Goal: Task Accomplishment & Management: Manage account settings

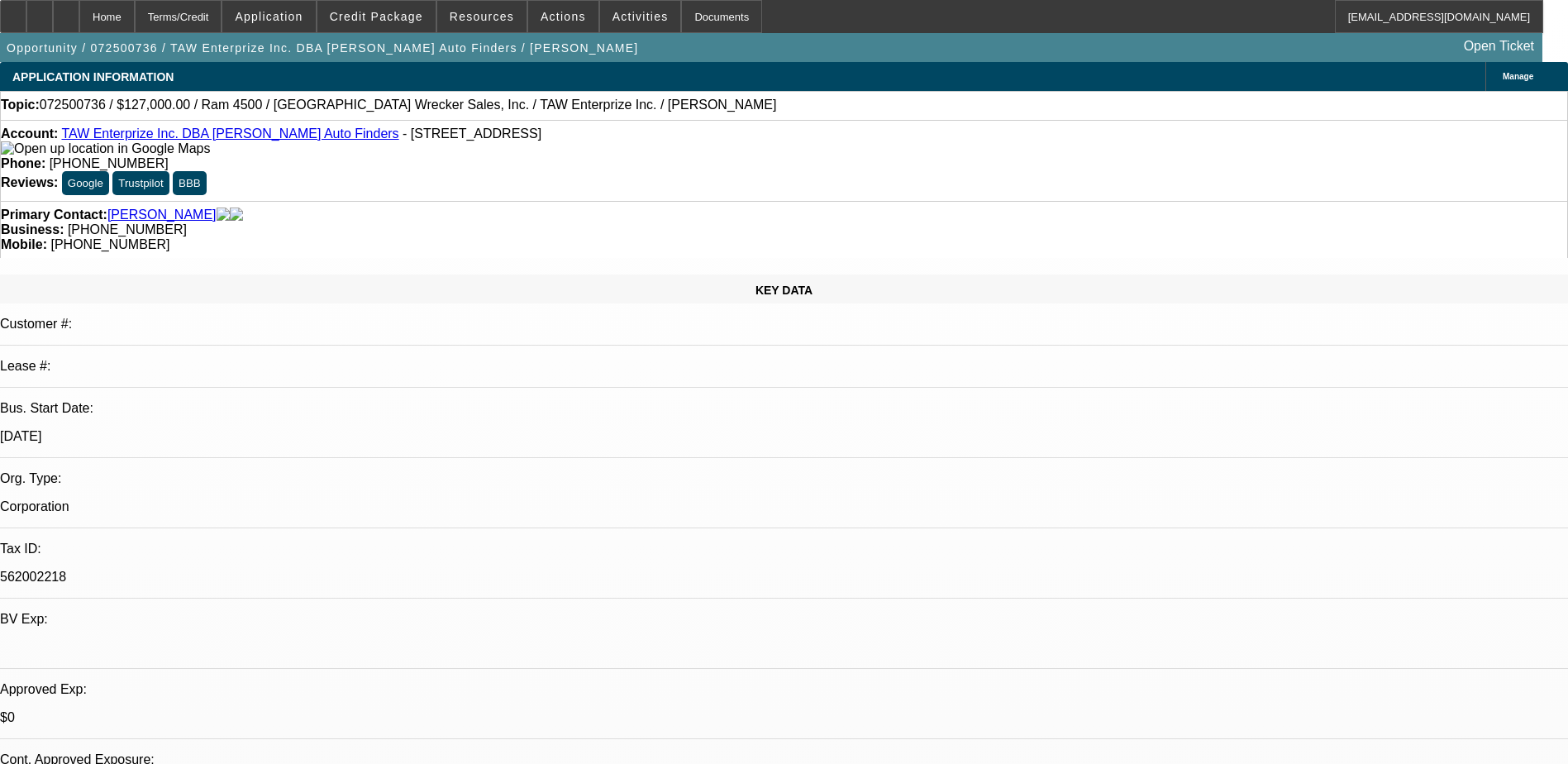
select select "0"
select select "3"
select select "0.1"
select select "4"
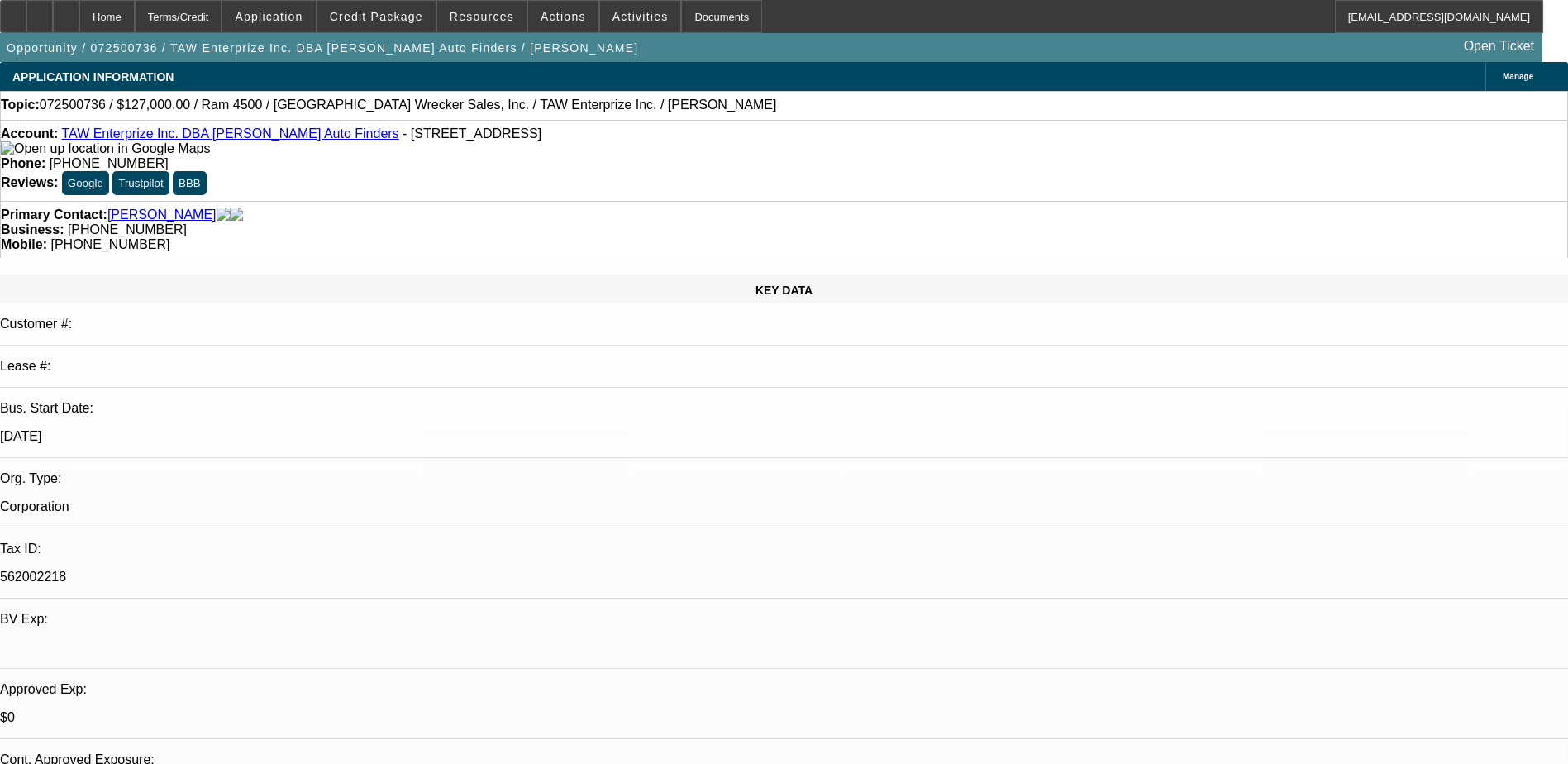
select select "0"
select select "2"
select select "0.1"
select select "4"
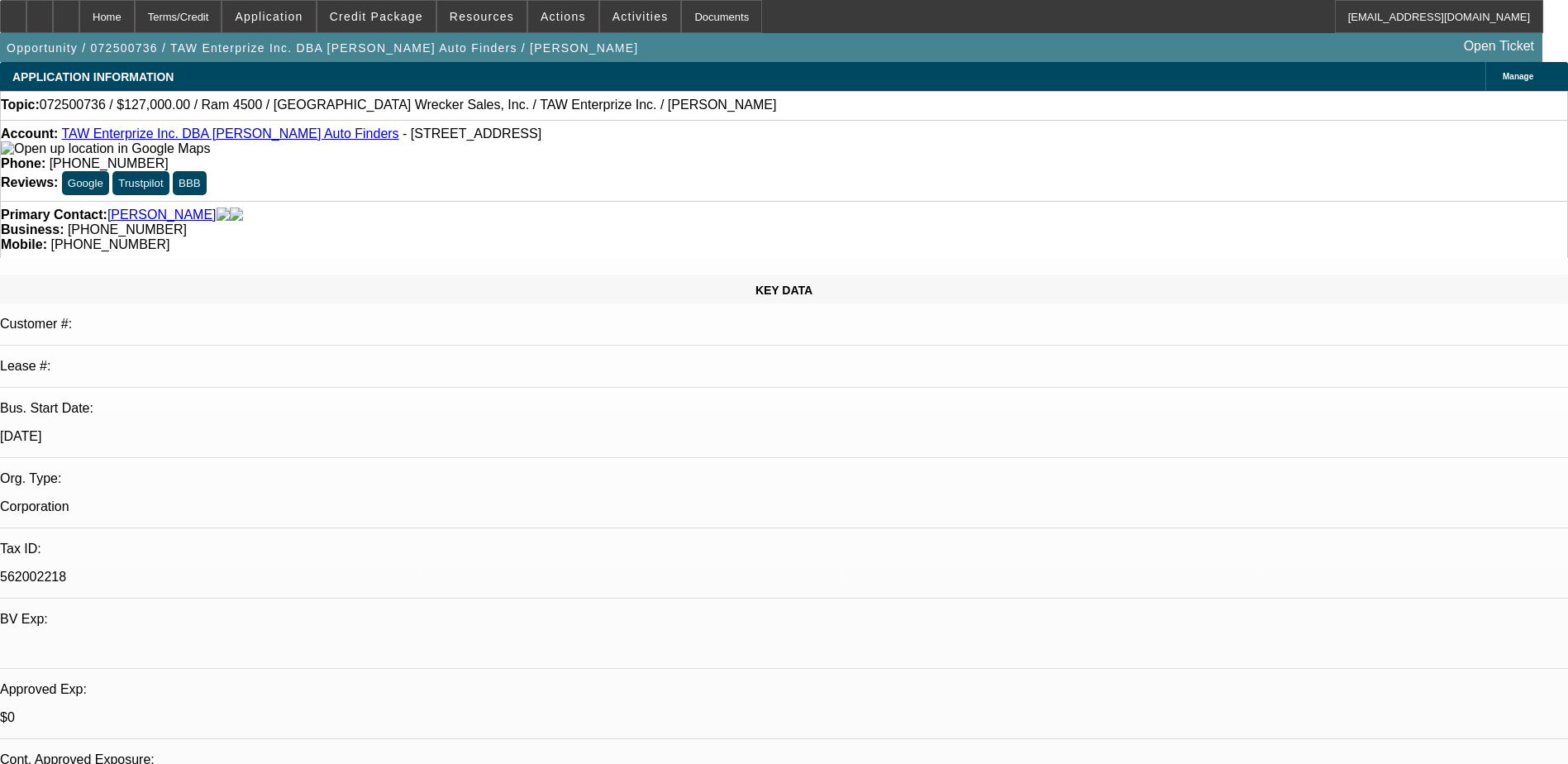
select select "0"
select select "2"
select select "0.1"
select select "4"
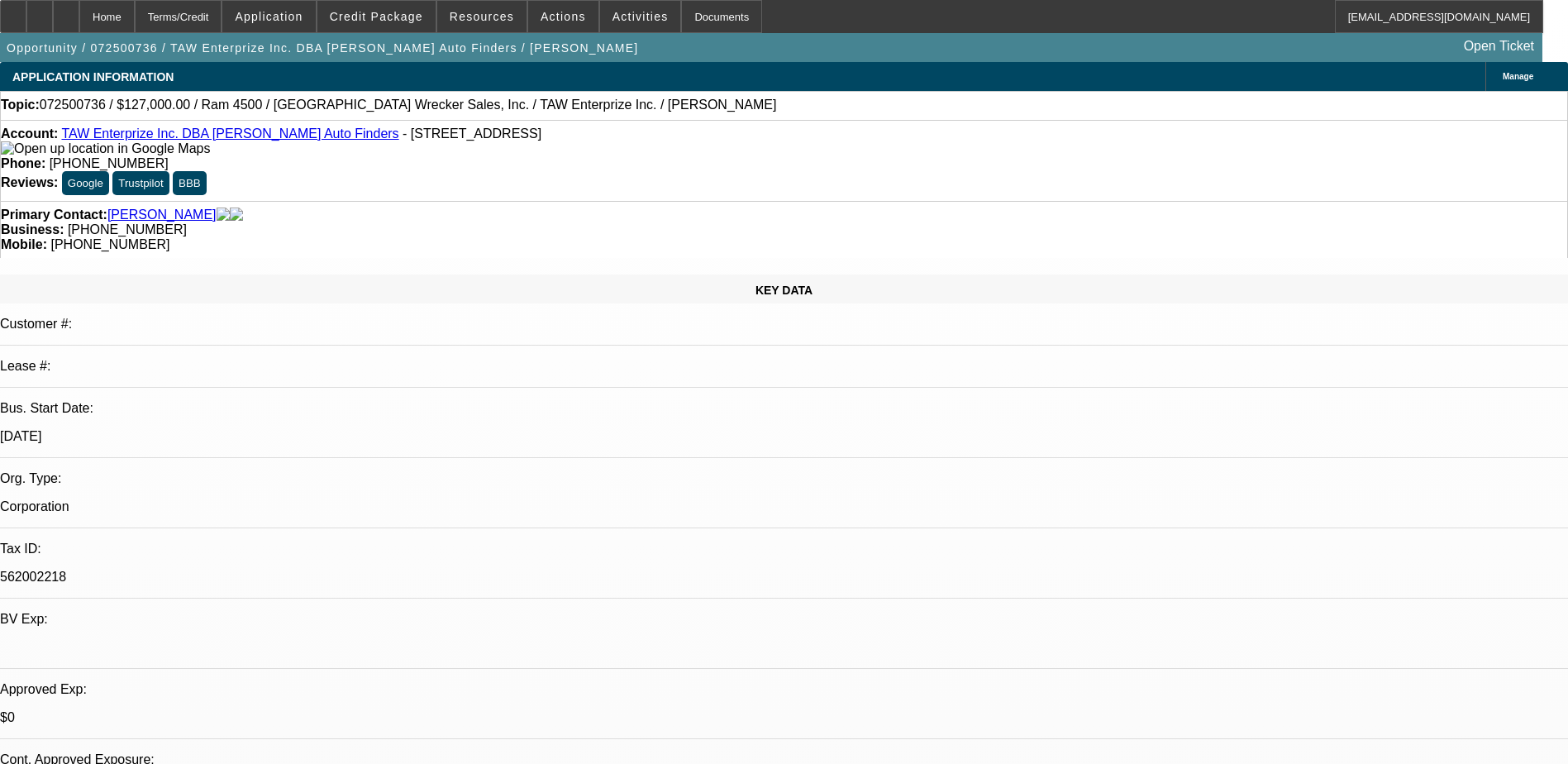
select select "0"
select select "3"
select select "0.1"
select select "4"
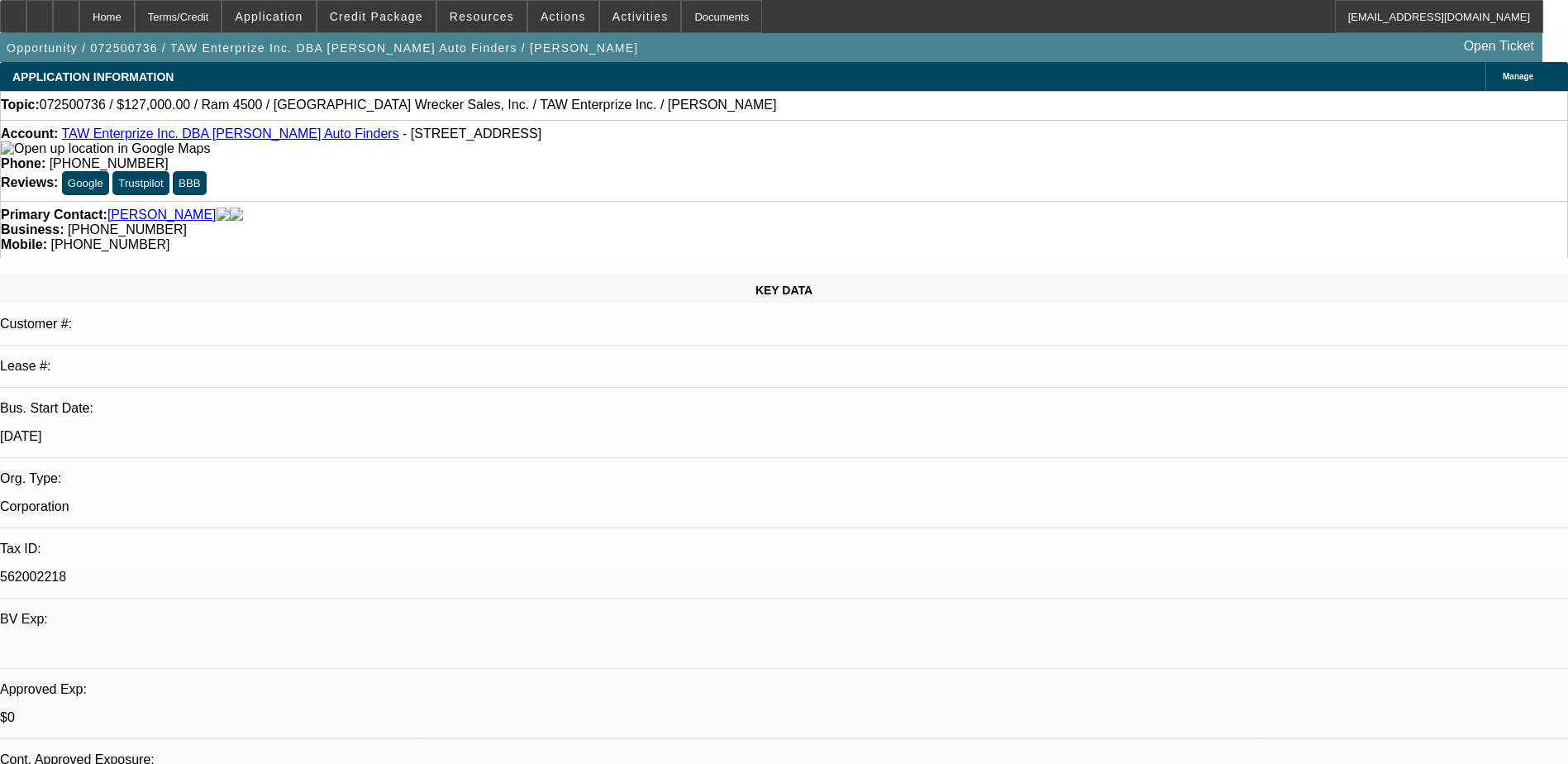
scroll to position [2063, 0]
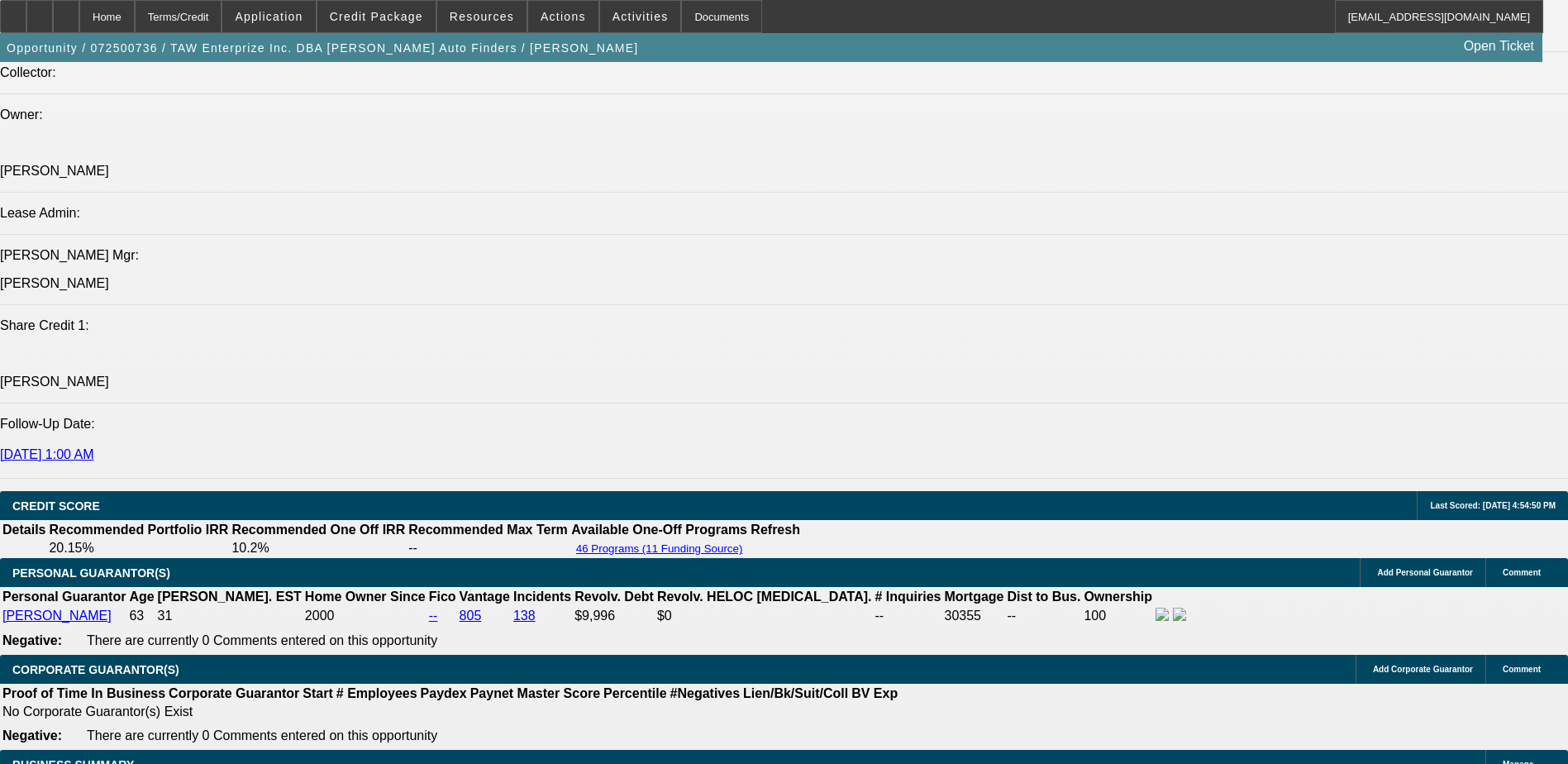
click at [79, 22] on div at bounding box center [65, 17] width 26 height 33
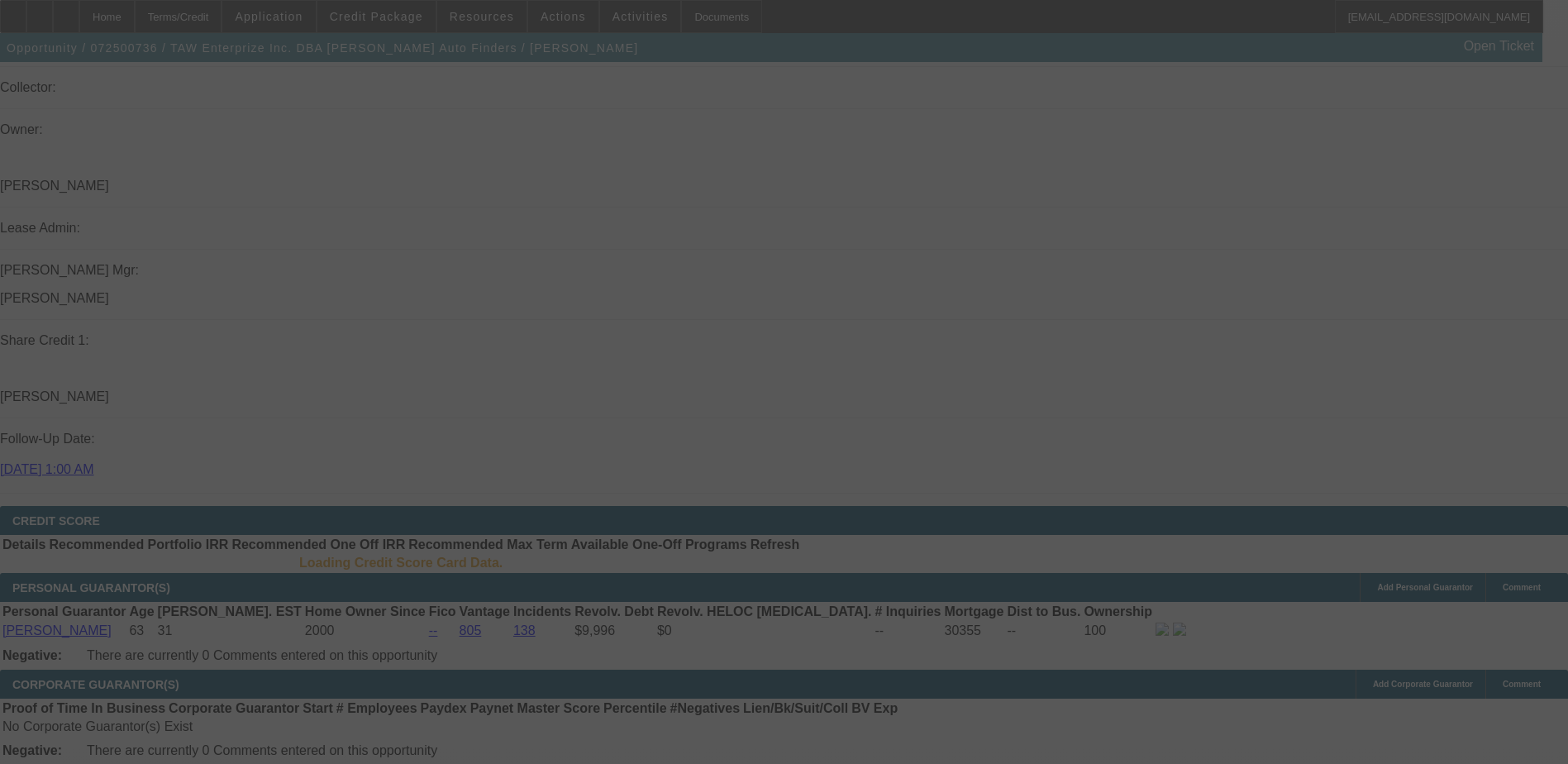
scroll to position [2042, 0]
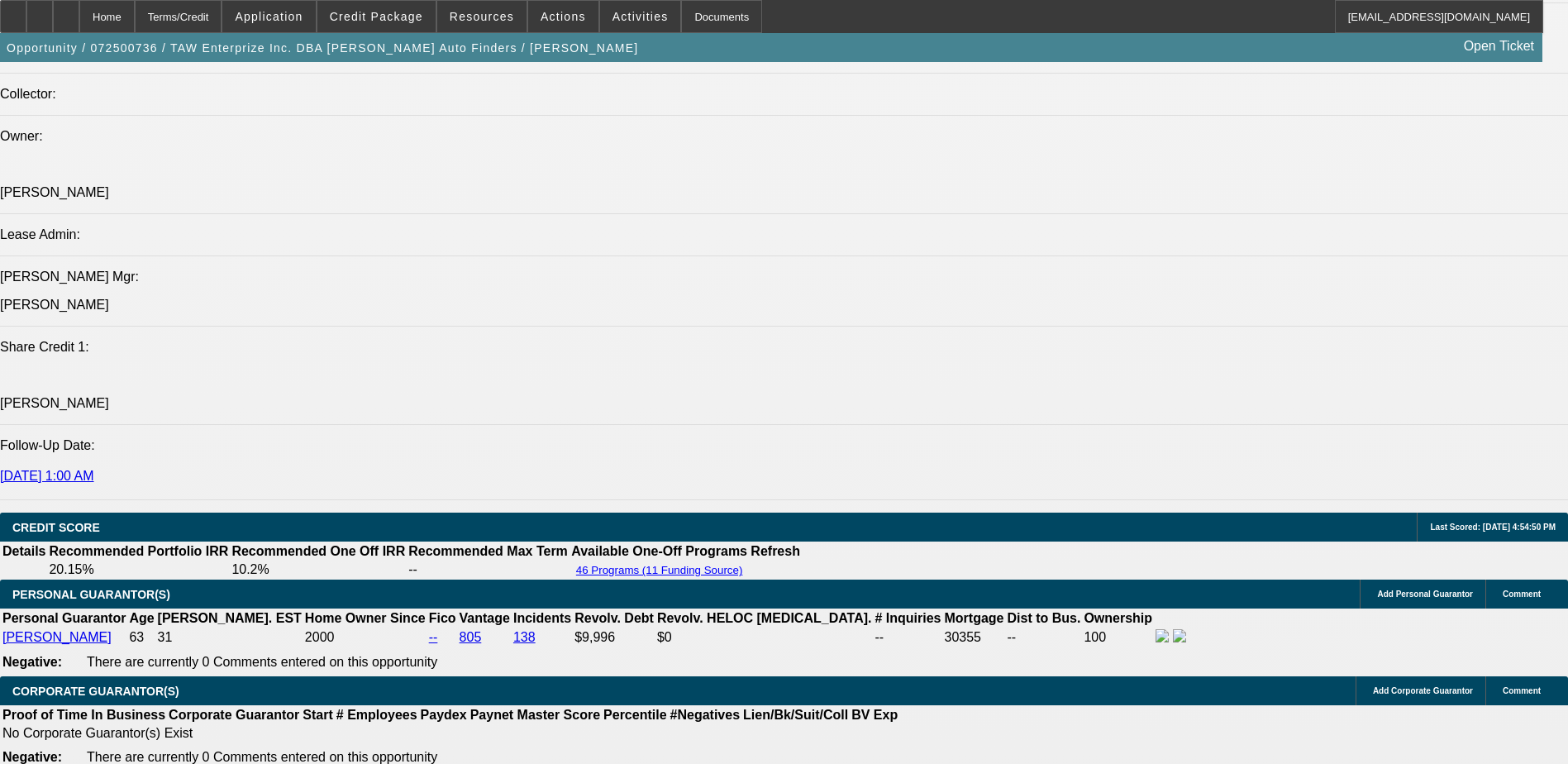
select select "0"
select select "0.1"
select select "0"
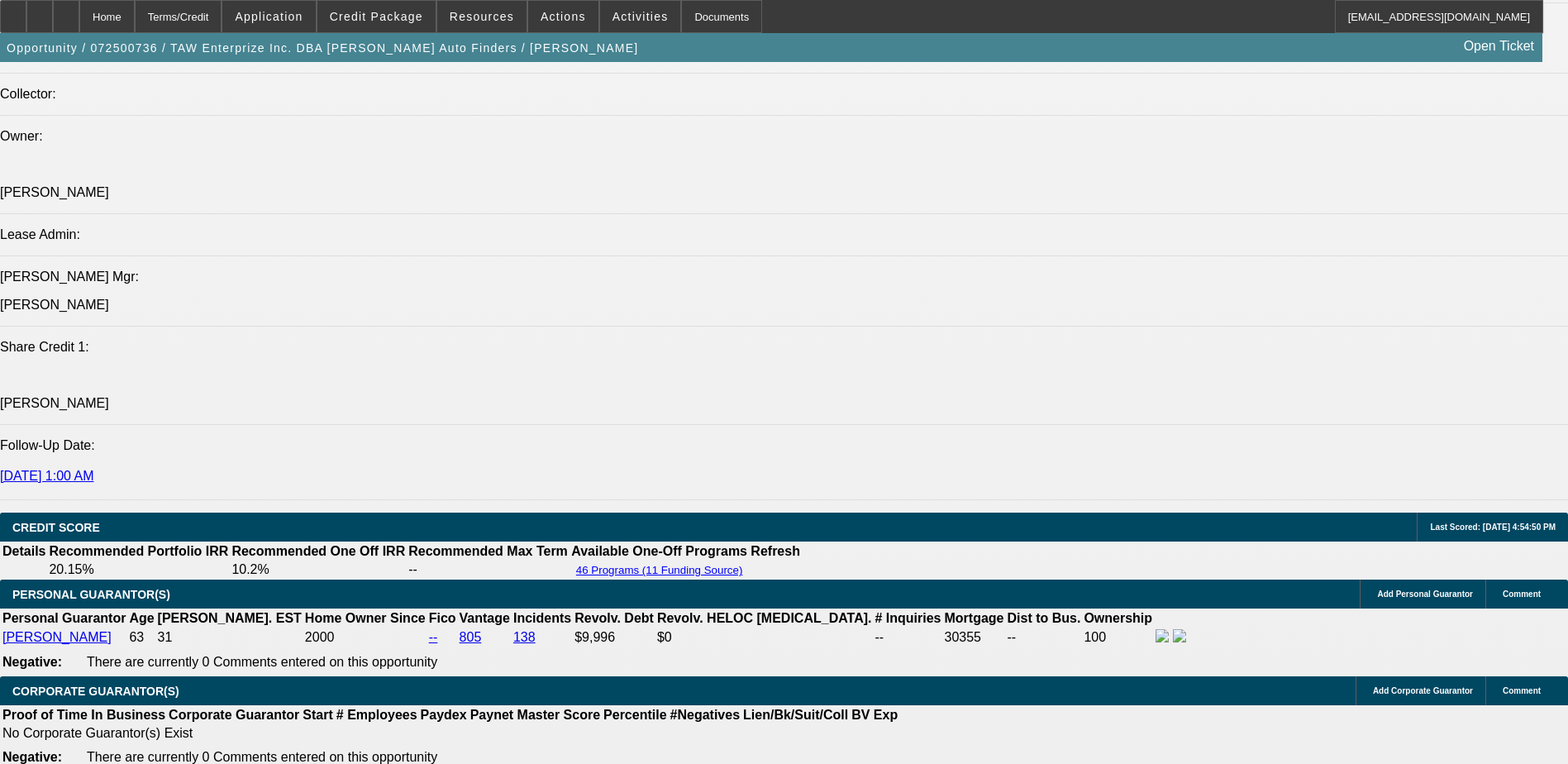
select select "0.1"
select select "0"
select select "0.1"
select select "0"
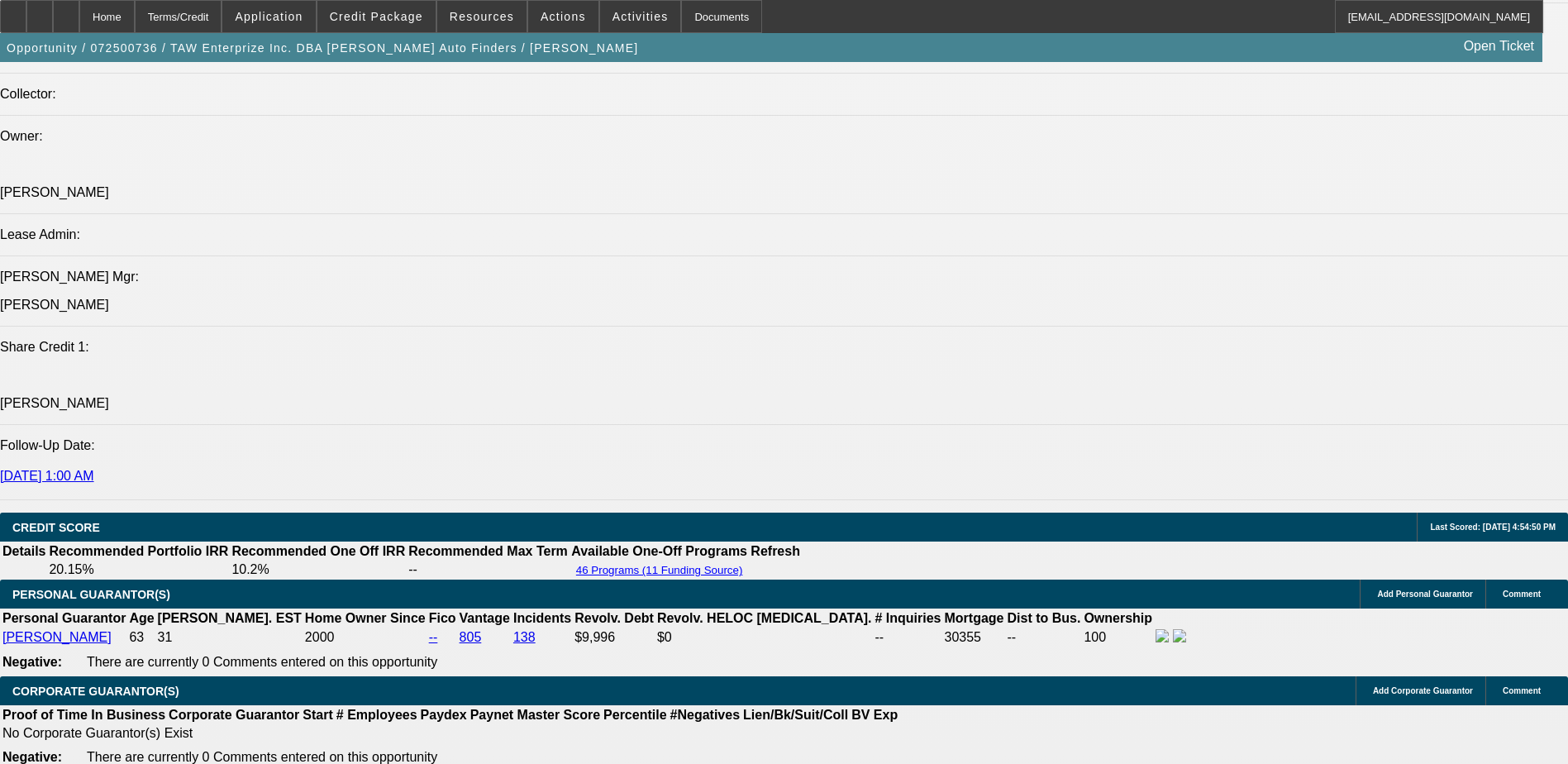
select select "0"
select select "0.1"
select select "1"
select select "3"
select select "4"
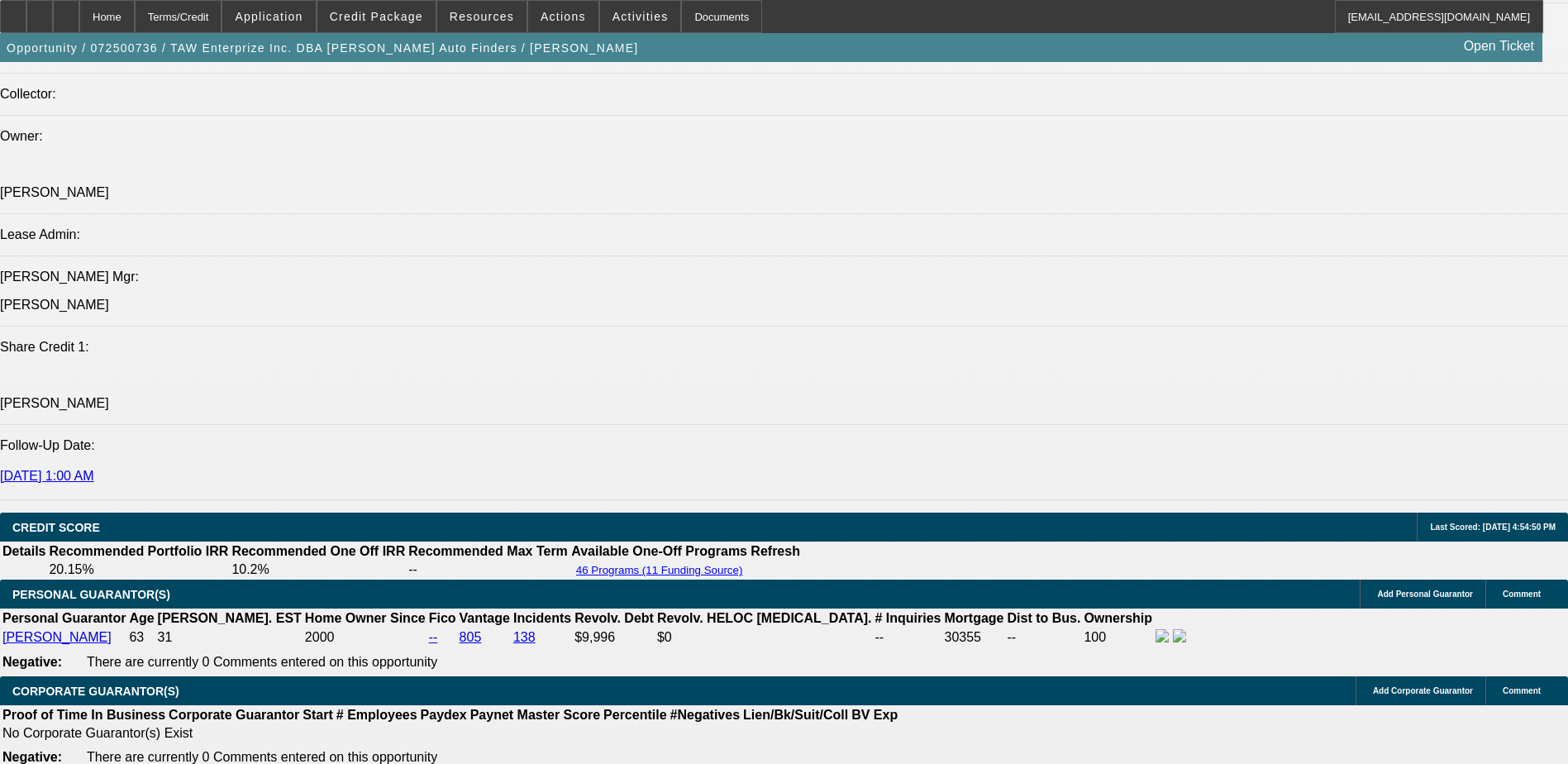
select select "1"
select select "2"
select select "4"
select select "1"
select select "2"
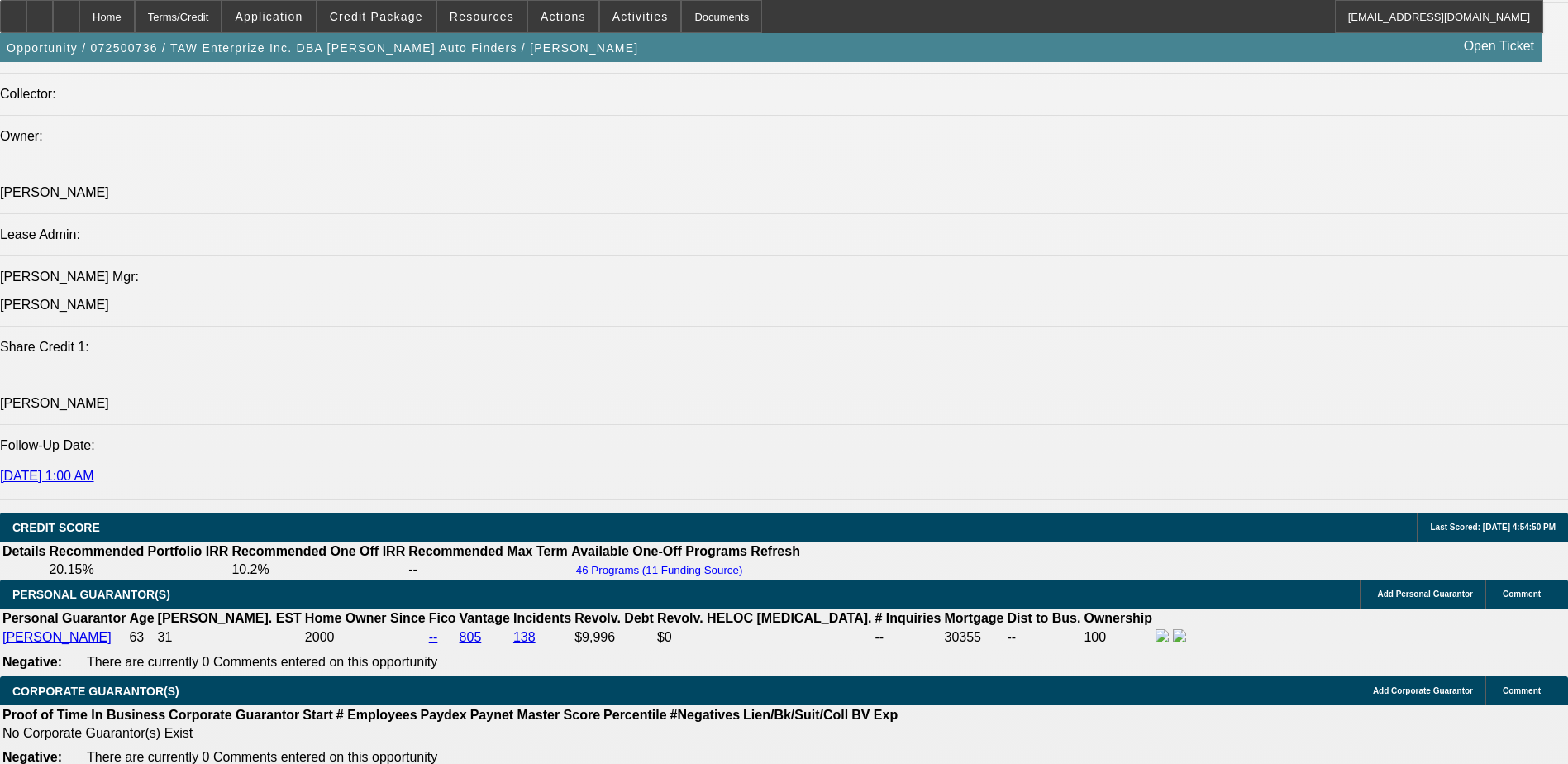
select select "4"
select select "1"
select select "3"
select select "4"
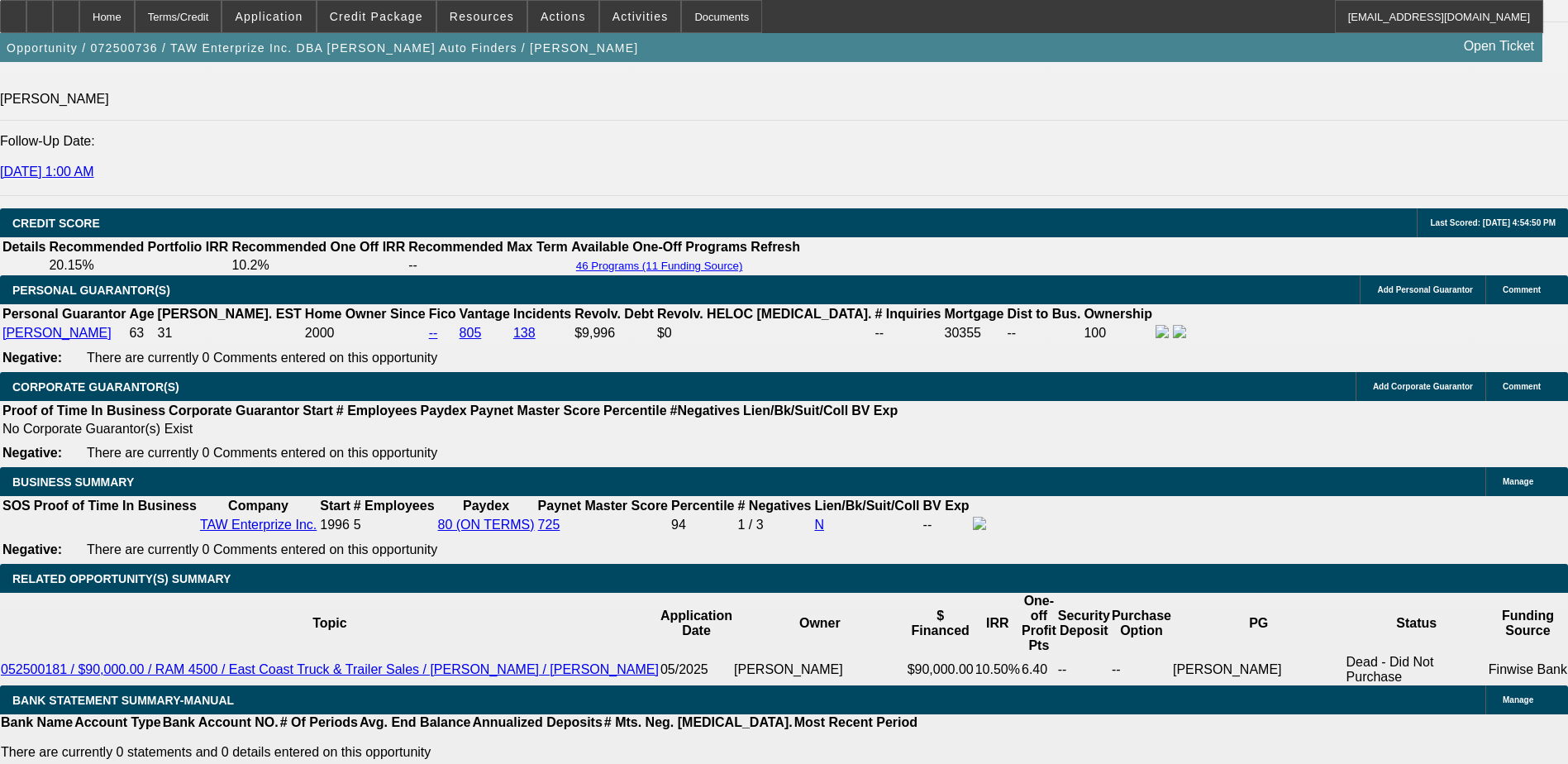
scroll to position [2511, 0]
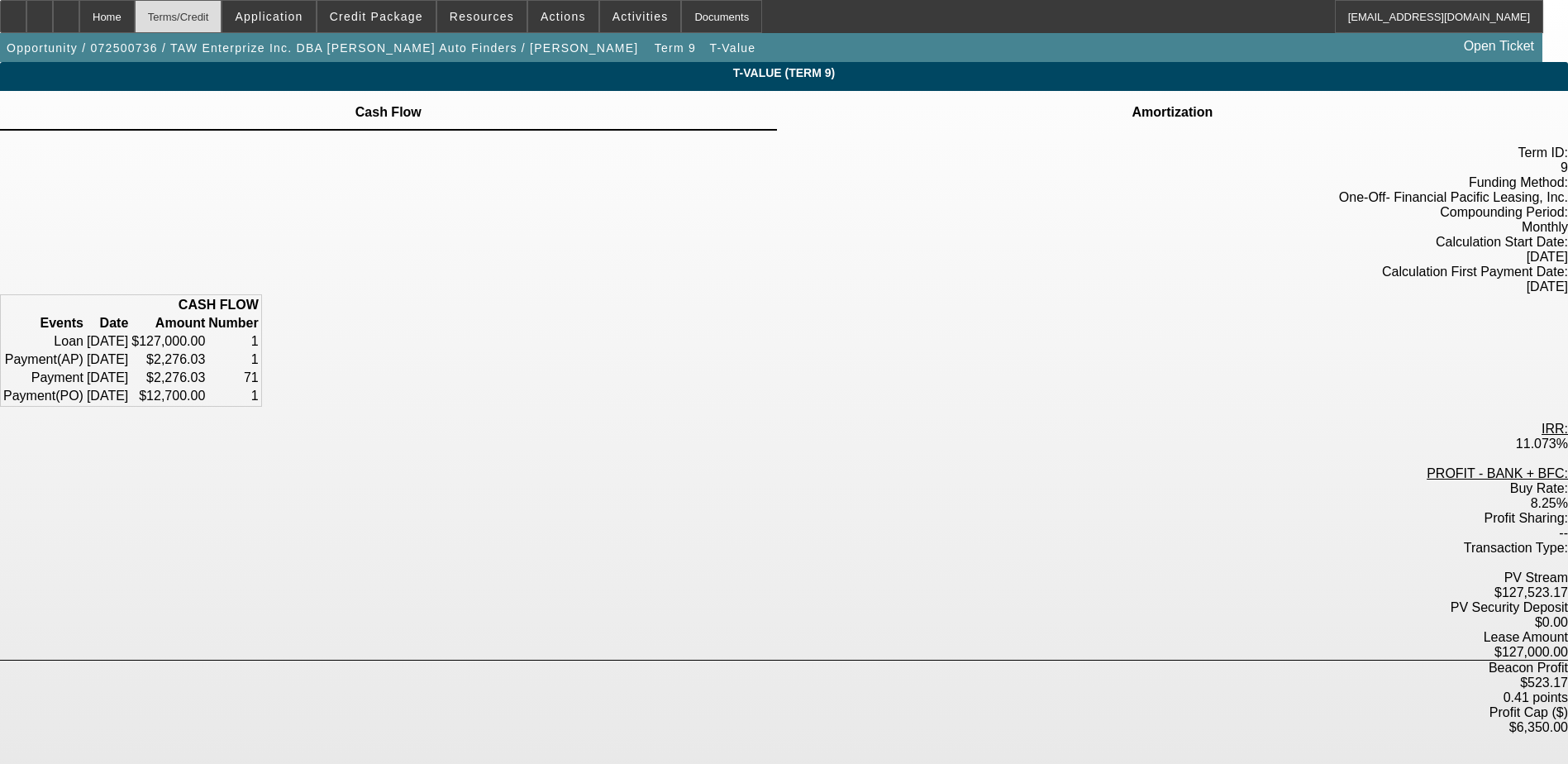
click at [223, 22] on div "Terms/Credit" at bounding box center [179, 17] width 88 height 33
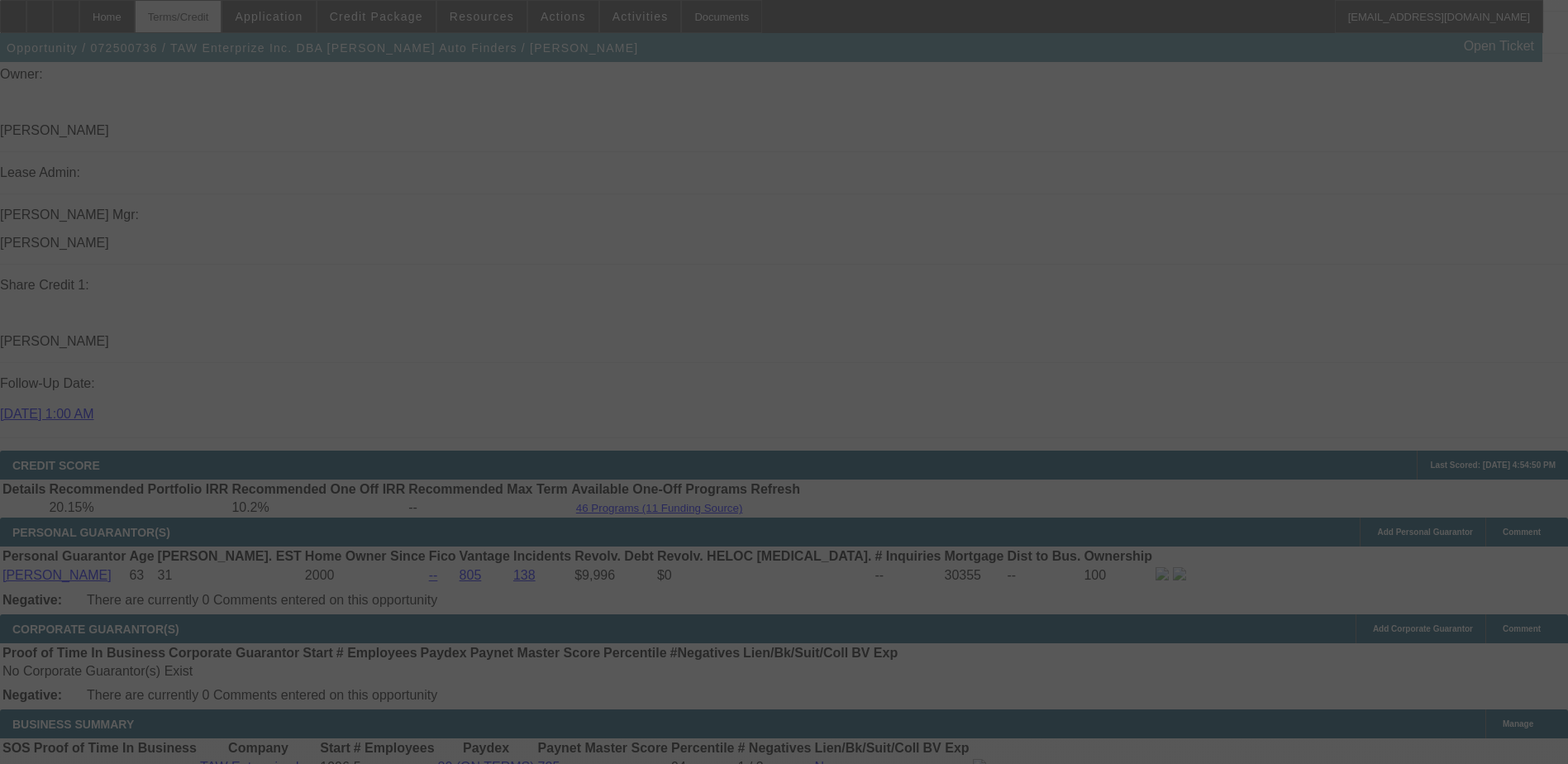
scroll to position [2098, 0]
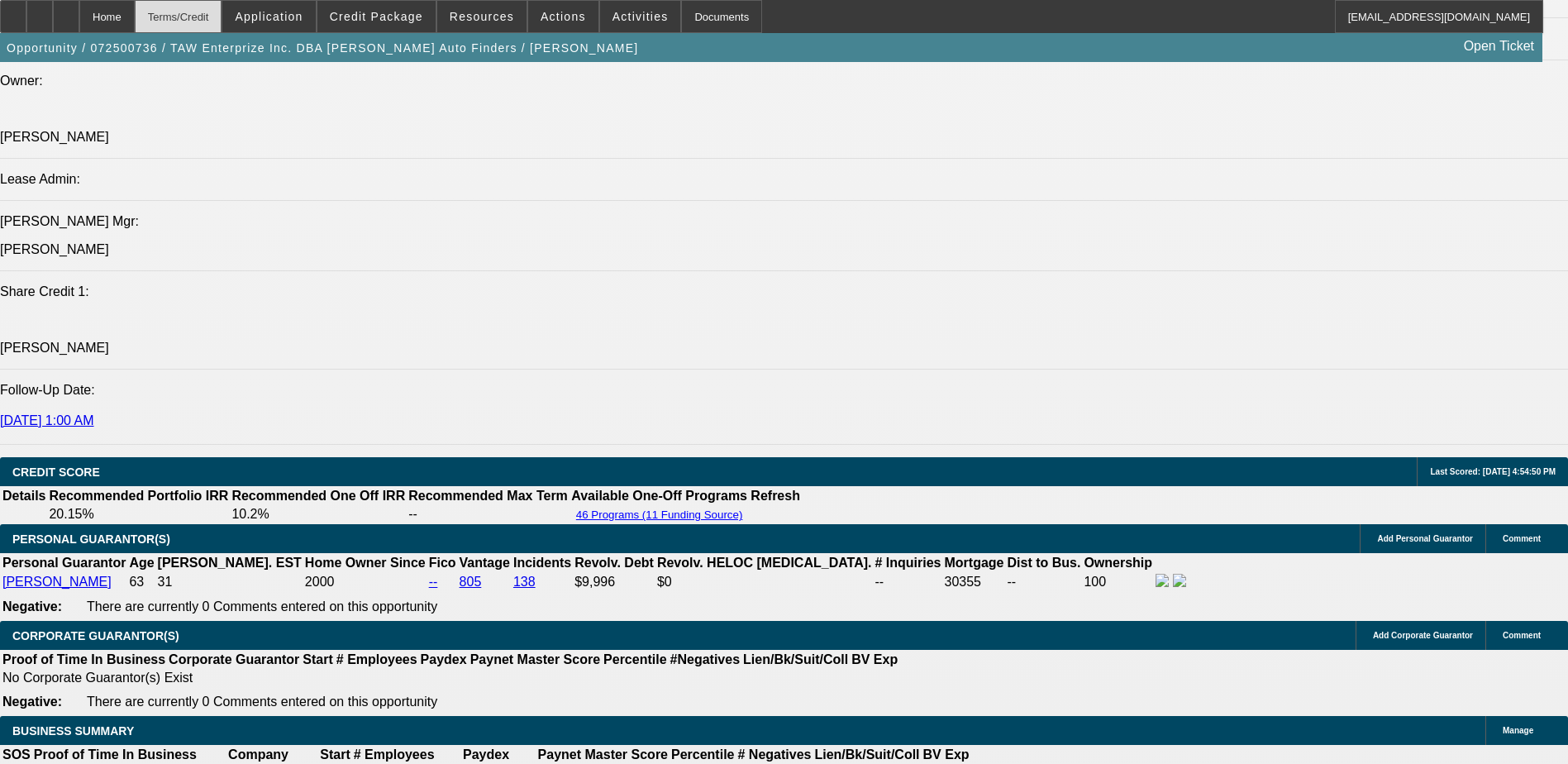
select select "0"
select select "3"
select select "0.1"
select select "4"
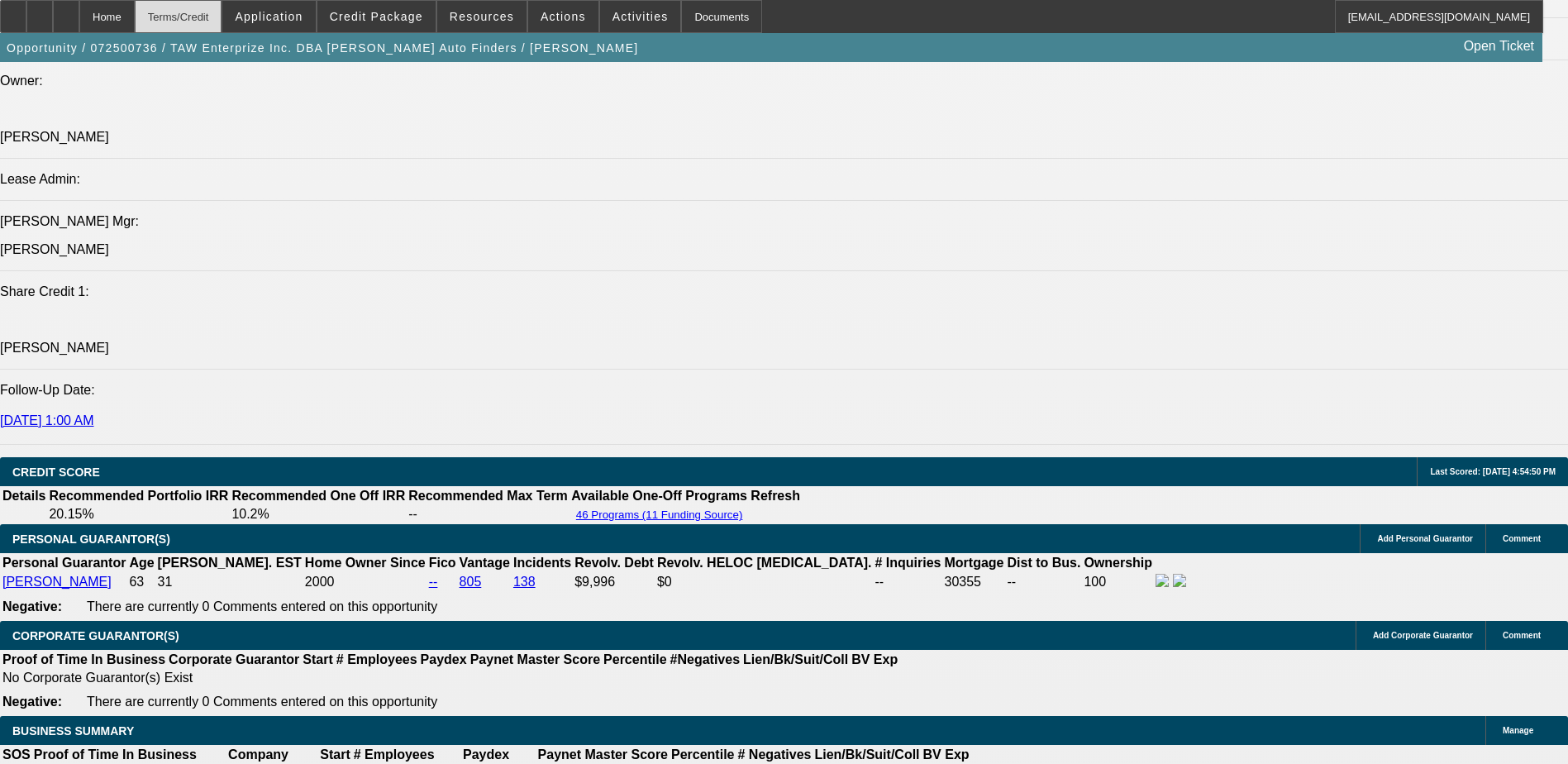
select select "0"
select select "2"
select select "0.1"
select select "4"
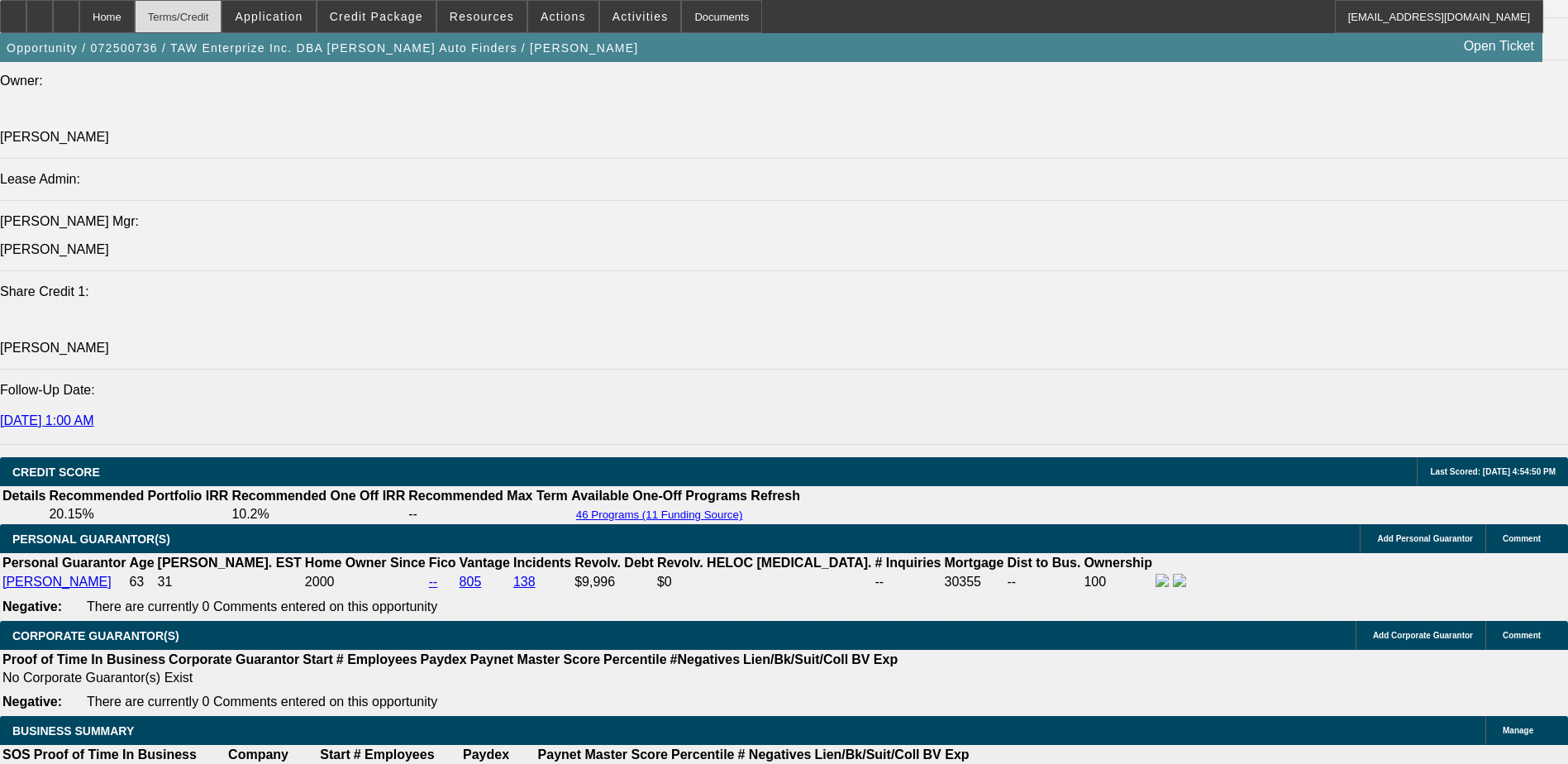
select select "0"
select select "2"
select select "0.1"
select select "4"
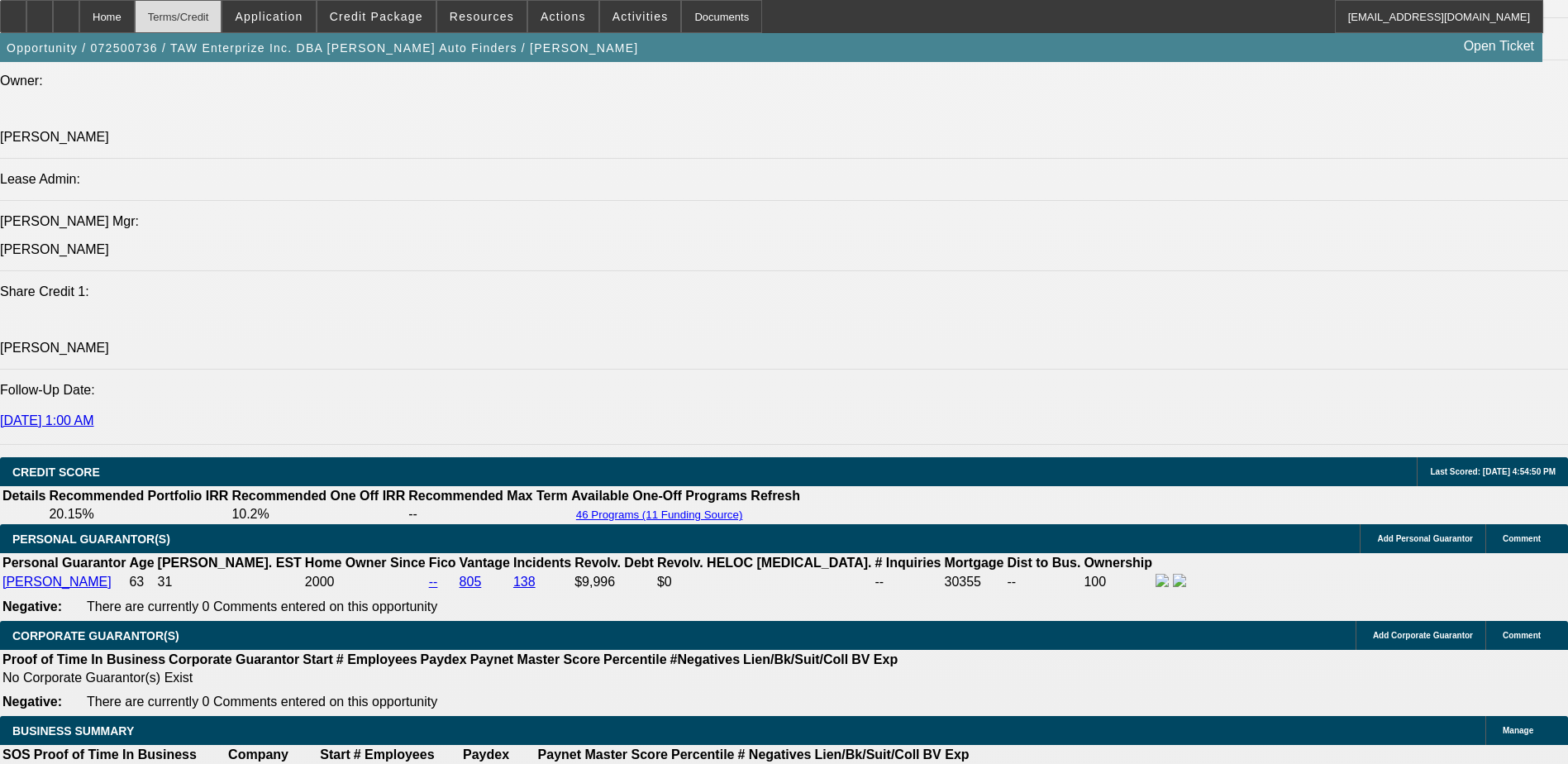
select select "0"
select select "3"
select select "0.1"
select select "4"
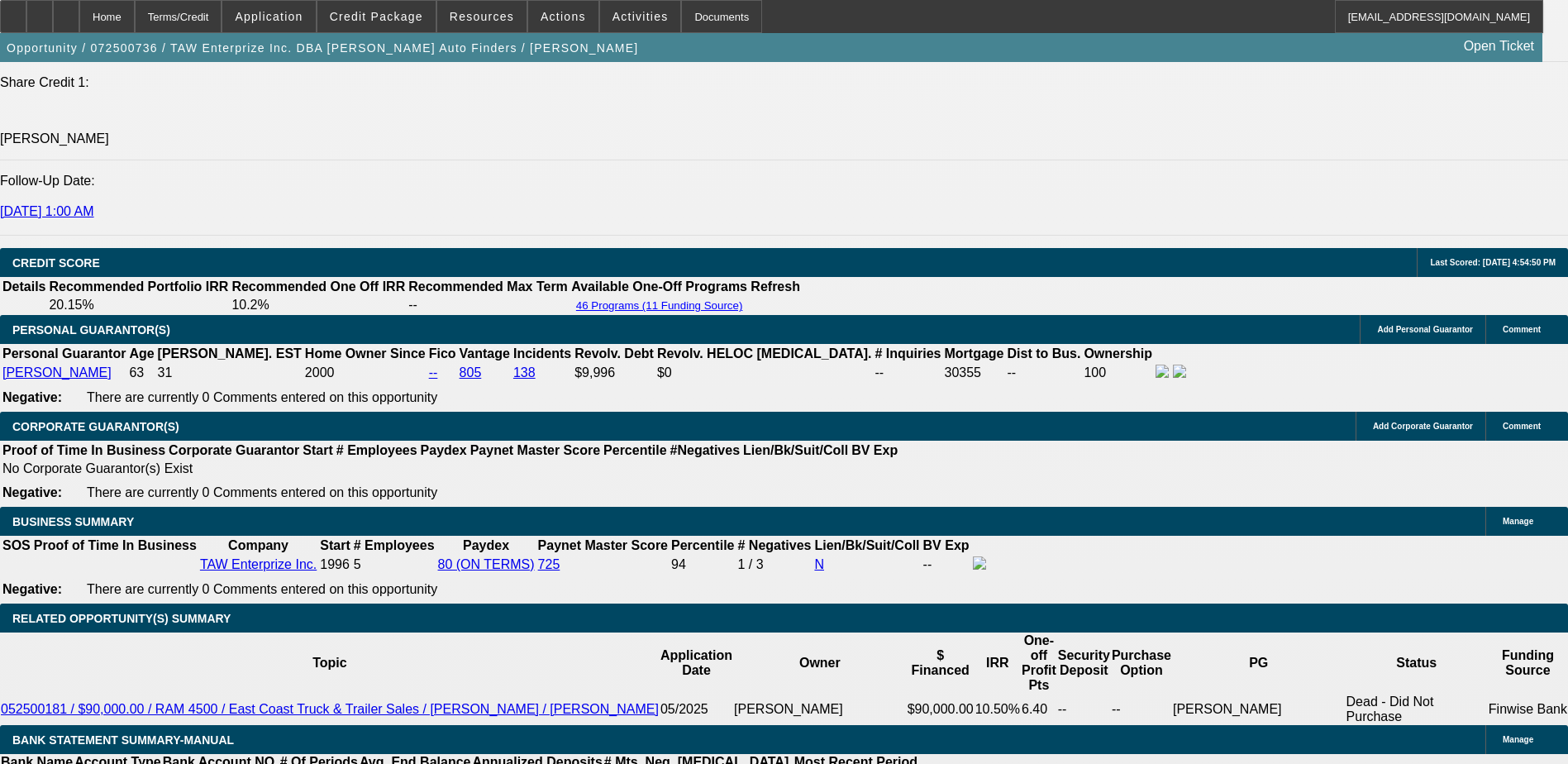
scroll to position [2346, 0]
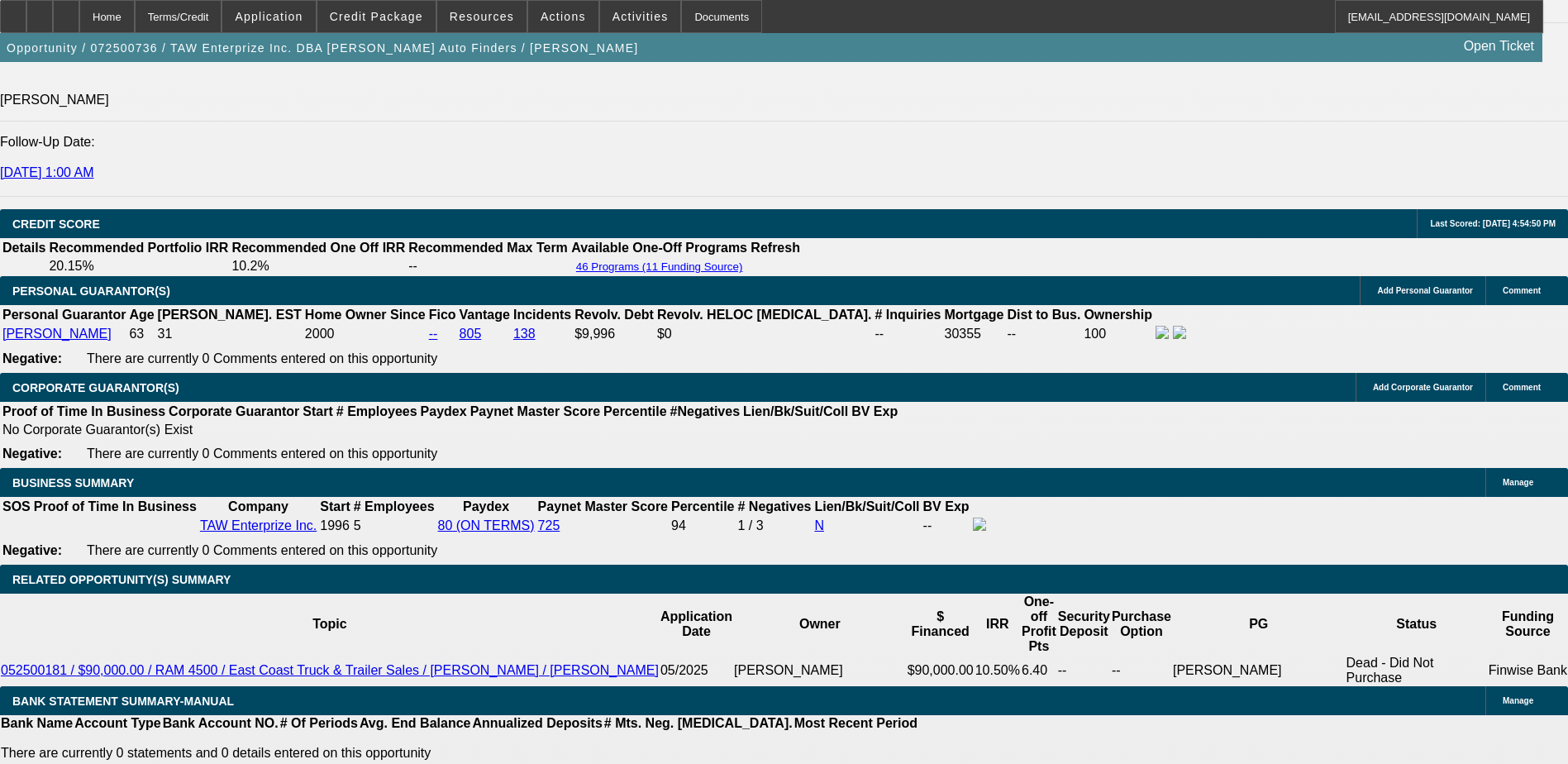
type input "8"
type input "UNKNOWN"
type input "$2,226.72"
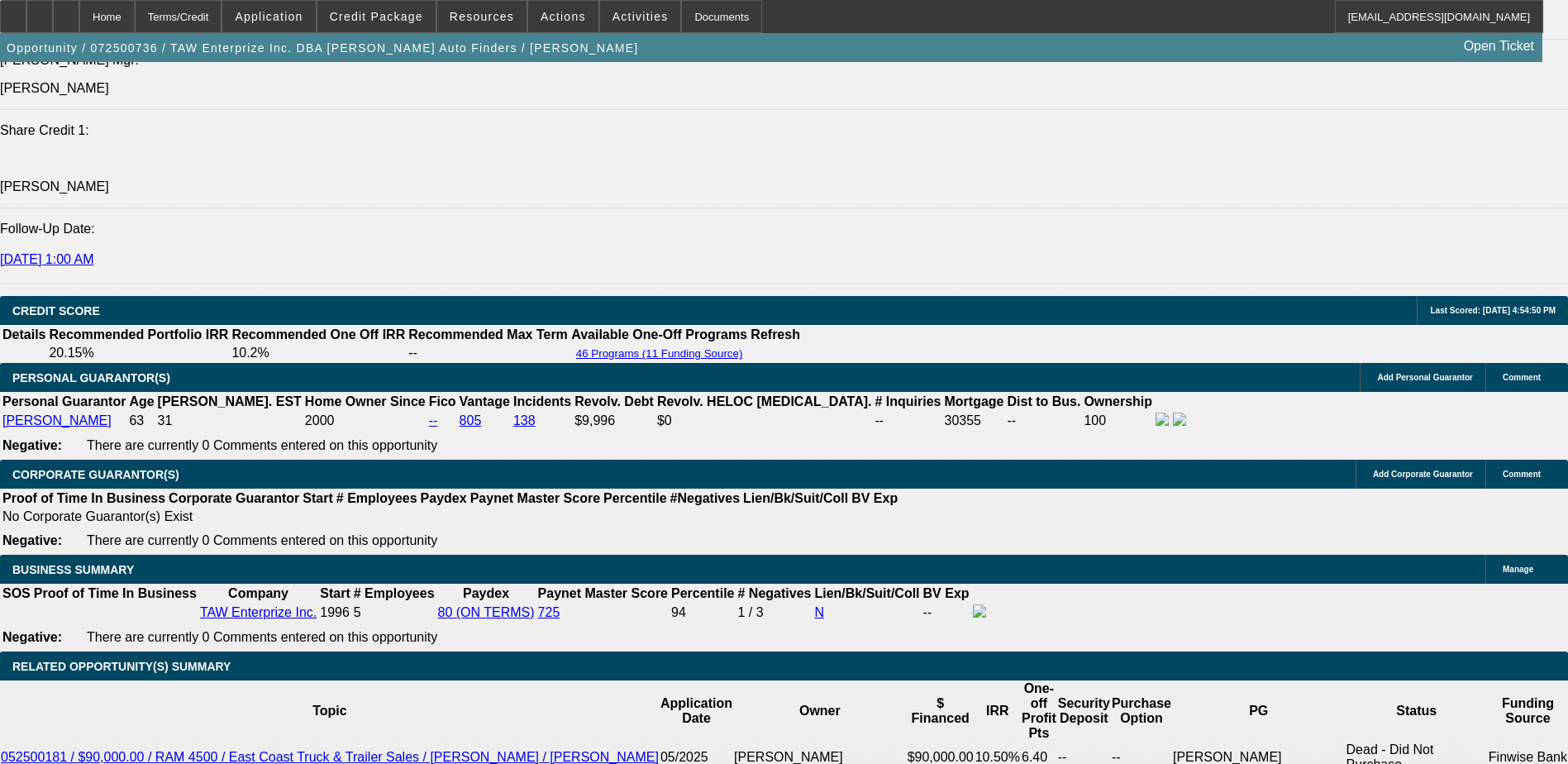
scroll to position [2181, 0]
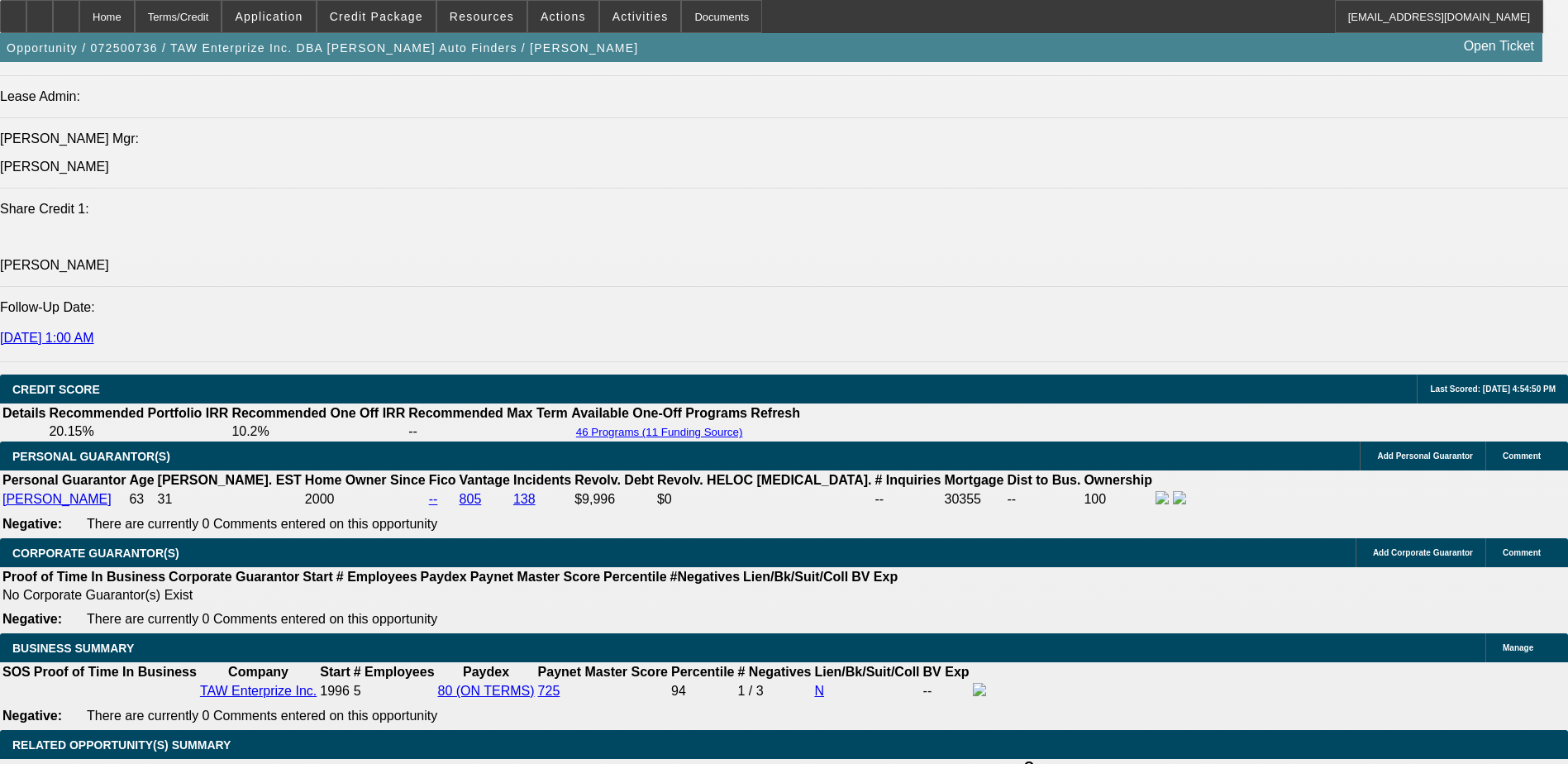
type input "8"
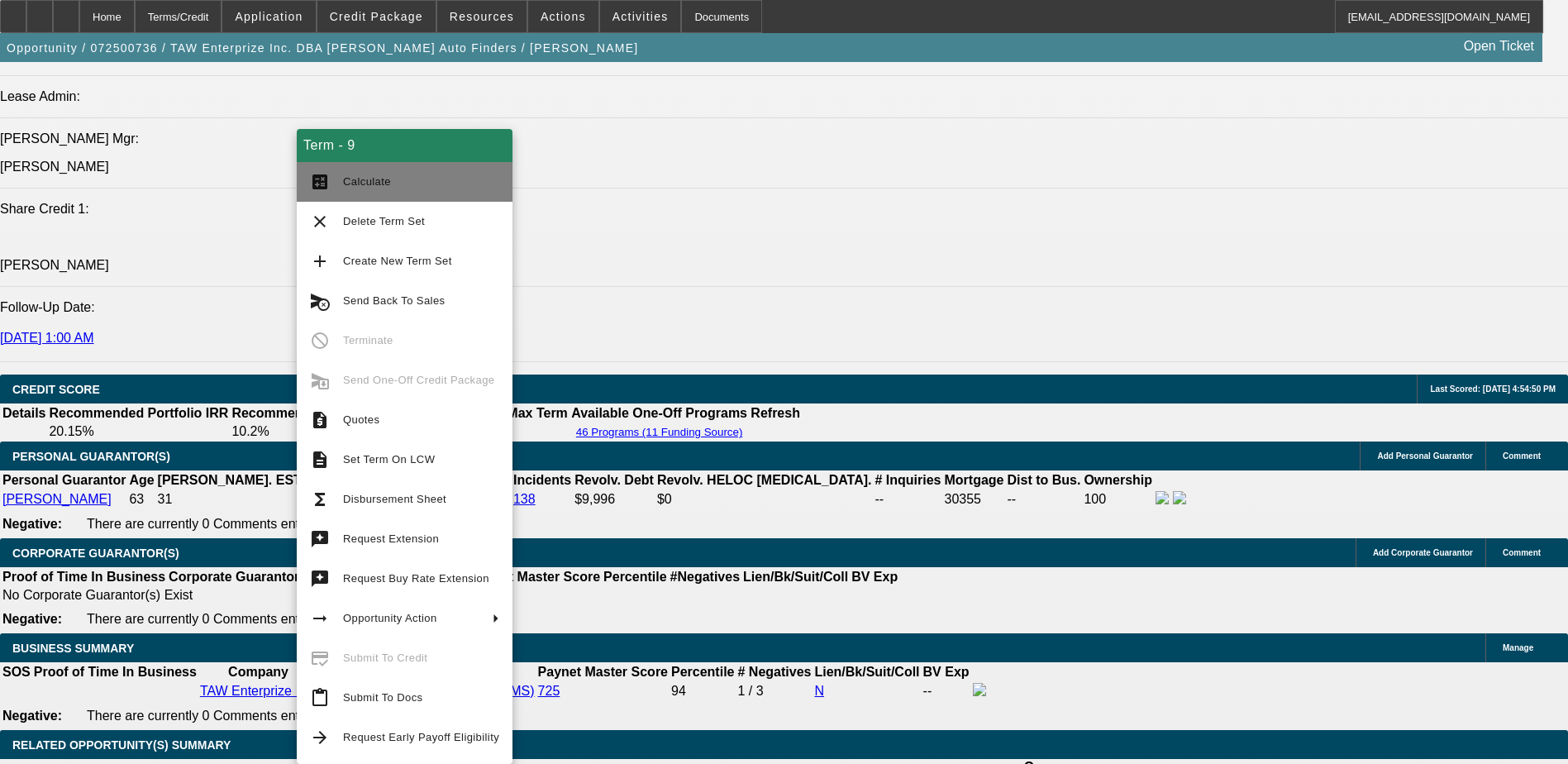
click at [403, 193] on button "calculate Calculate" at bounding box center [404, 182] width 216 height 40
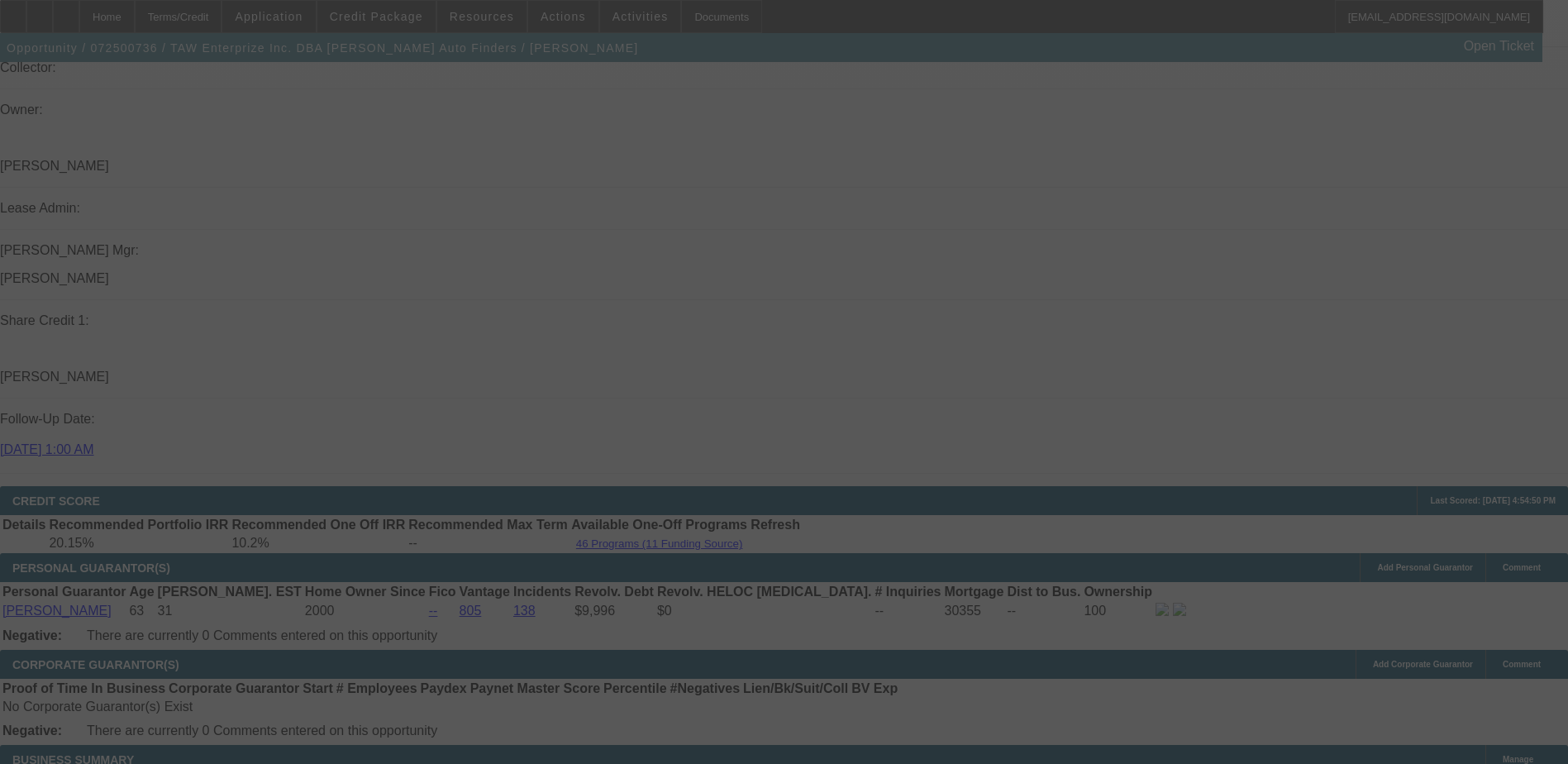
scroll to position [2098, 0]
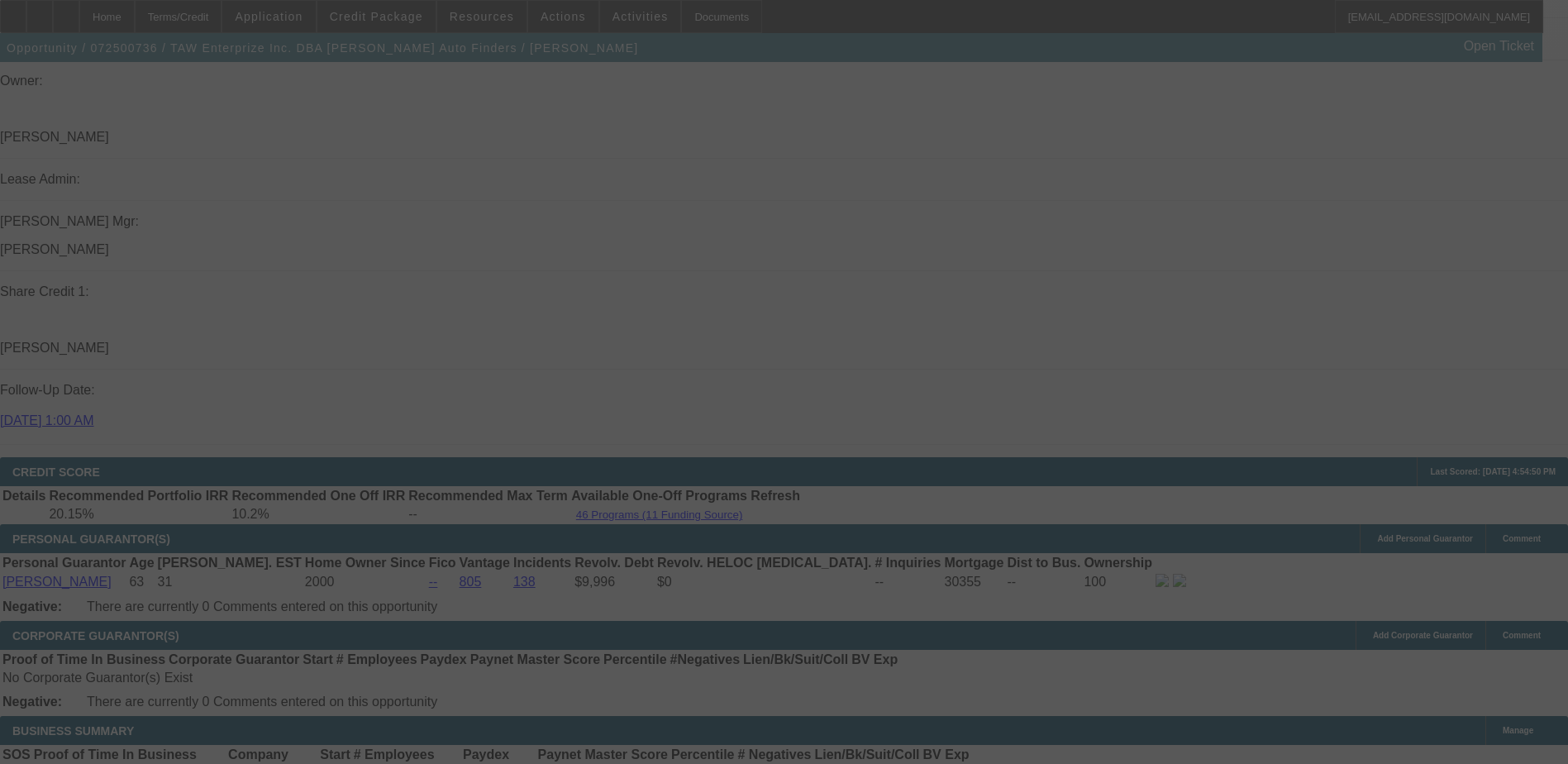
select select "0"
select select "3"
select select "0.1"
select select "4"
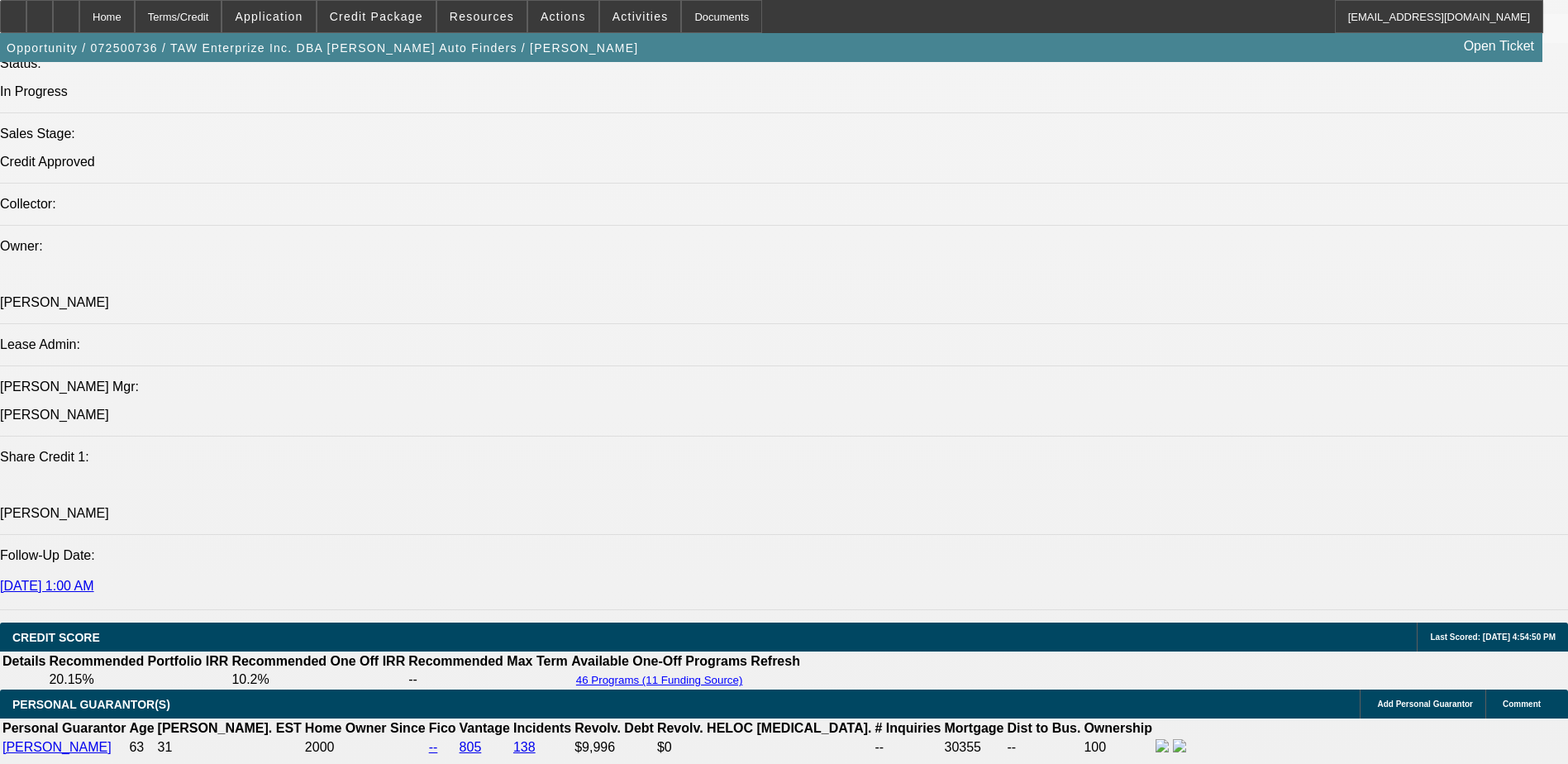
scroll to position [2429, 0]
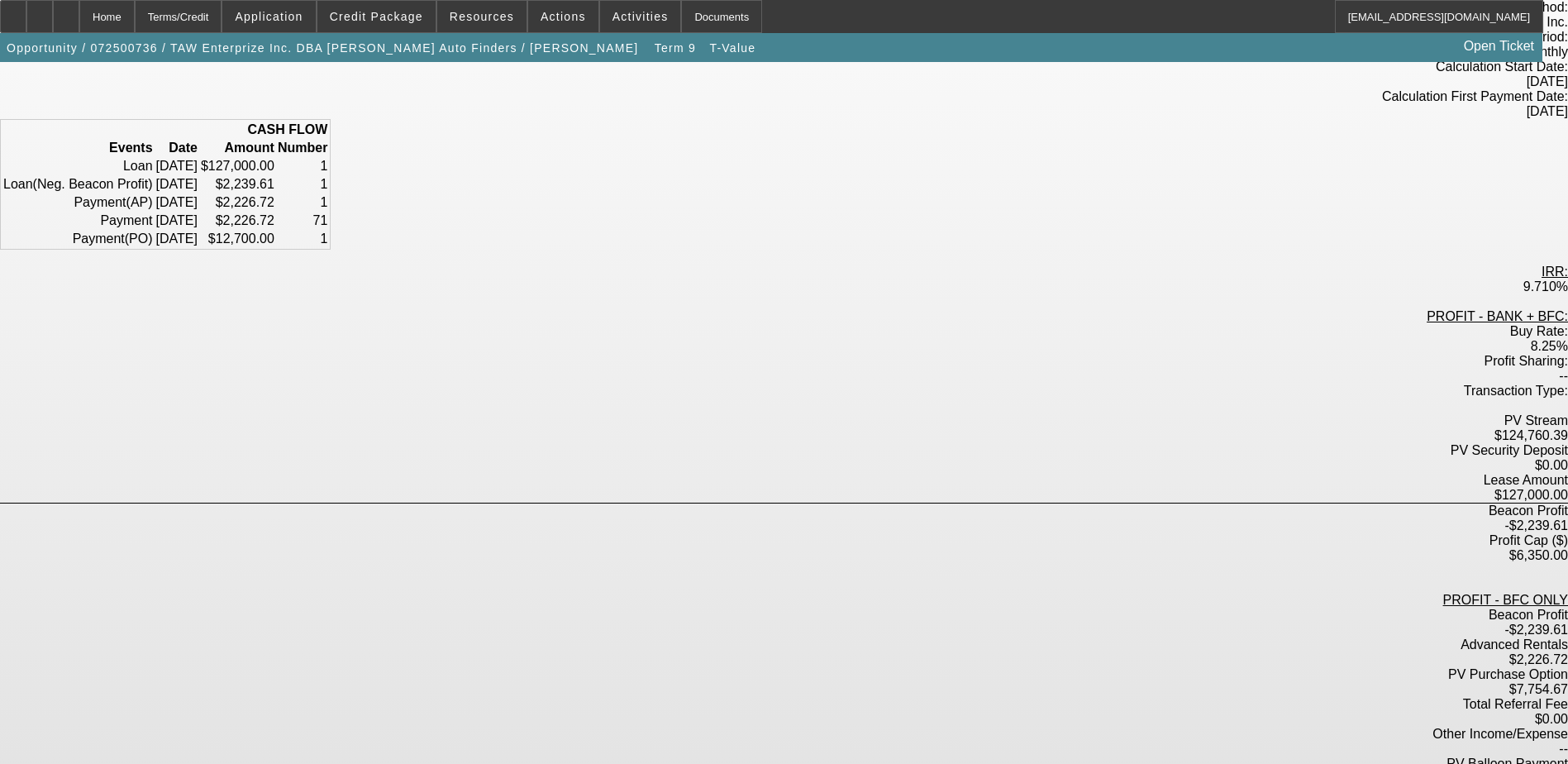
scroll to position [179, 0]
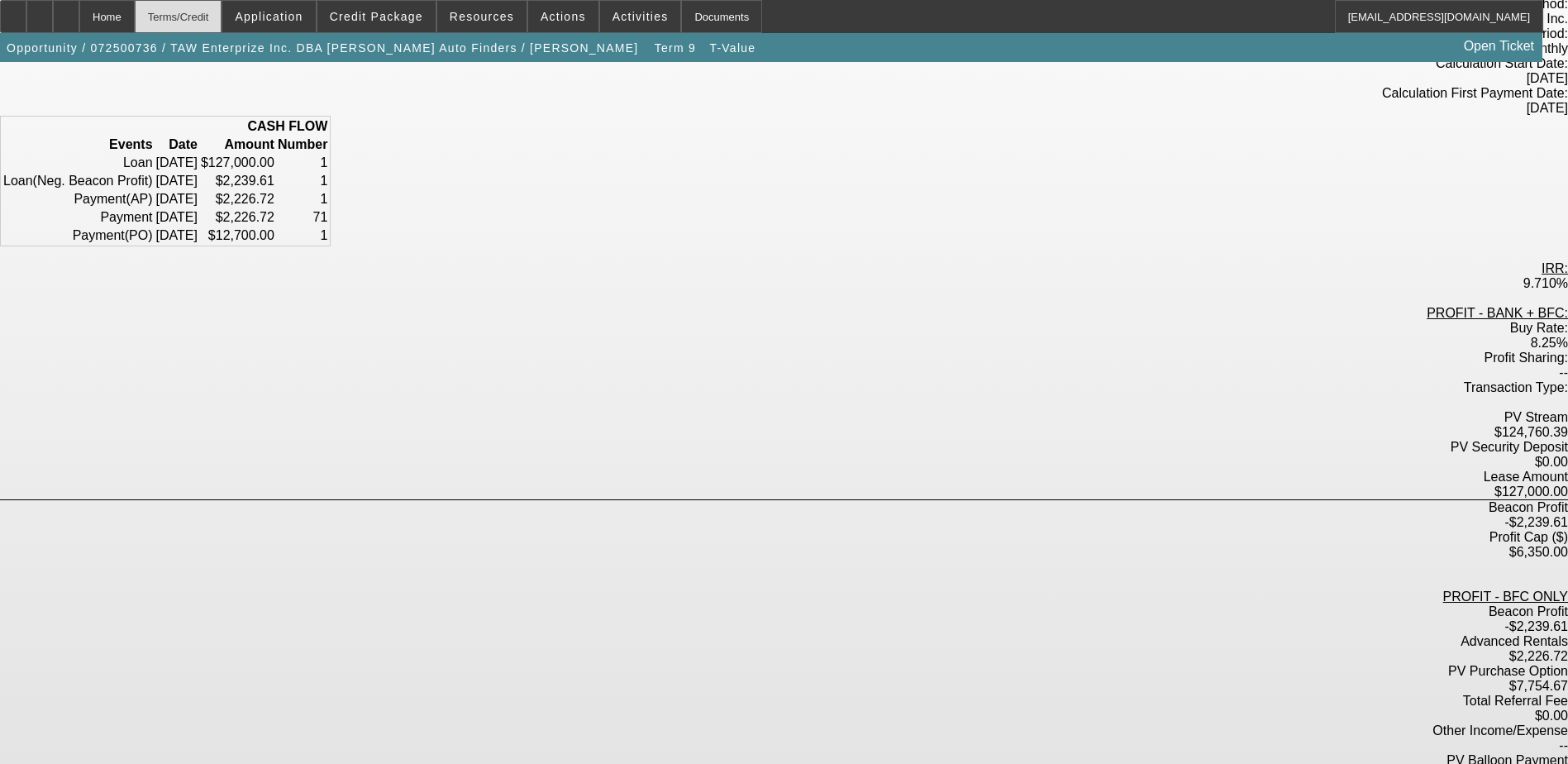
click at [218, 24] on div "Terms/Credit" at bounding box center [179, 17] width 88 height 33
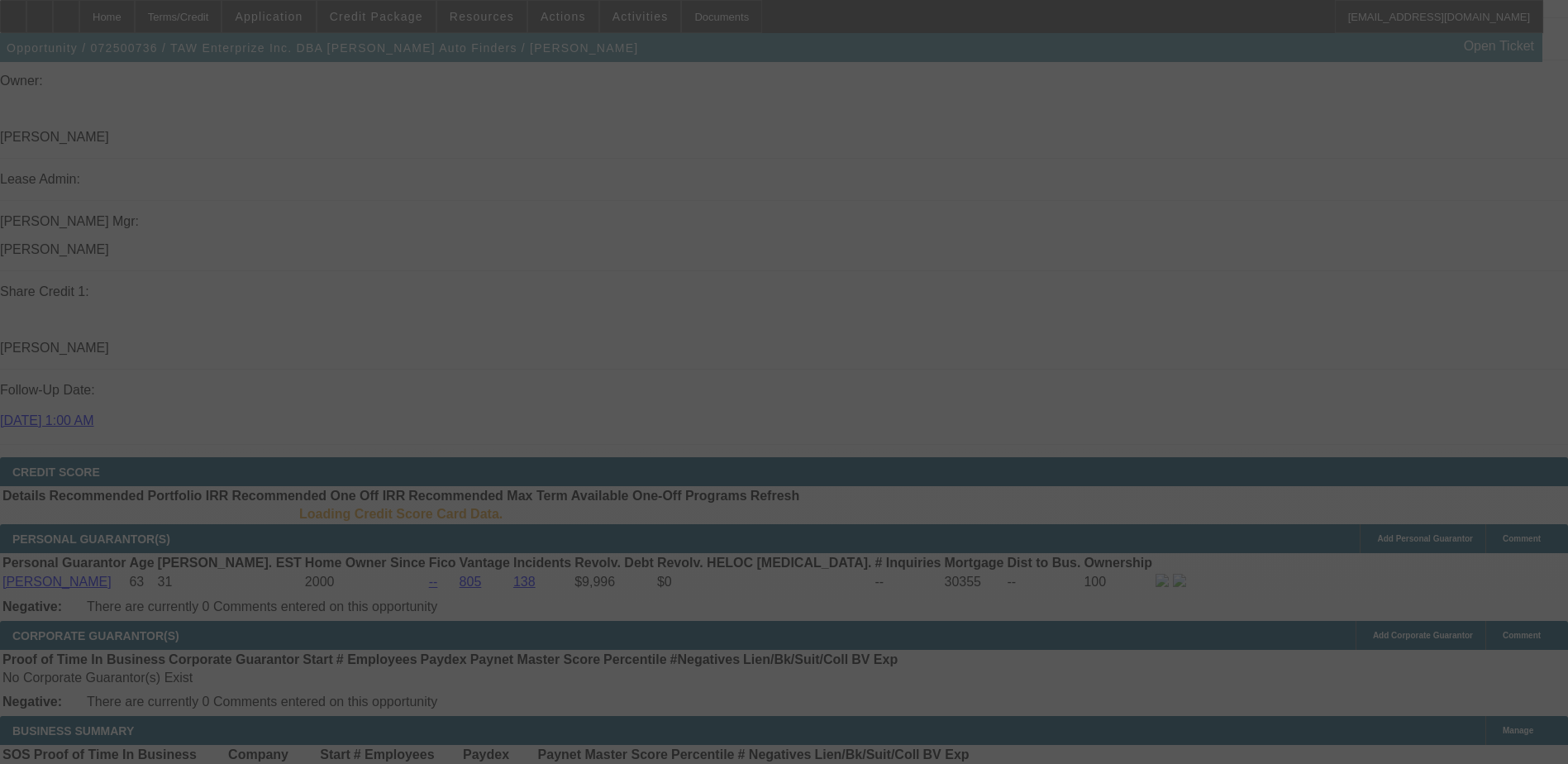
scroll to position [2091, 0]
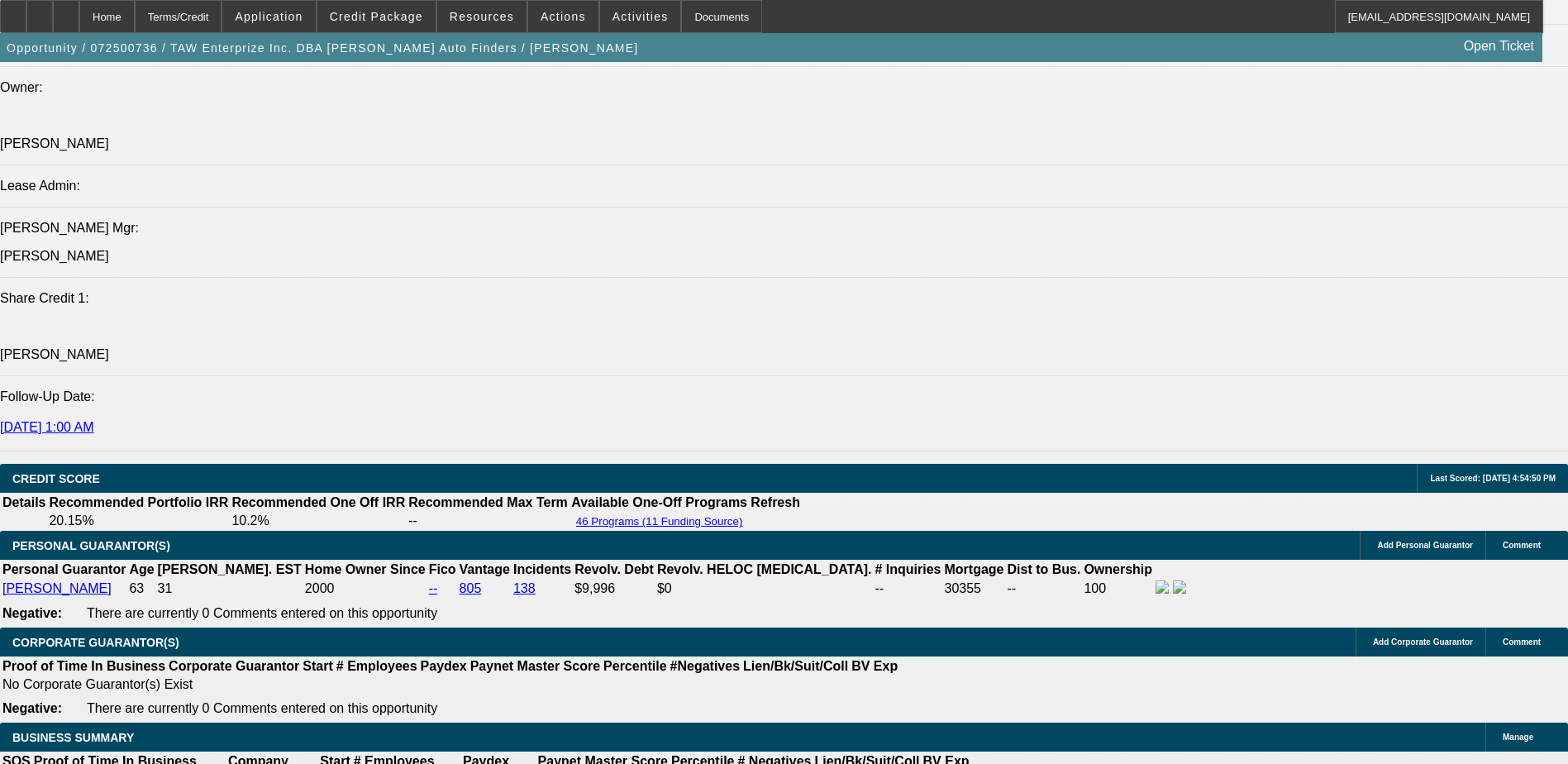
select select "0"
select select "3"
select select "0.1"
select select "4"
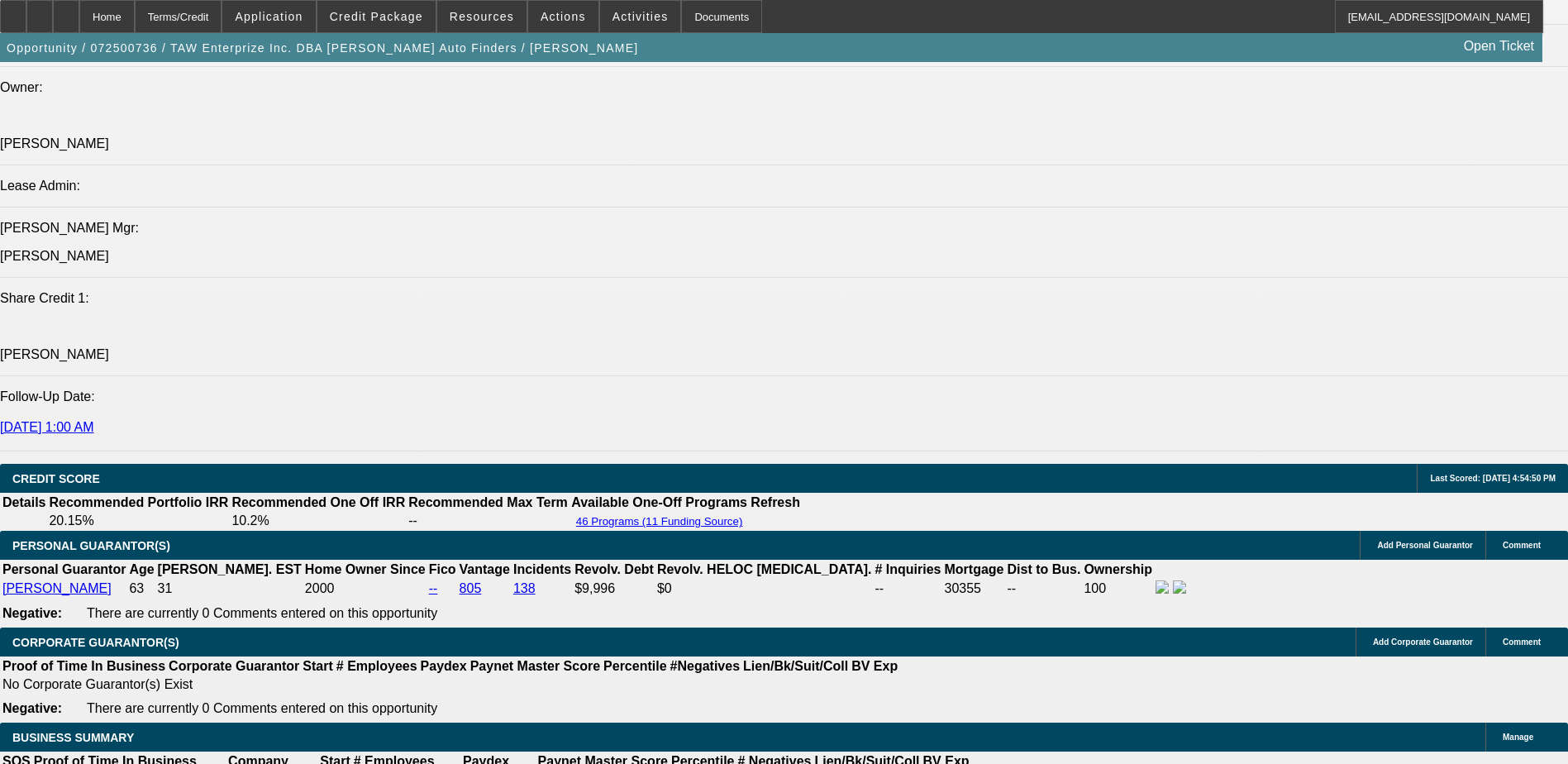
select select "0"
select select "2"
select select "0.1"
select select "4"
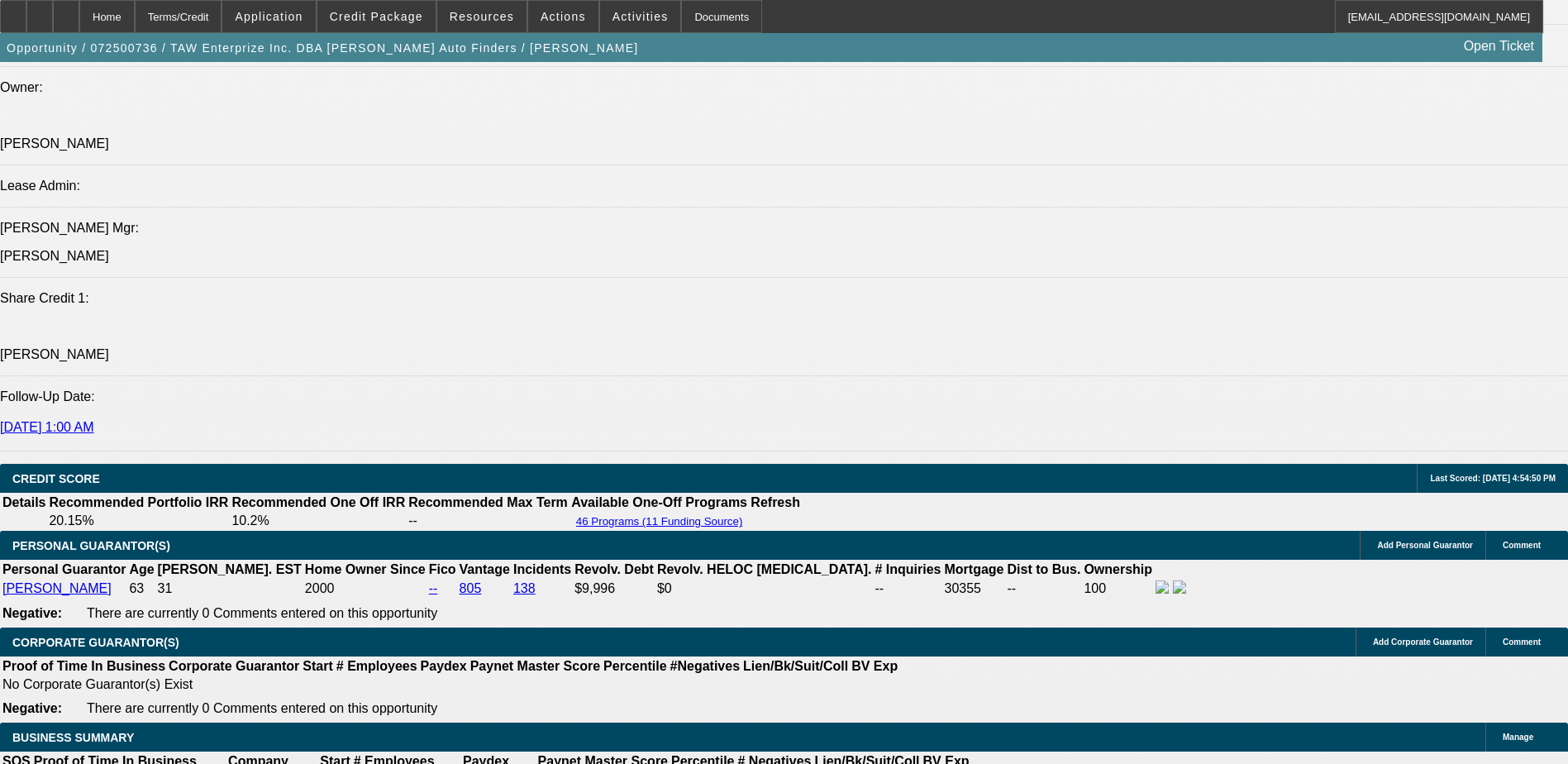
select select "0"
select select "2"
select select "0.1"
select select "4"
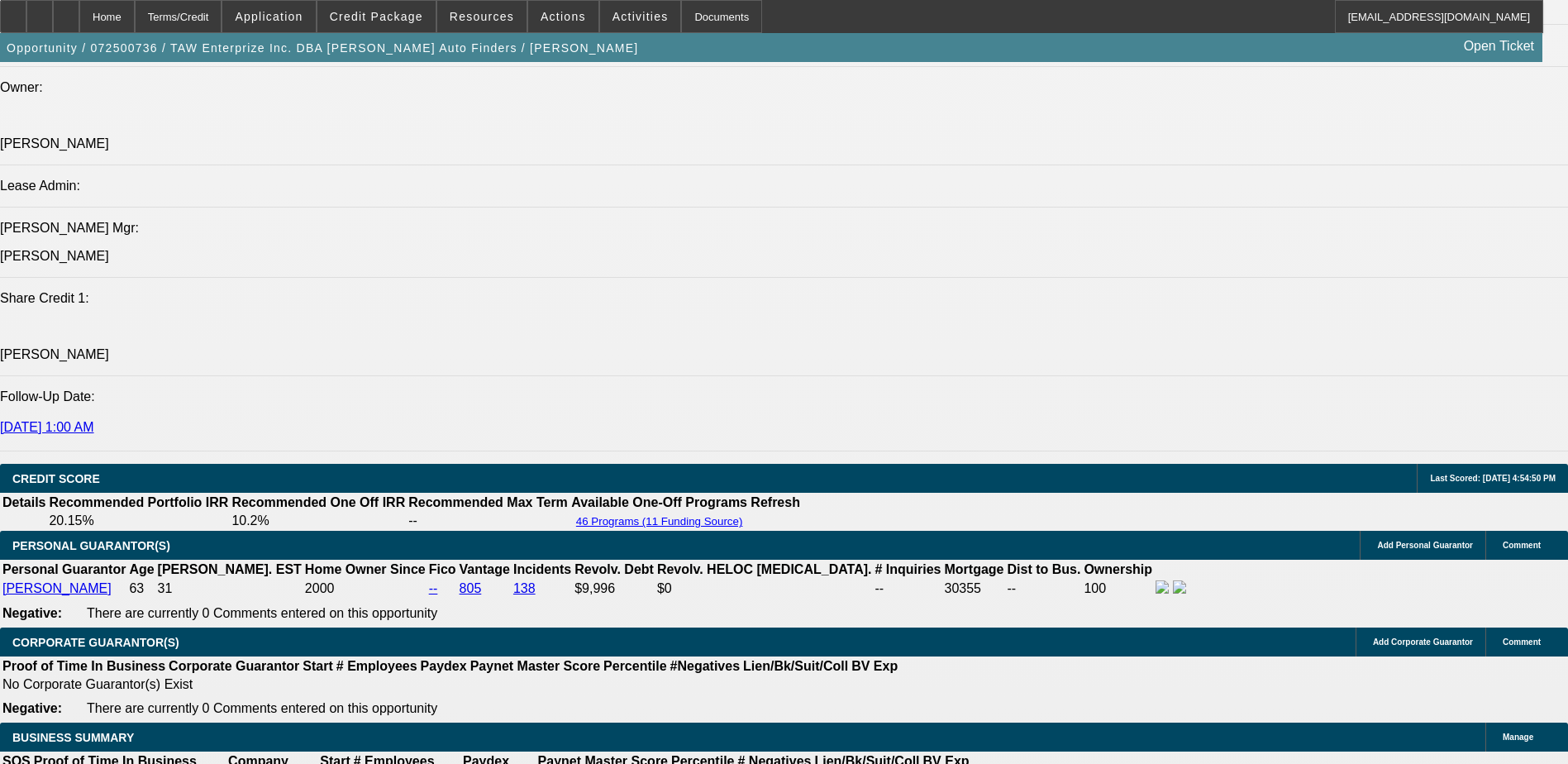
select select "0"
select select "3"
select select "0.1"
select select "4"
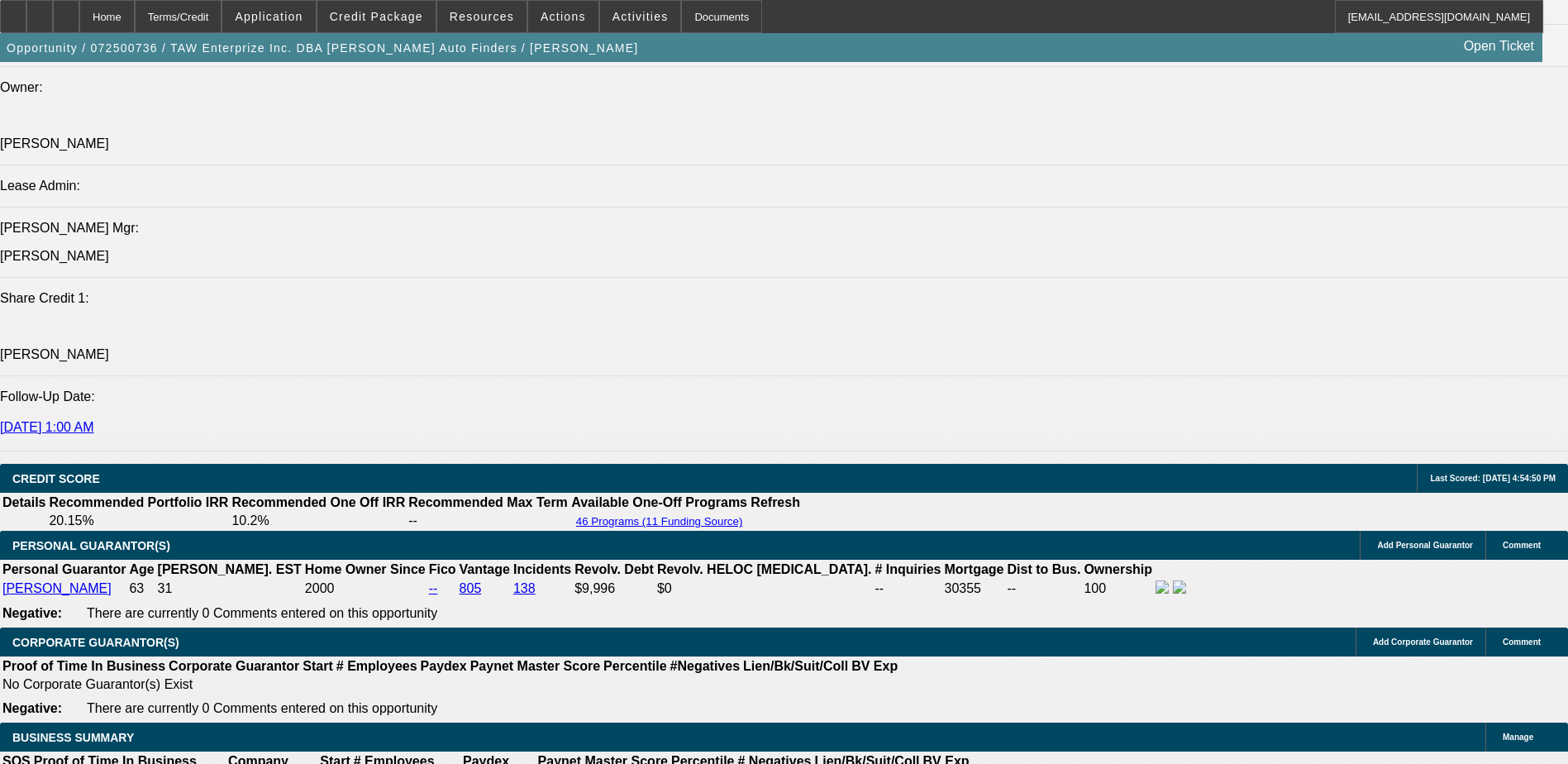
scroll to position [2146, 0]
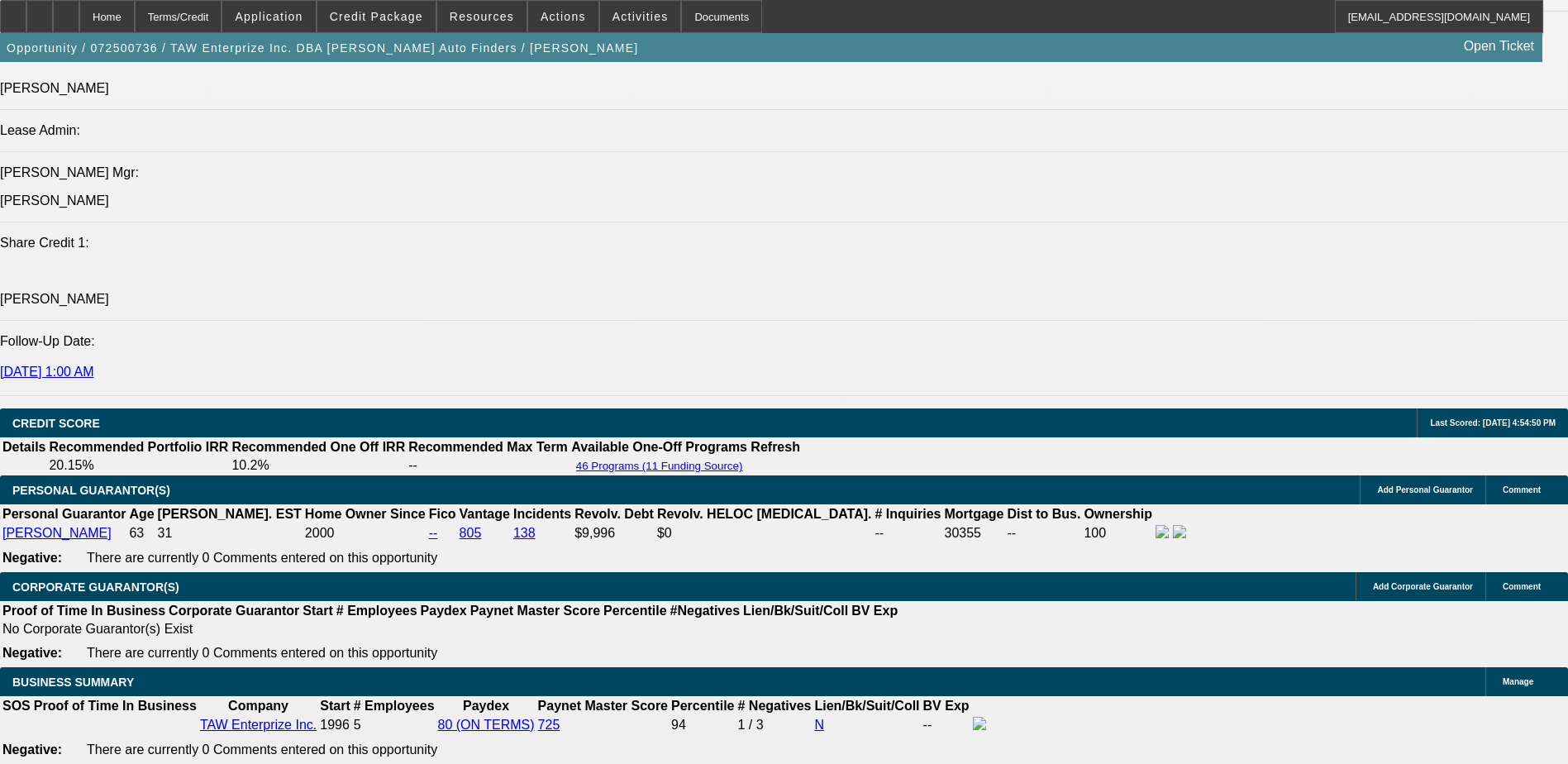
type input "UNKNOWN"
type input "7"
type input "$2,165.22"
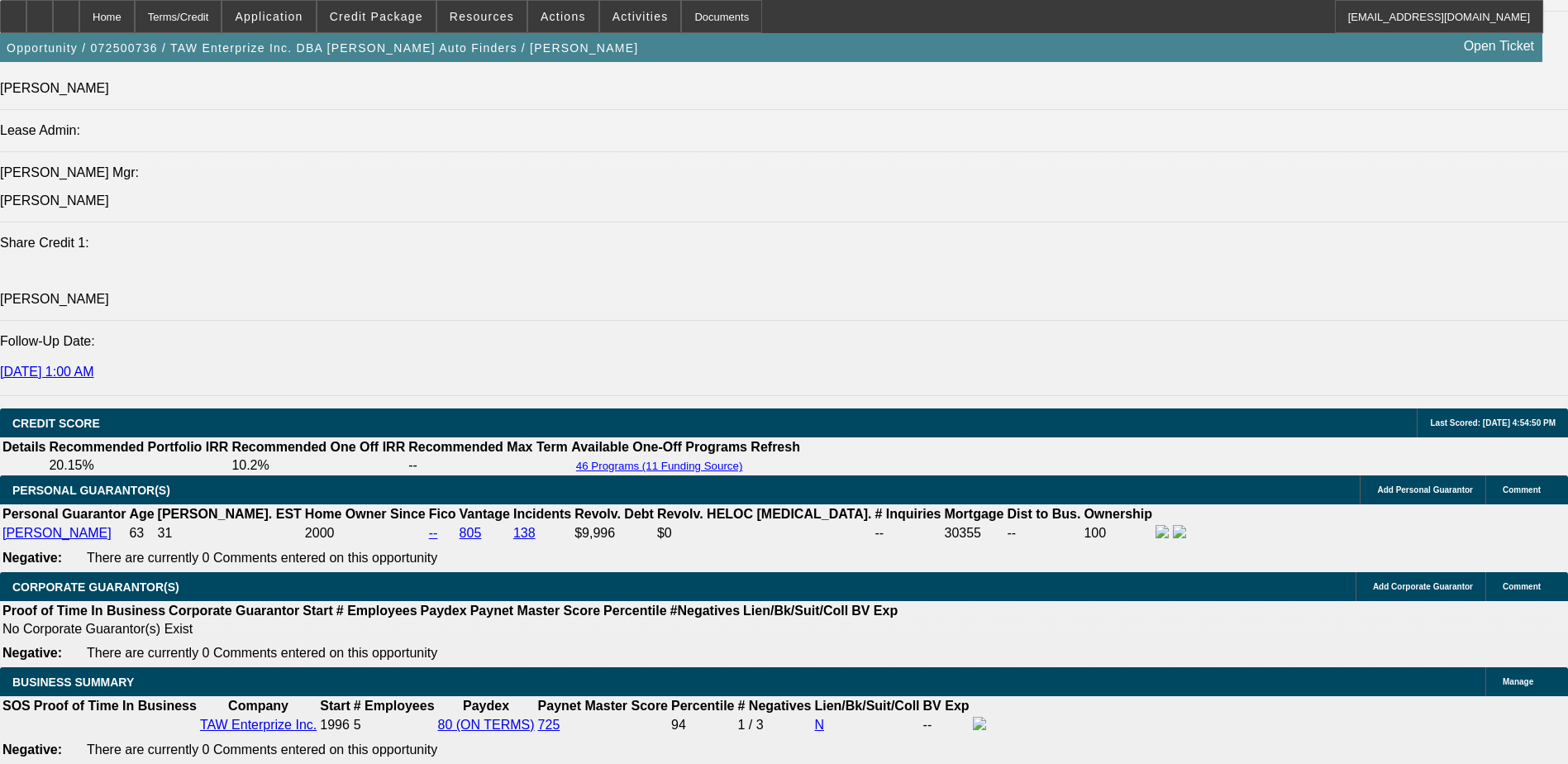
type input "7.9"
type input "$2,220.53"
type input "7.9"
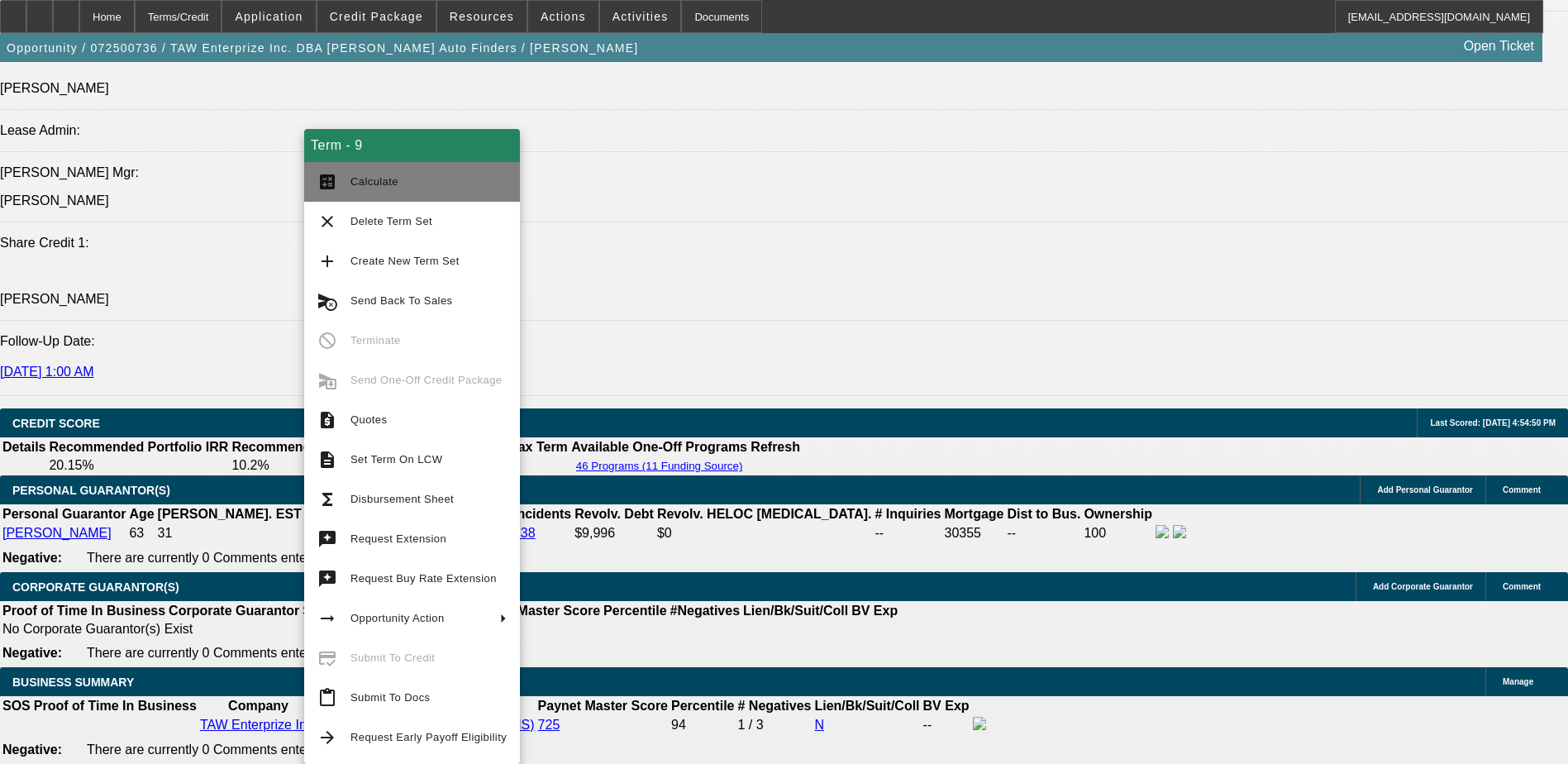
click at [419, 174] on span "Calculate" at bounding box center [429, 182] width 156 height 20
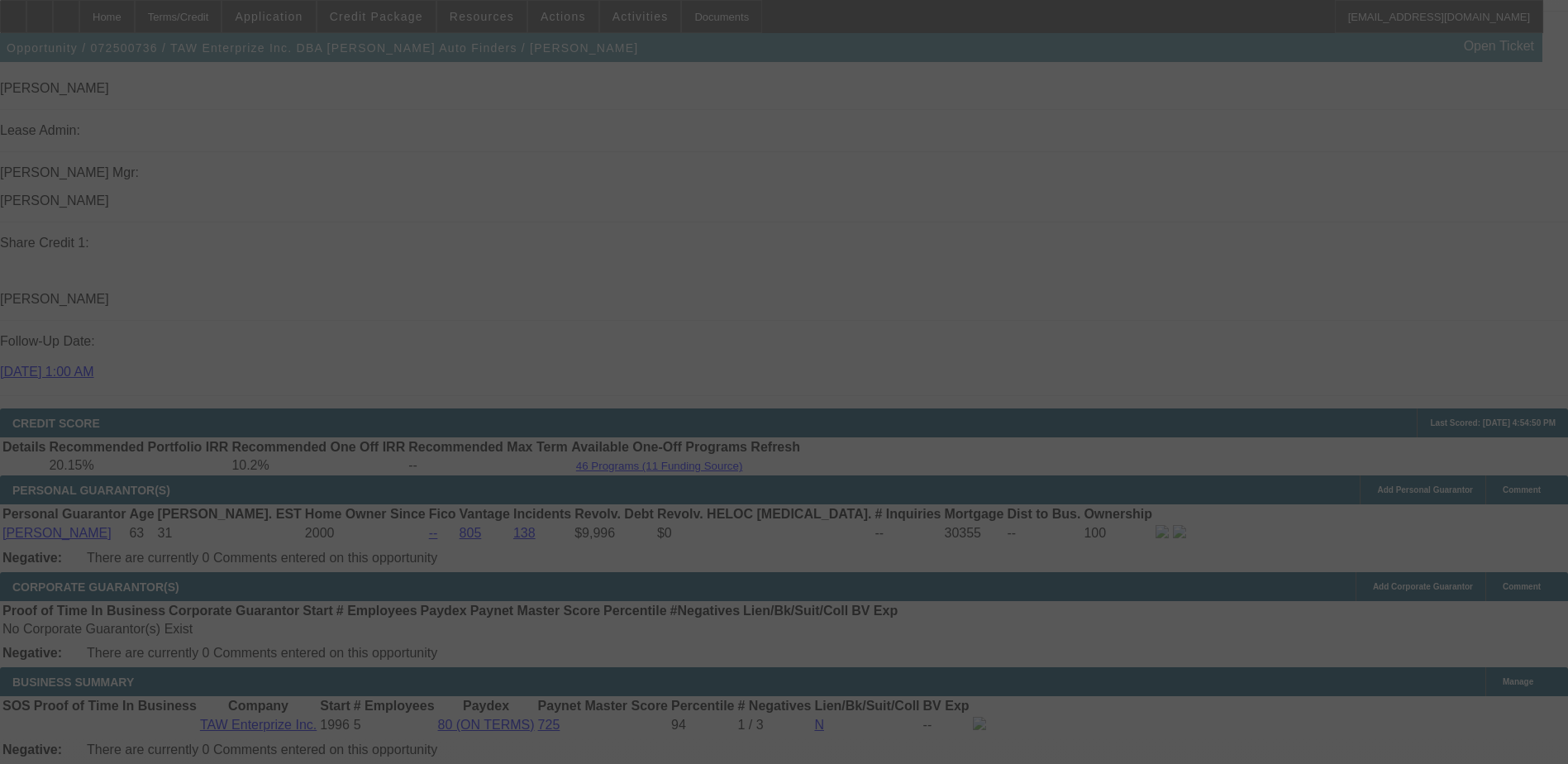
select select "0"
select select "3"
select select "0.1"
select select "4"
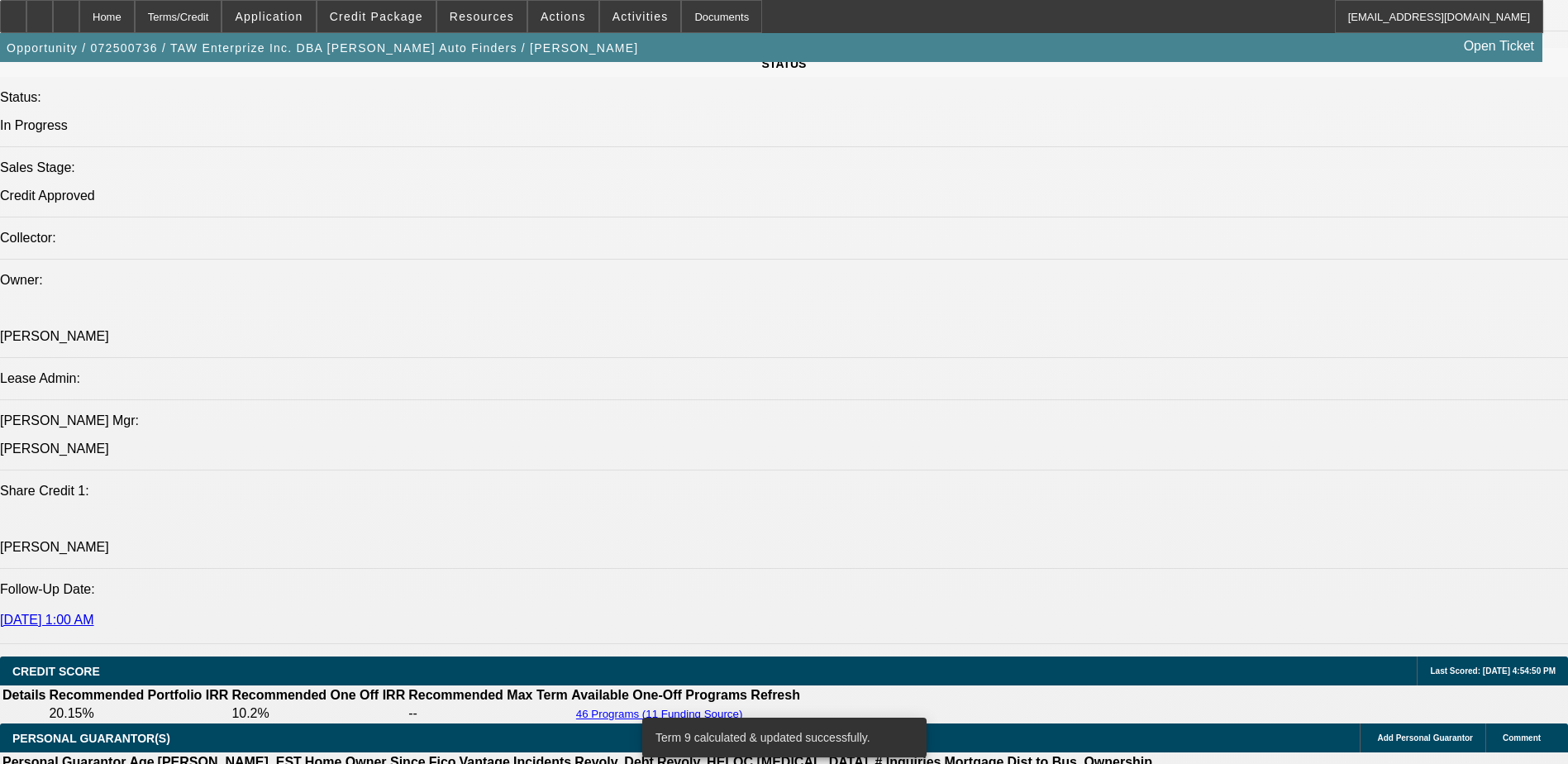
scroll to position [2395, 0]
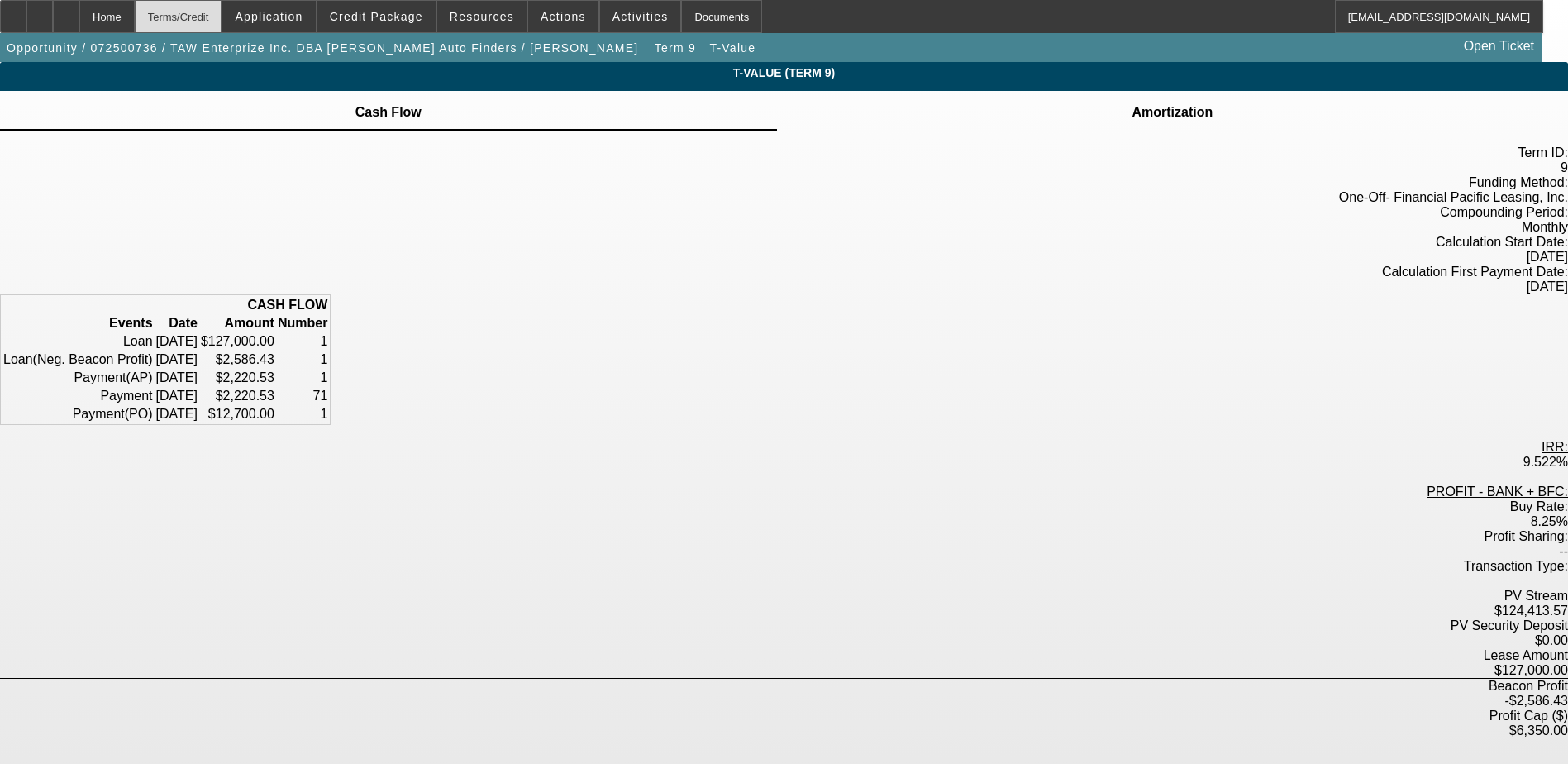
click at [223, 27] on div "Terms/Credit" at bounding box center [179, 17] width 88 height 33
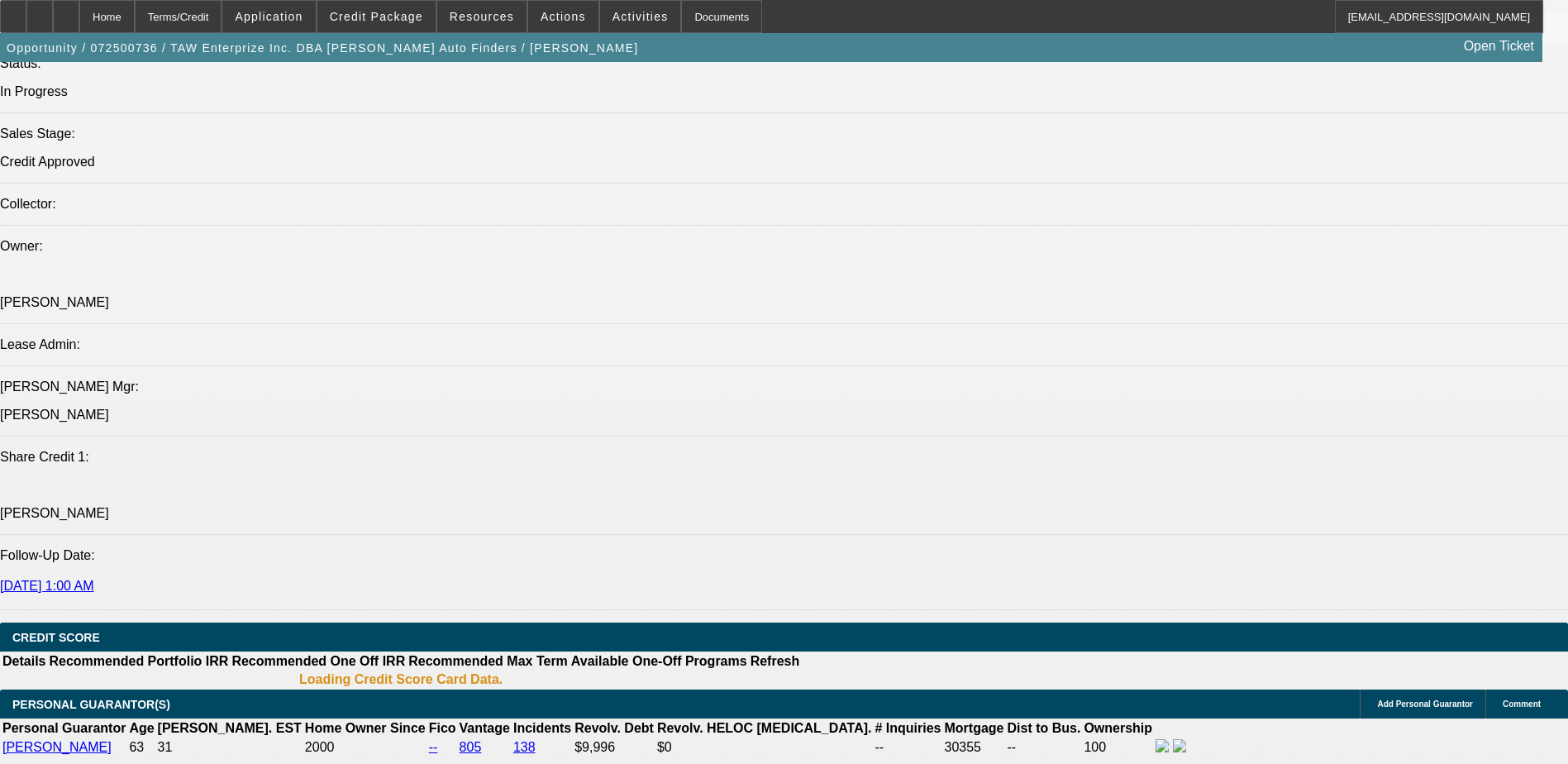
select select "0"
select select "3"
select select "0.1"
select select "4"
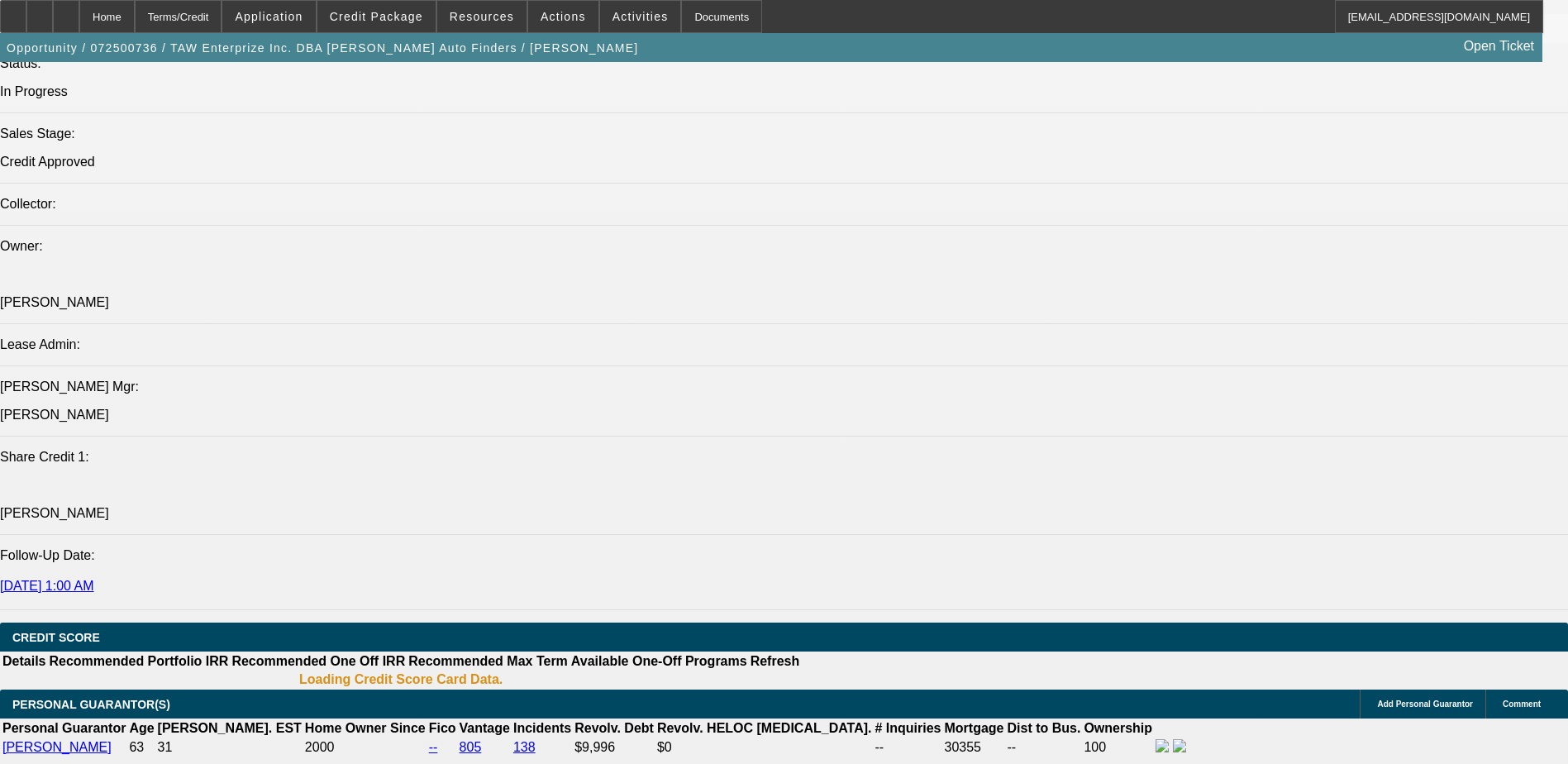
select select "0"
select select "2"
select select "0.1"
select select "4"
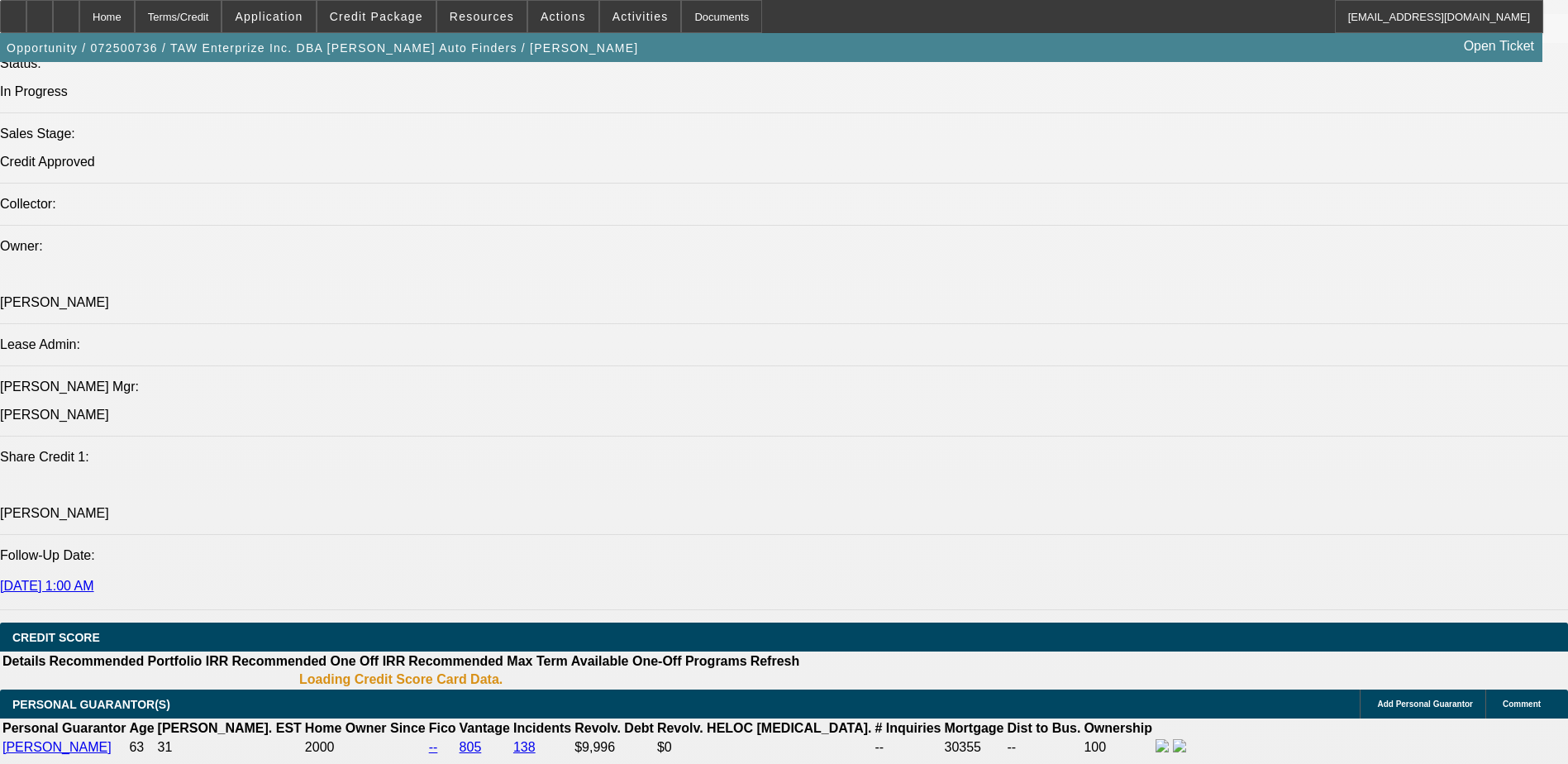
select select "0"
select select "2"
select select "0.1"
select select "4"
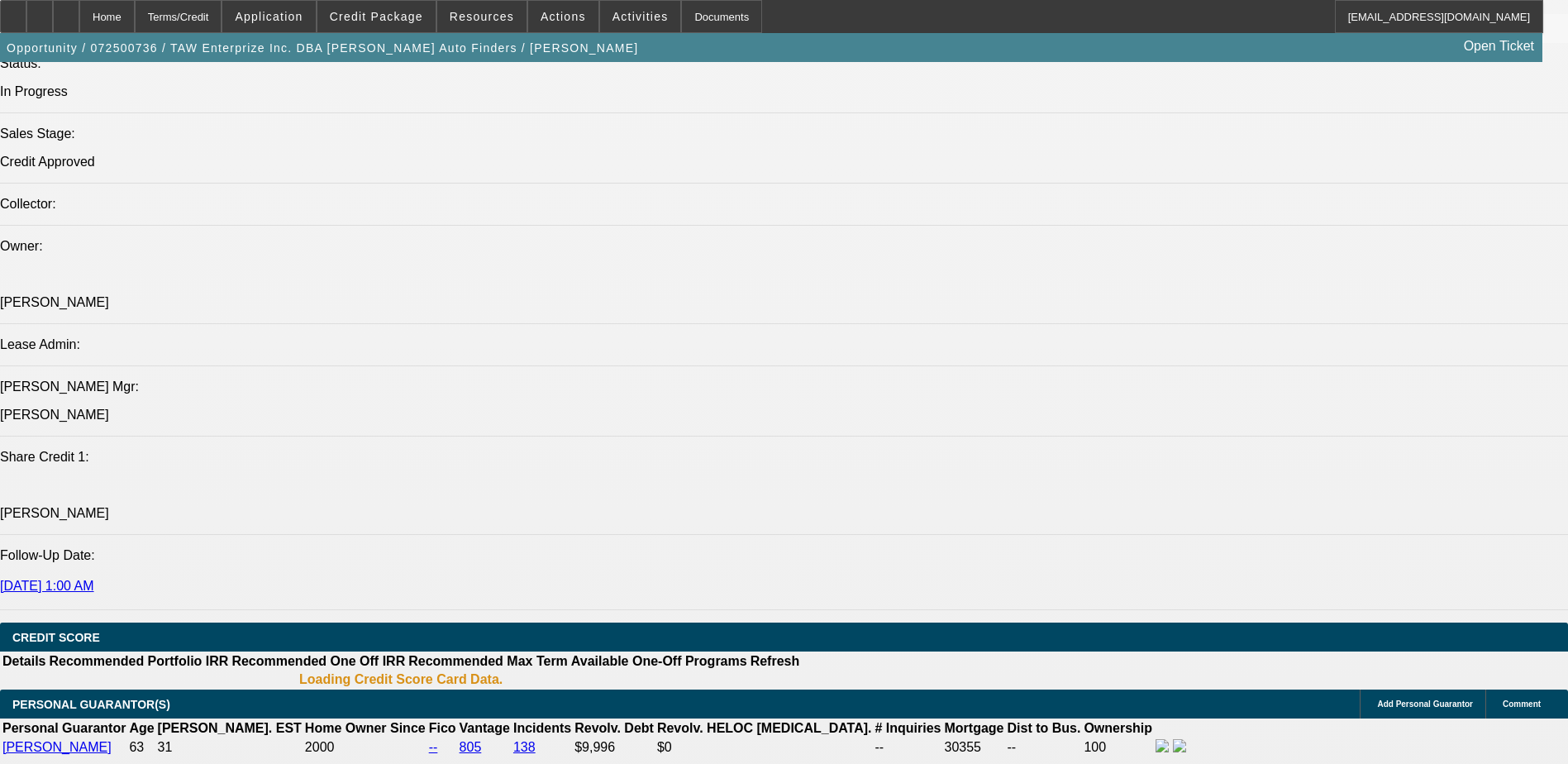
select select "0"
select select "3"
select select "0.1"
select select "4"
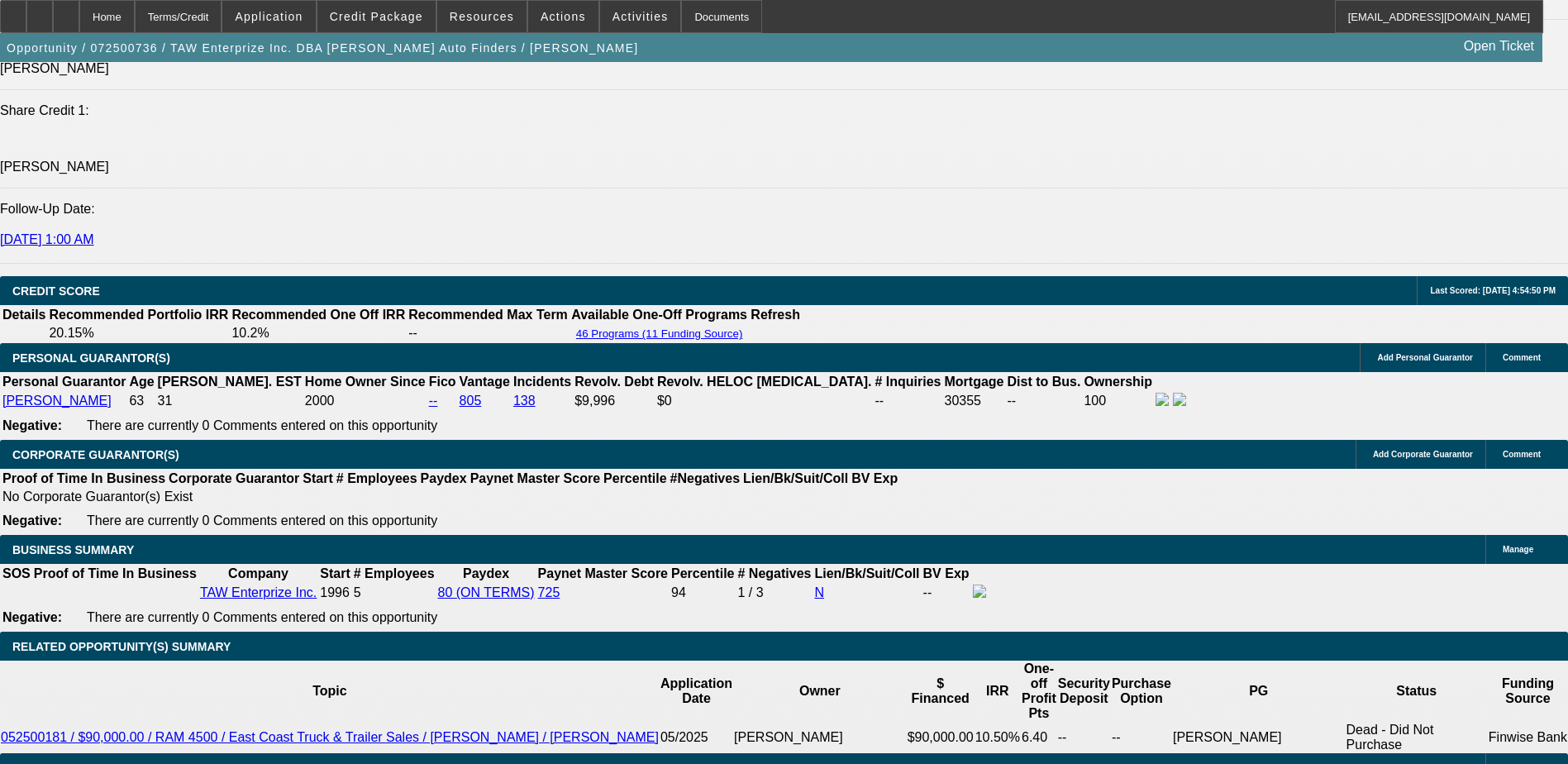
scroll to position [2146, 0]
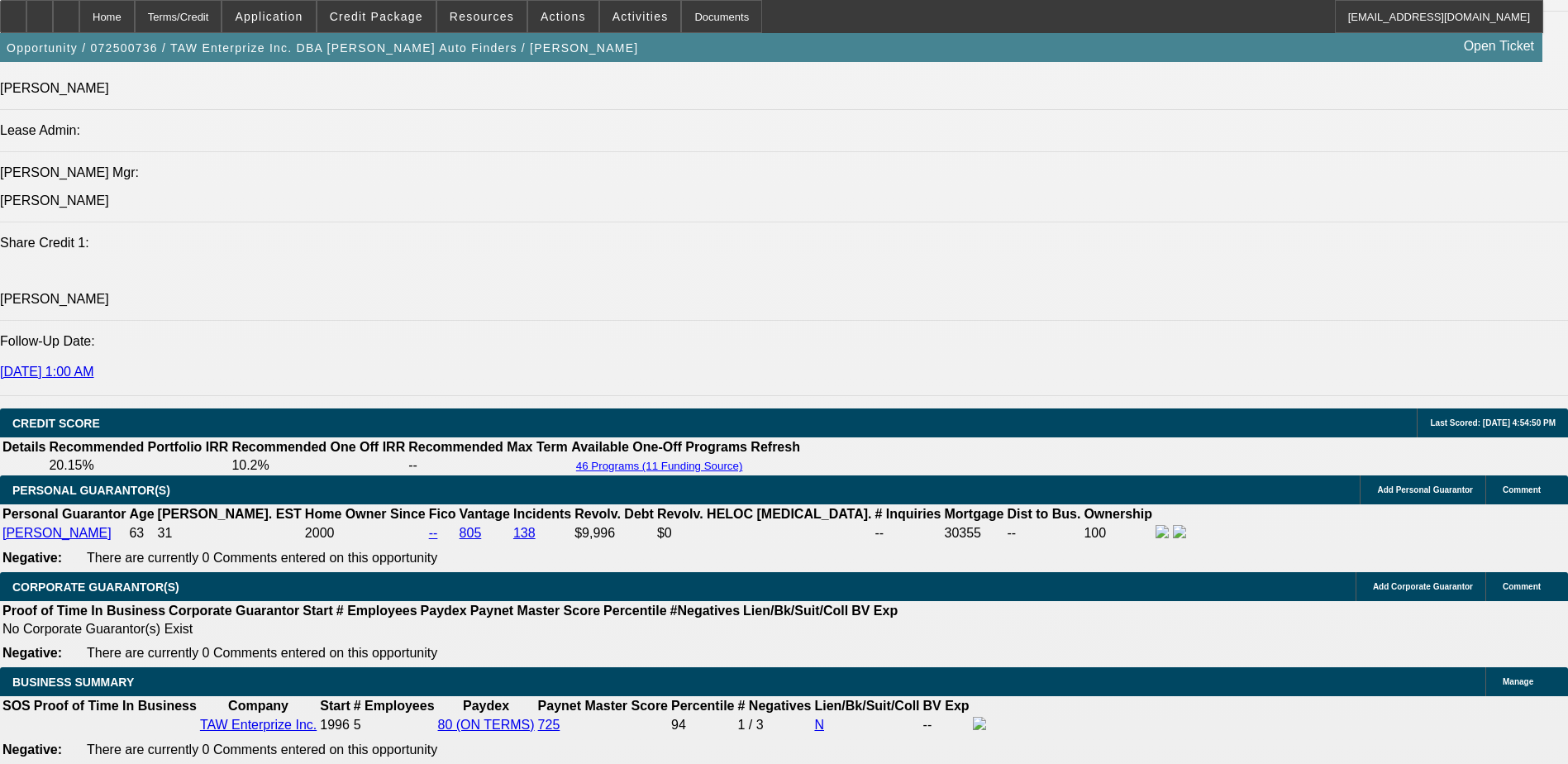
type input "6"
type input "UNKNOWN"
type input "60"
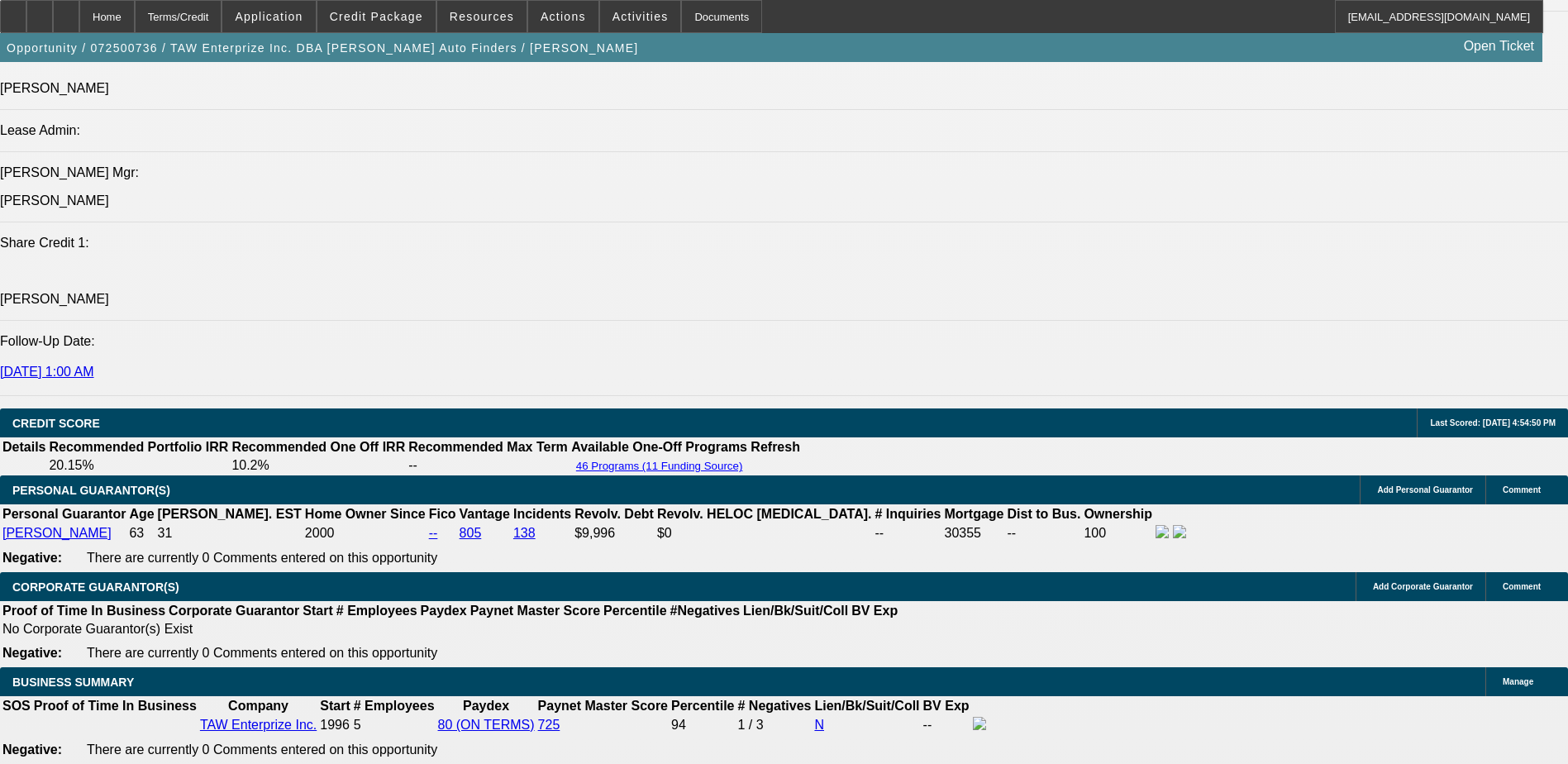
type input "$2,569.03"
type input "60"
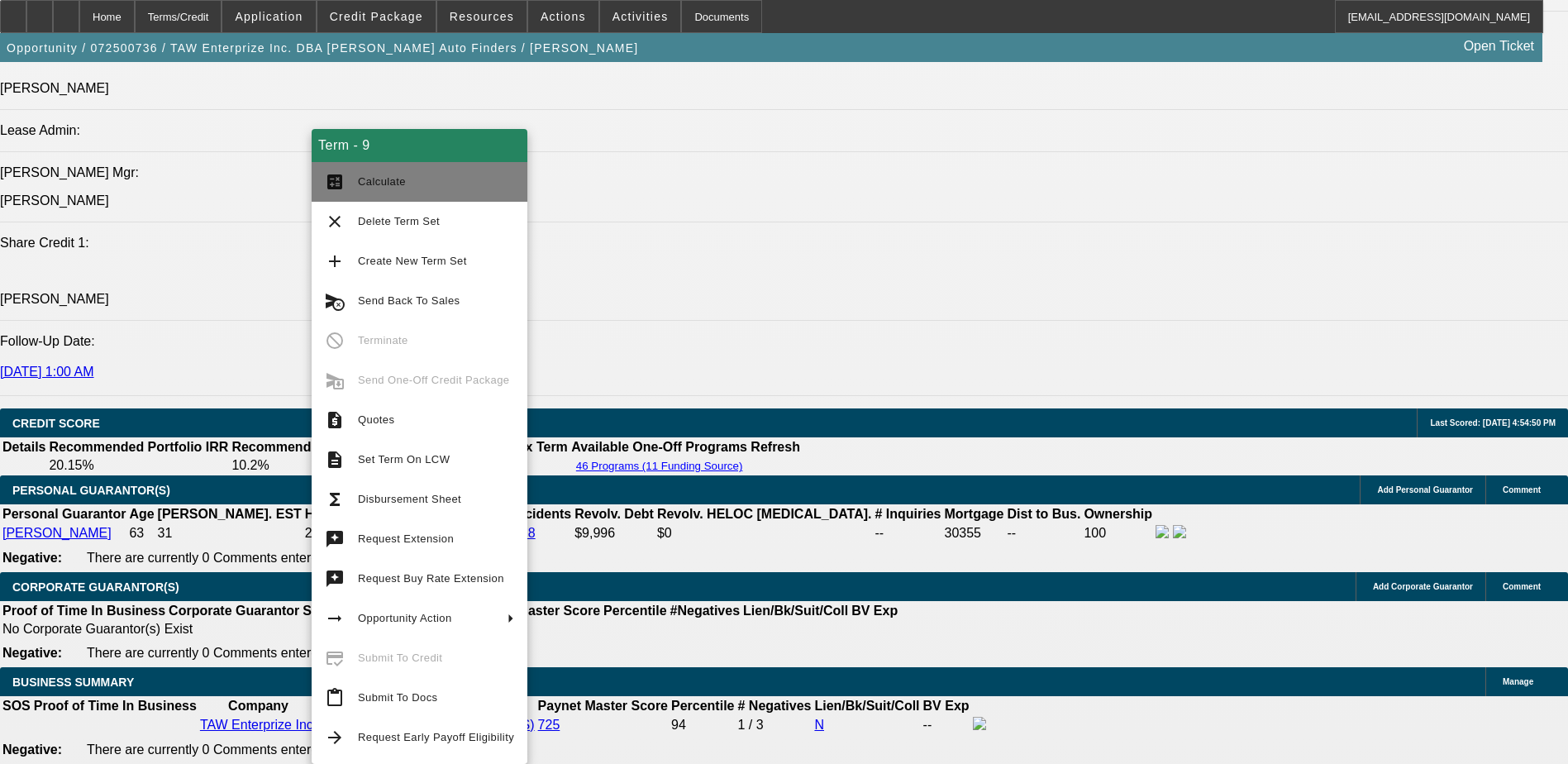
click at [387, 178] on span "Calculate" at bounding box center [381, 181] width 48 height 13
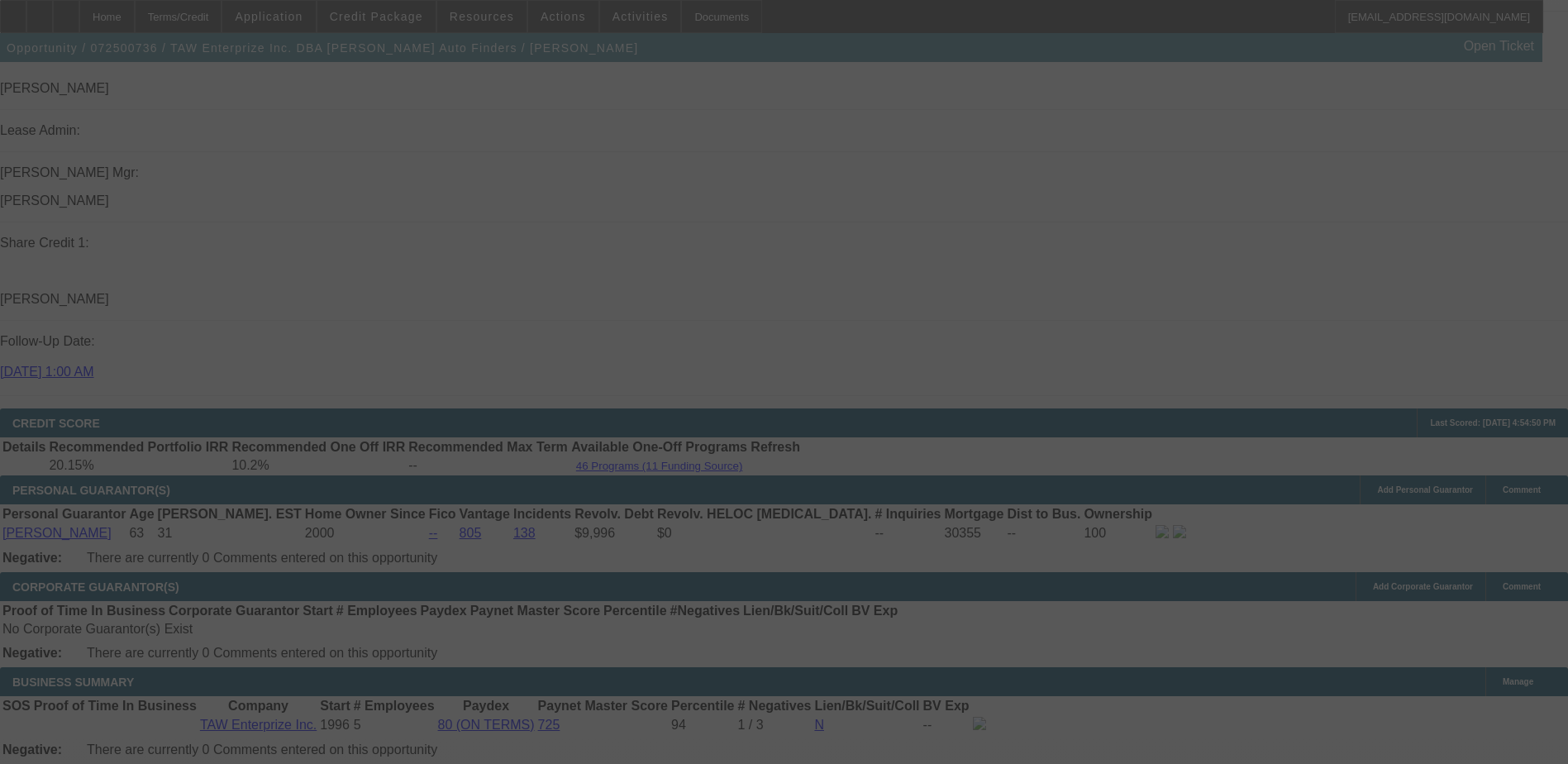
select select "0"
select select "3"
select select "0.1"
select select "4"
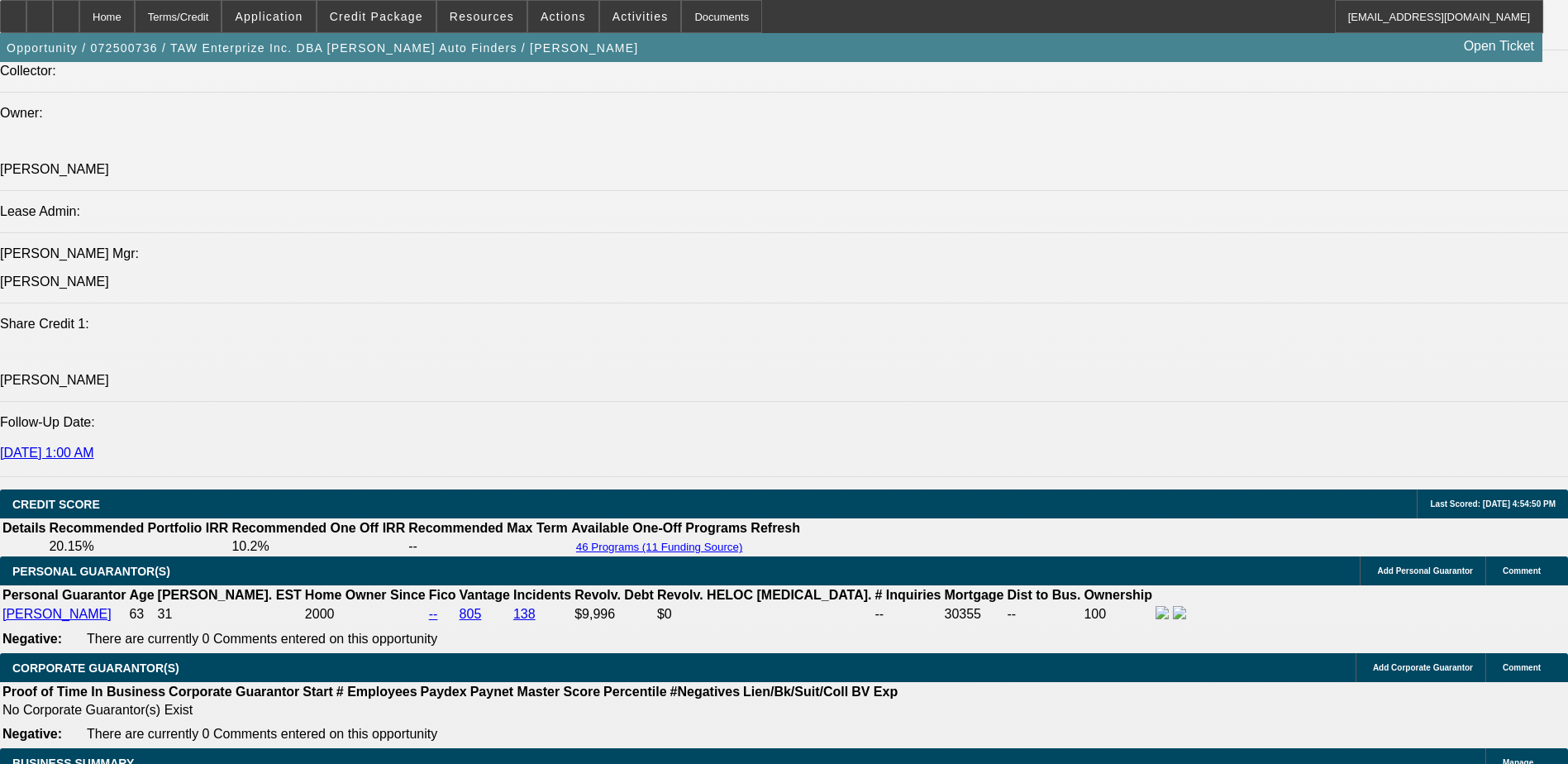
scroll to position [2063, 0]
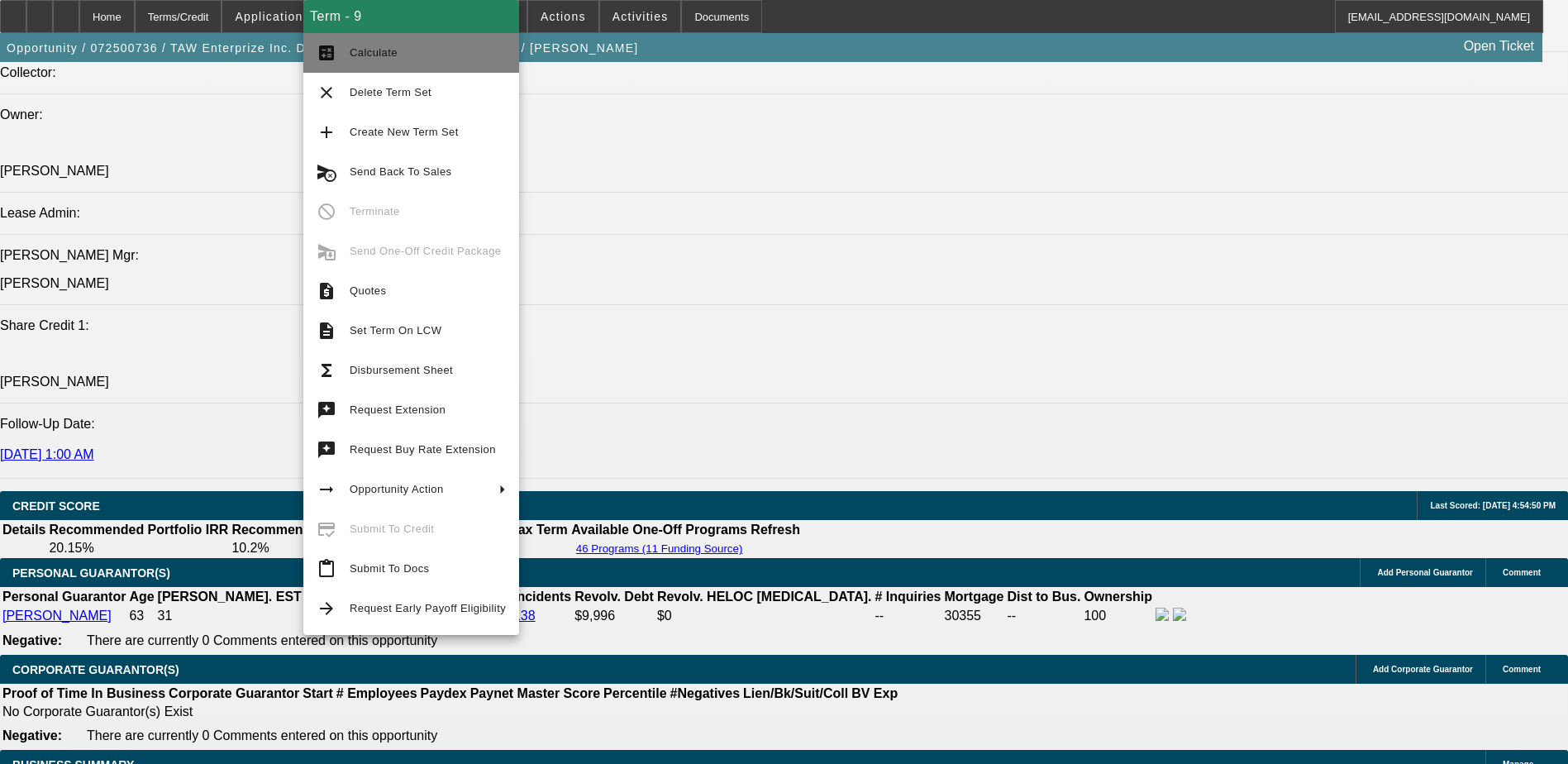
click at [412, 67] on button "calculate Calculate" at bounding box center [411, 53] width 216 height 40
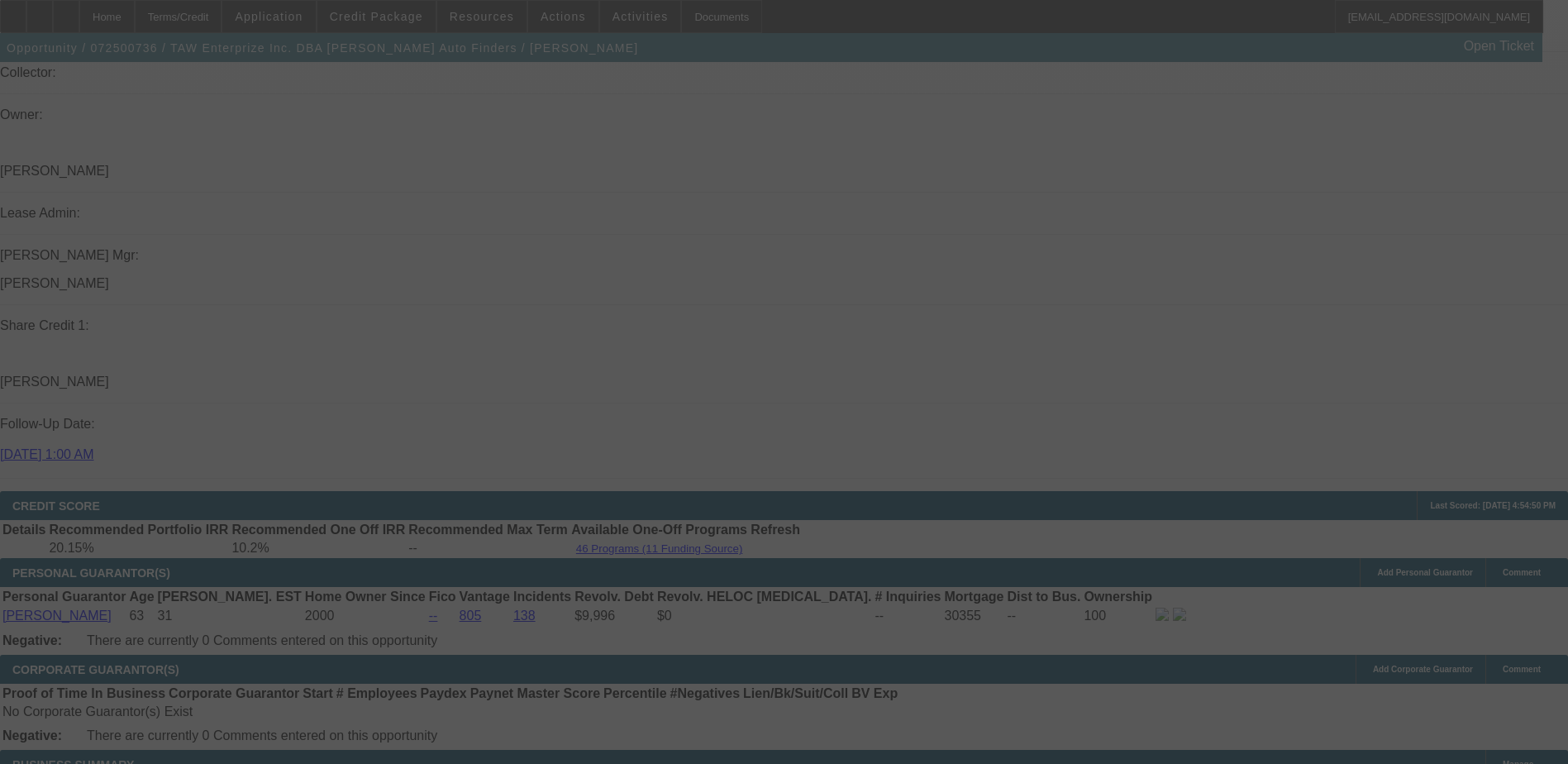
select select "0"
select select "3"
select select "0.1"
select select "4"
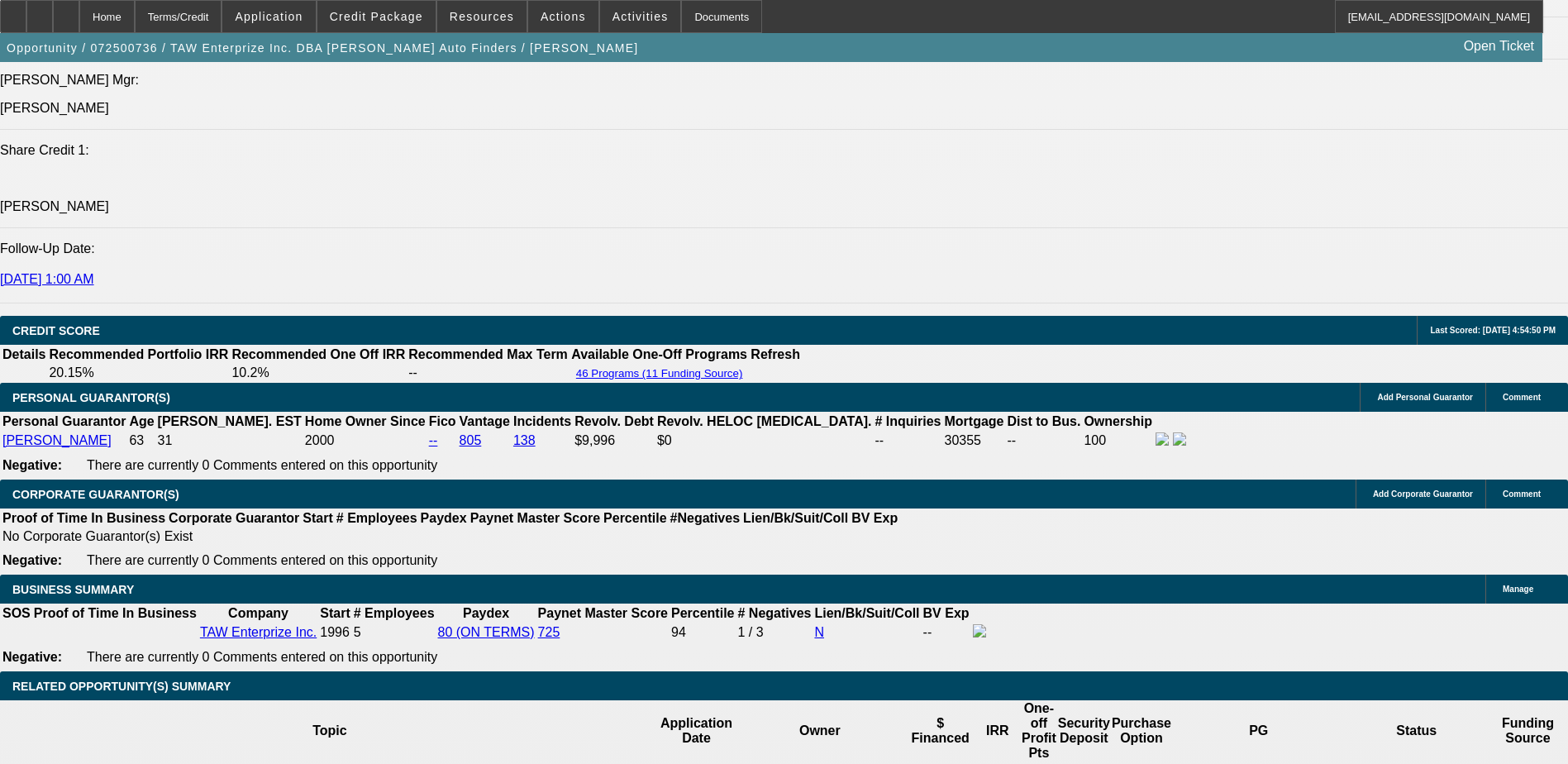
scroll to position [2395, 0]
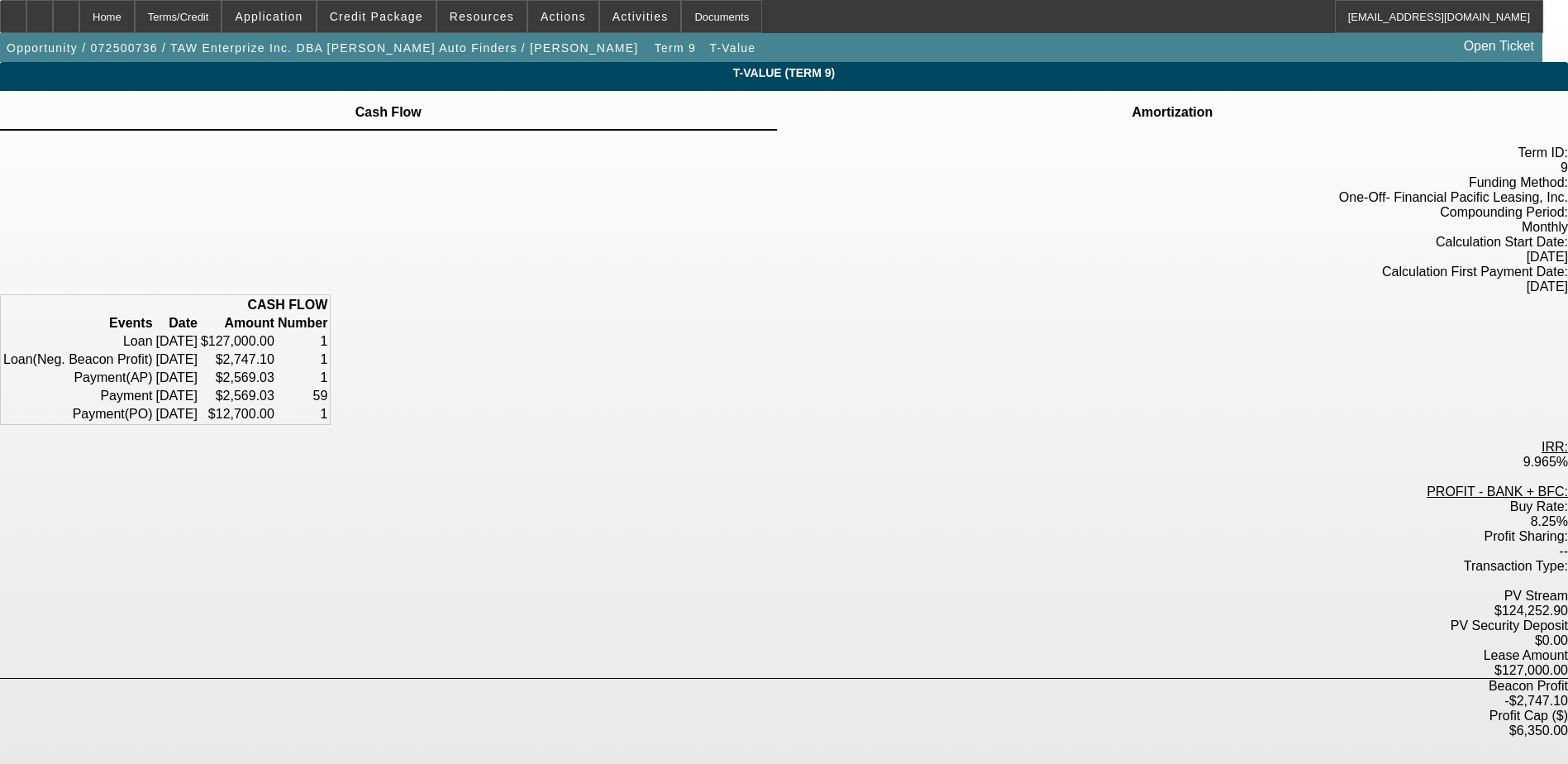
scroll to position [165, 0]
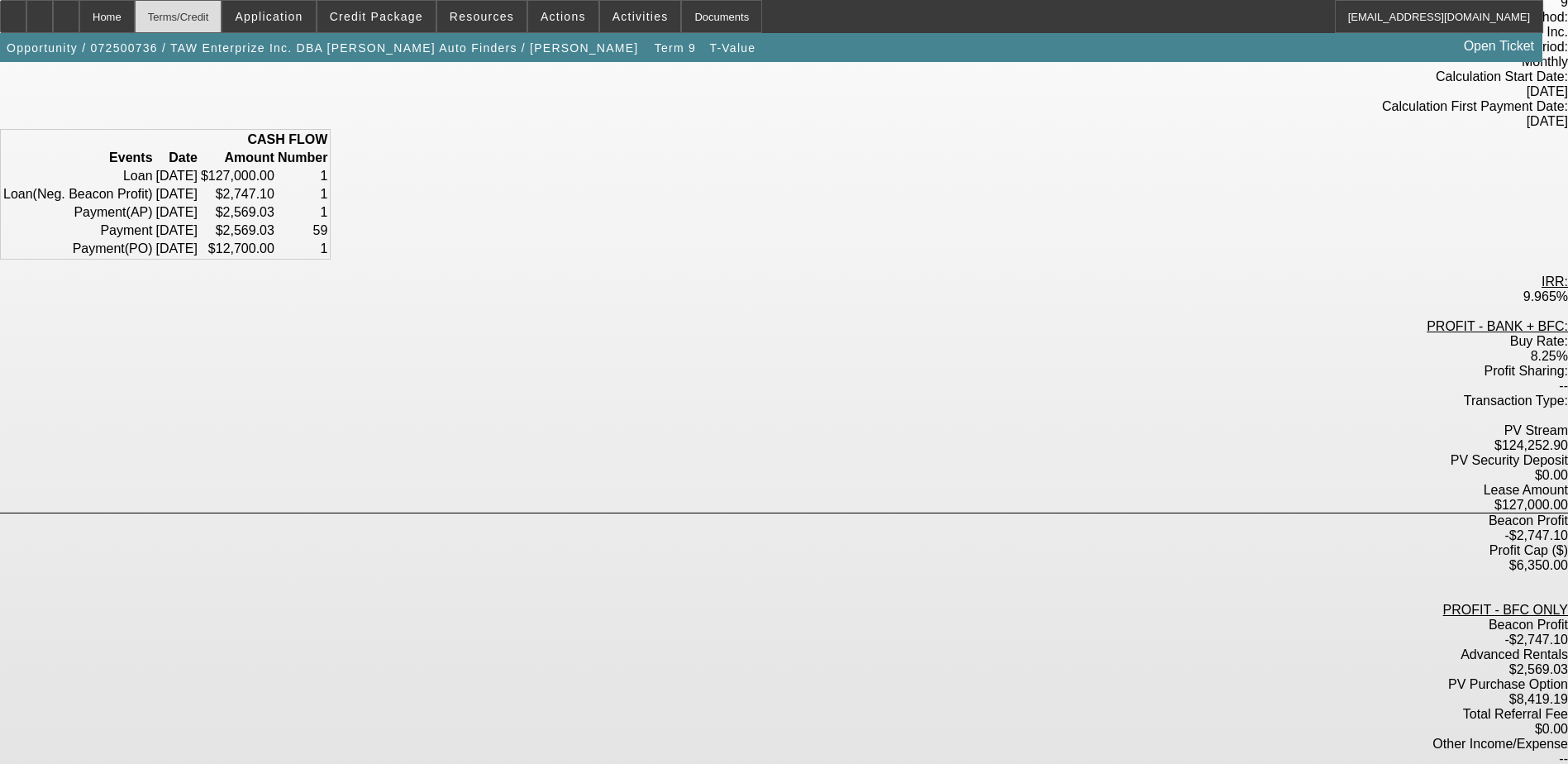
drag, startPoint x: 217, startPoint y: 5, endPoint x: 320, endPoint y: 168, distance: 192.8
click at [217, 5] on div "Terms/Credit" at bounding box center [179, 17] width 88 height 33
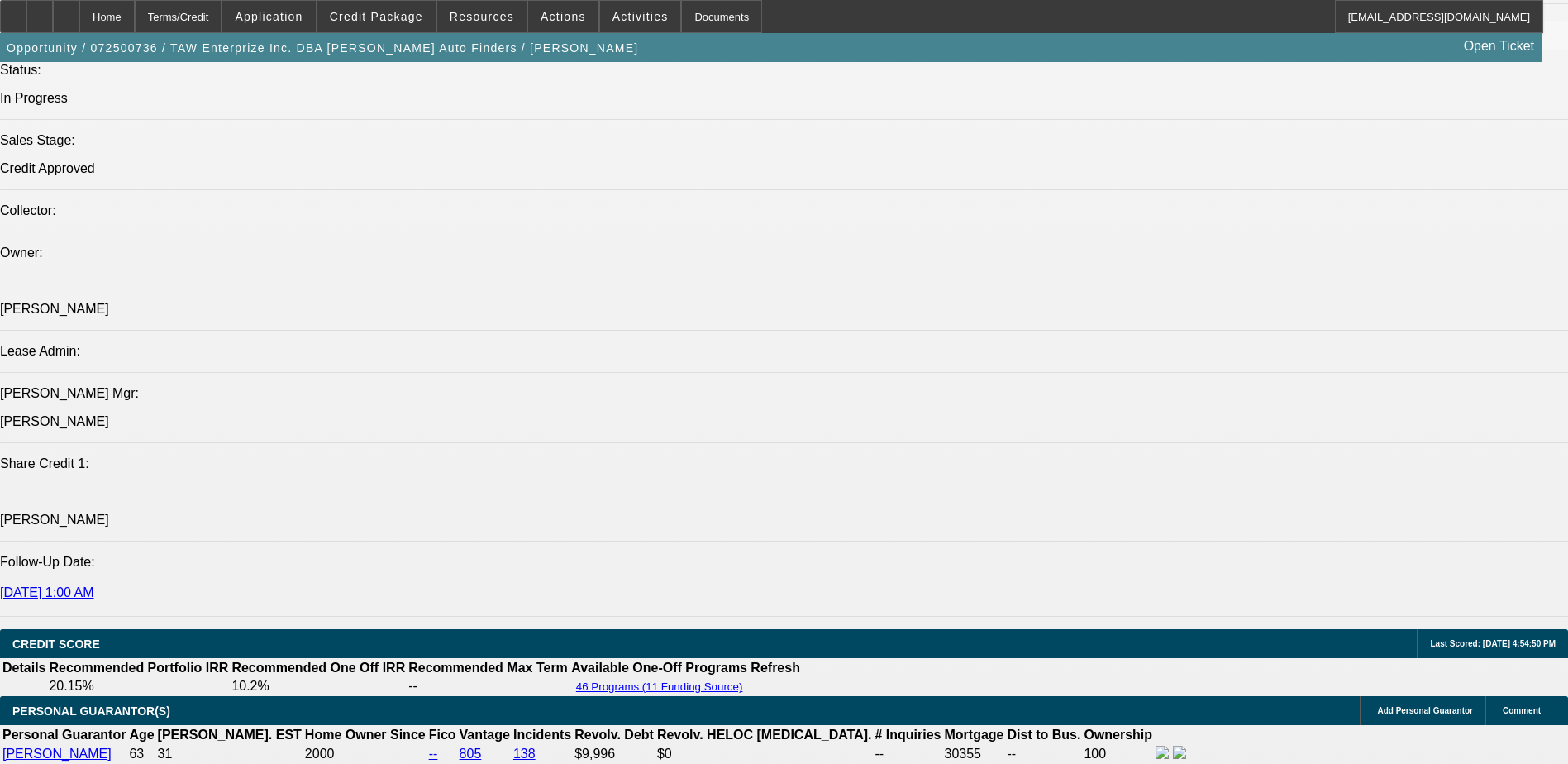
select select "0"
select select "3"
select select "0.1"
select select "4"
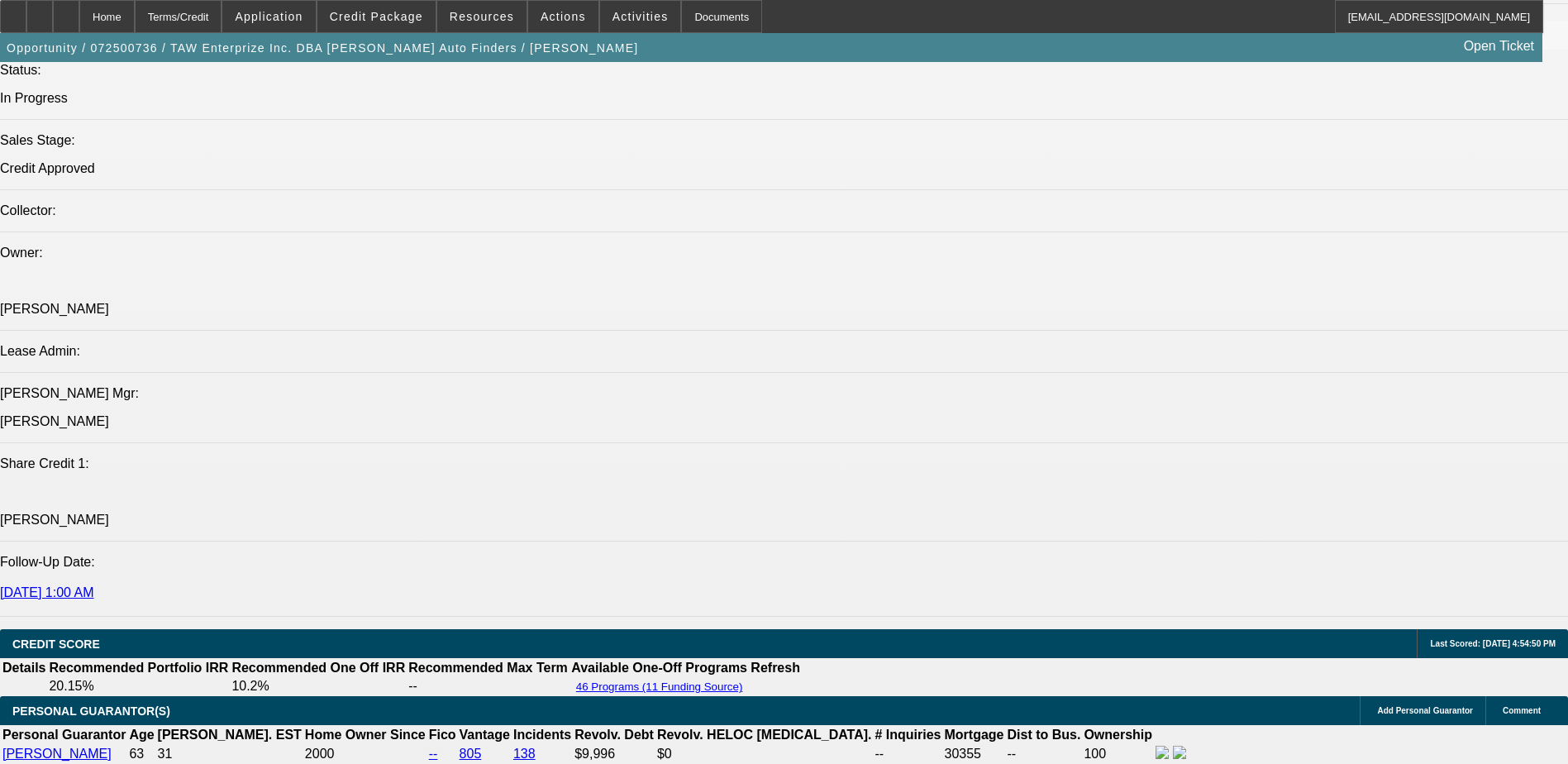
select select "0"
select select "2"
select select "0.1"
select select "4"
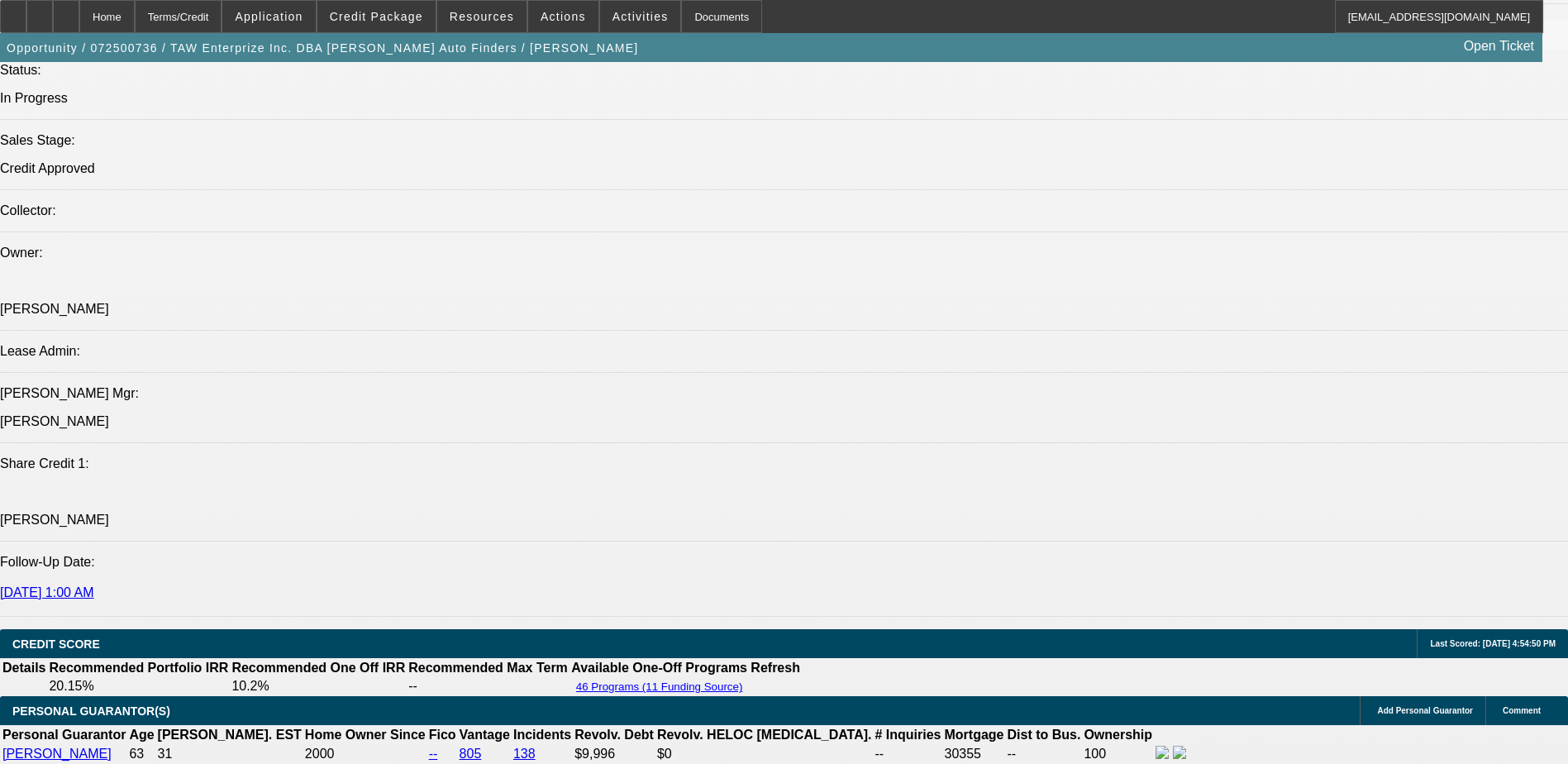
select select "0"
select select "2"
select select "0.1"
select select "4"
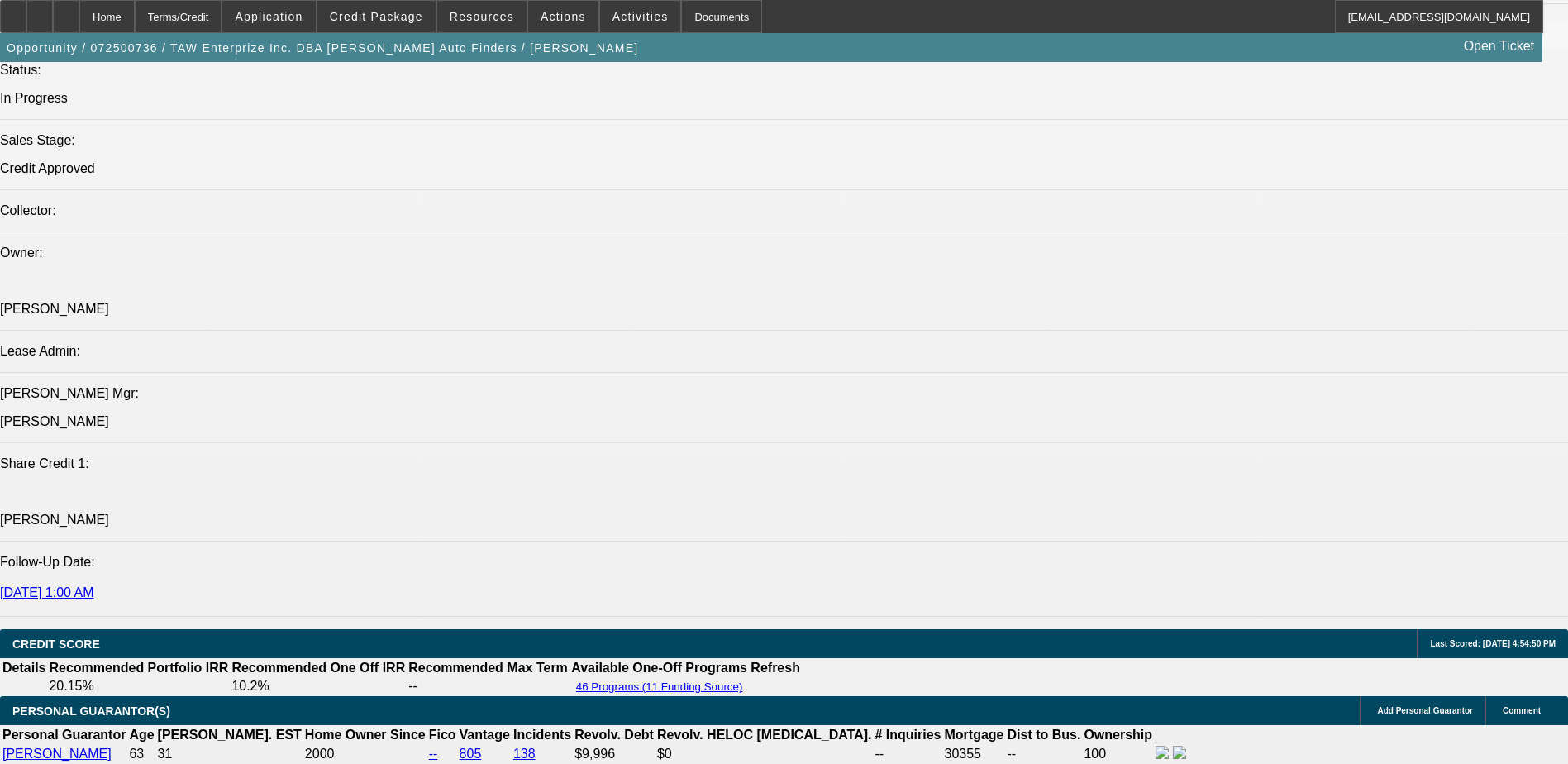
select select "0"
select select "3"
select select "0.1"
select select "4"
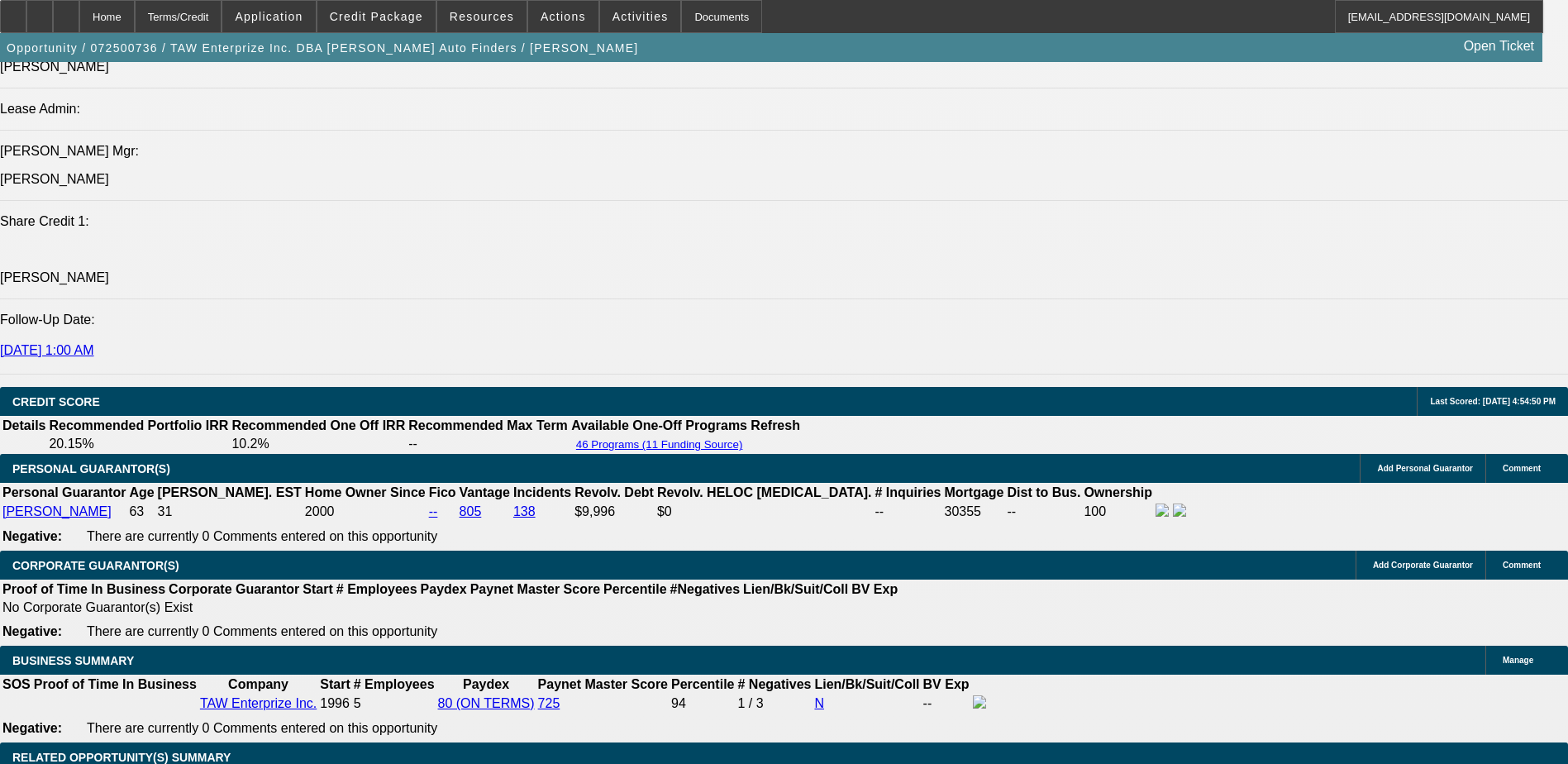
scroll to position [2229, 0]
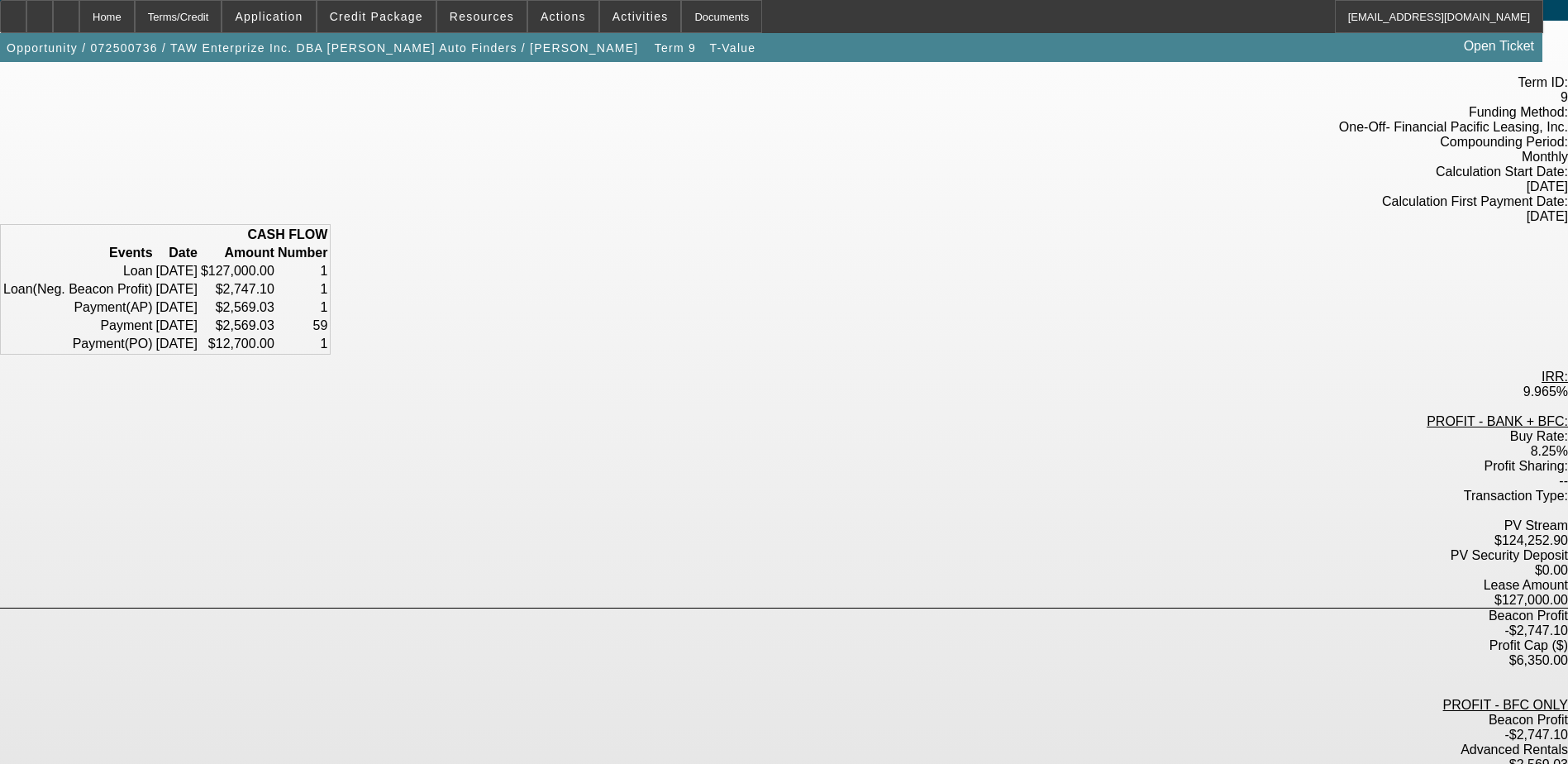
scroll to position [179, 0]
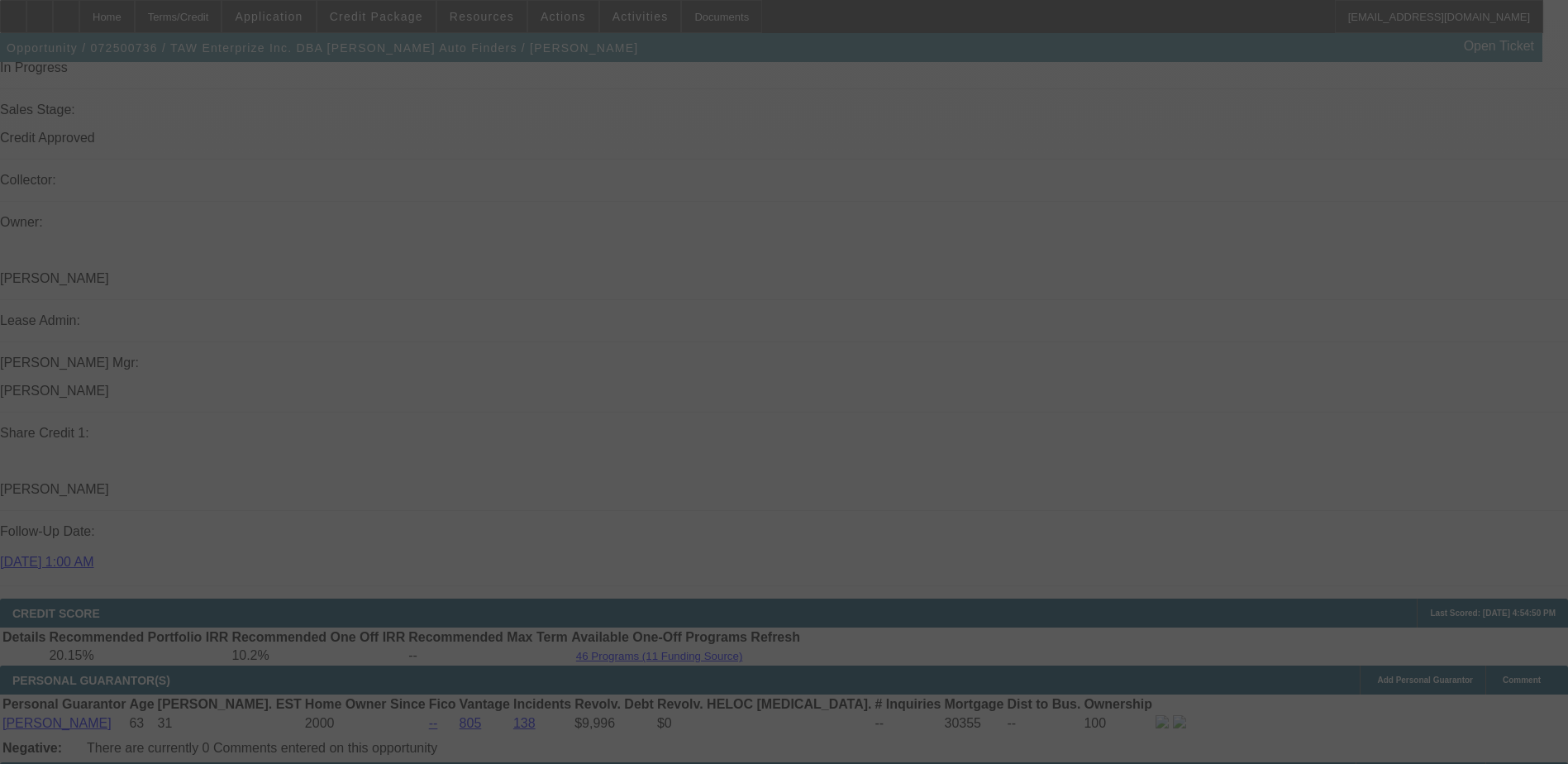
scroll to position [1981, 0]
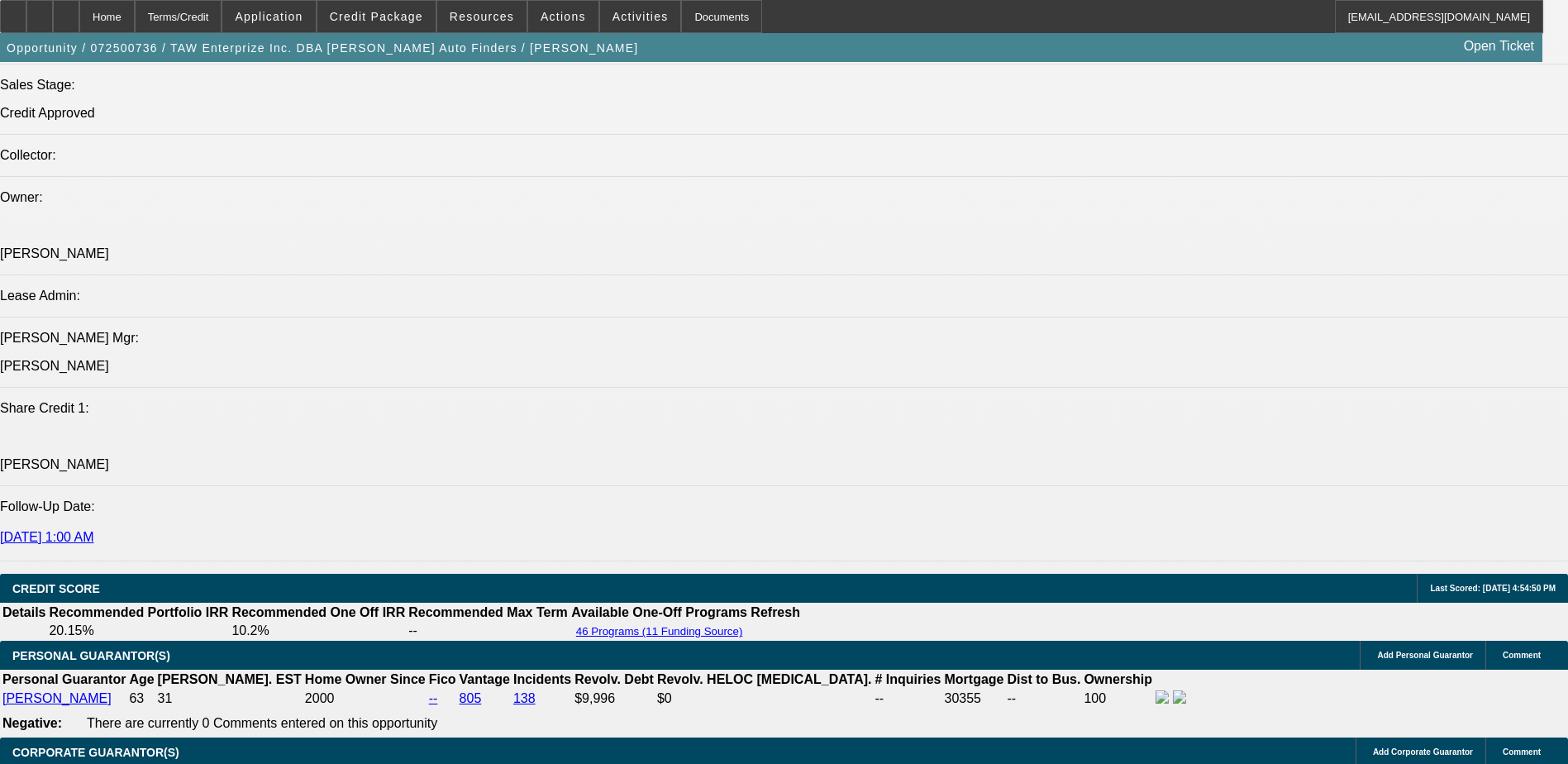
select select "0"
select select "3"
select select "0.1"
select select "4"
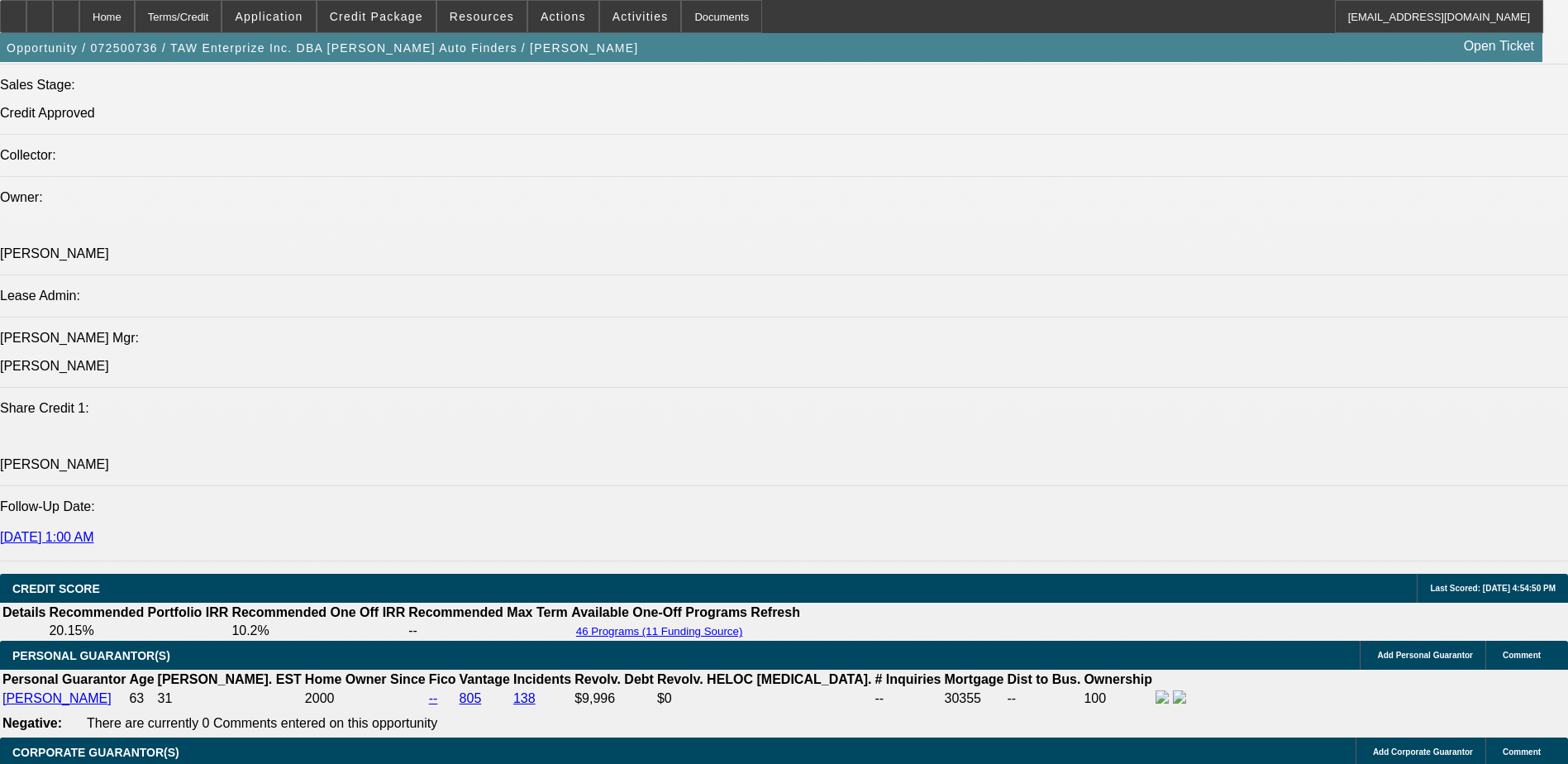
select select "0"
select select "2"
select select "0.1"
select select "4"
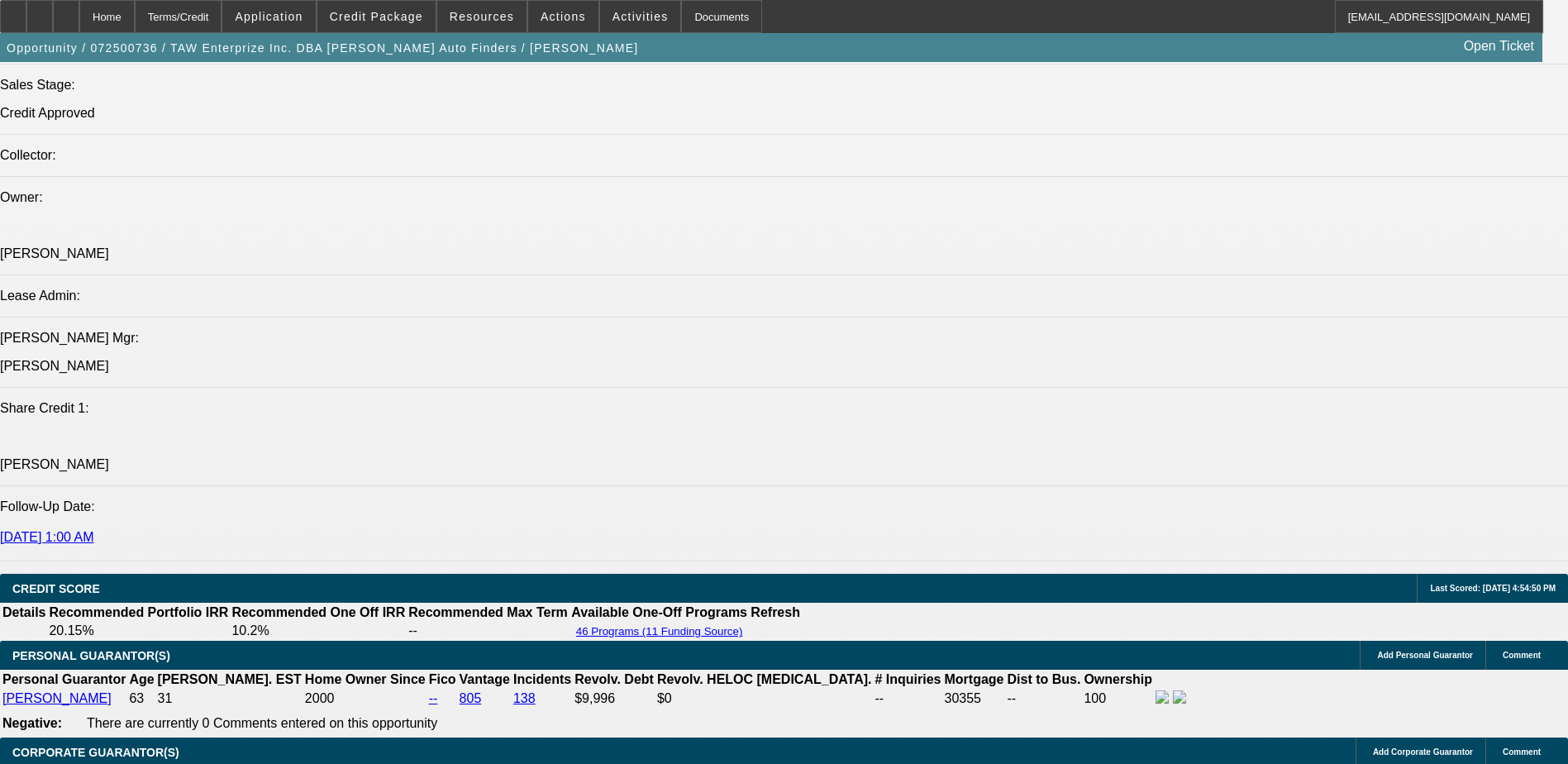
select select "0"
select select "2"
select select "0.1"
select select "4"
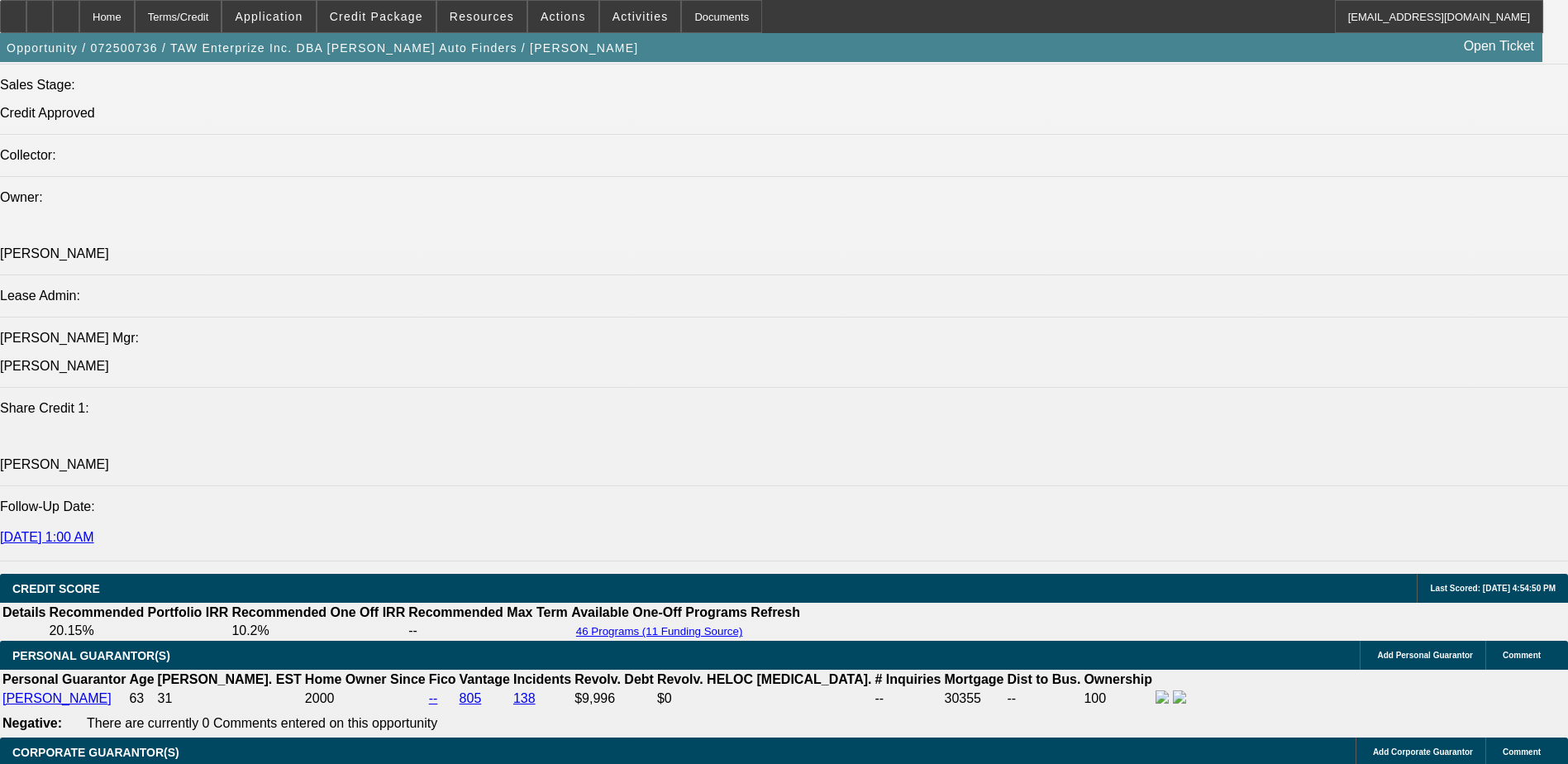
select select "0"
select select "3"
select select "0.1"
select select "4"
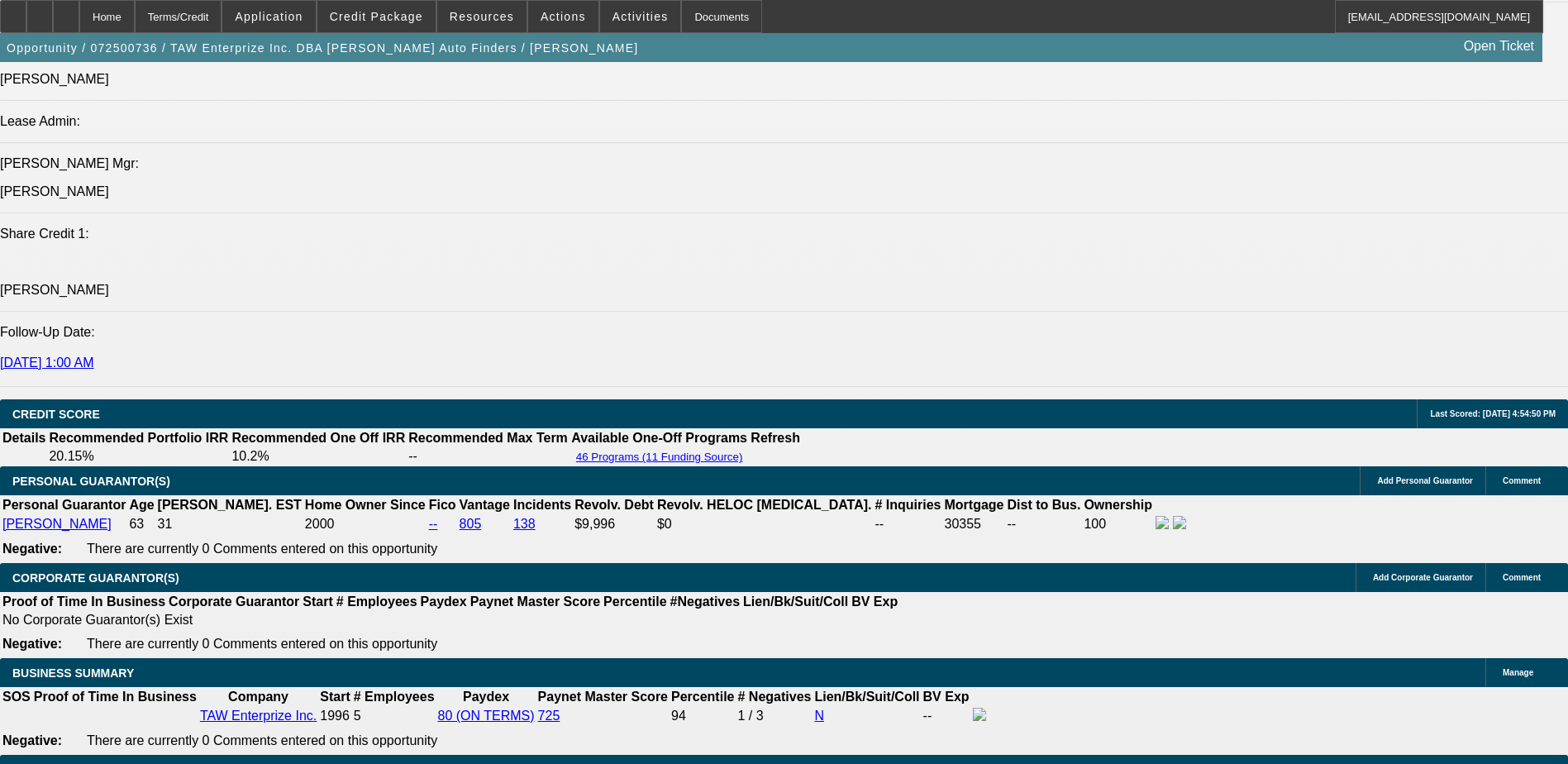
scroll to position [2146, 0]
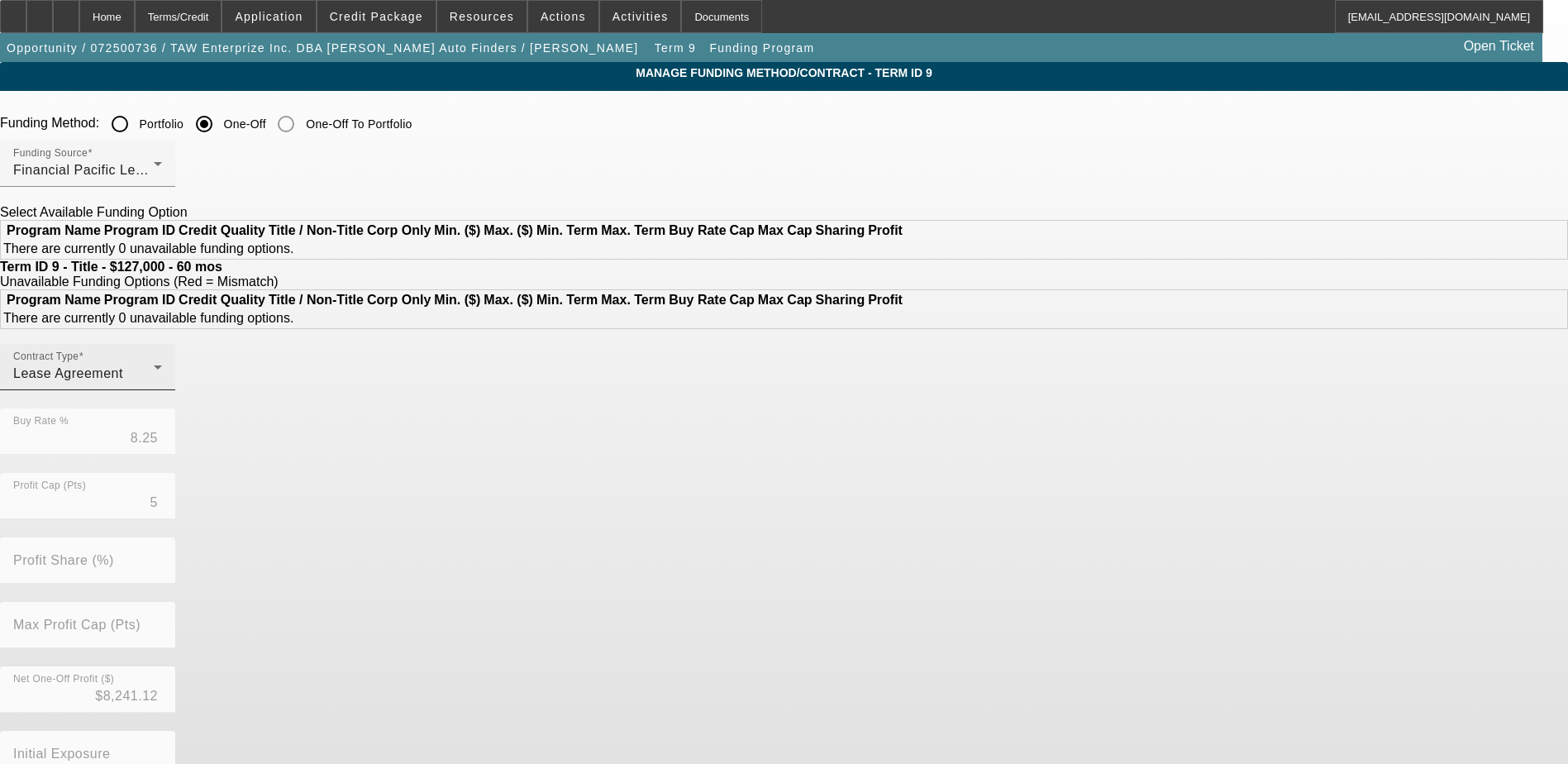
click at [162, 390] on div "Contract Type Lease Agreement" at bounding box center [88, 366] width 148 height 46
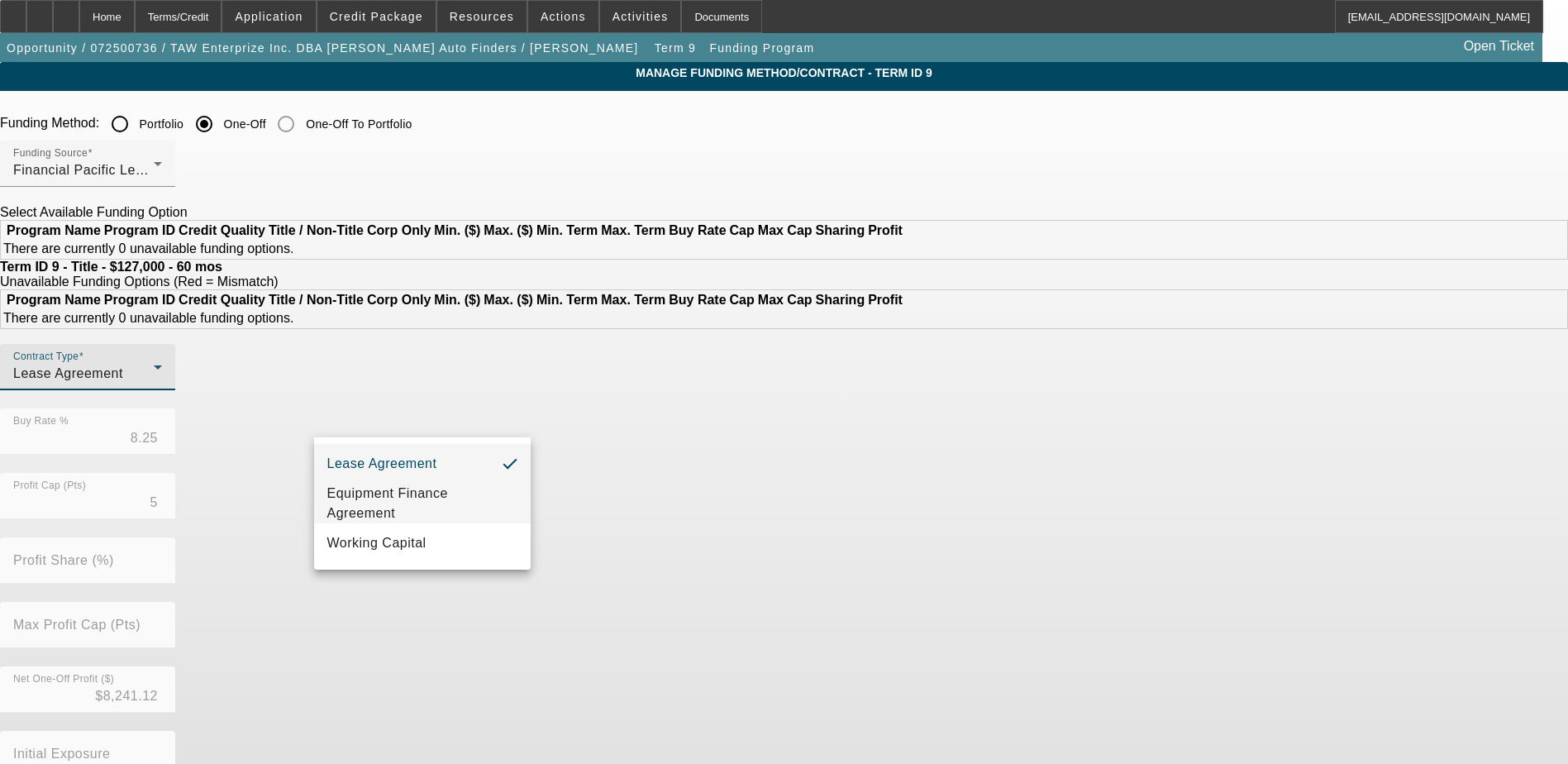
click at [482, 500] on span "Equipment Finance Agreement" at bounding box center [422, 503] width 191 height 40
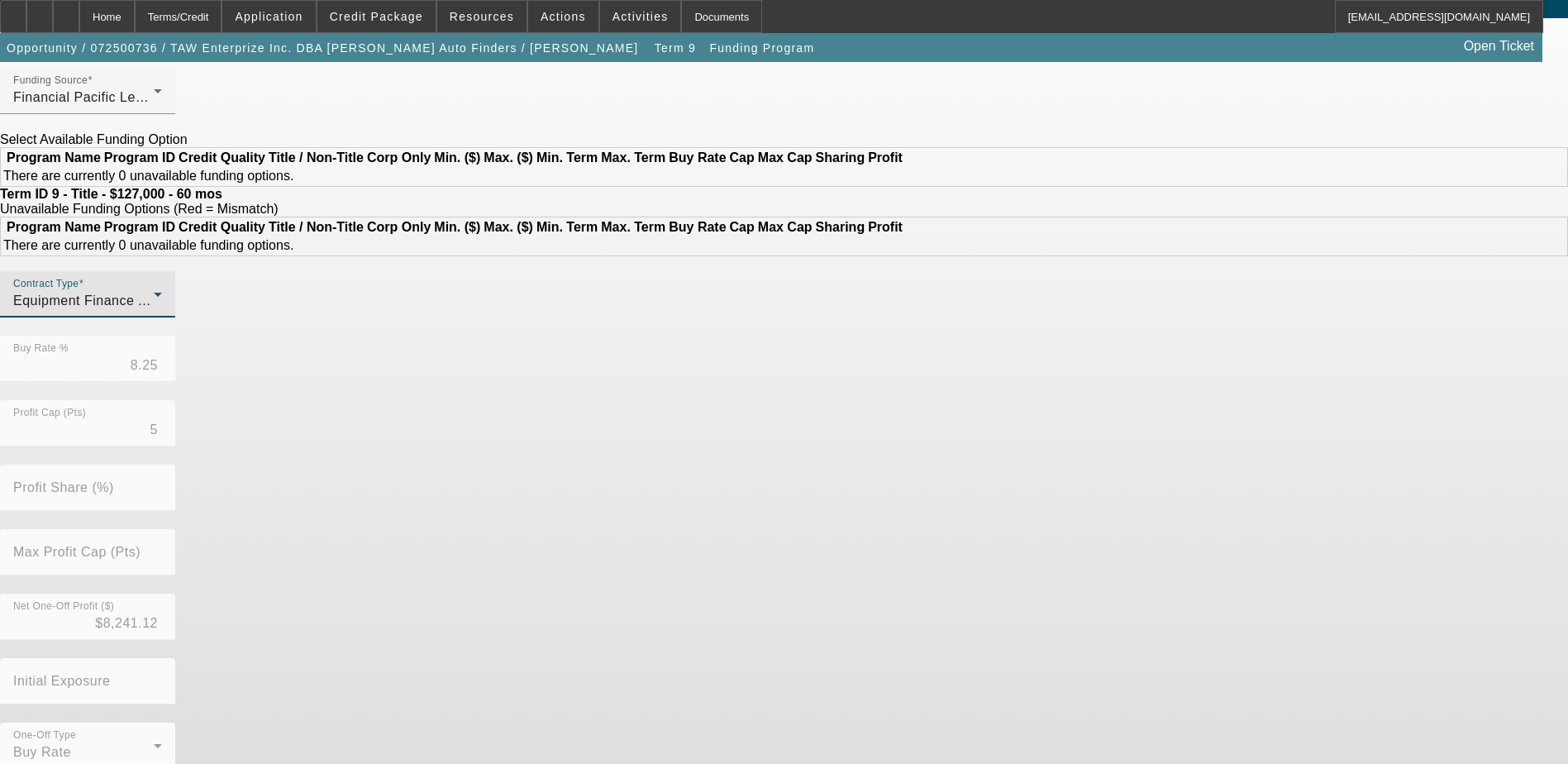
scroll to position [128, 0]
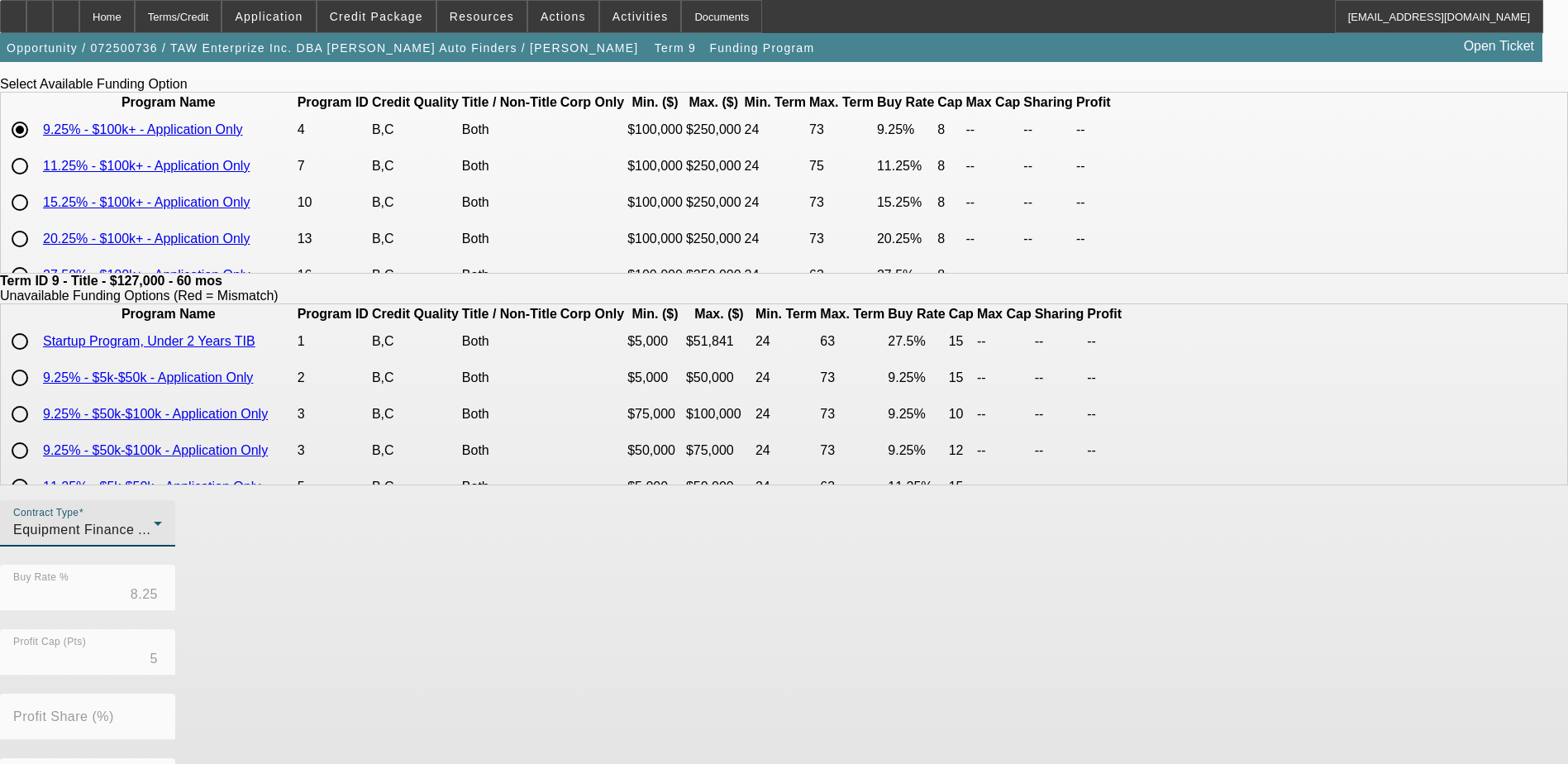
click at [704, 728] on div "Contract Type Equipment Finance Agreement Buy Rate % 8.25 Profit Cap (Pts) 5 Pr…" at bounding box center [784, 758] width 1568 height 516
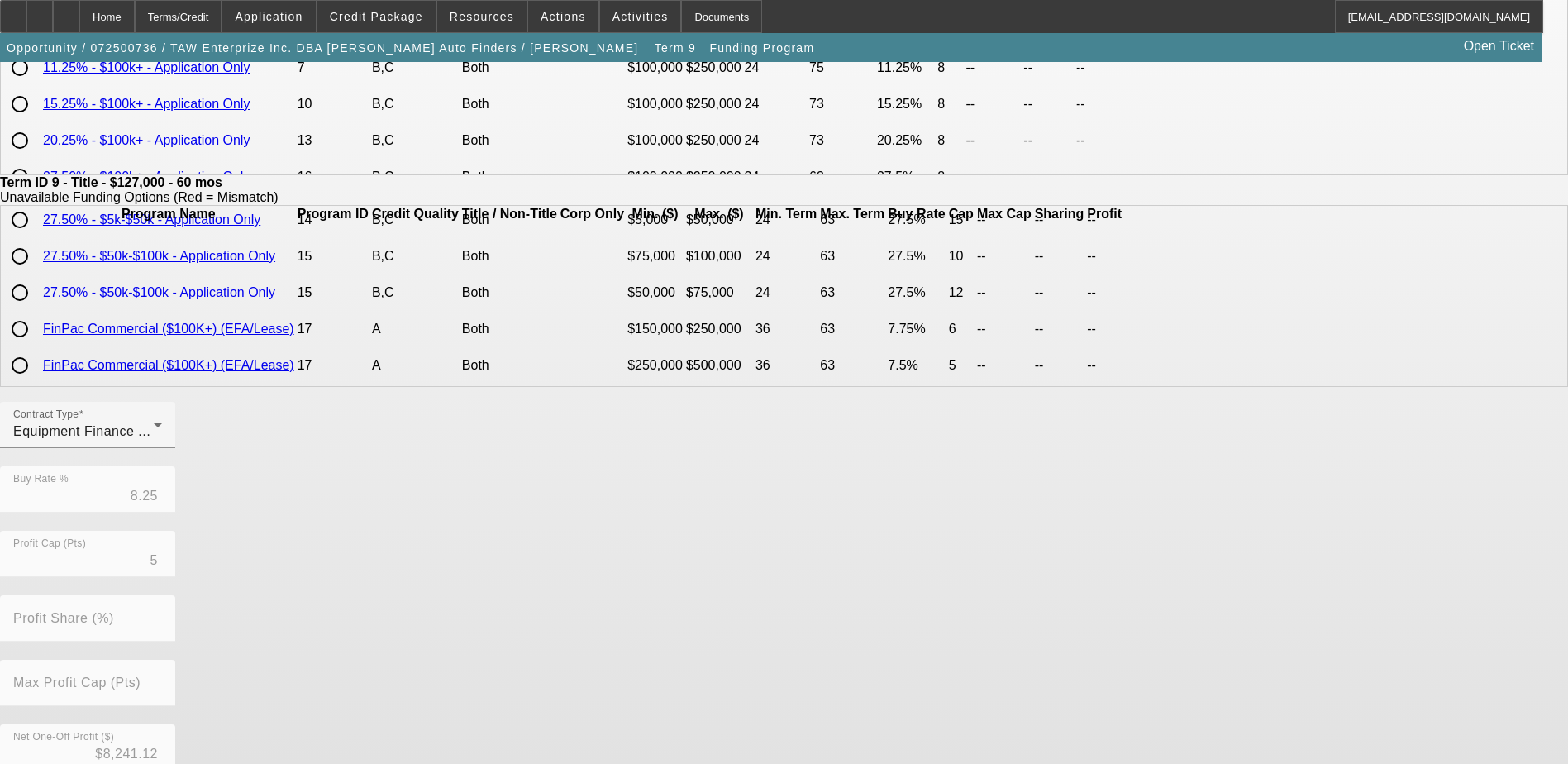
scroll to position [379, 0]
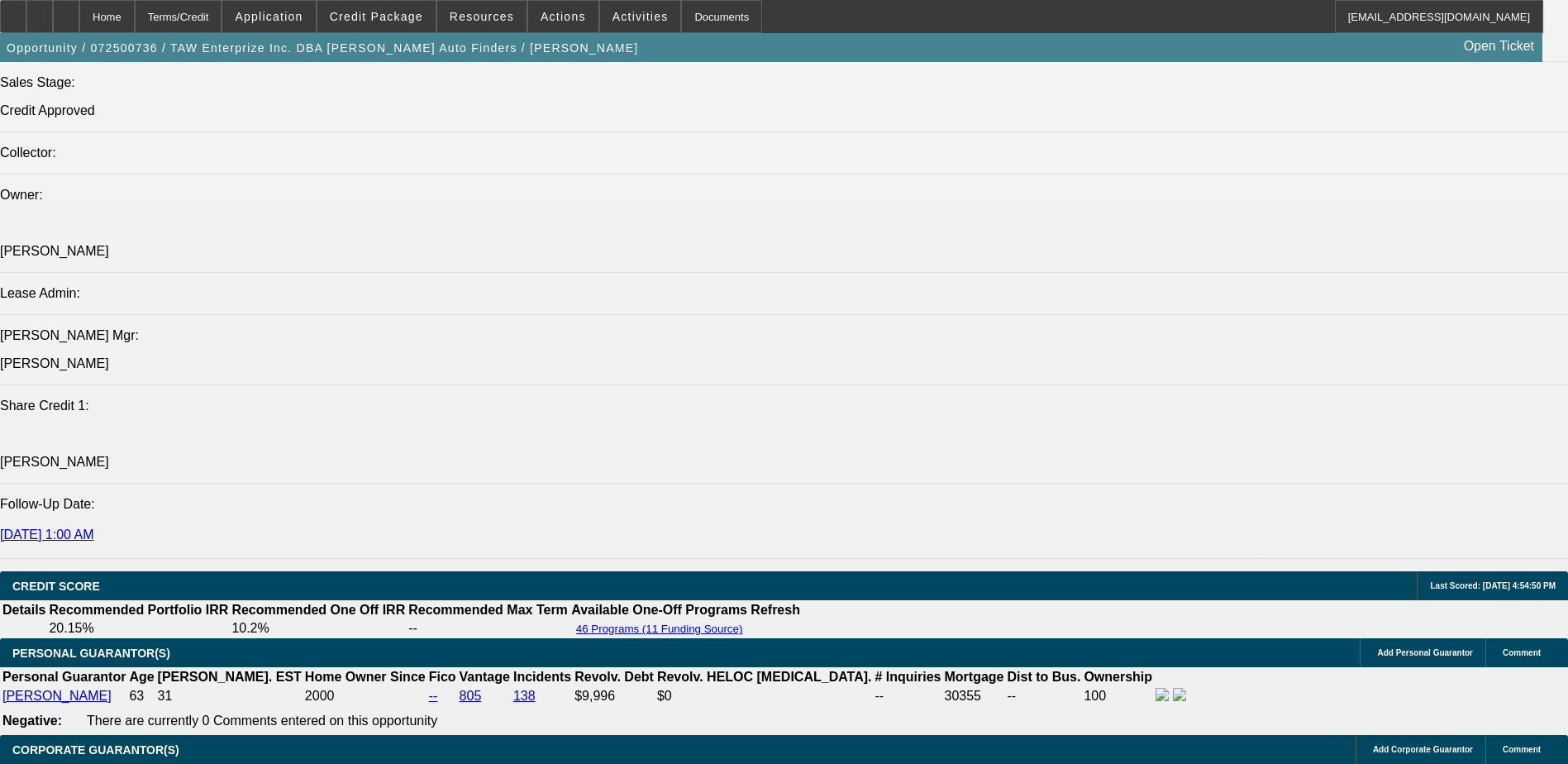
select select "0"
select select "3"
select select "0"
select select "6"
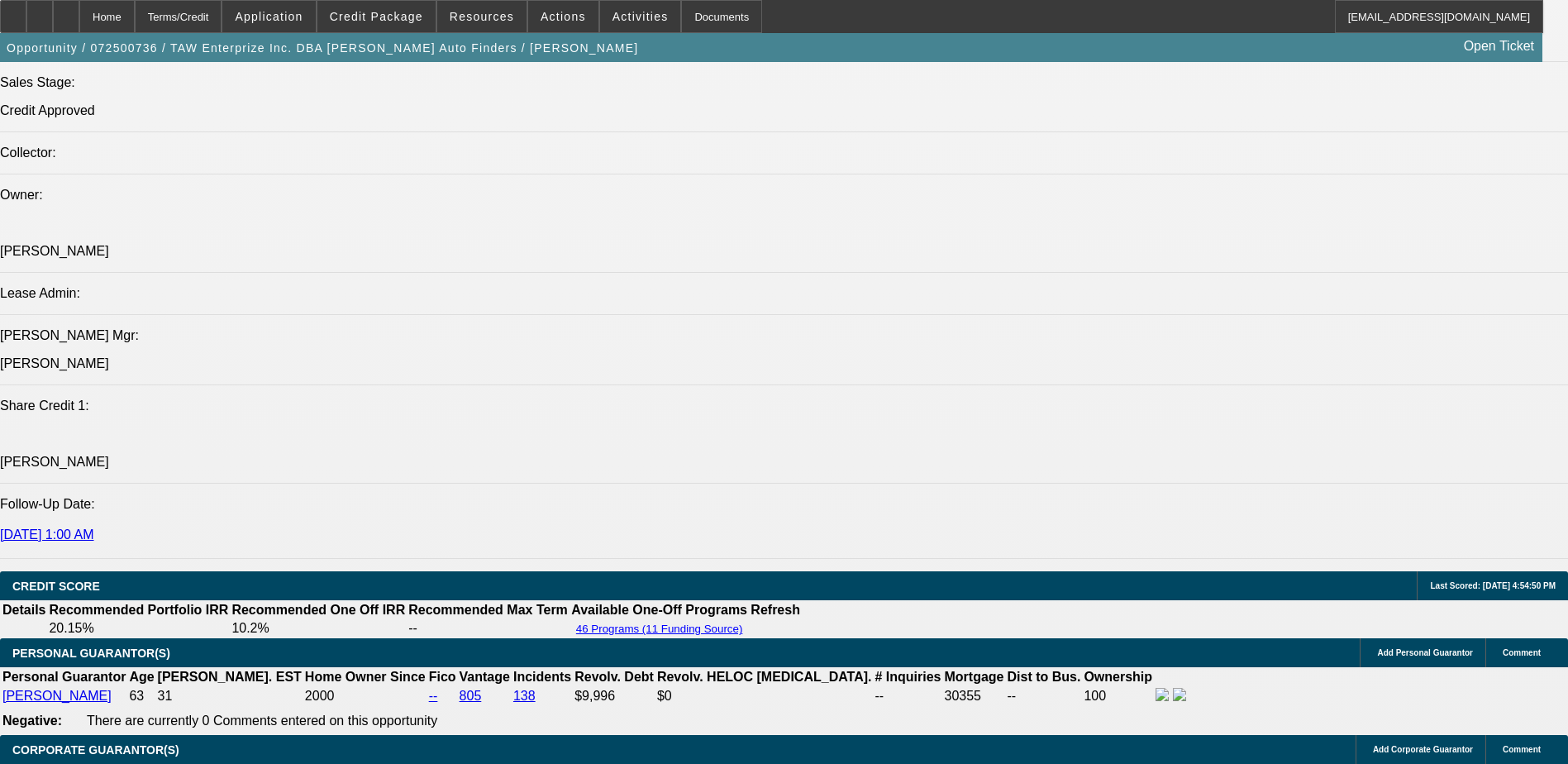
select select "0"
select select "2"
select select "0.1"
select select "4"
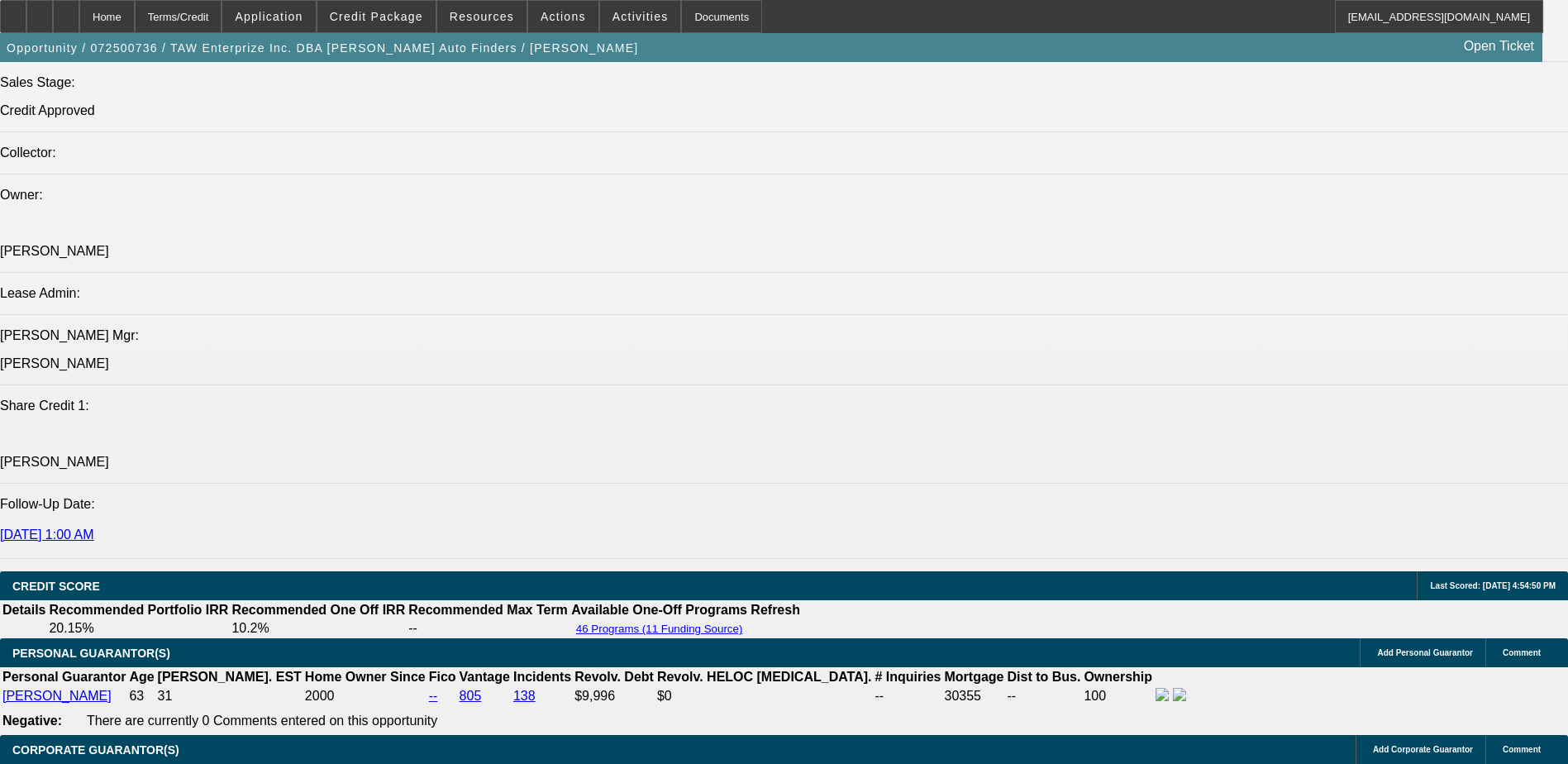
select select "0"
select select "2"
select select "0.1"
select select "4"
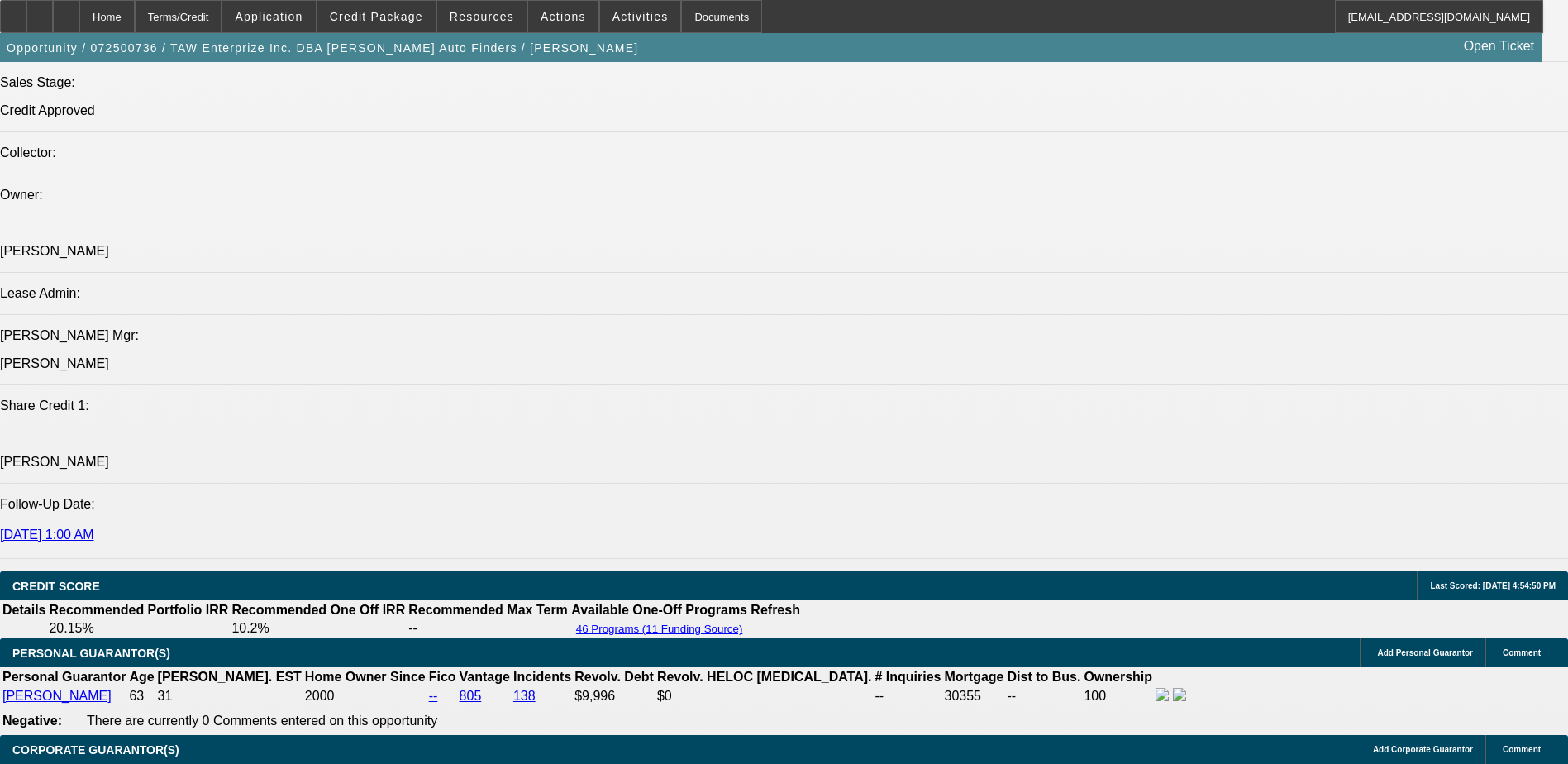
select select "0"
select select "3"
select select "0.1"
select select "4"
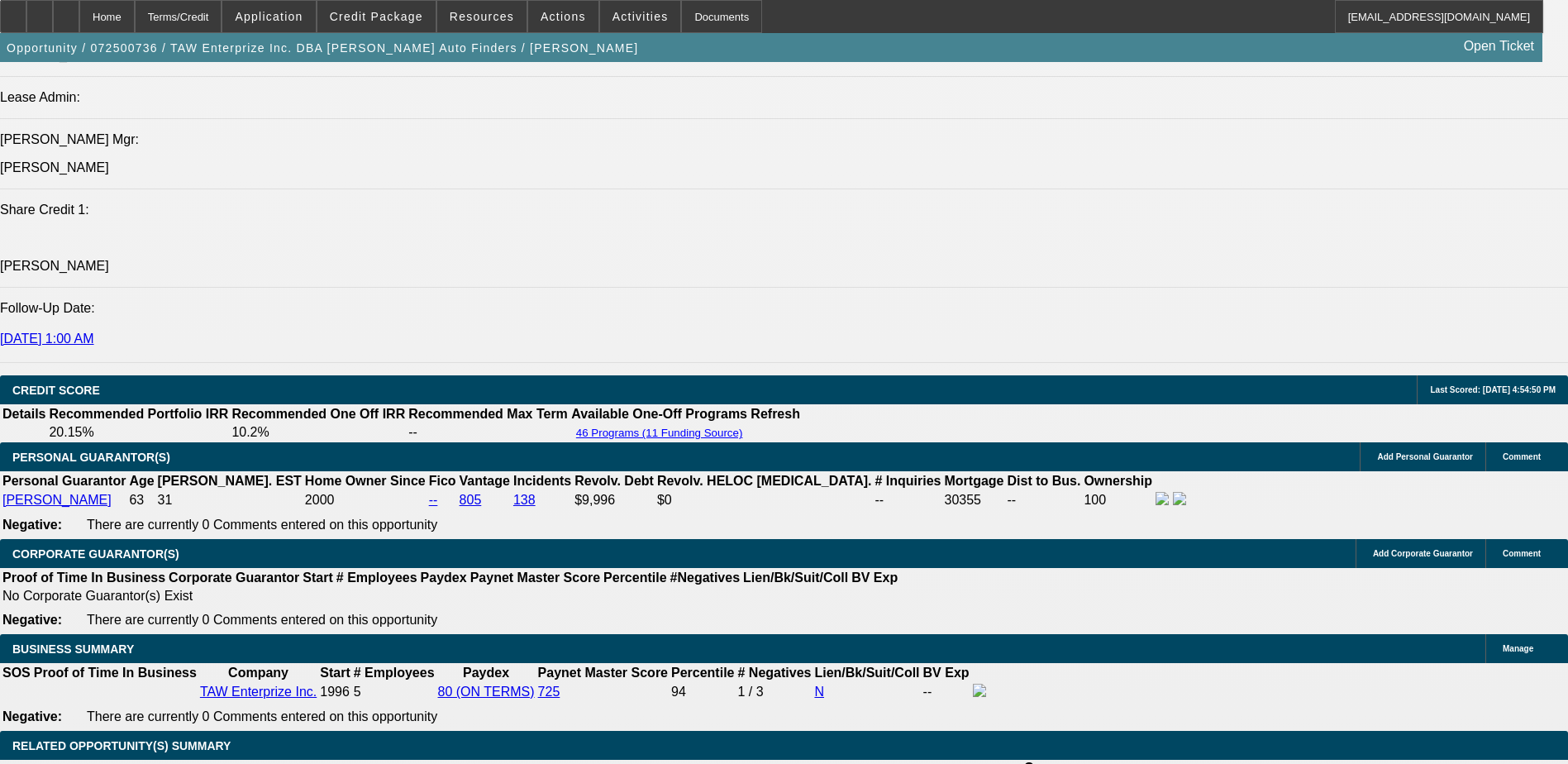
scroll to position [2287, 0]
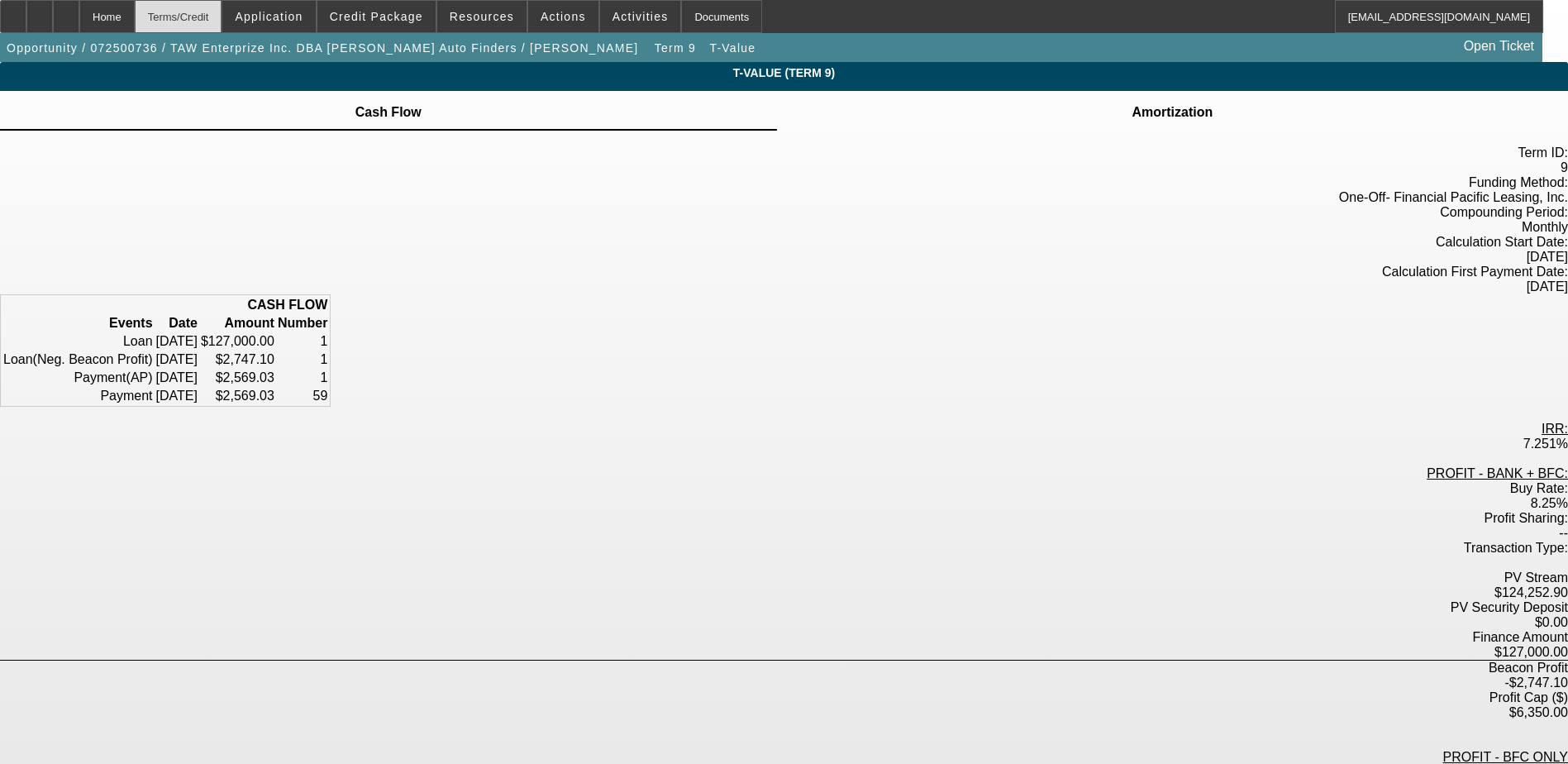
click at [223, 10] on div "Terms/Credit" at bounding box center [179, 17] width 88 height 33
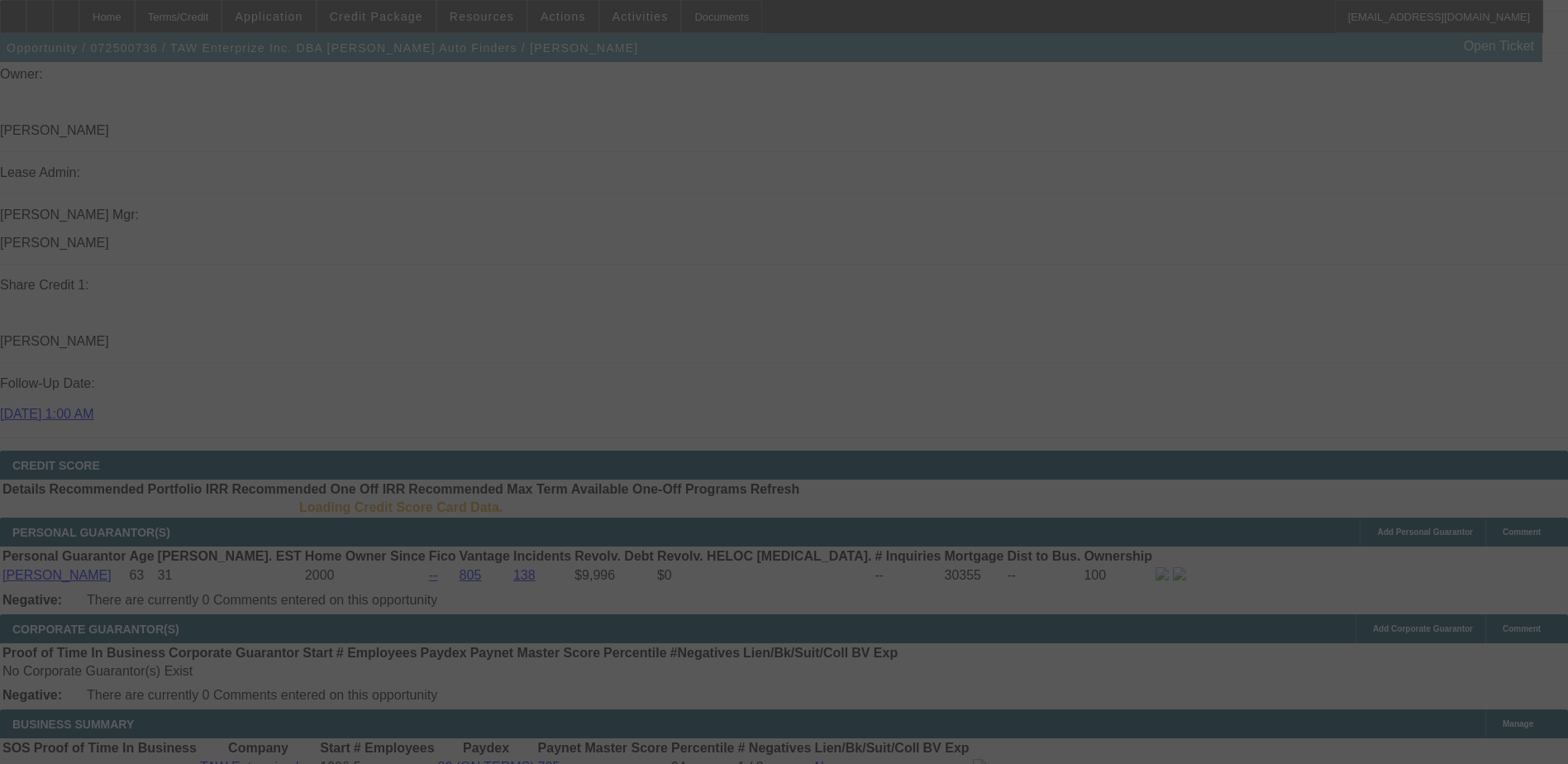
scroll to position [2098, 0]
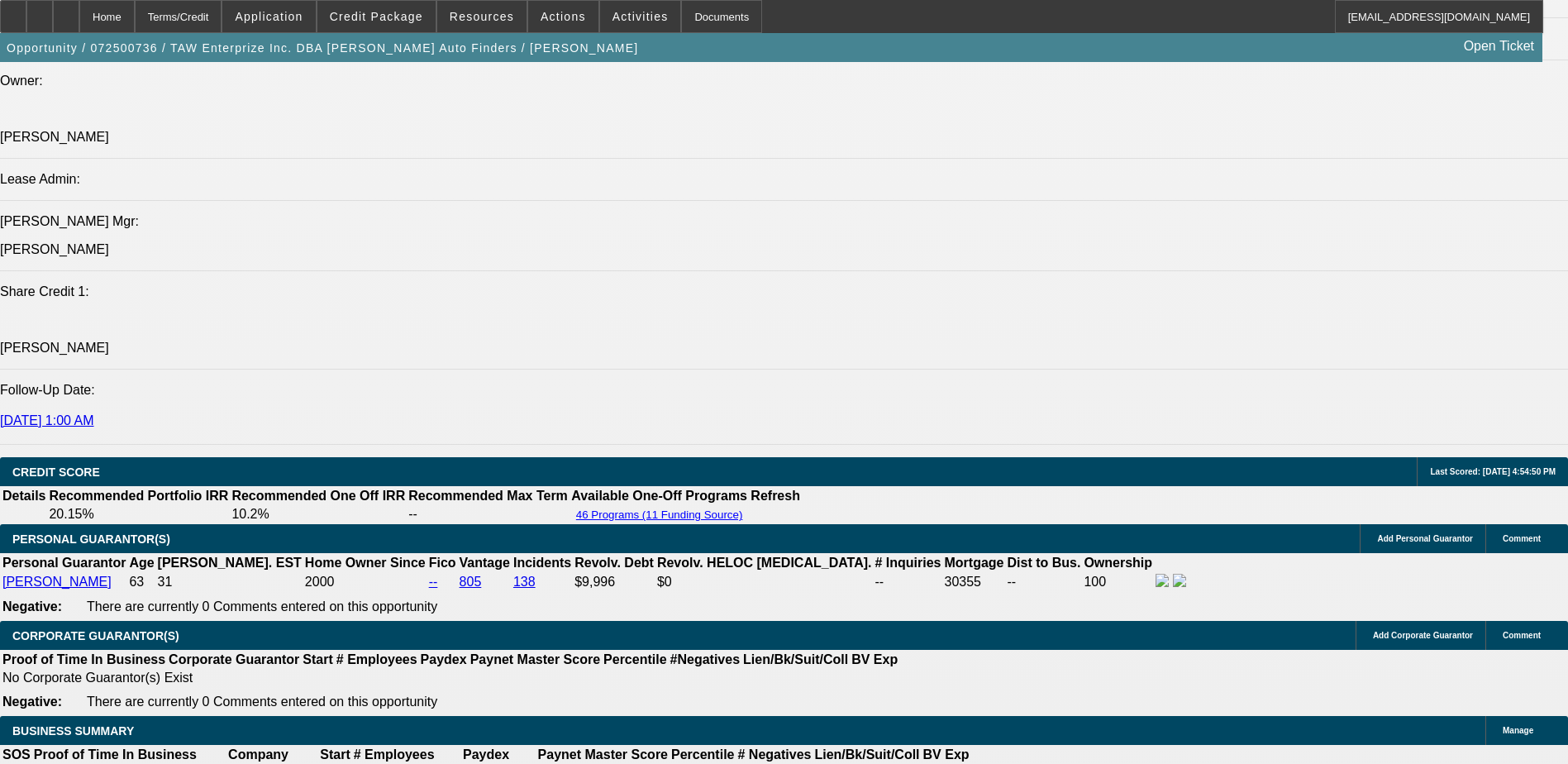
select select "0"
select select "3"
select select "0"
select select "6"
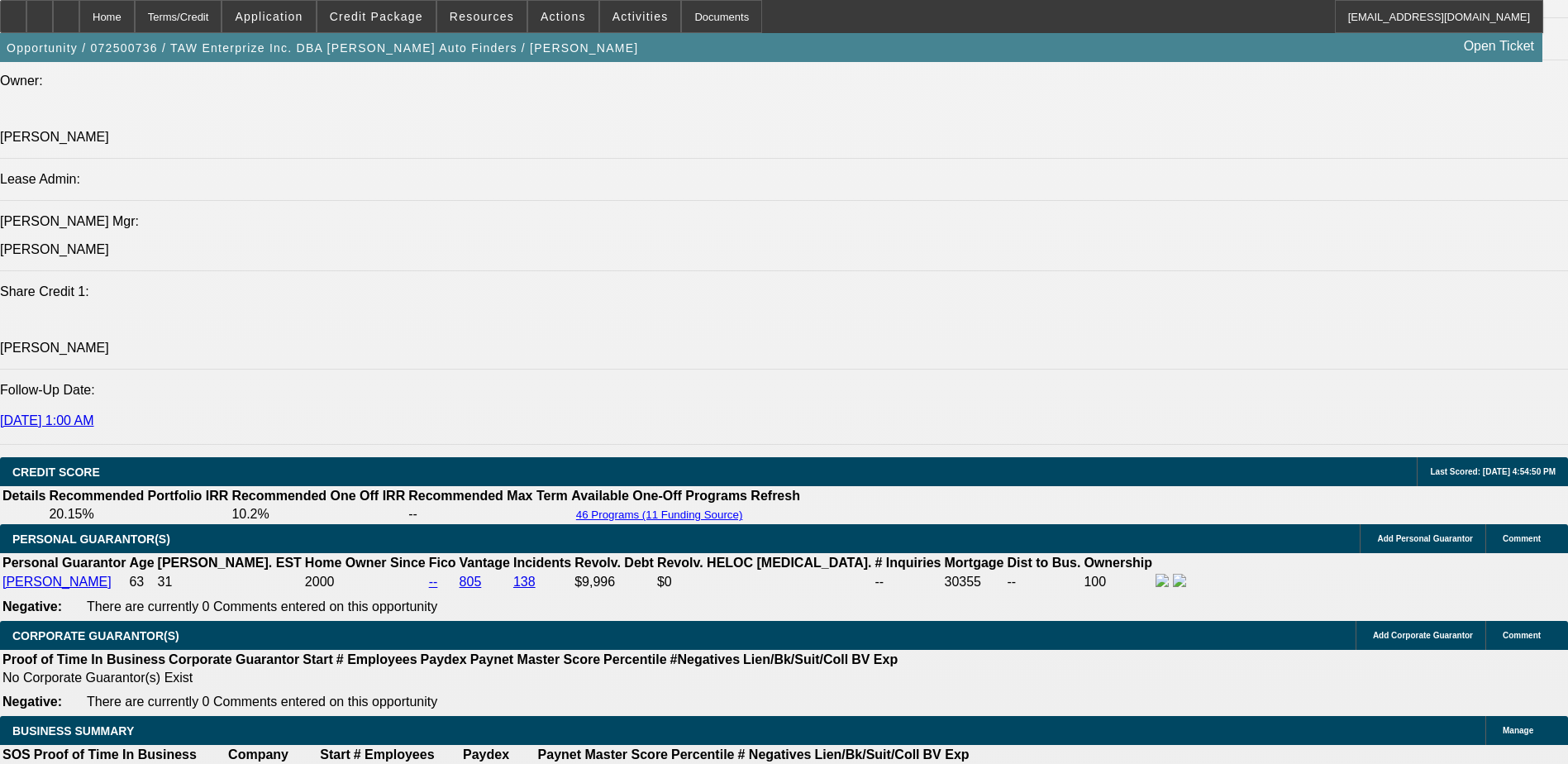
select select "0"
select select "2"
select select "0.1"
select select "4"
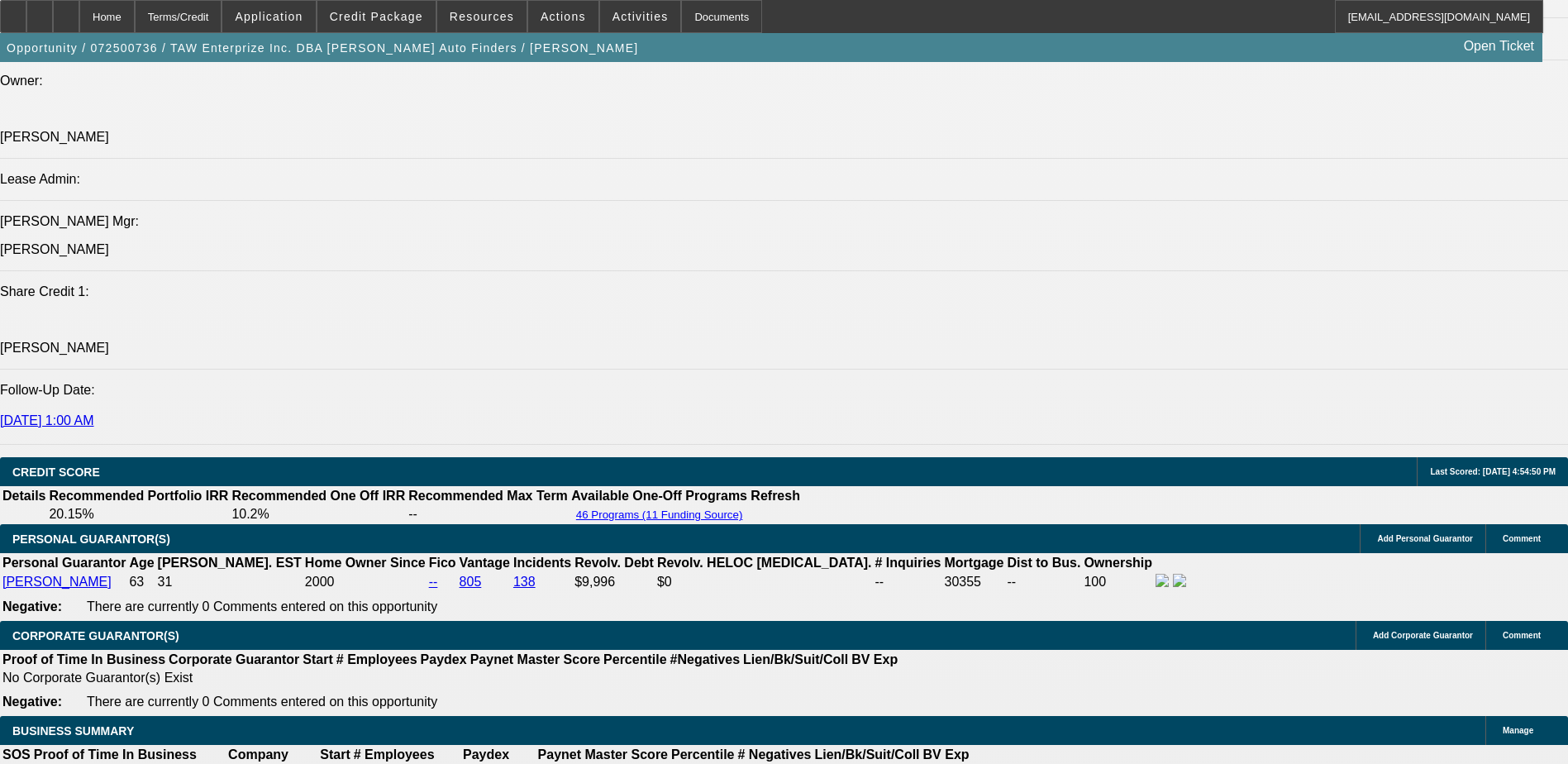
select select "0"
select select "2"
select select "0.1"
select select "4"
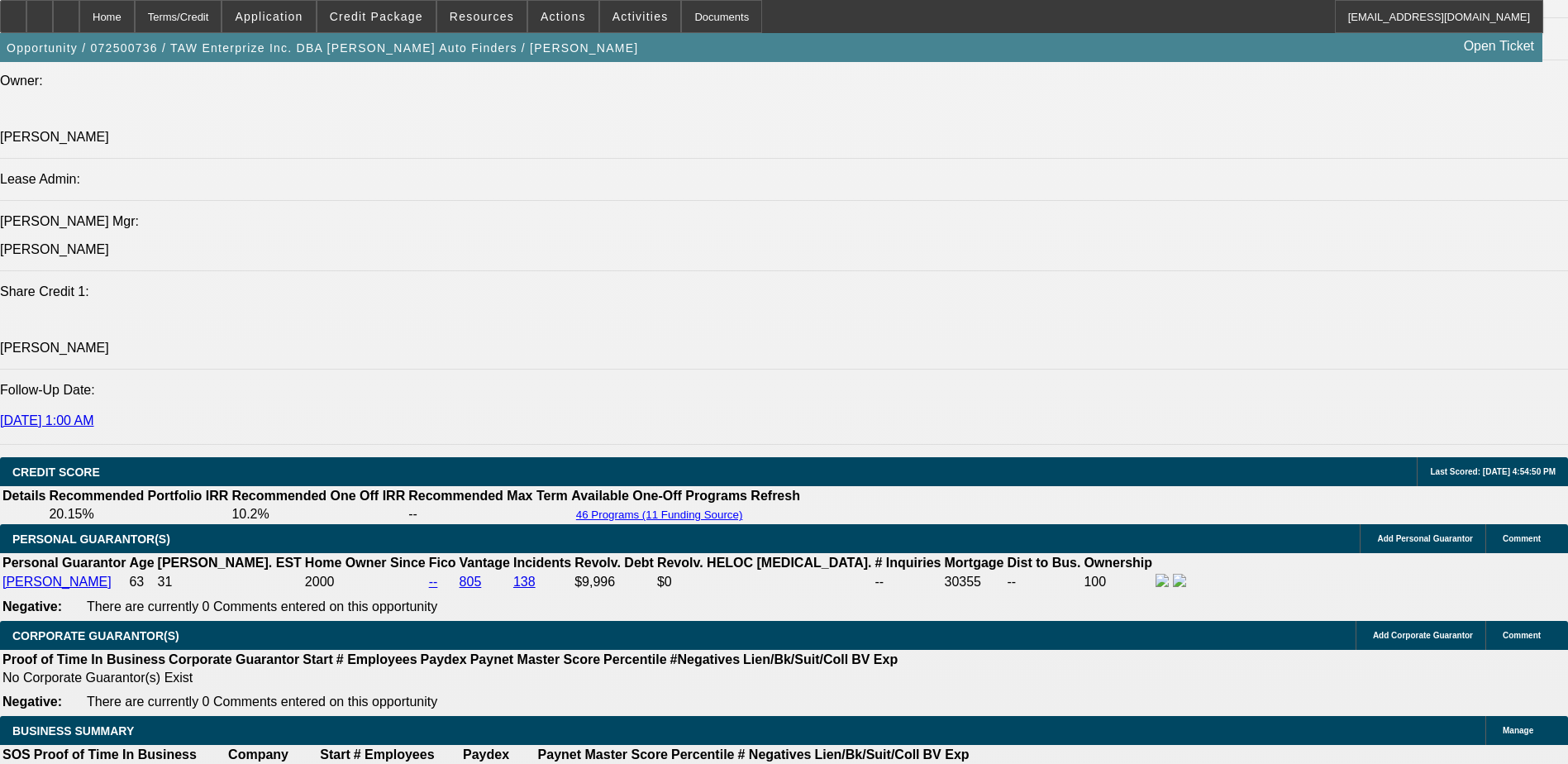
select select "0"
select select "3"
select select "0.1"
select select "4"
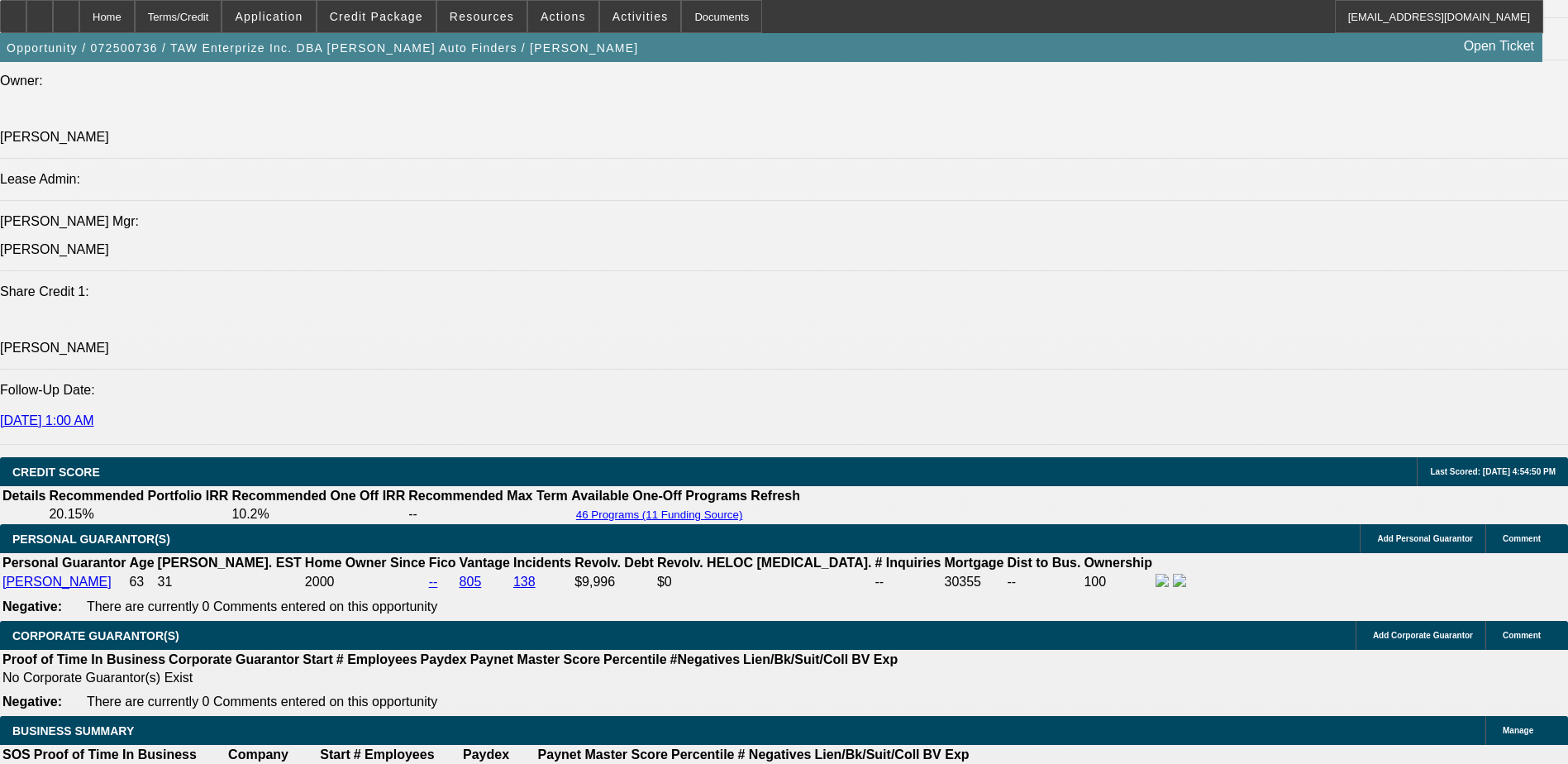
type input "UNKNOWN"
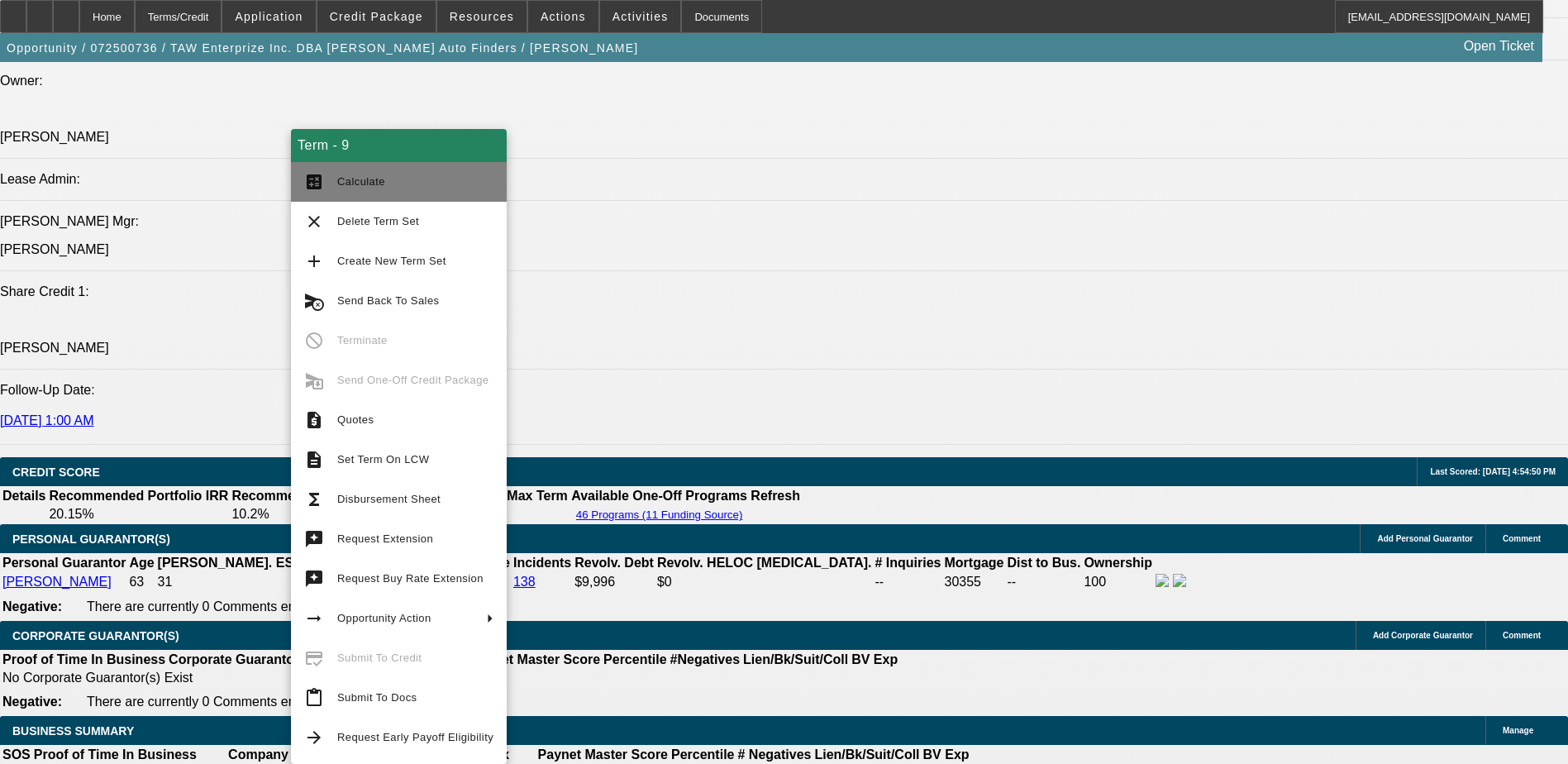
click at [422, 194] on button "calculate Calculate" at bounding box center [399, 182] width 216 height 40
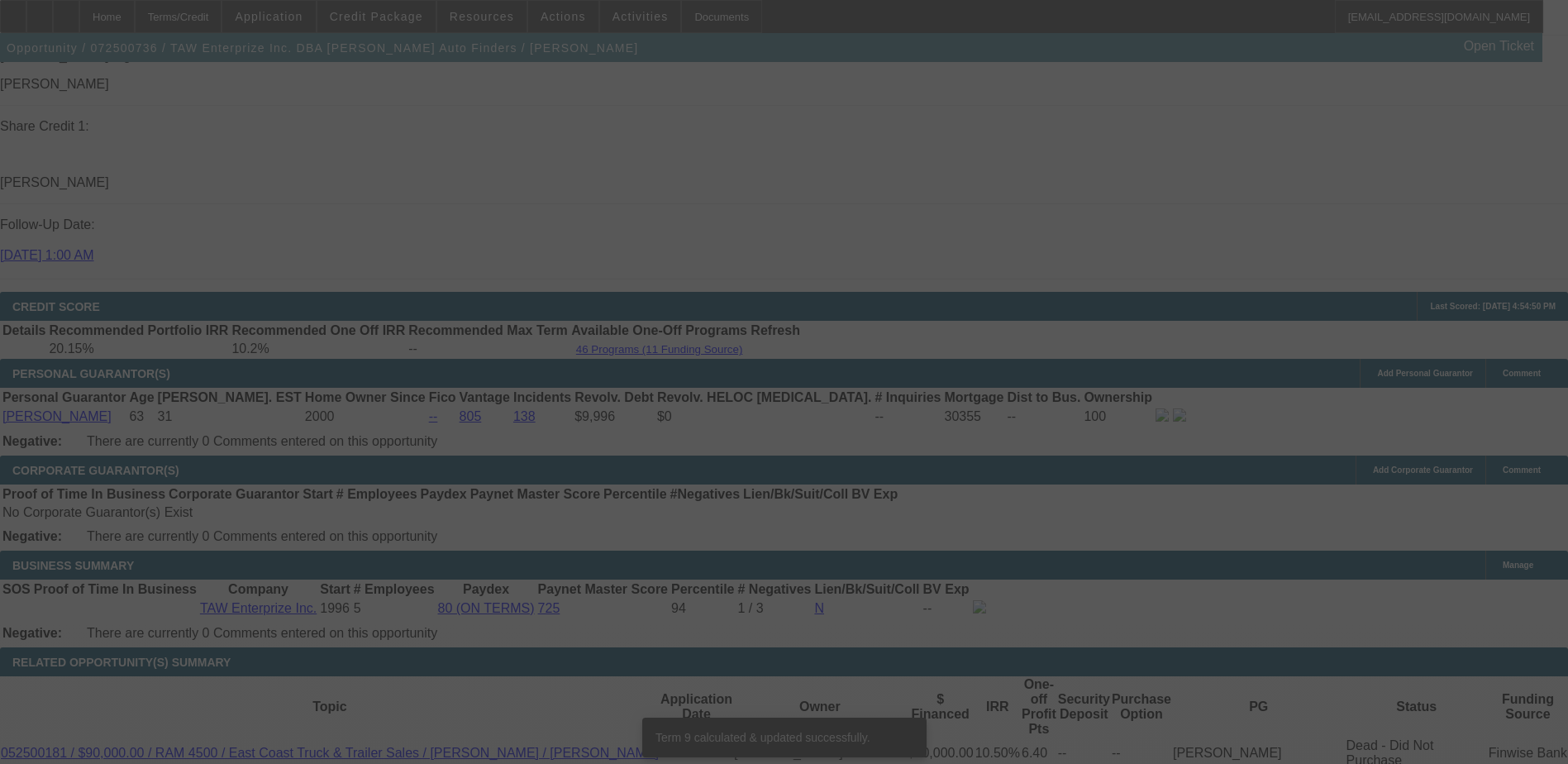
scroll to position [2254, 0]
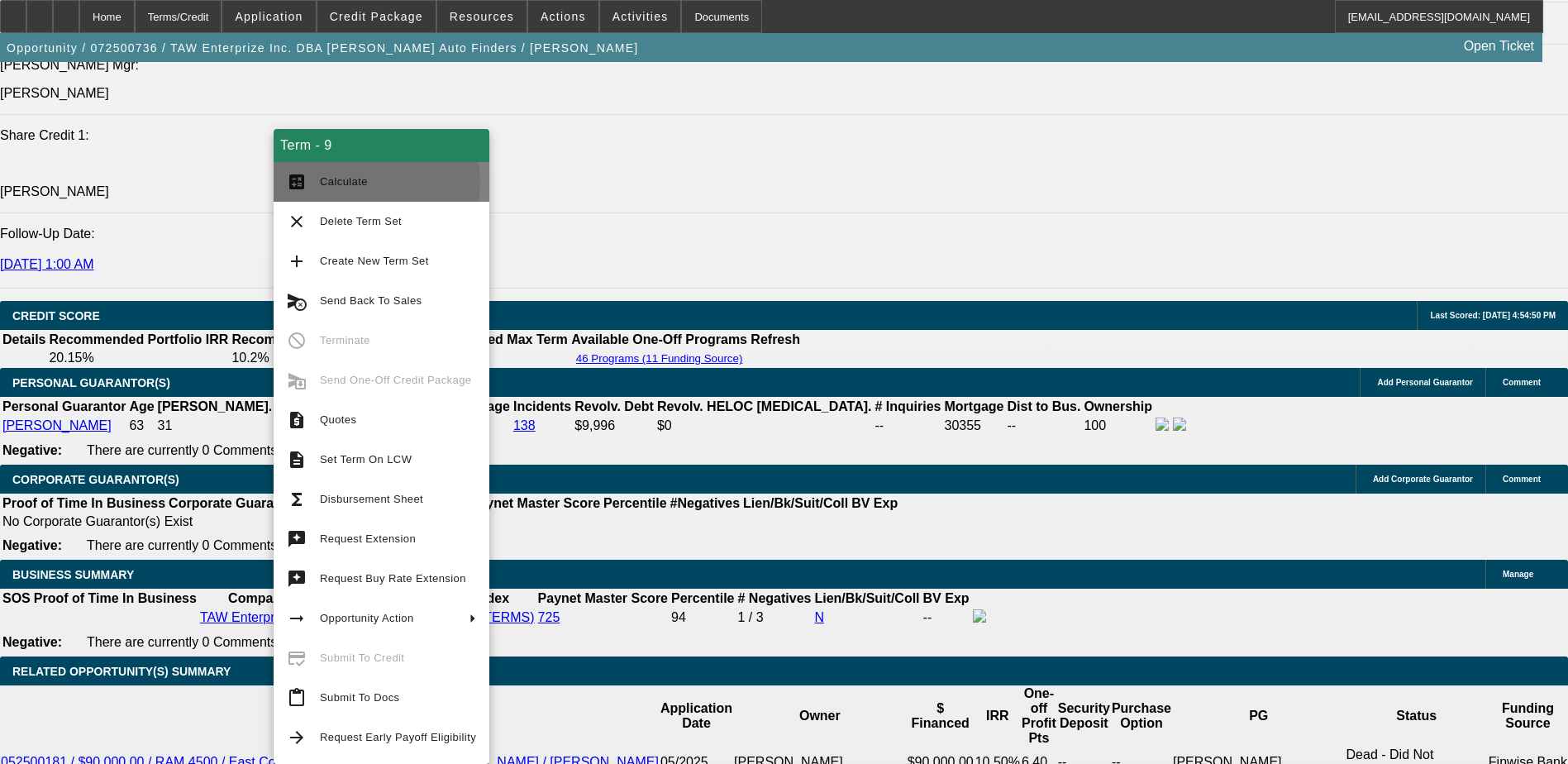
click at [345, 183] on span "Calculate" at bounding box center [344, 181] width 48 height 13
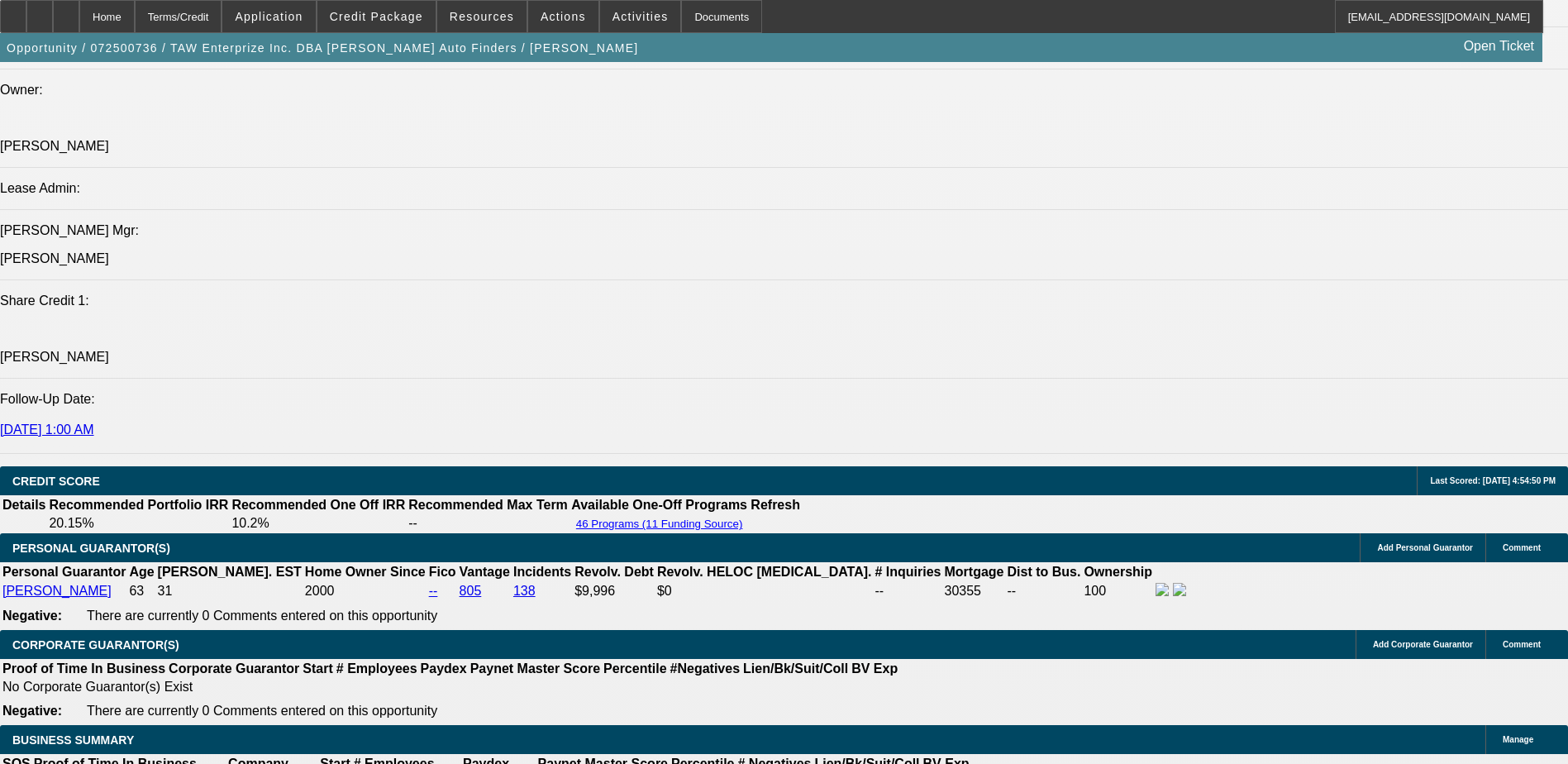
scroll to position [2337, 0]
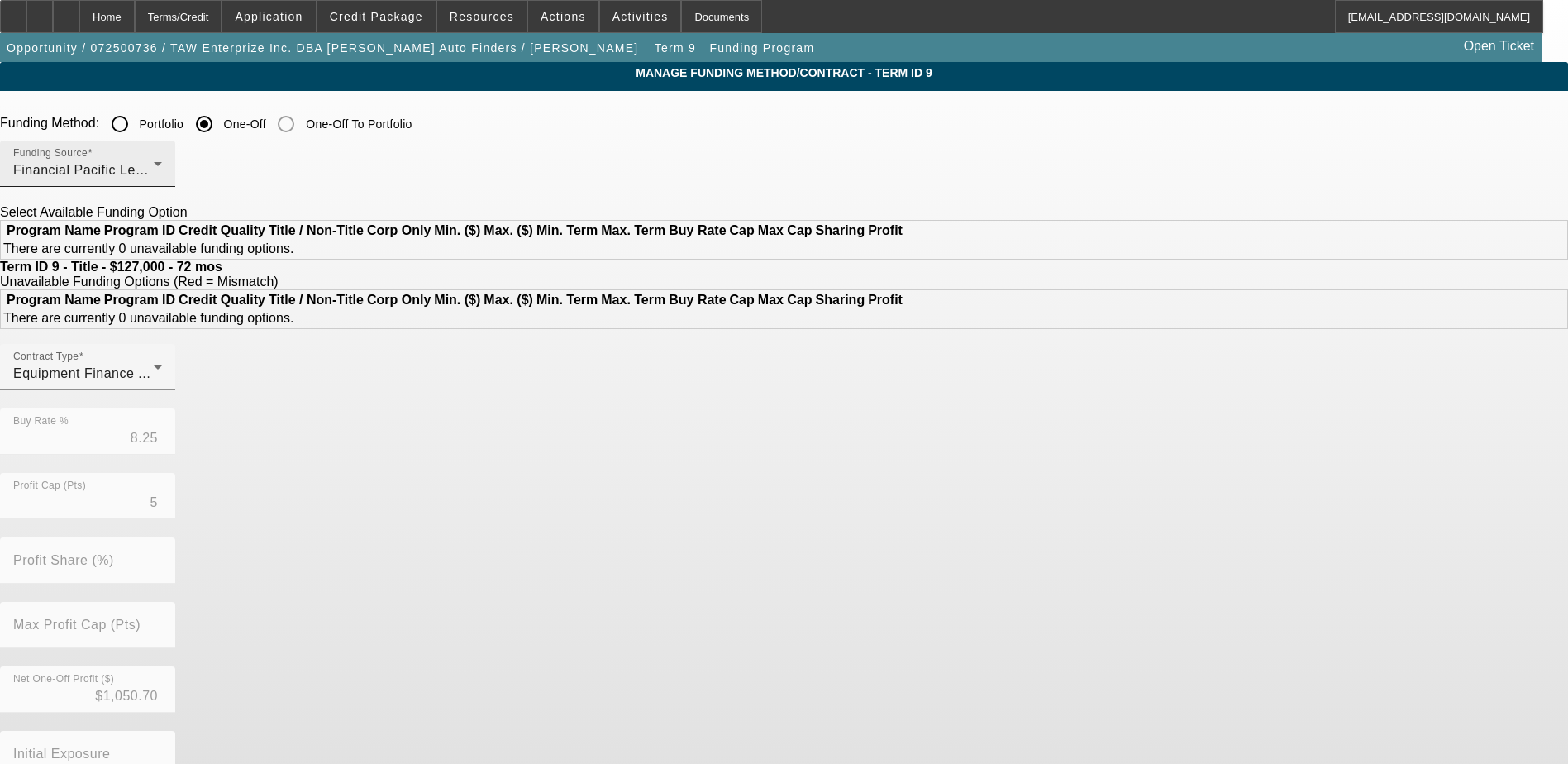
click at [200, 175] on span "Financial Pacific Leasing, Inc." at bounding box center [106, 170] width 187 height 14
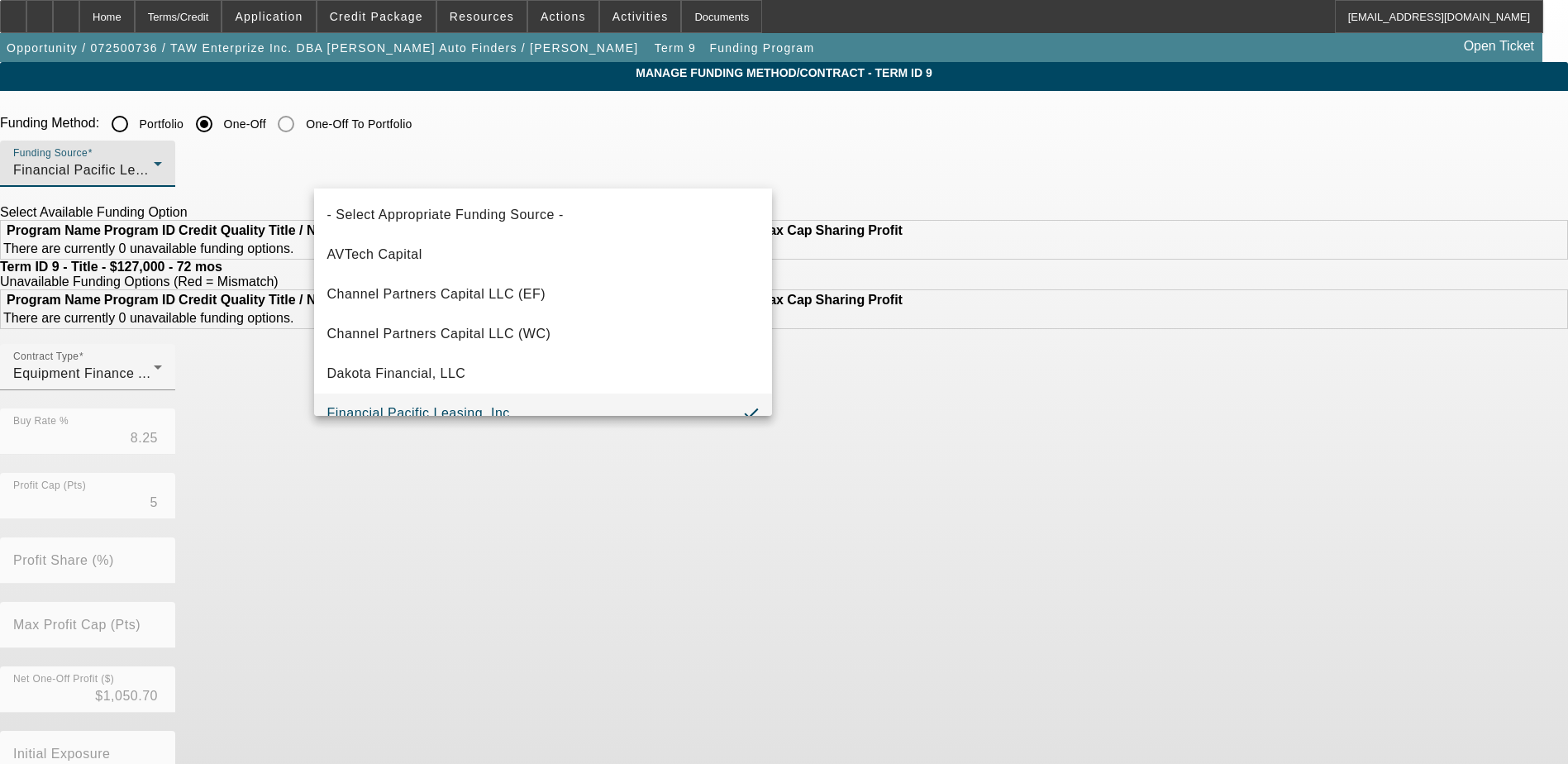
scroll to position [18, 0]
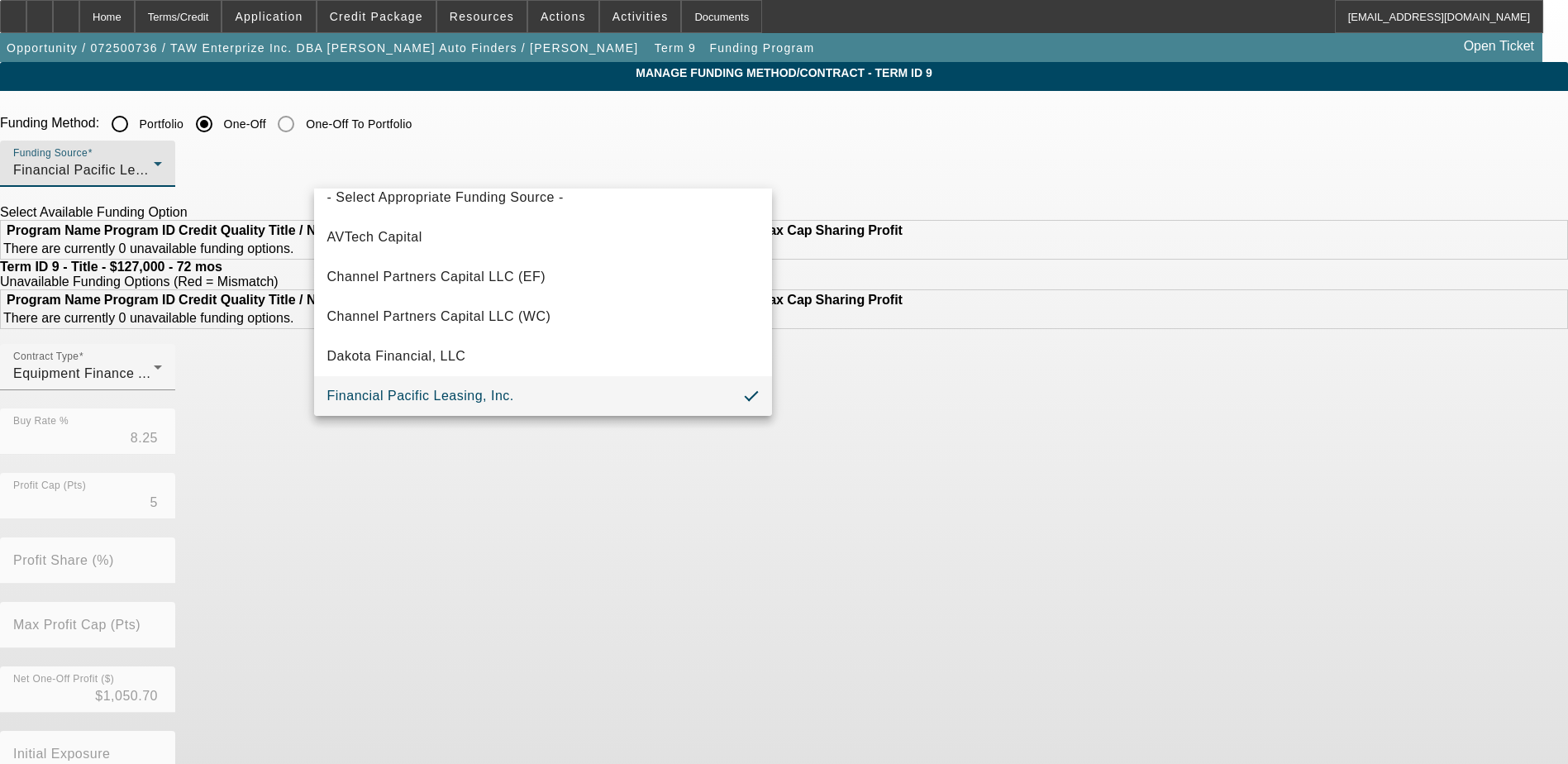
click at [950, 181] on div at bounding box center [784, 382] width 1568 height 764
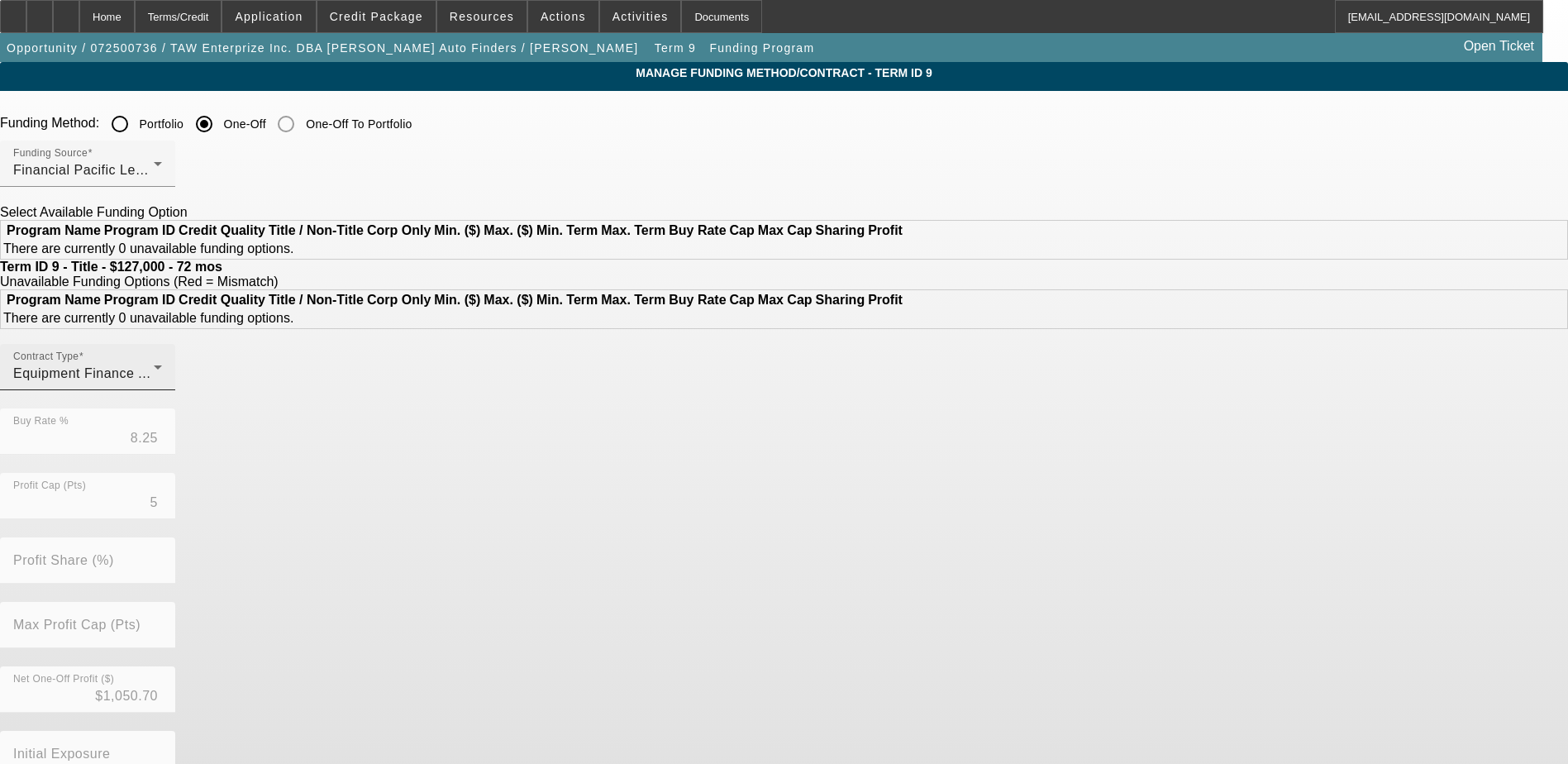
click at [206, 380] on span "Equipment Finance Agreement" at bounding box center [109, 373] width 192 height 14
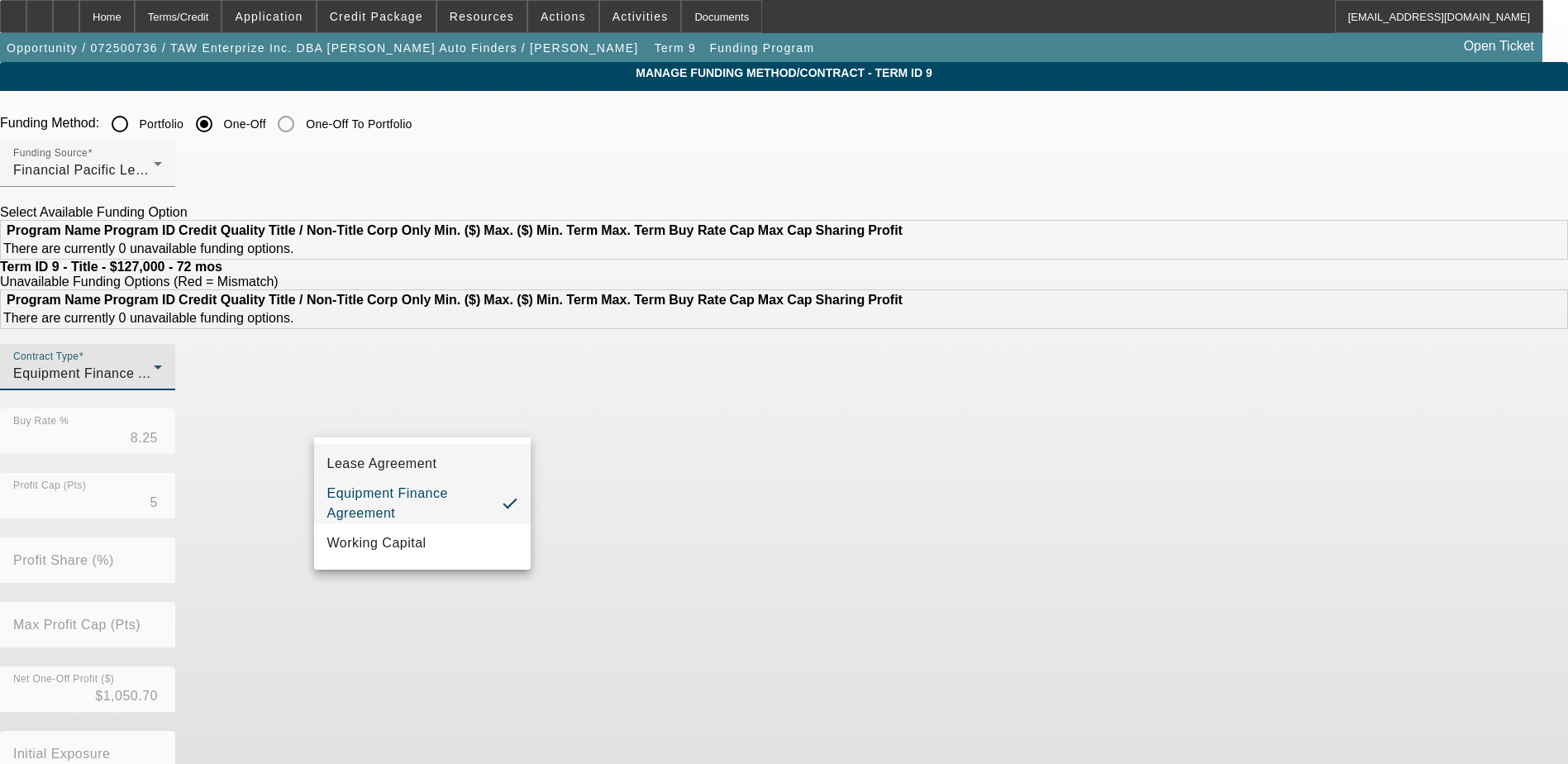
click at [447, 463] on mat-option "Lease Agreement" at bounding box center [423, 463] width 217 height 40
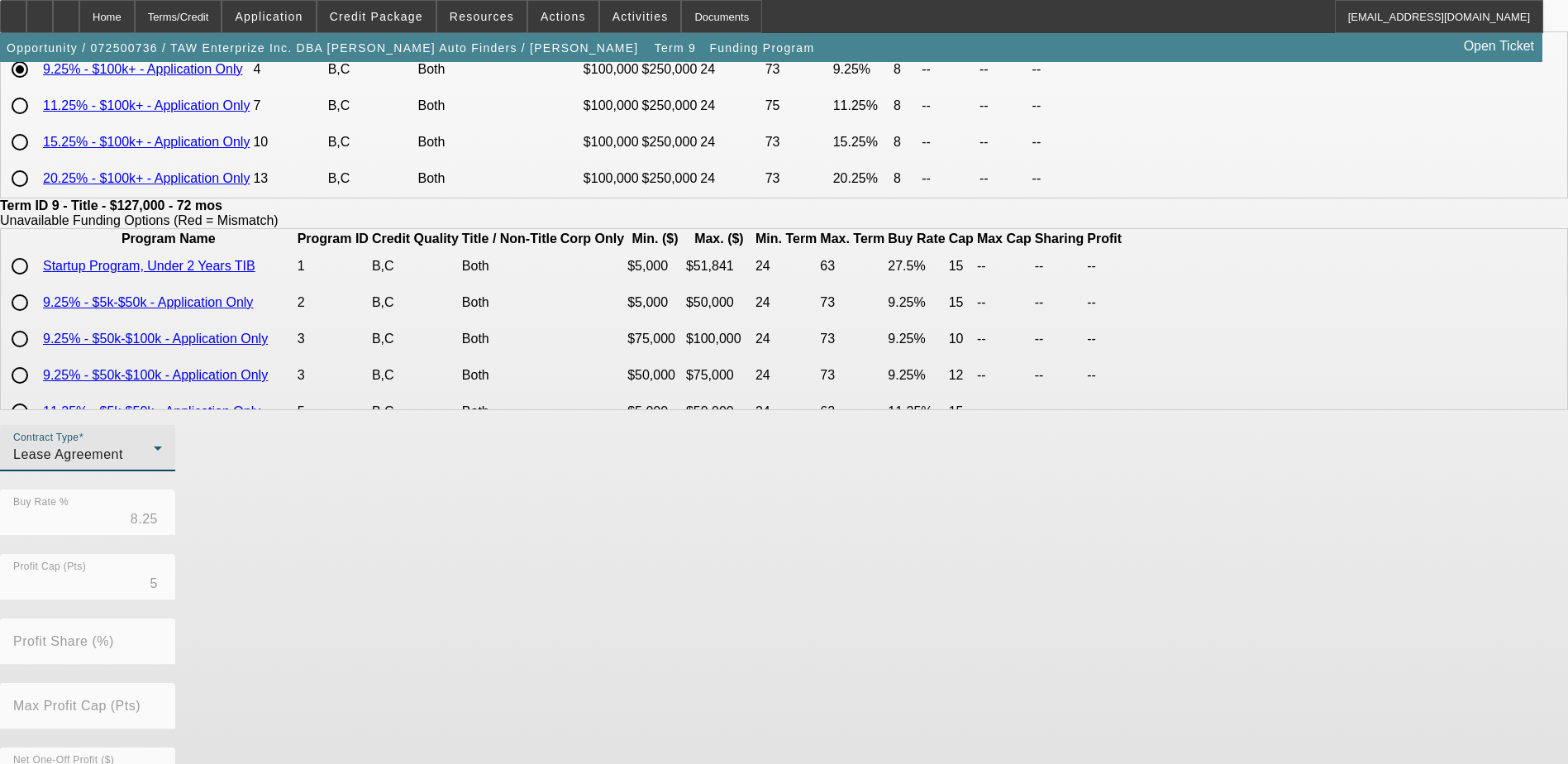
scroll to position [379, 0]
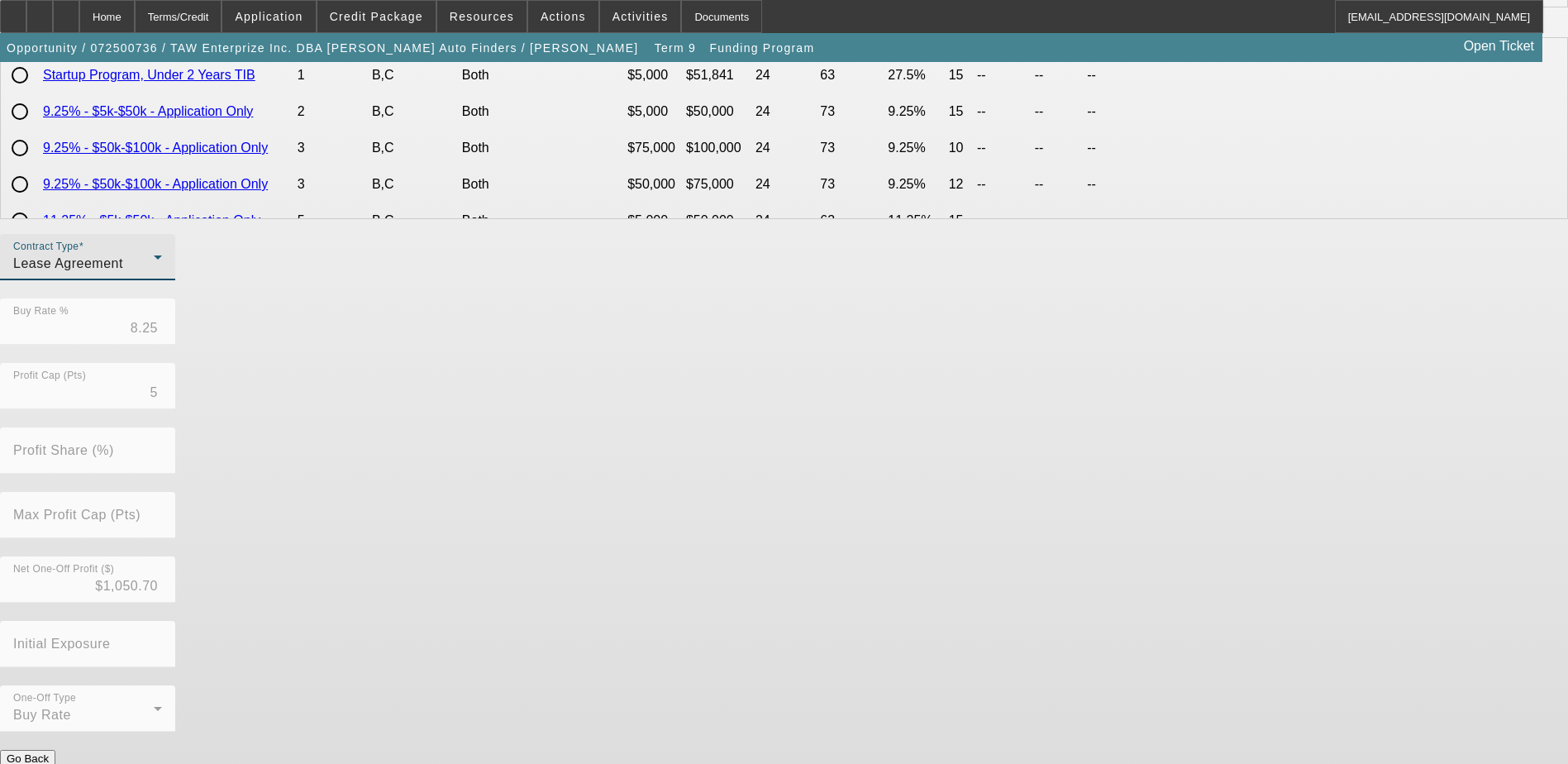
click at [668, 385] on html "Home Terms/Credit Application Credit Package Resources Actions Activities Docum…" at bounding box center [784, 3] width 1568 height 764
click at [47, 763] on button "Submit" at bounding box center [23, 776] width 47 height 18
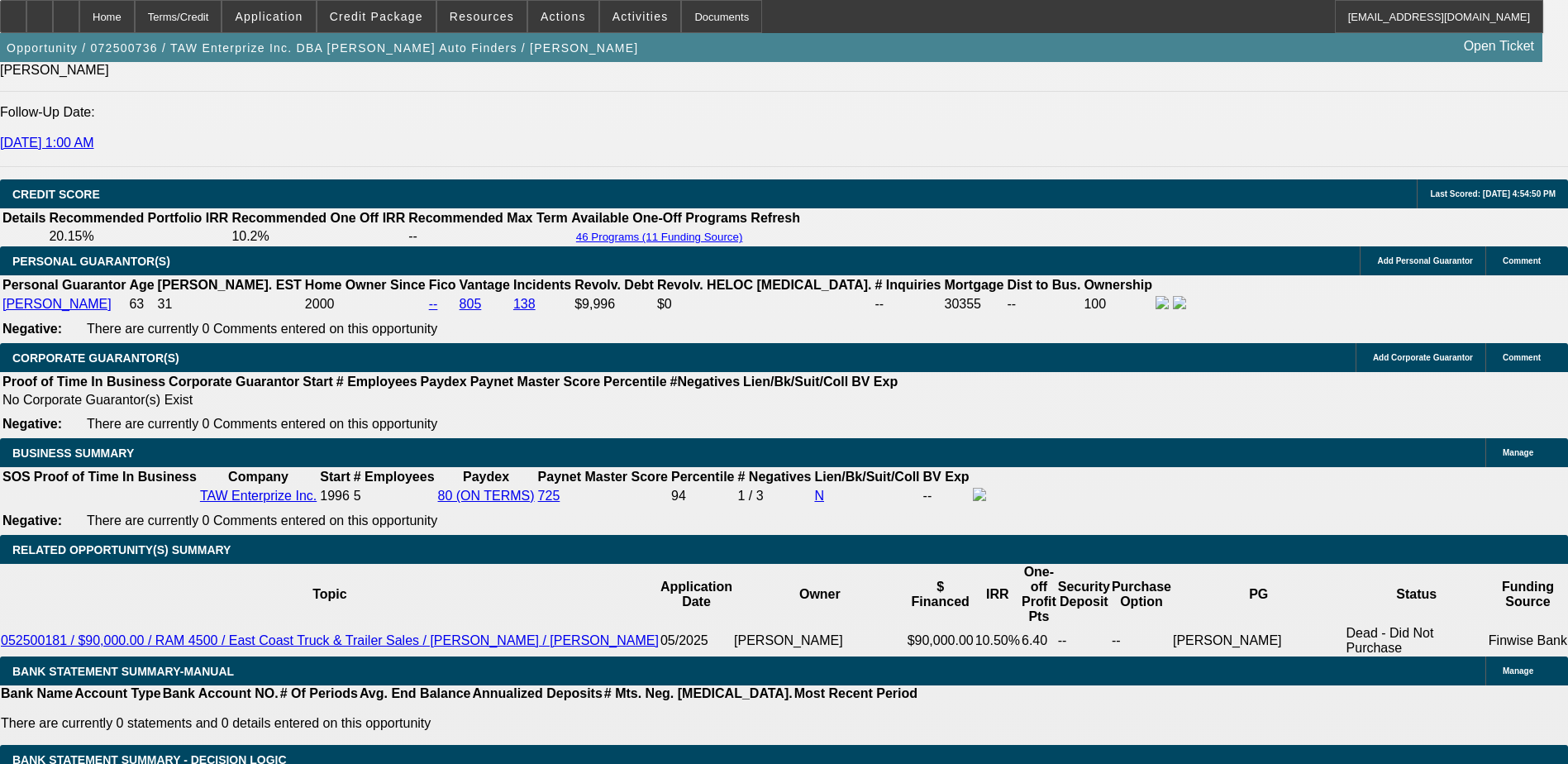
scroll to position [2218, 0]
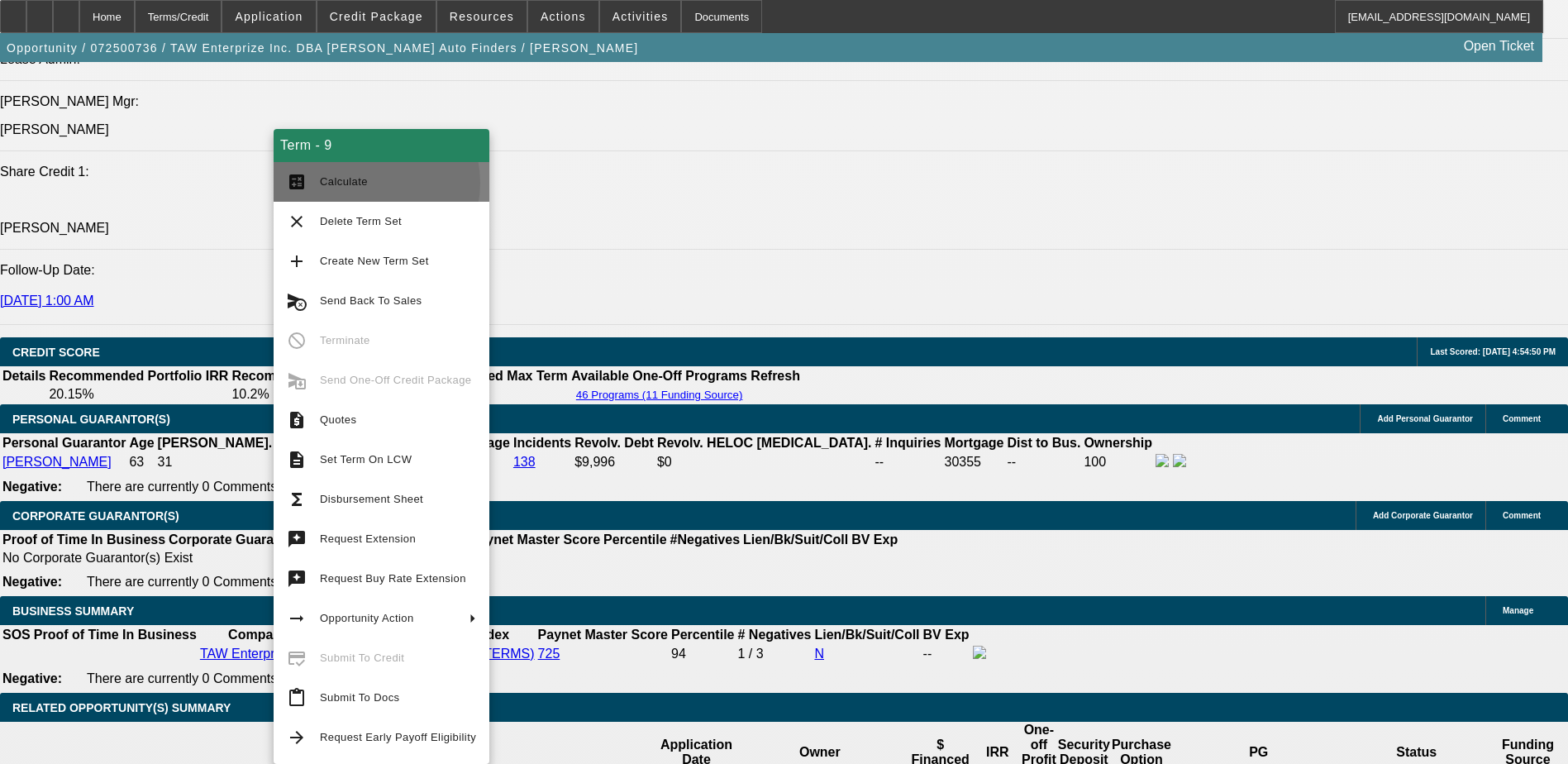
click at [365, 183] on span "Calculate" at bounding box center [399, 182] width 156 height 20
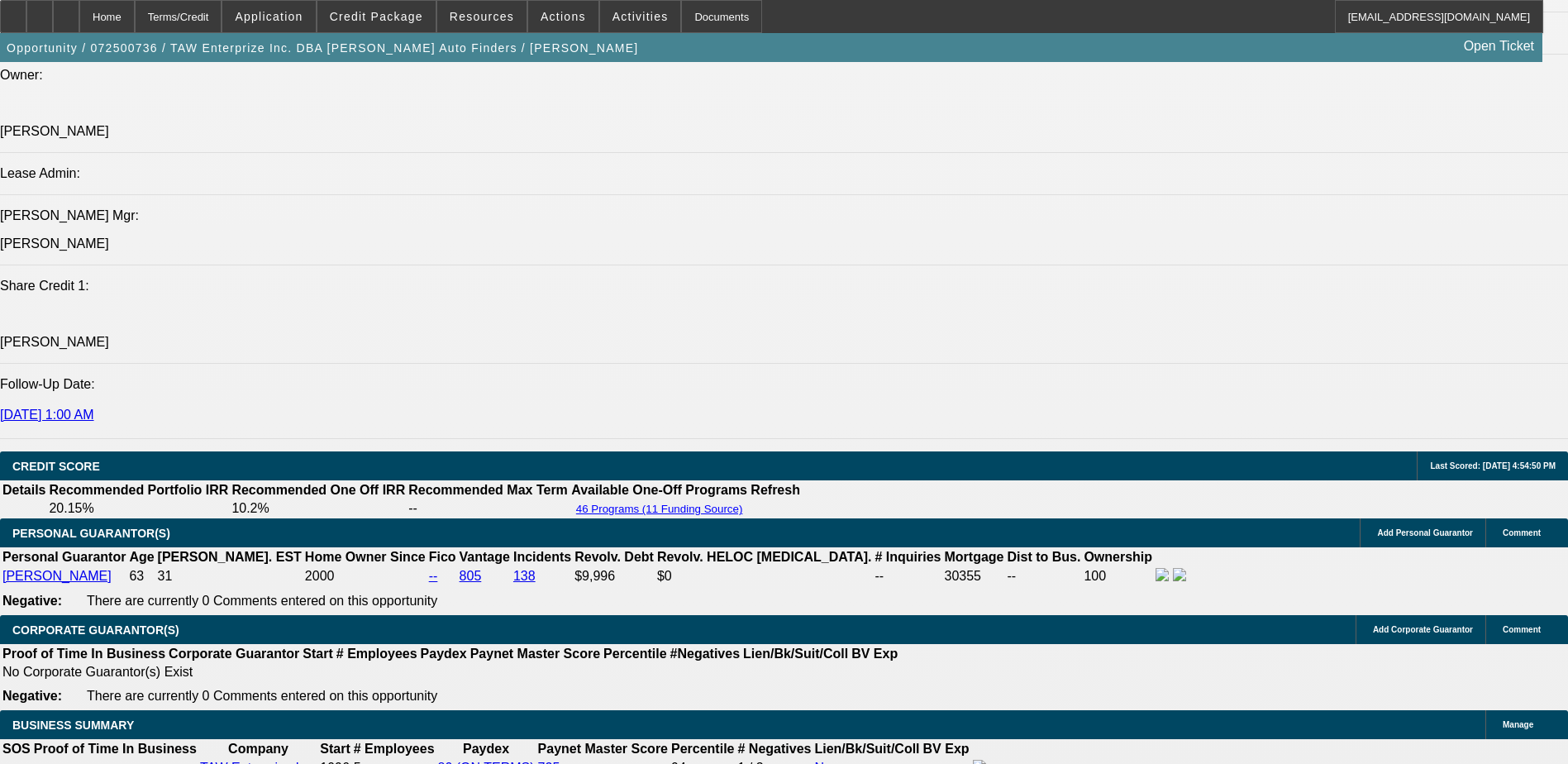
scroll to position [2300, 0]
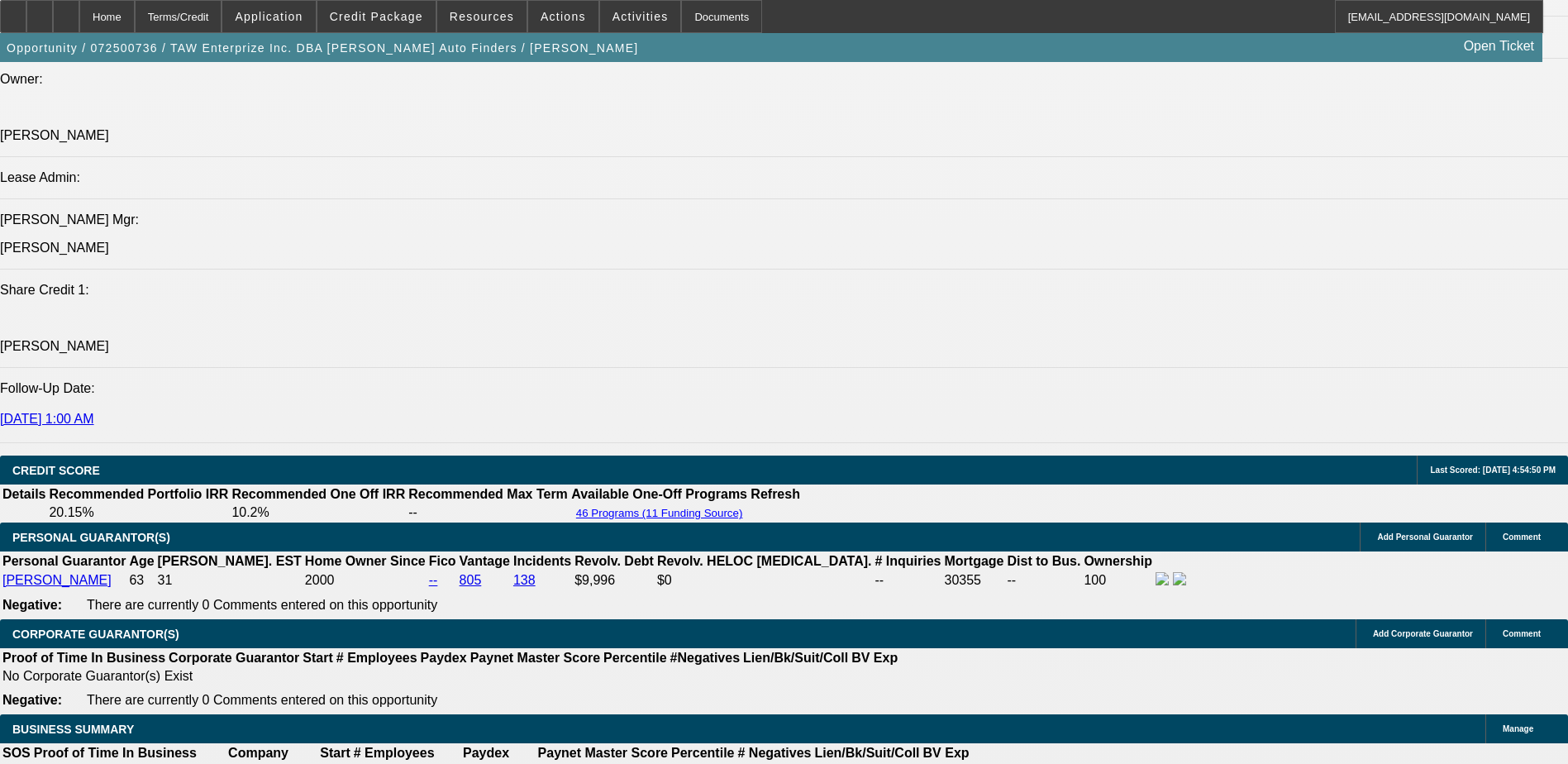
scroll to position [1887, 0]
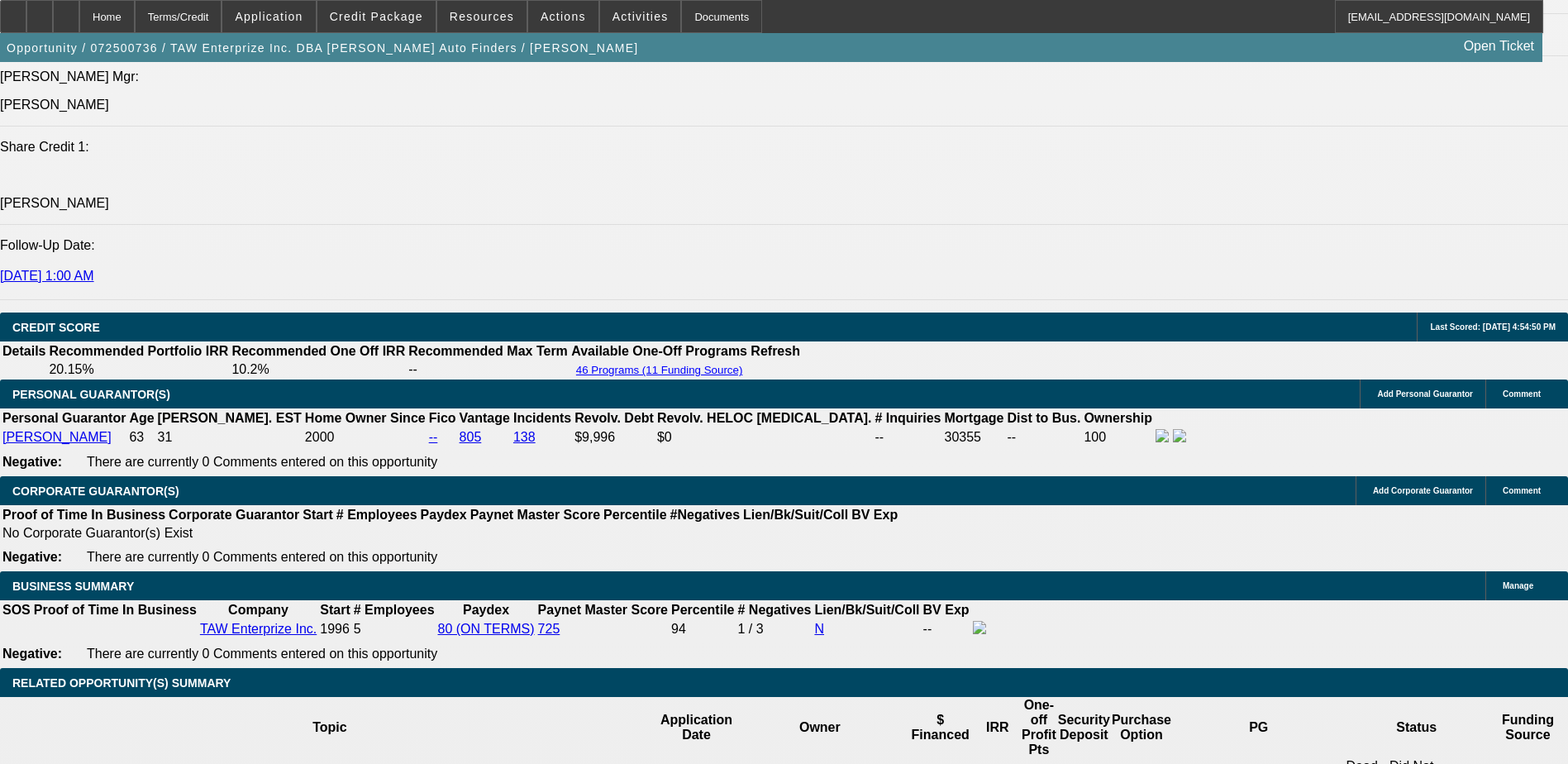
scroll to position [2218, 0]
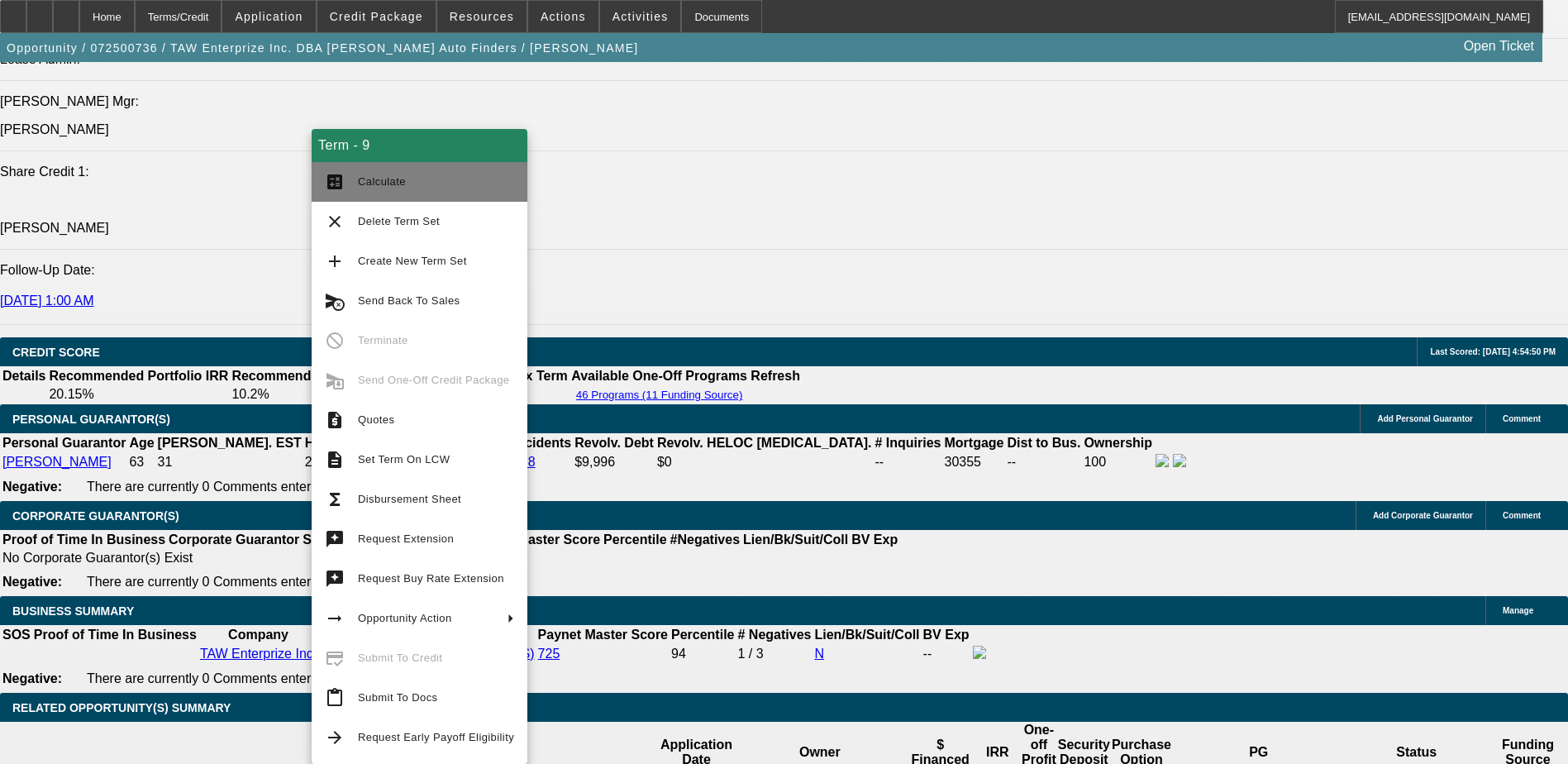
click at [421, 187] on span "Calculate" at bounding box center [436, 182] width 156 height 20
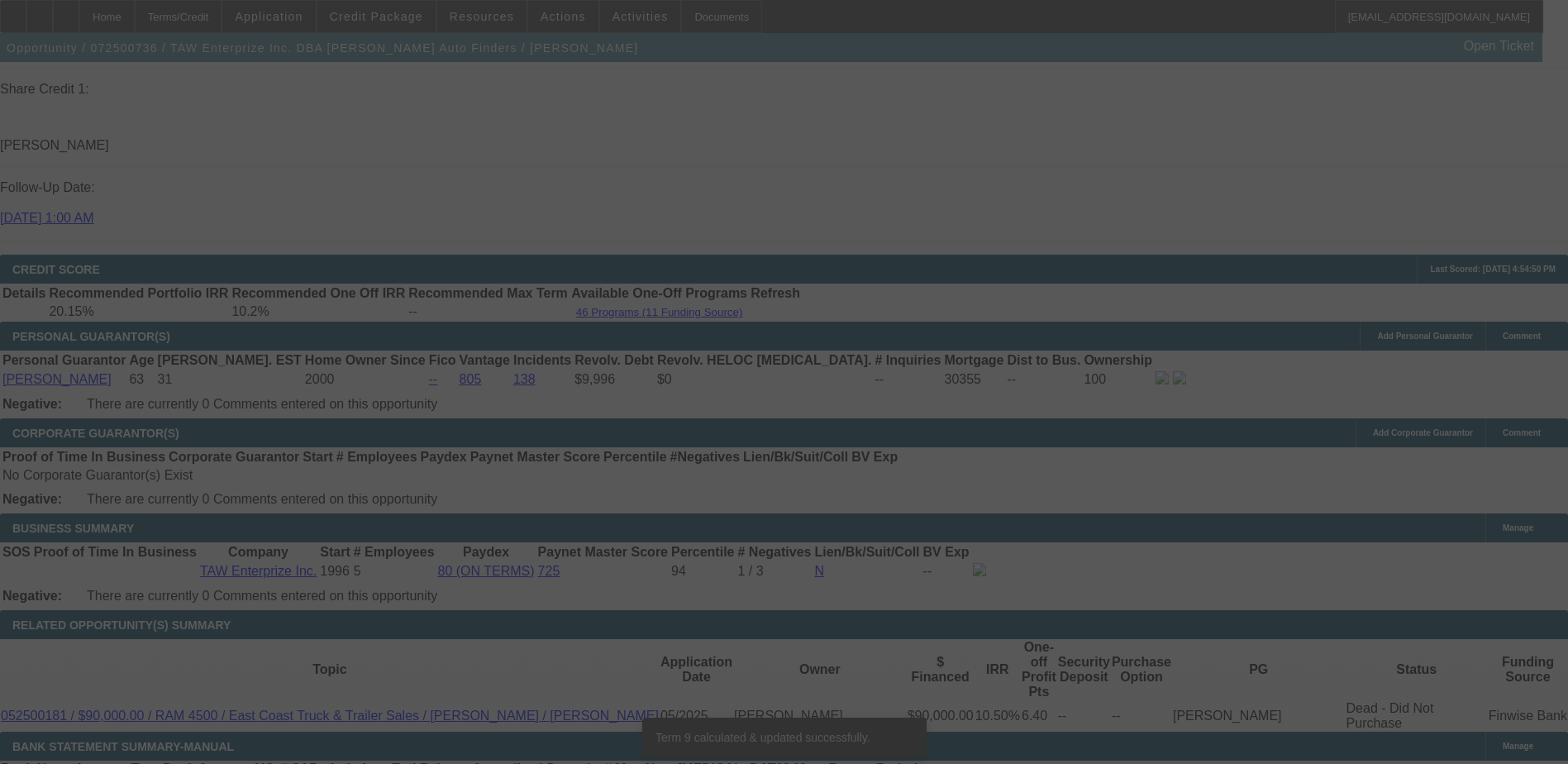
scroll to position [2285, 0]
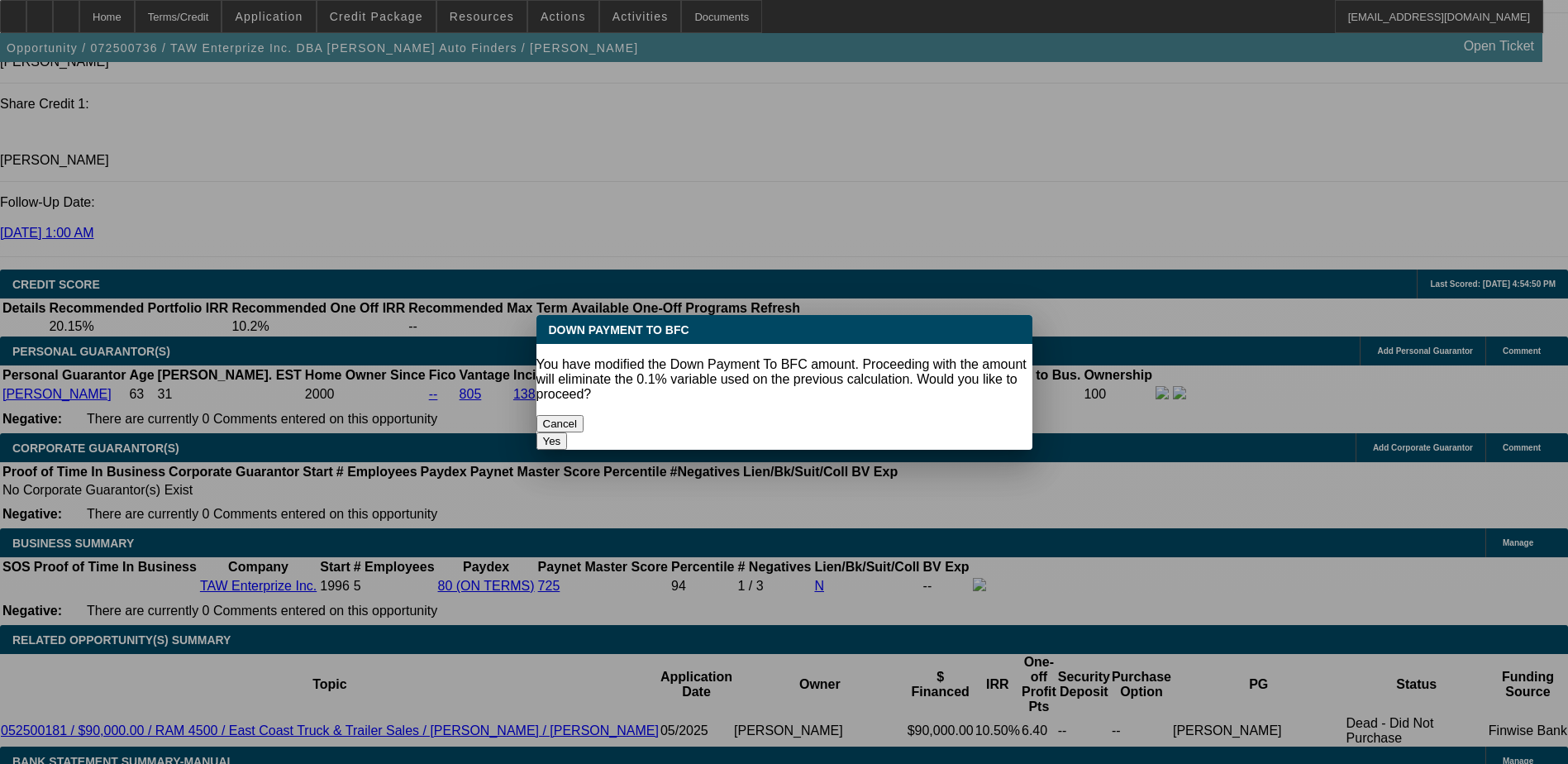
click at [568, 433] on button "Yes" at bounding box center [552, 442] width 31 height 18
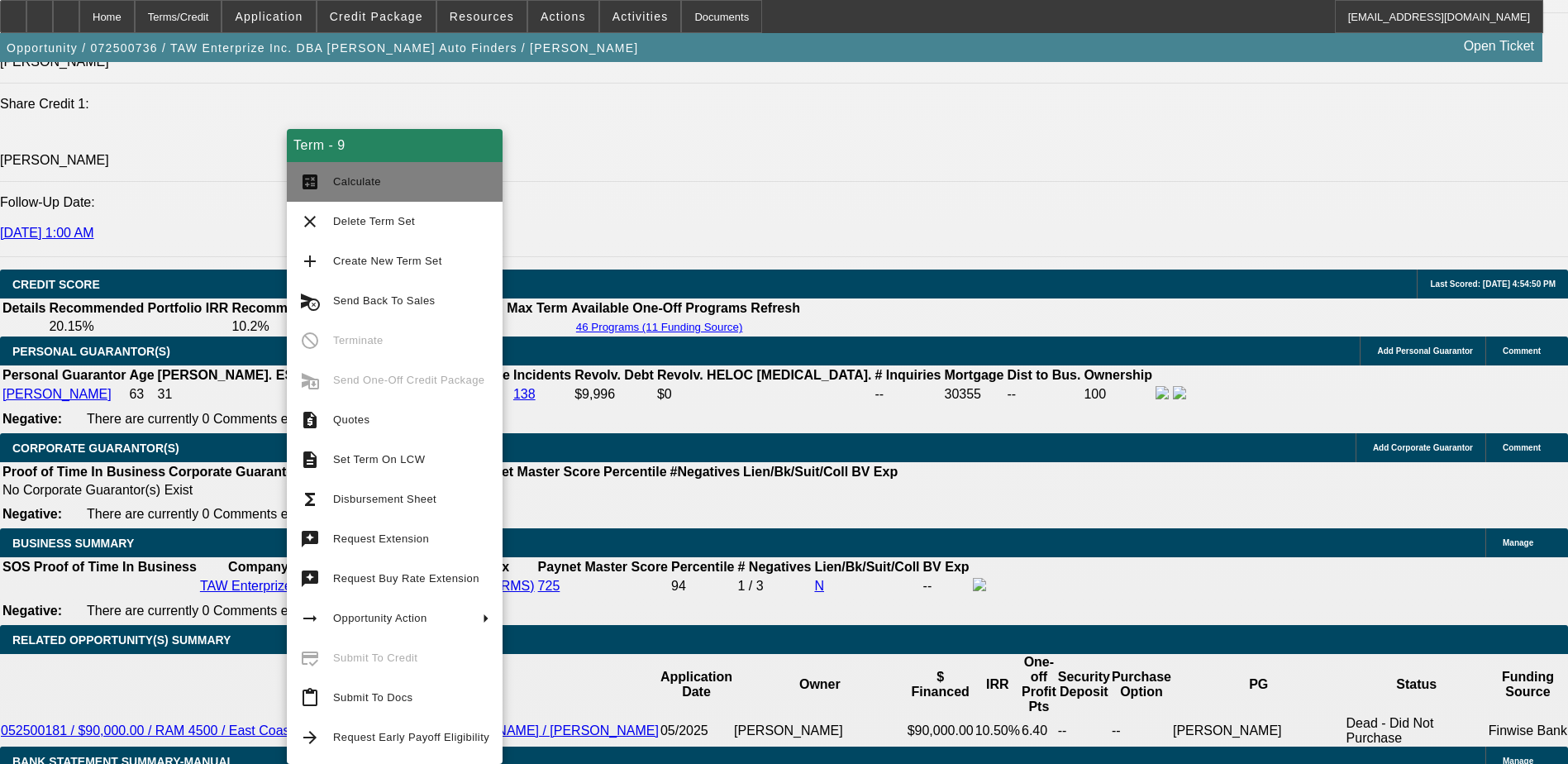
click at [432, 180] on span "Calculate" at bounding box center [411, 182] width 156 height 20
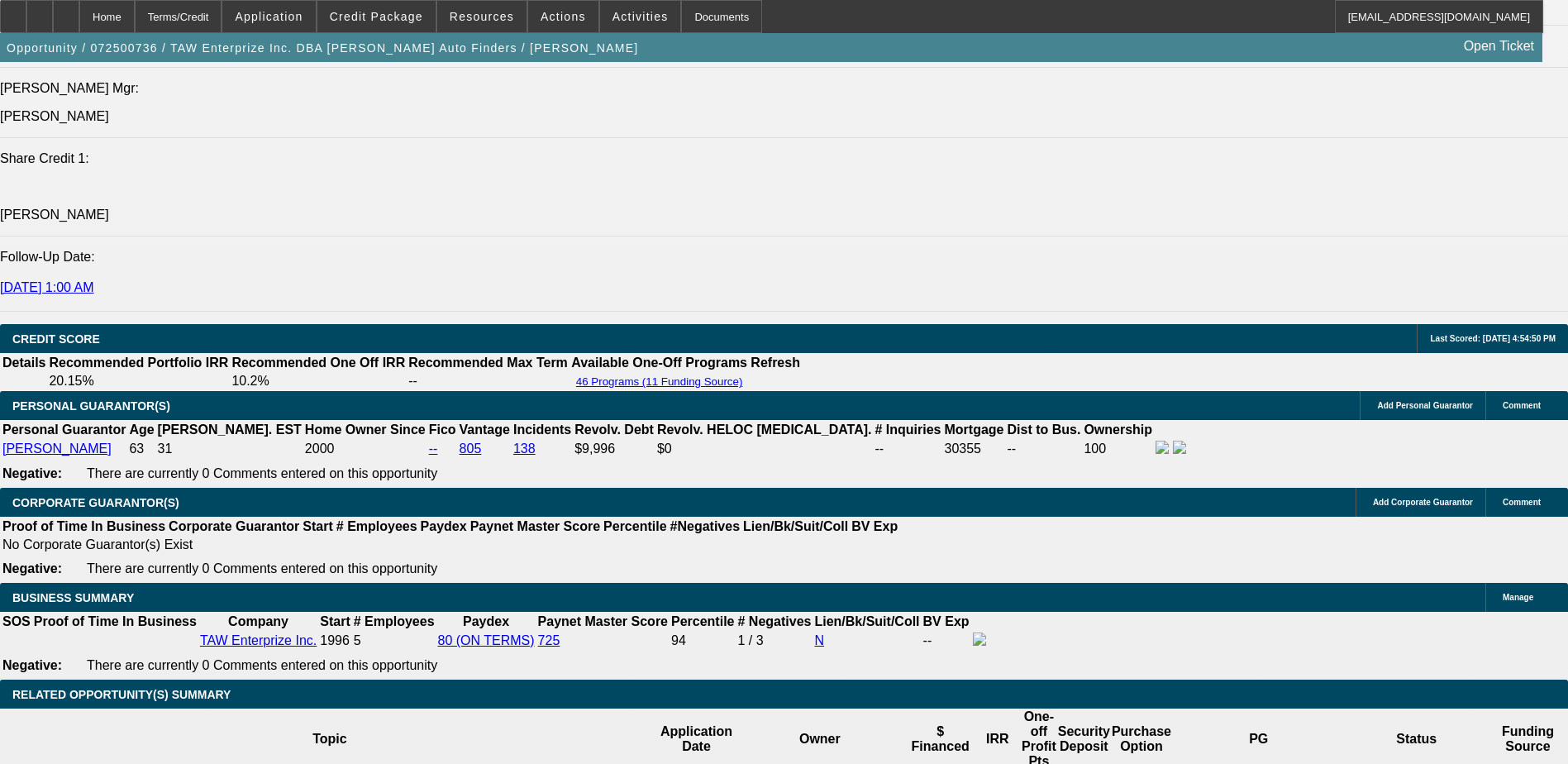
scroll to position [2232, 0]
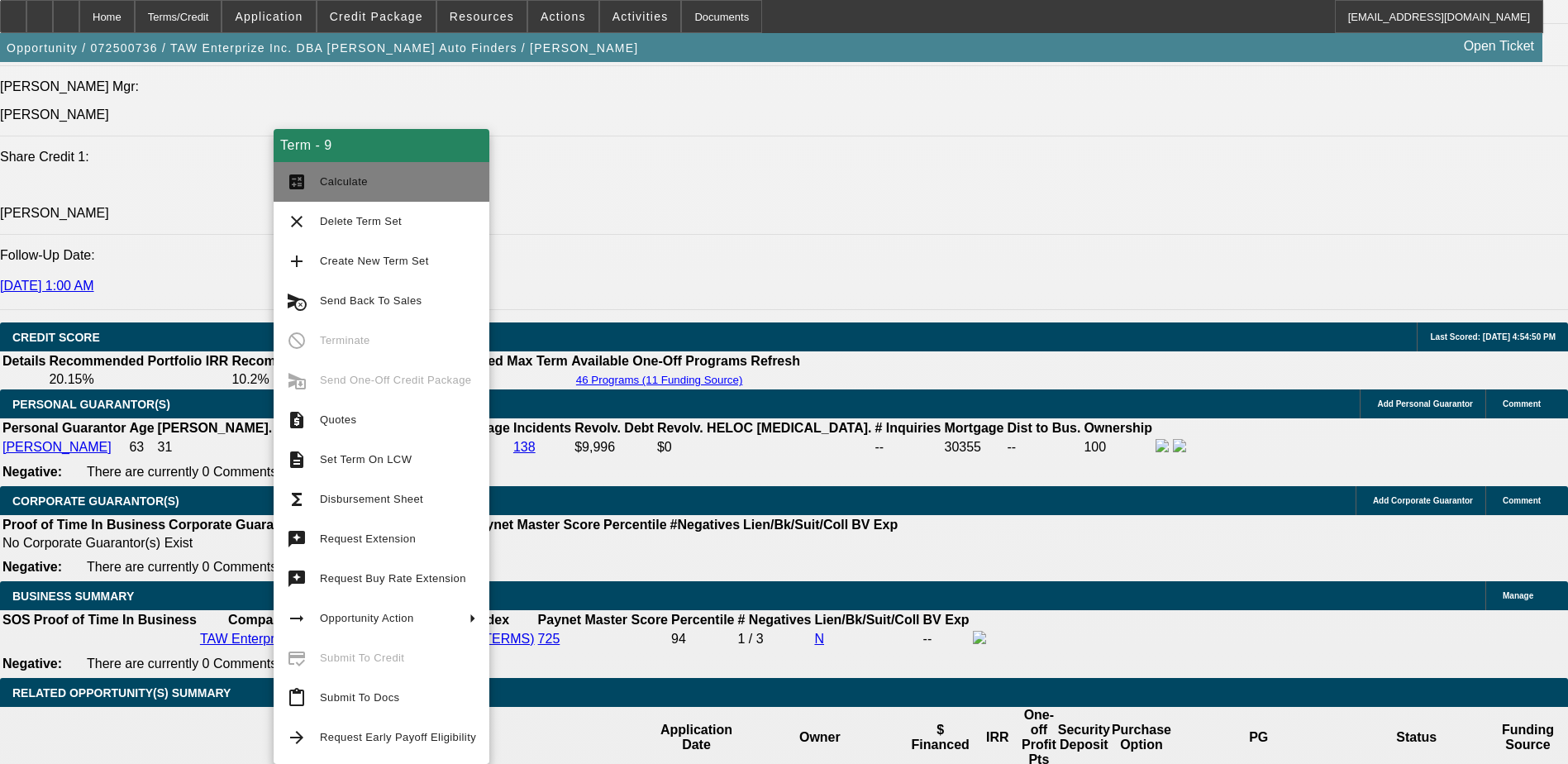
click at [325, 196] on button "calculate Calculate" at bounding box center [381, 182] width 216 height 40
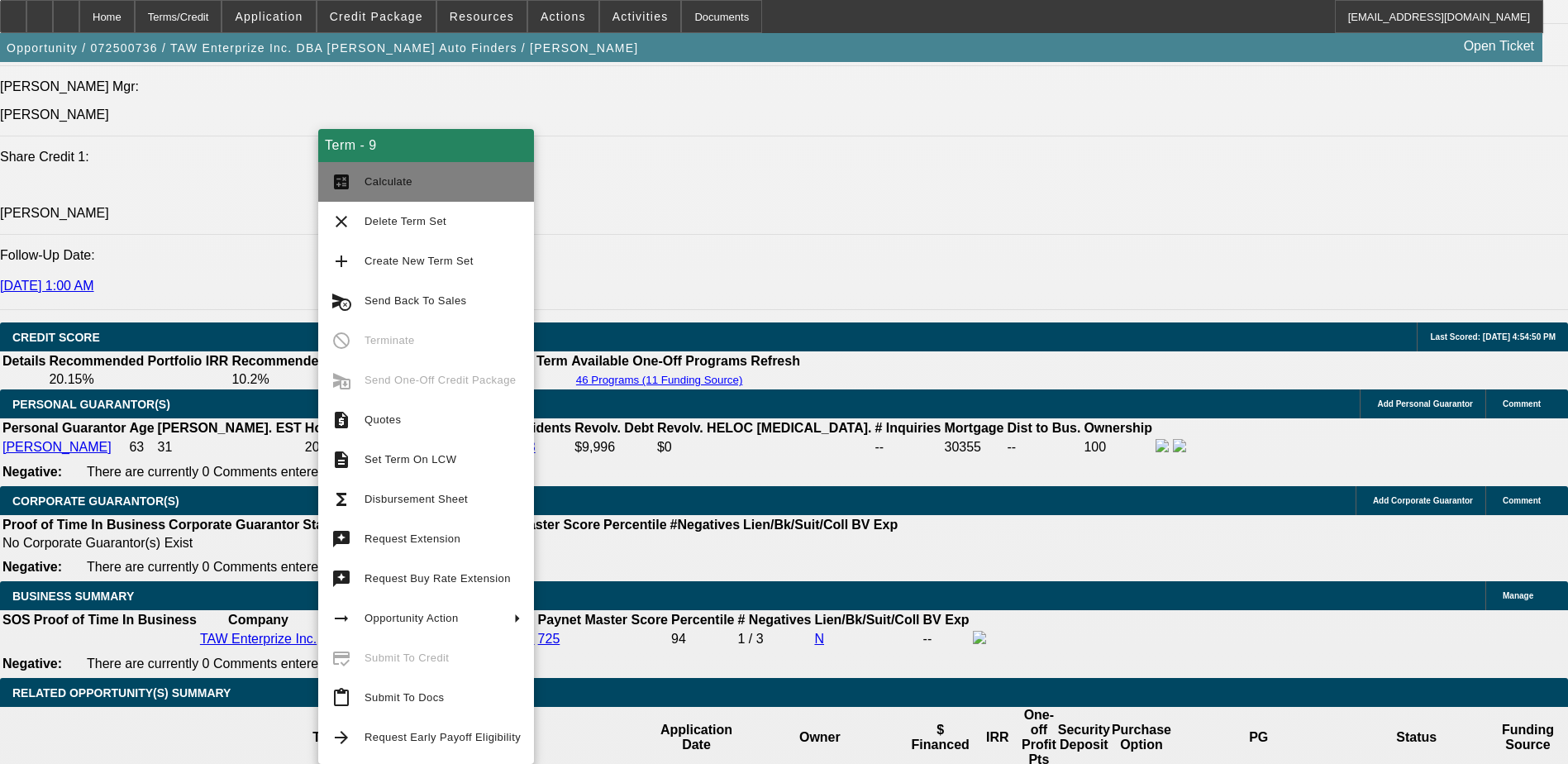
click at [368, 186] on span "Calculate" at bounding box center [388, 181] width 48 height 13
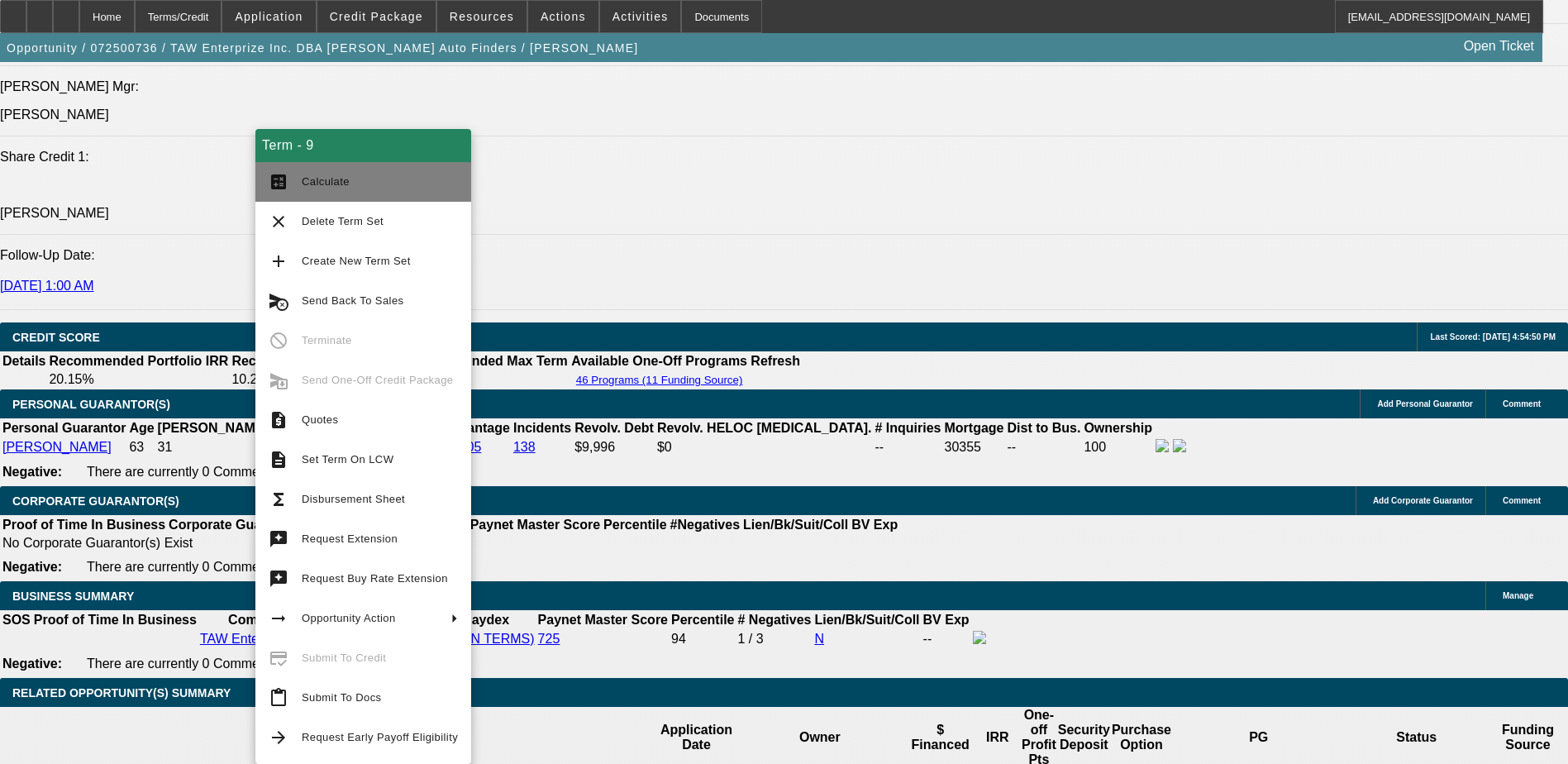
click at [300, 180] on button "calculate Calculate" at bounding box center [362, 182] width 216 height 40
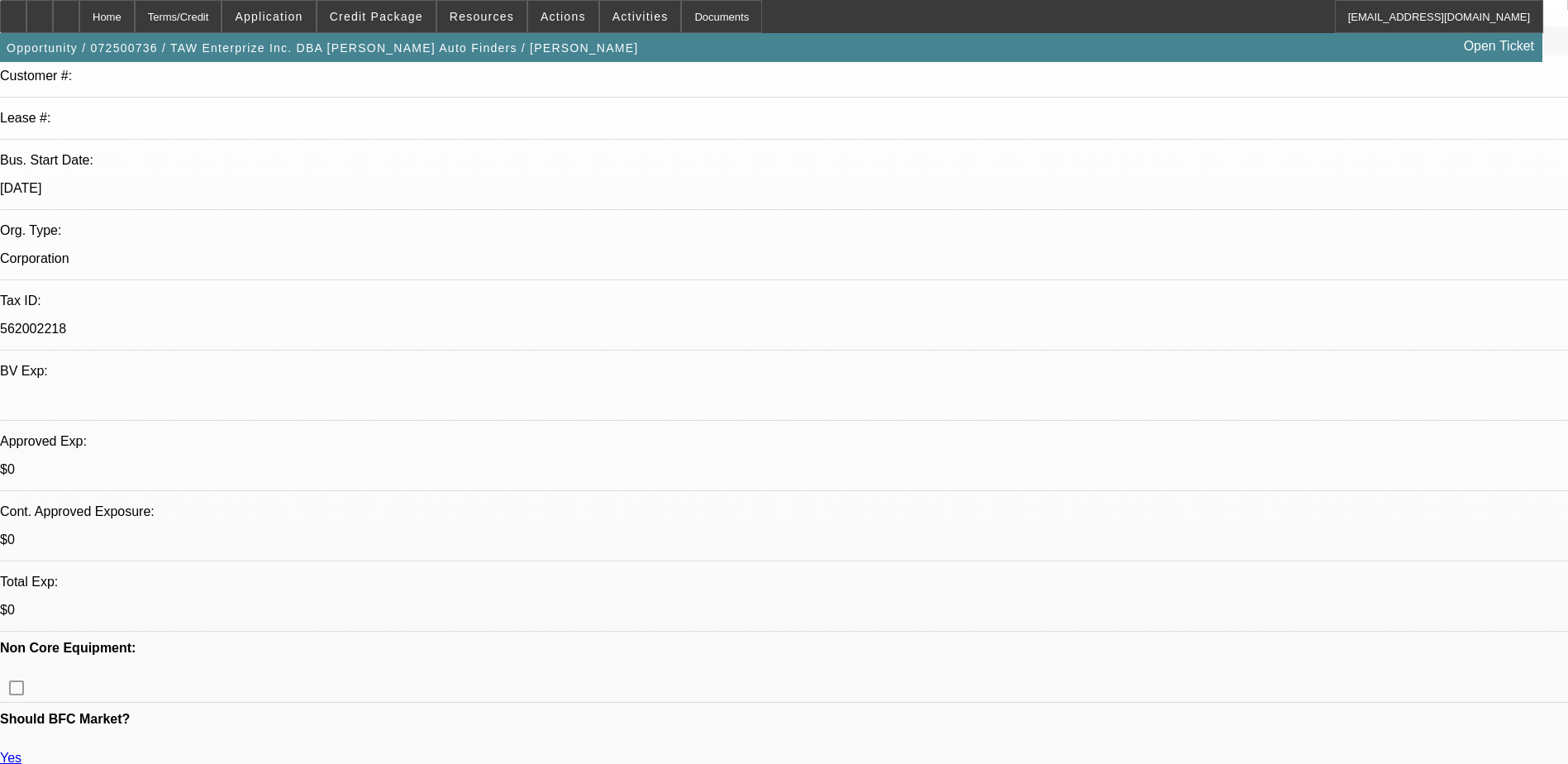
scroll to position [0, 0]
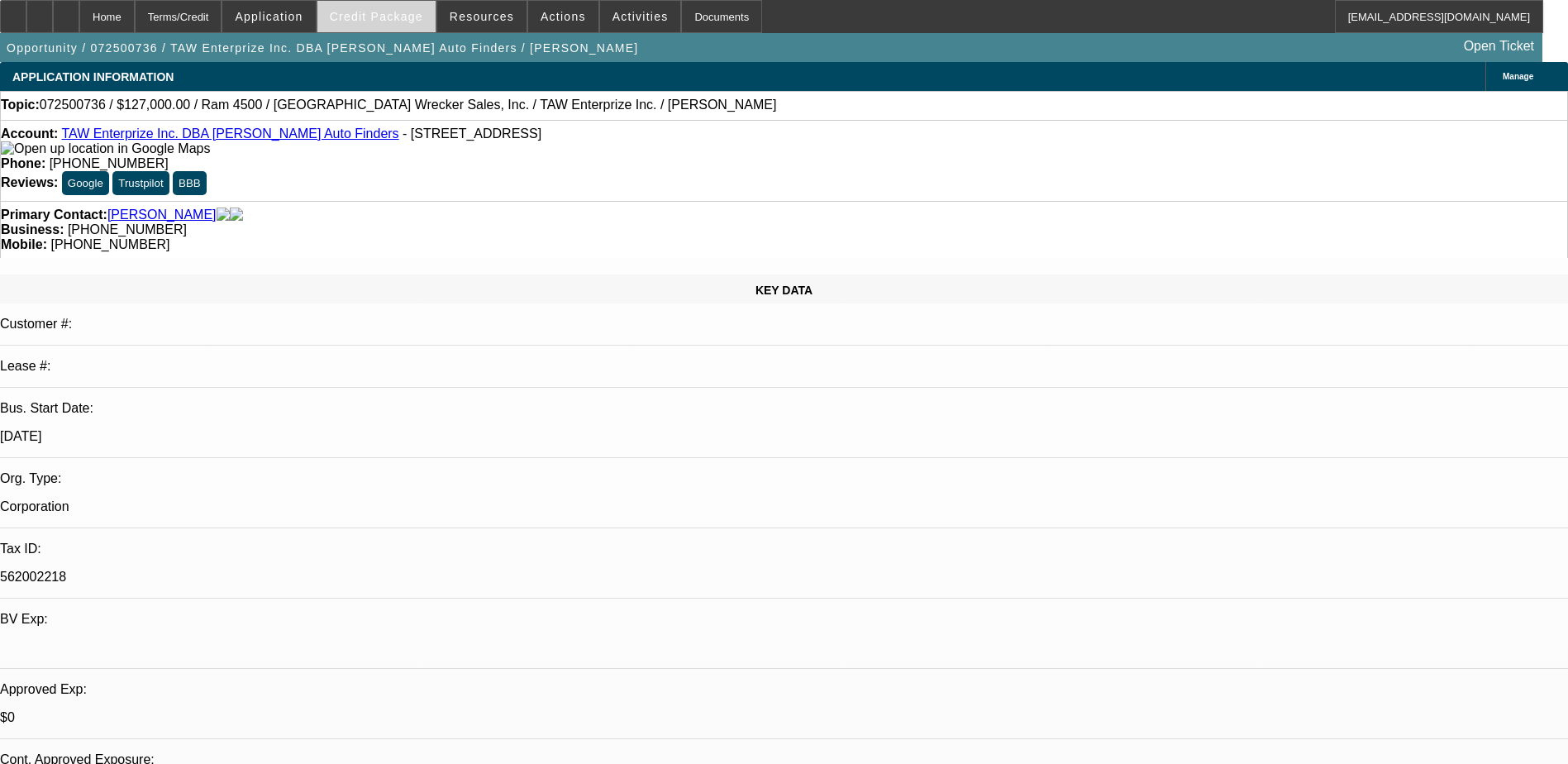
click at [359, 21] on span "Credit Package" at bounding box center [377, 17] width 94 height 14
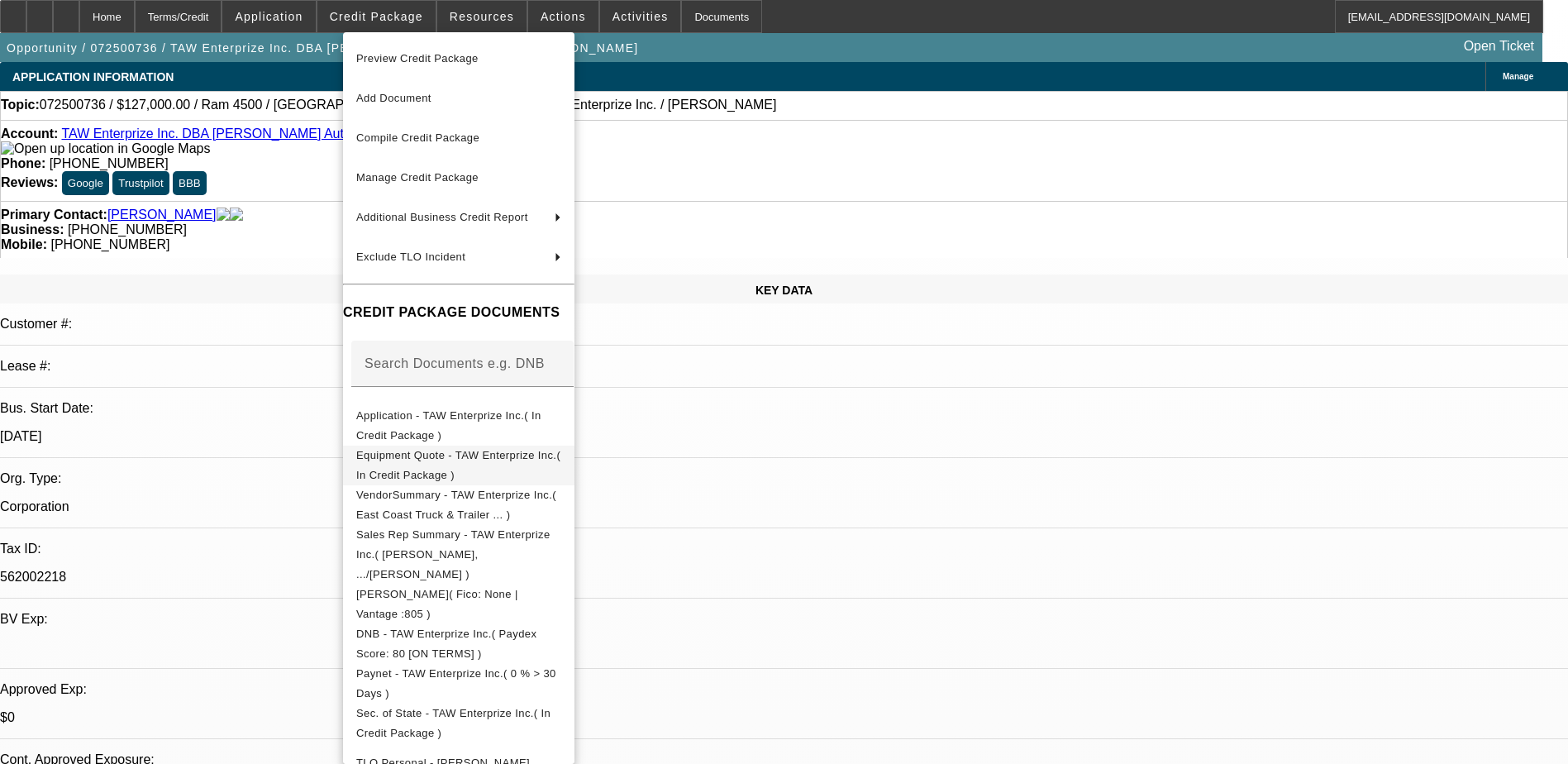
click at [550, 464] on span "Equipment Quote - TAW Enterprize Inc.( In Credit Package )" at bounding box center [458, 465] width 204 height 32
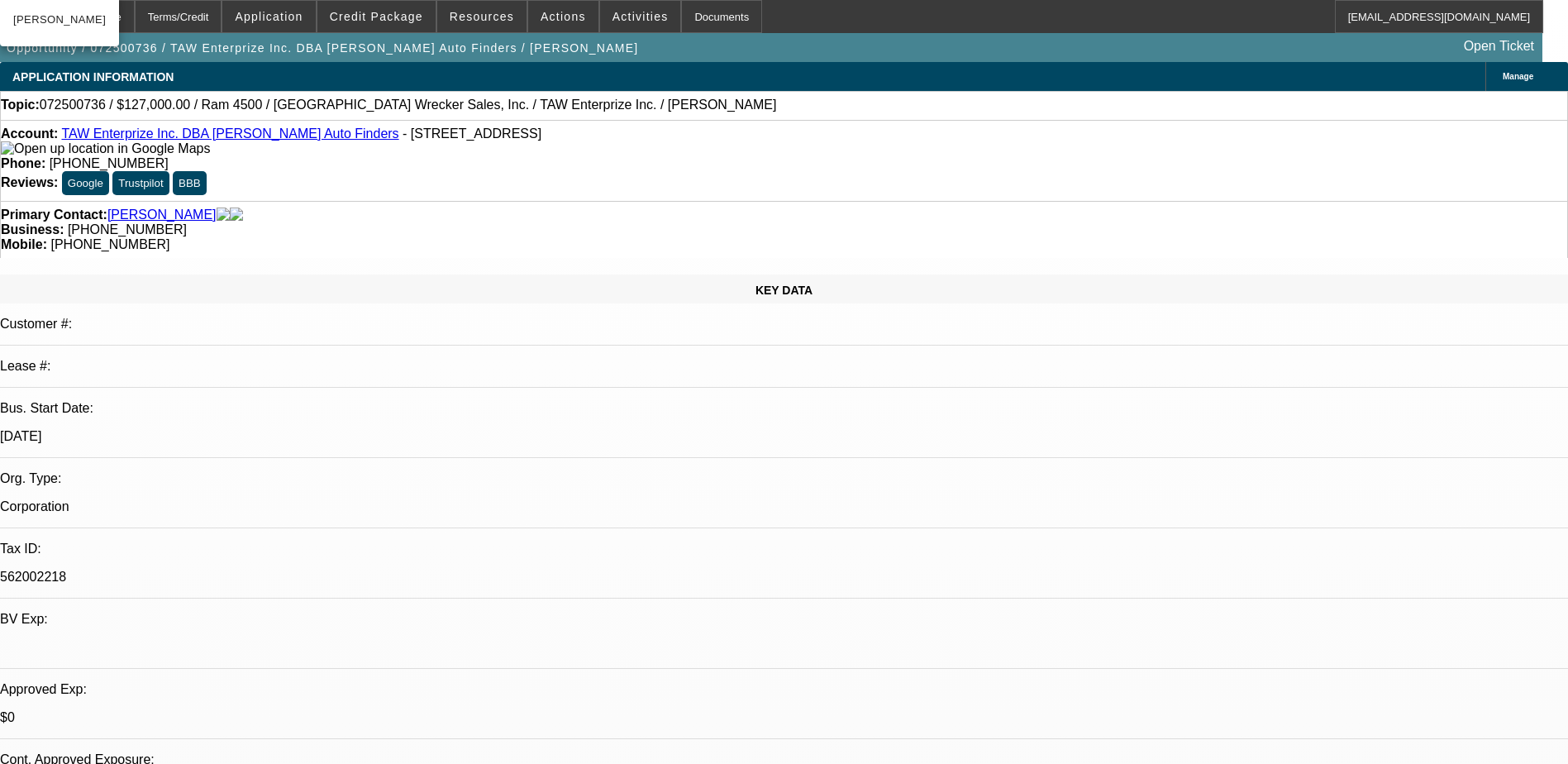
drag, startPoint x: 917, startPoint y: 185, endPoint x: 831, endPoint y: 198, distance: 87.0
click at [831, 201] on div "Primary Contact: Williams, Tony Business: (919) 596-1600 Mobile: (919) 625-2829" at bounding box center [784, 230] width 1568 height 57
copy span "[PHONE_NUMBER]"
click at [352, 275] on div "KEY DATA Customer #: Lease #: Bus. Start Date: [DATE] Org. Type: Corporation Ta…" at bounding box center [784, 658] width 1568 height 768
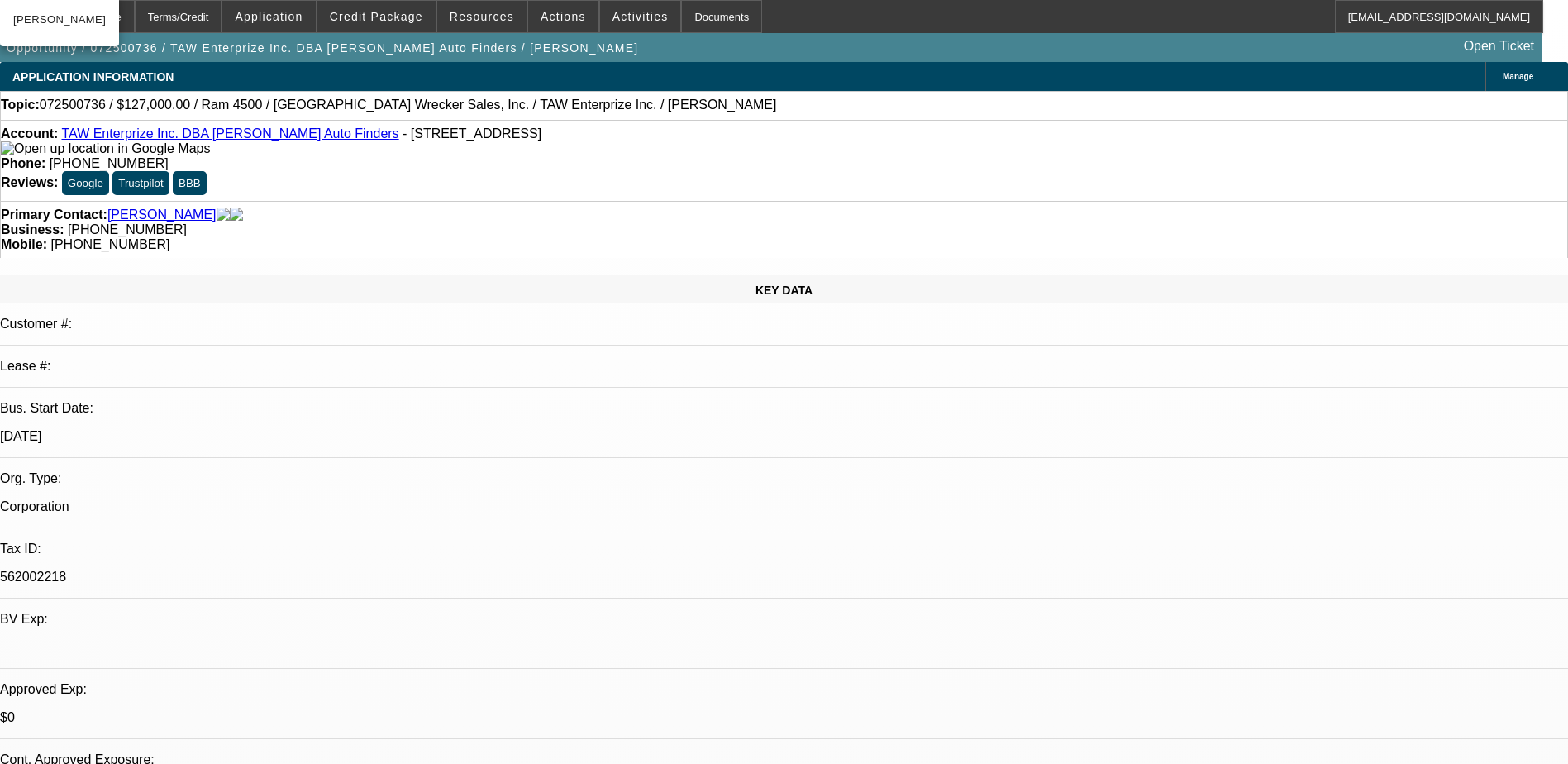
click at [66, 11] on icon at bounding box center [66, 11] width 0 height 0
select select "0"
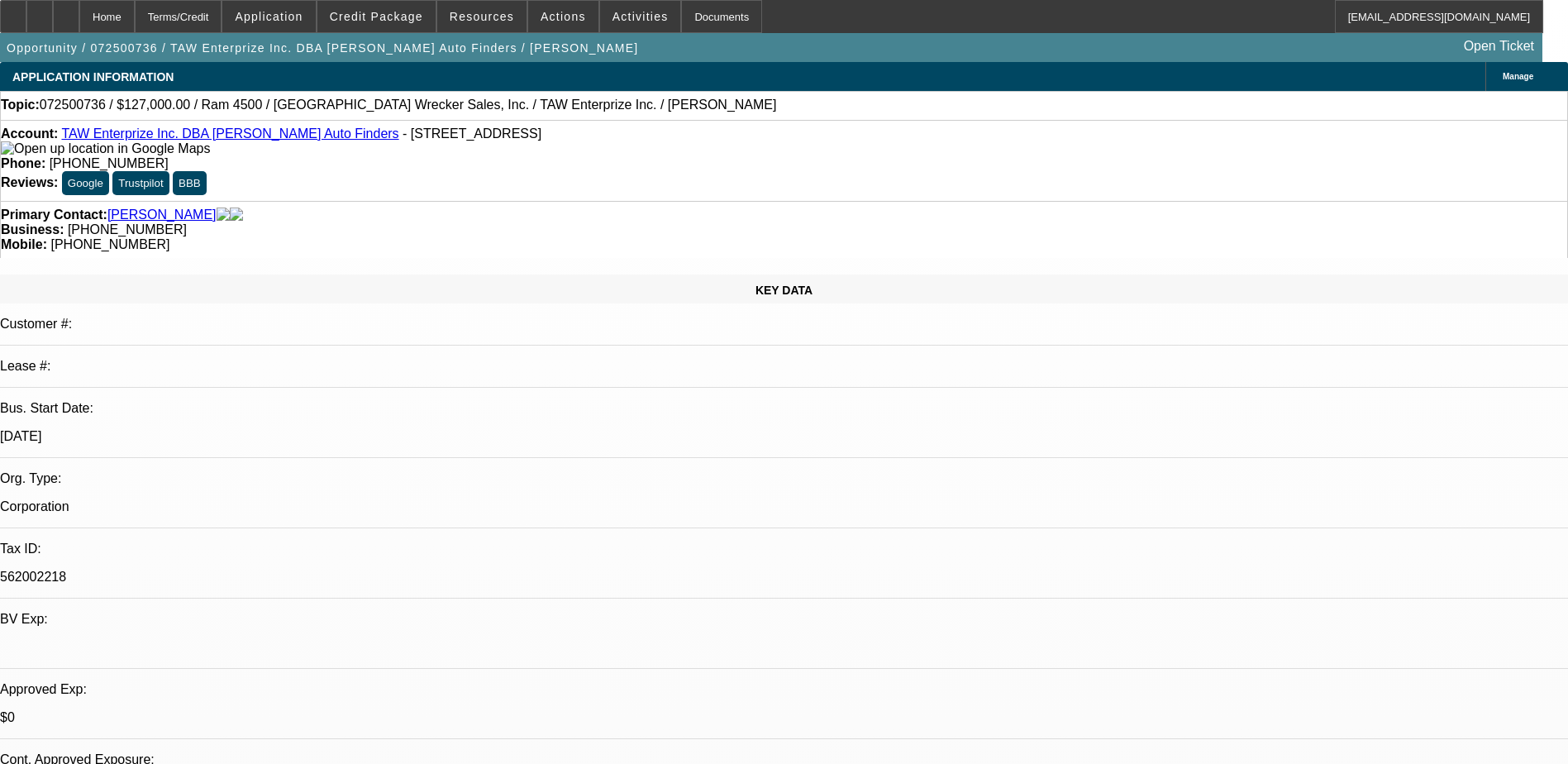
select select "0.1"
select select "0"
select select "0.1"
select select "0"
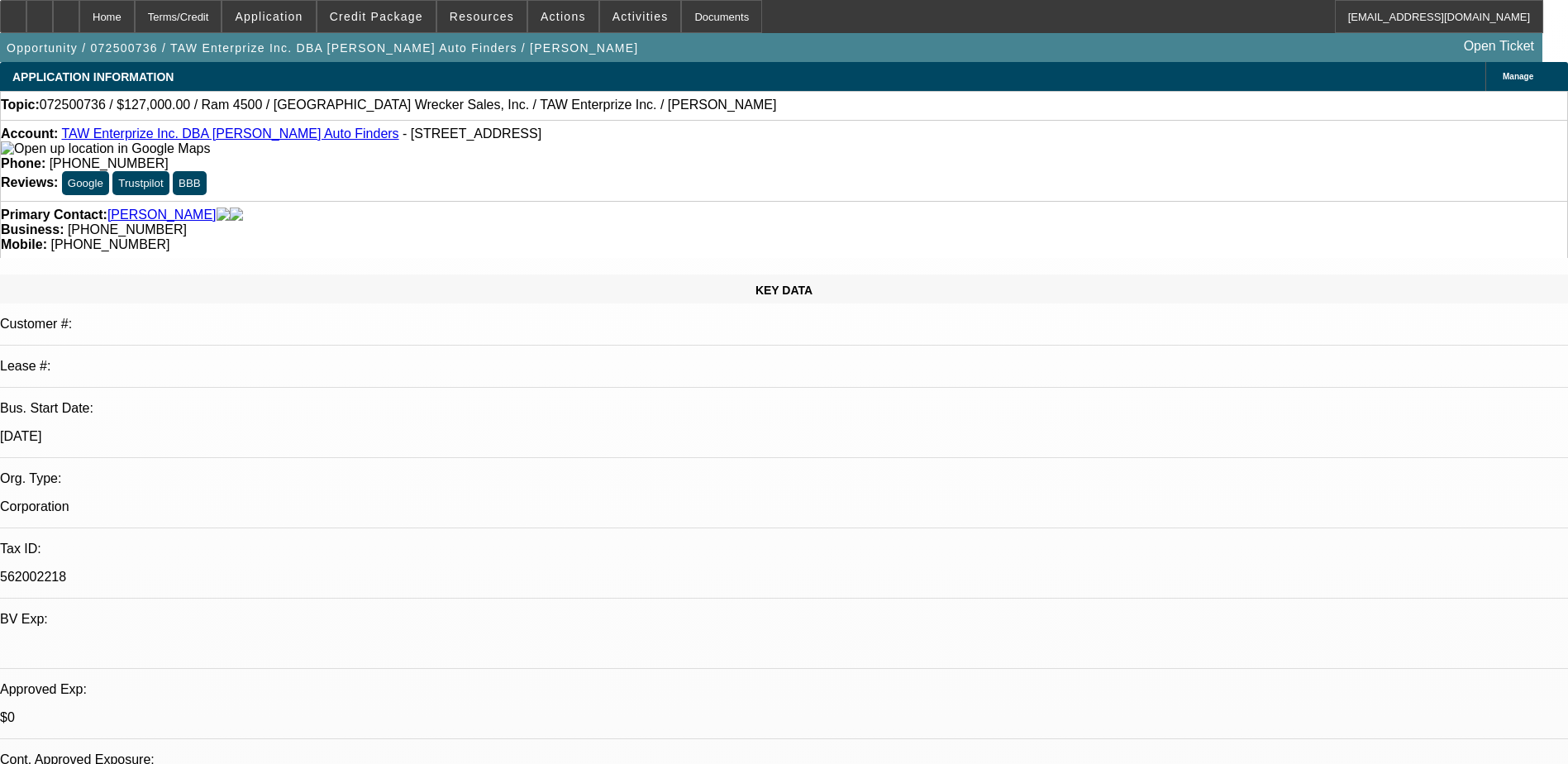
select select "0"
select select "0.1"
select select "0"
select select "0.1"
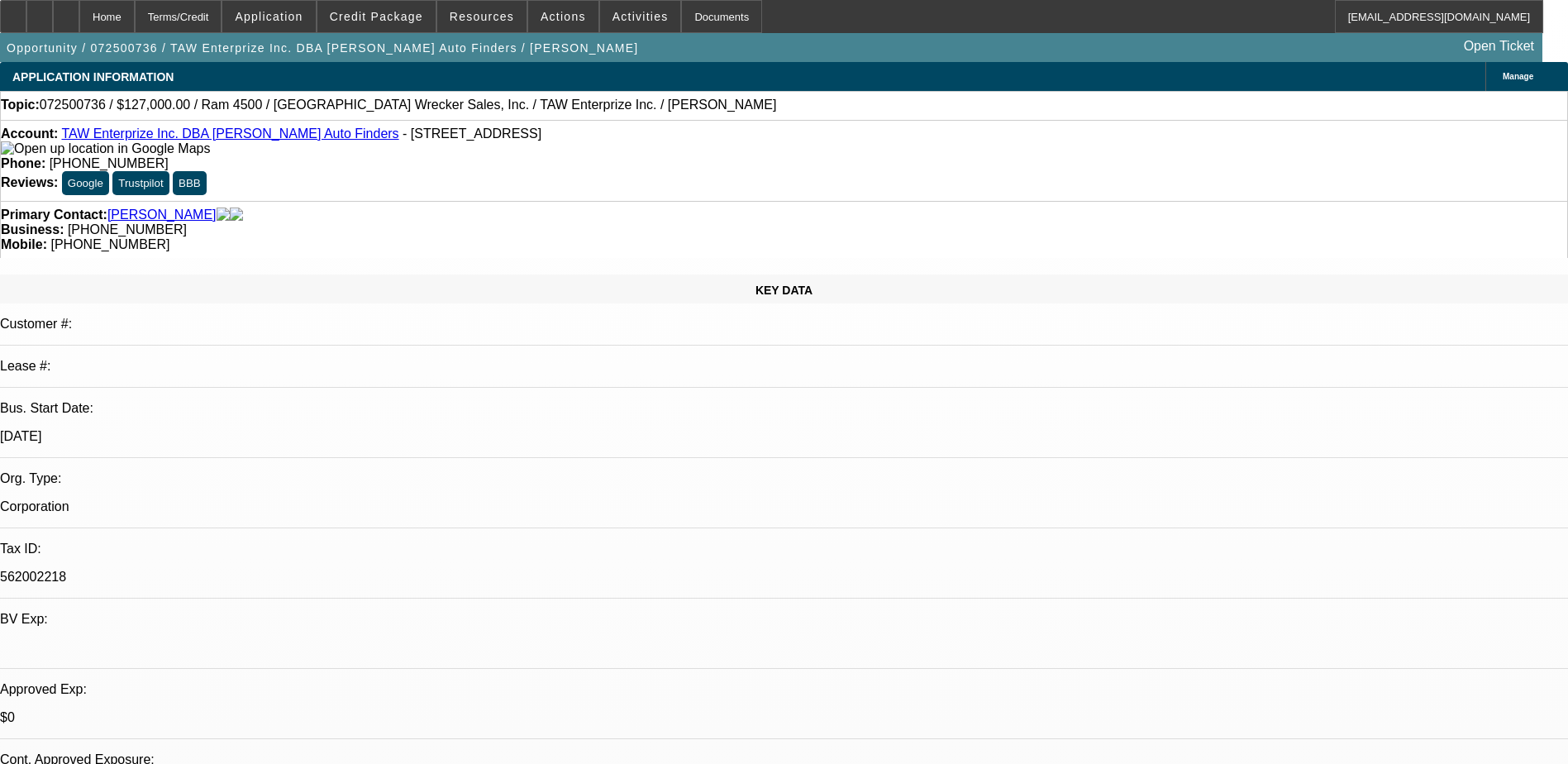
select select "1"
select select "3"
select select "6"
select select "1"
select select "2"
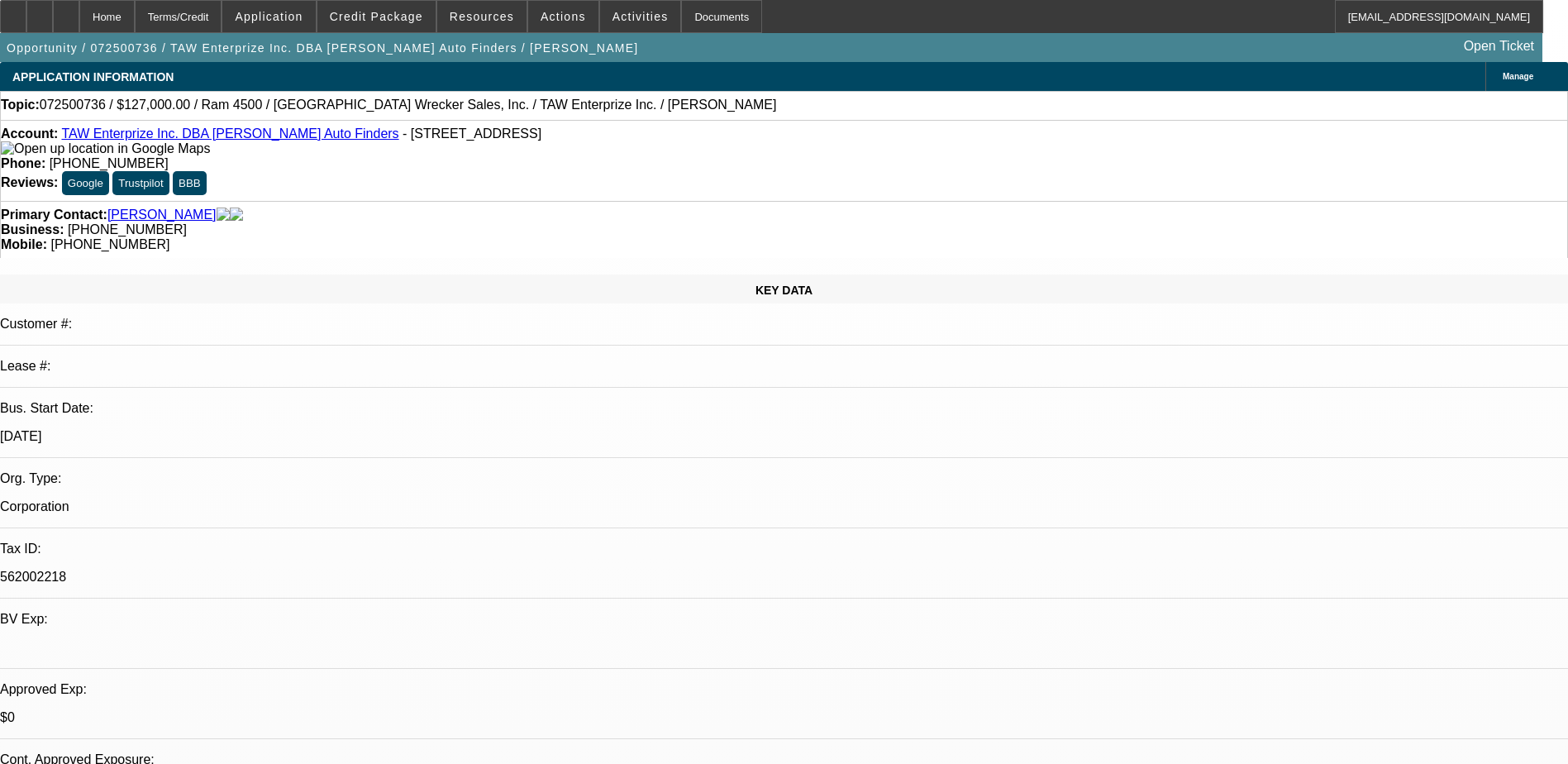
select select "4"
select select "1"
select select "2"
select select "4"
select select "1"
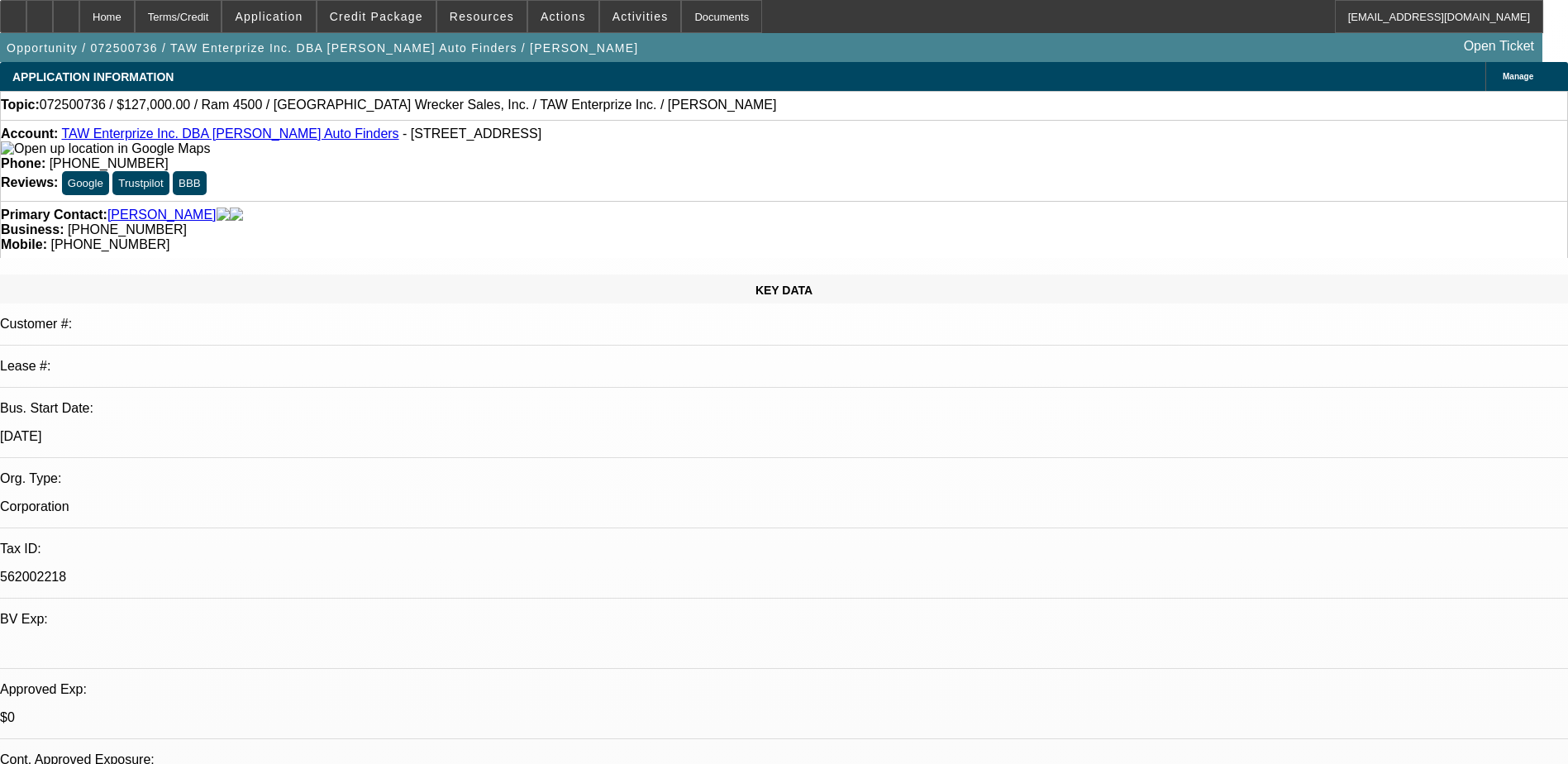
select select "3"
select select "4"
click at [347, 275] on div "KEY DATA Customer #: Lease #: Bus. Start Date: [DATE] Org. Type: Corporation Ta…" at bounding box center [784, 658] width 1568 height 768
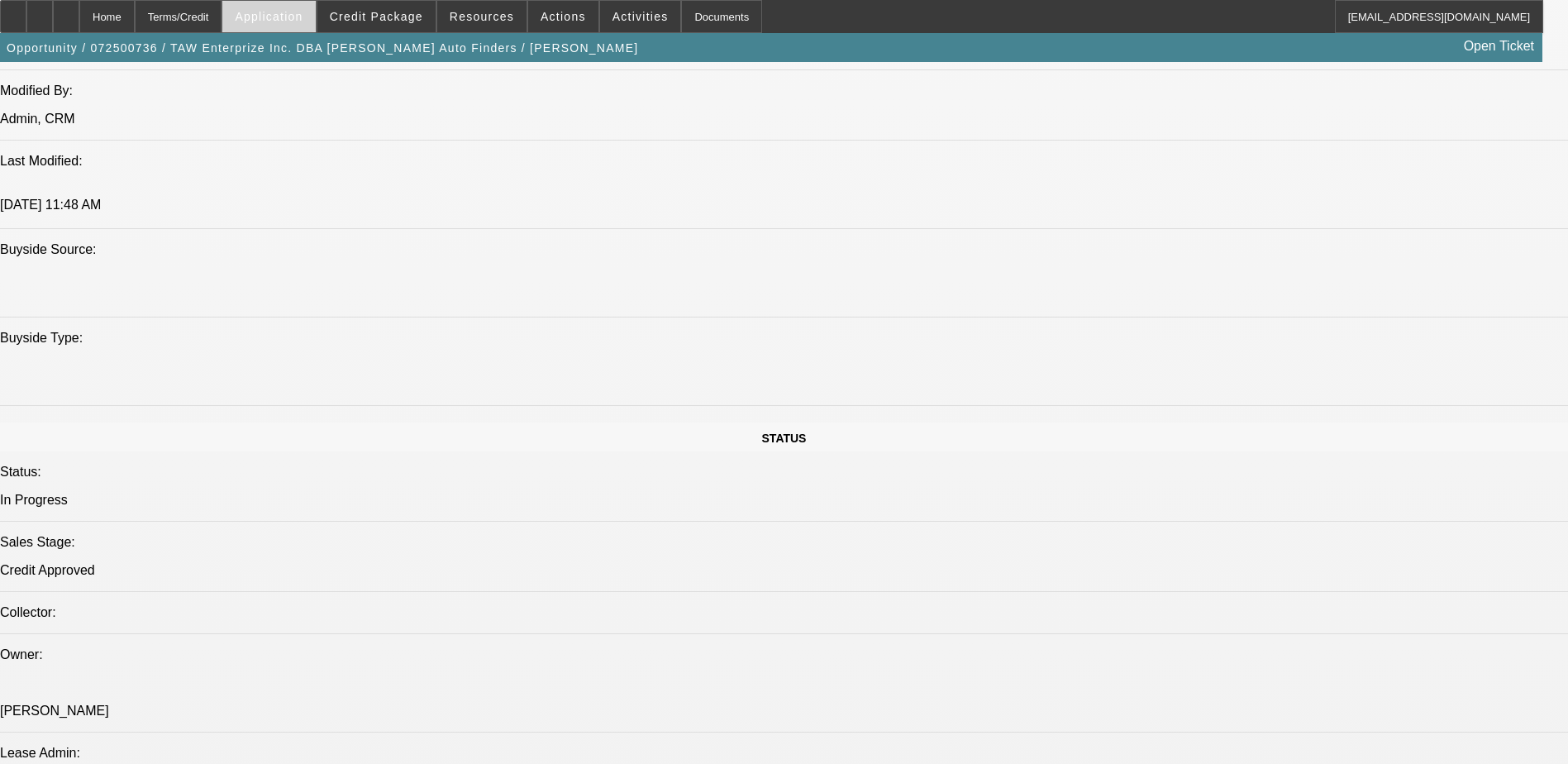
scroll to position [1488, 0]
